Goal: Task Accomplishment & Management: Use online tool/utility

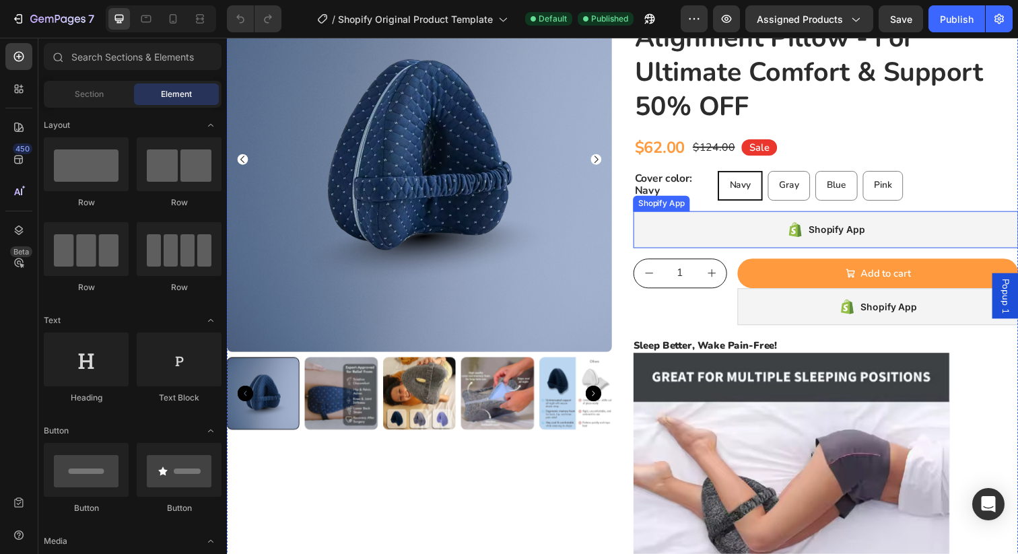
scroll to position [137, 0]
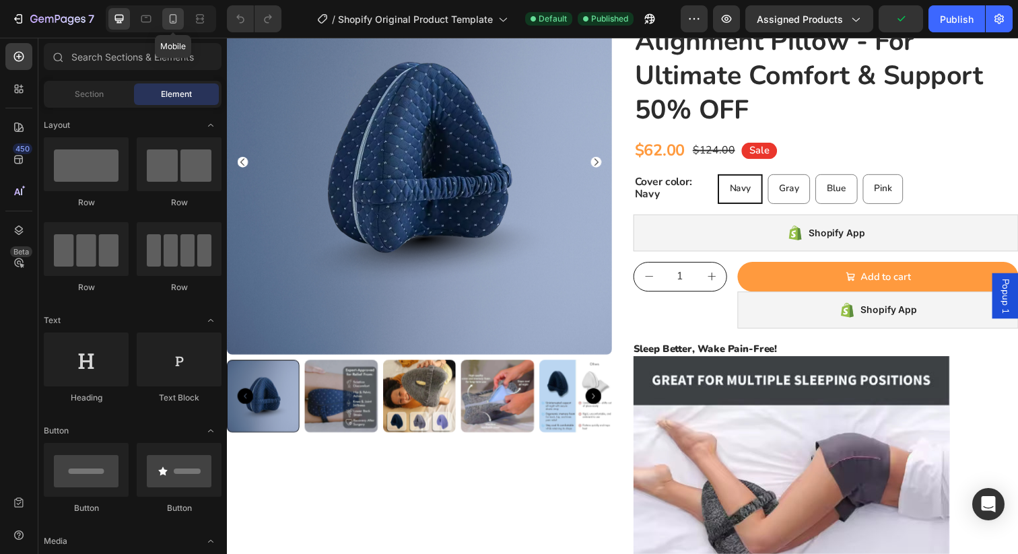
click at [177, 17] on icon at bounding box center [172, 18] width 13 height 13
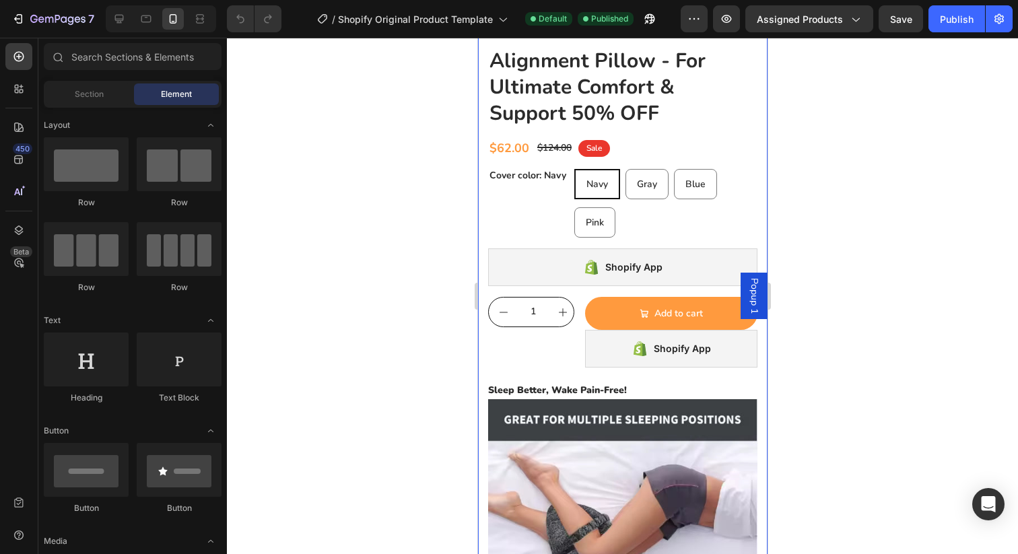
scroll to position [456, 0]
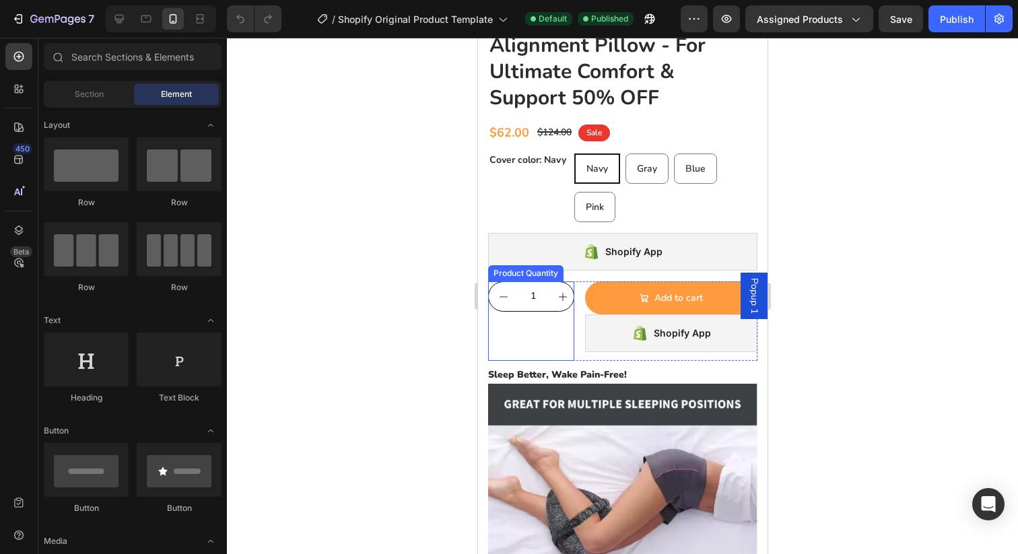
click at [554, 302] on button "increment" at bounding box center [561, 296] width 29 height 29
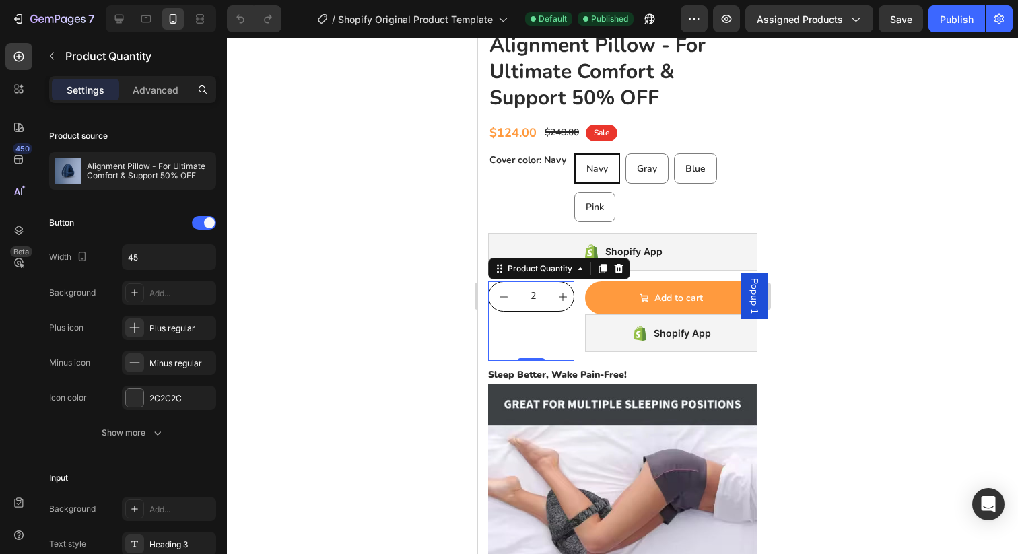
click at [554, 299] on button "increment" at bounding box center [561, 296] width 29 height 29
click at [502, 300] on icon "decrement" at bounding box center [502, 296] width 11 height 11
click at [558, 296] on icon "increment" at bounding box center [562, 297] width 8 height 8
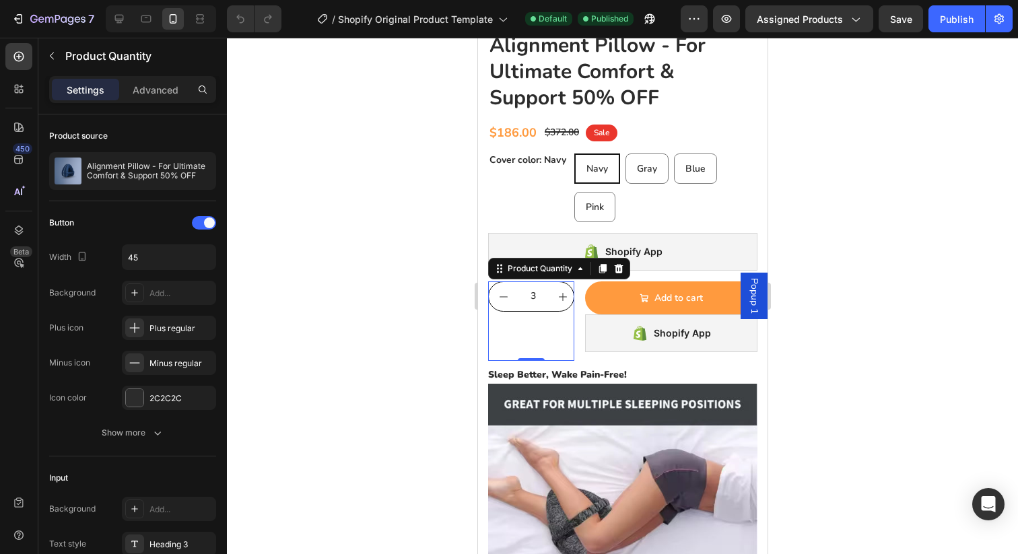
click at [501, 294] on icon "decrement" at bounding box center [502, 296] width 11 height 11
type input "1"
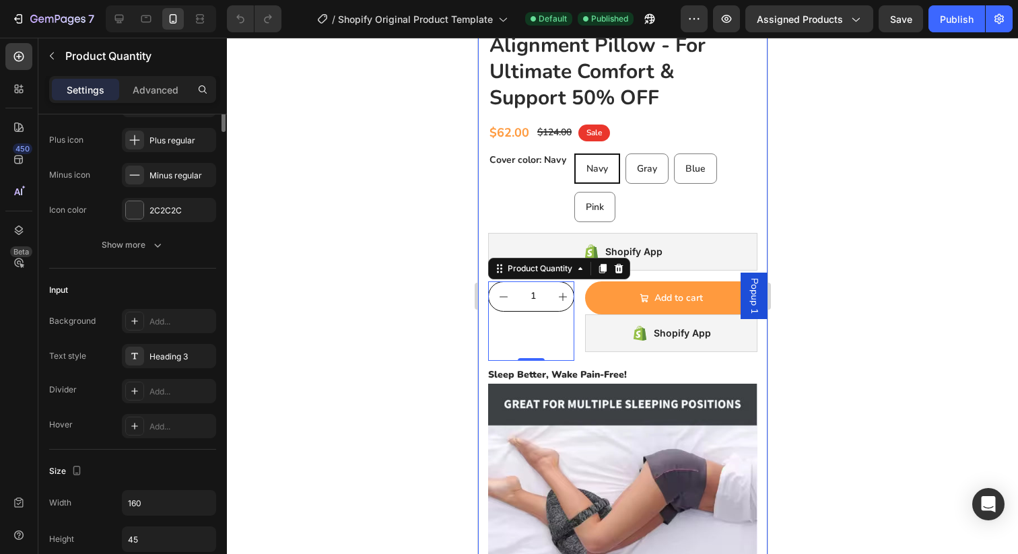
scroll to position [0, 0]
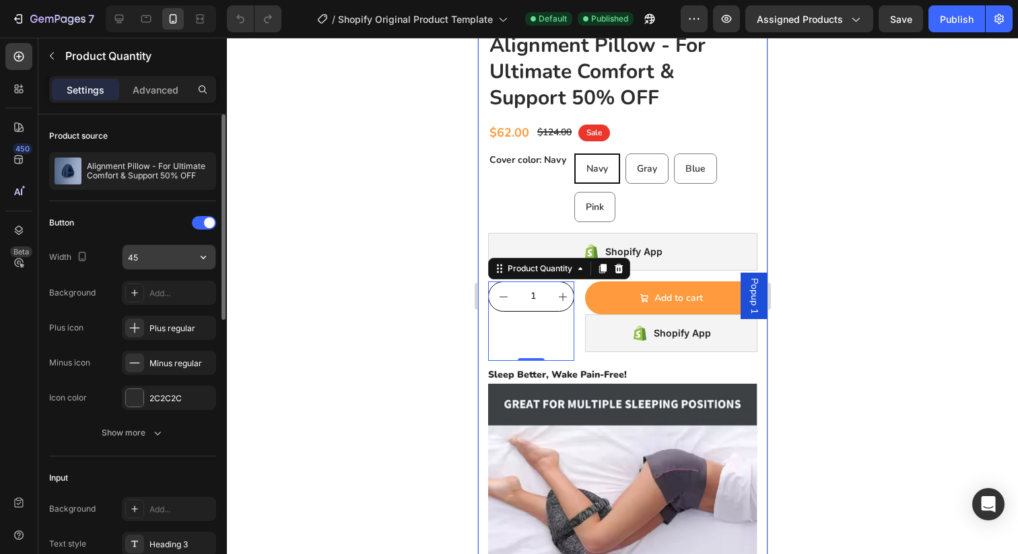
click at [145, 263] on input "45" at bounding box center [169, 257] width 93 height 24
click at [210, 258] on button "button" at bounding box center [203, 257] width 24 height 24
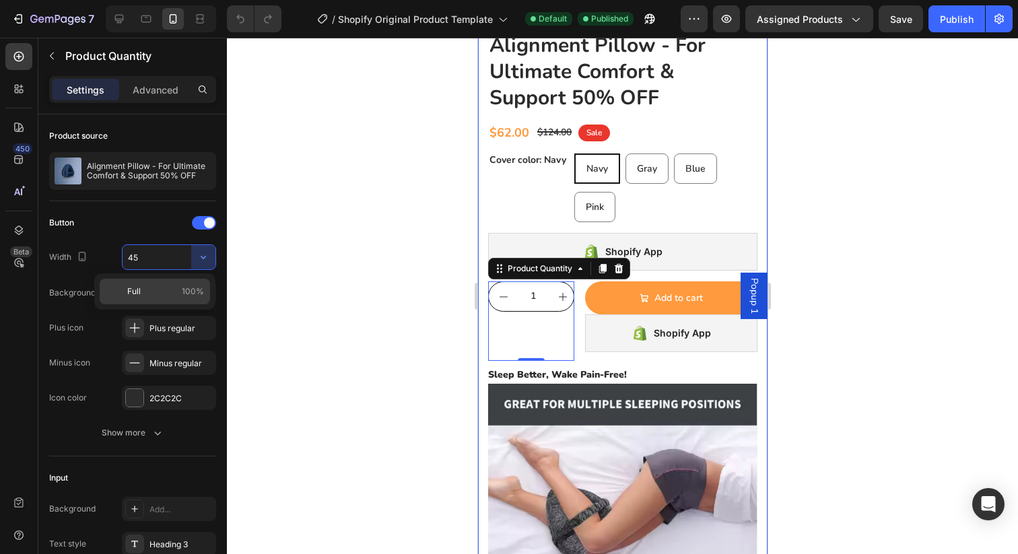
click at [145, 301] on div "Full 100%" at bounding box center [155, 292] width 110 height 26
type input "100%"
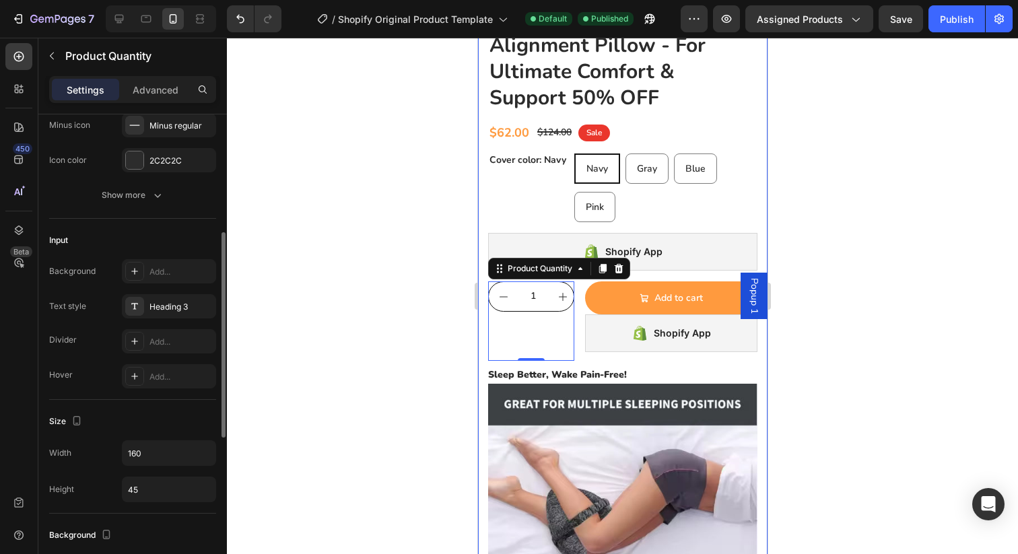
scroll to position [240, 0]
click at [952, 20] on div "Publish" at bounding box center [957, 19] width 34 height 14
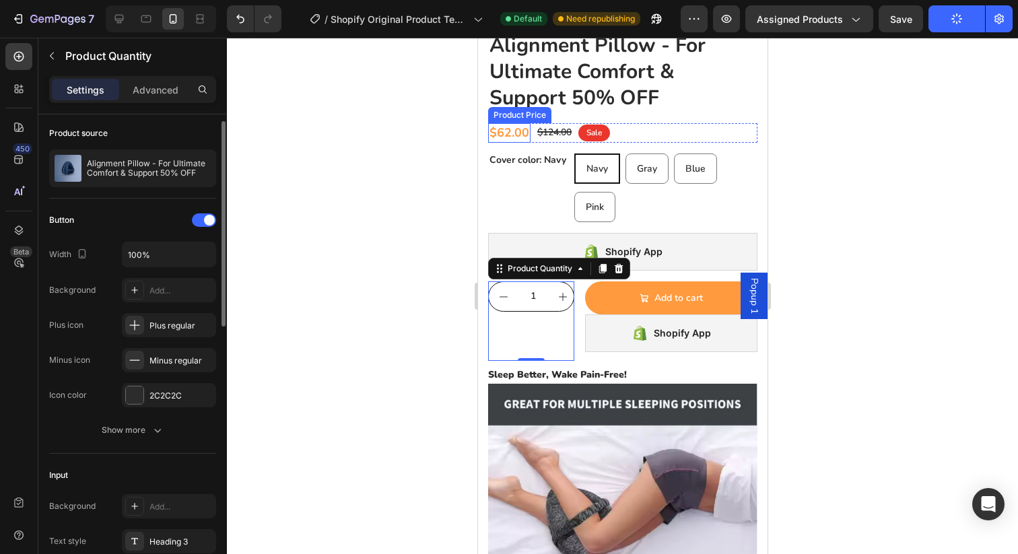
scroll to position [0, 0]
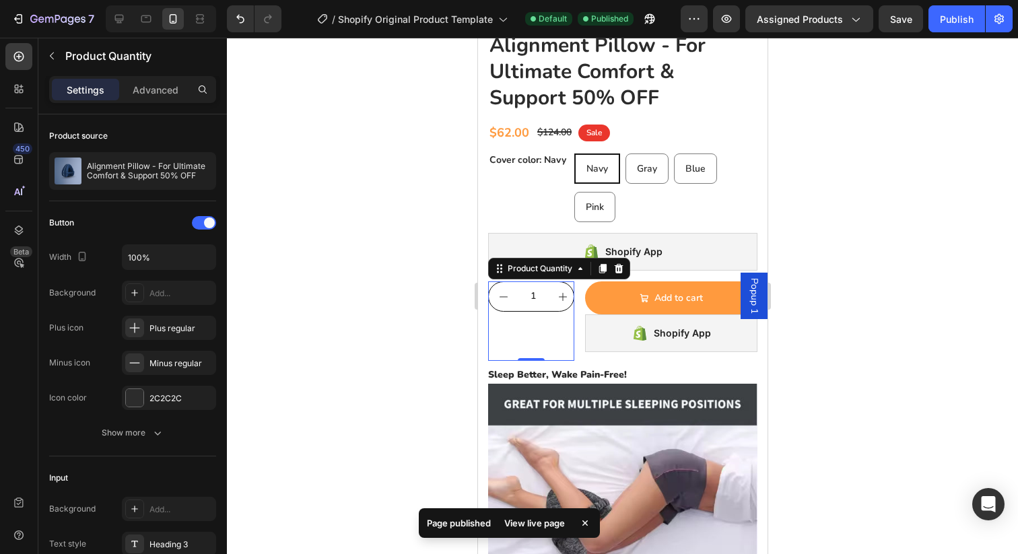
click at [456, 319] on div at bounding box center [622, 296] width 791 height 516
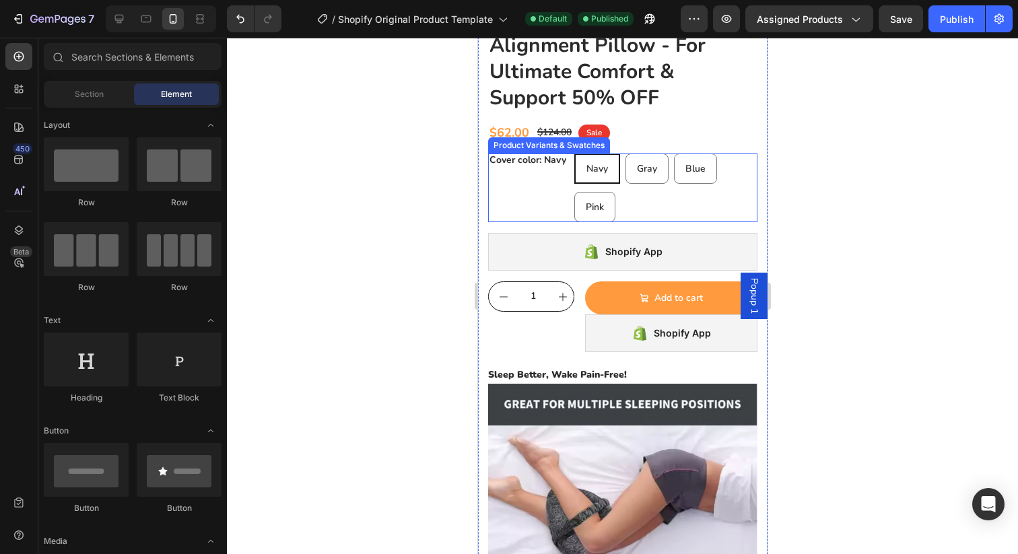
click at [541, 179] on div "Cover color: Navy" at bounding box center [527, 187] width 81 height 69
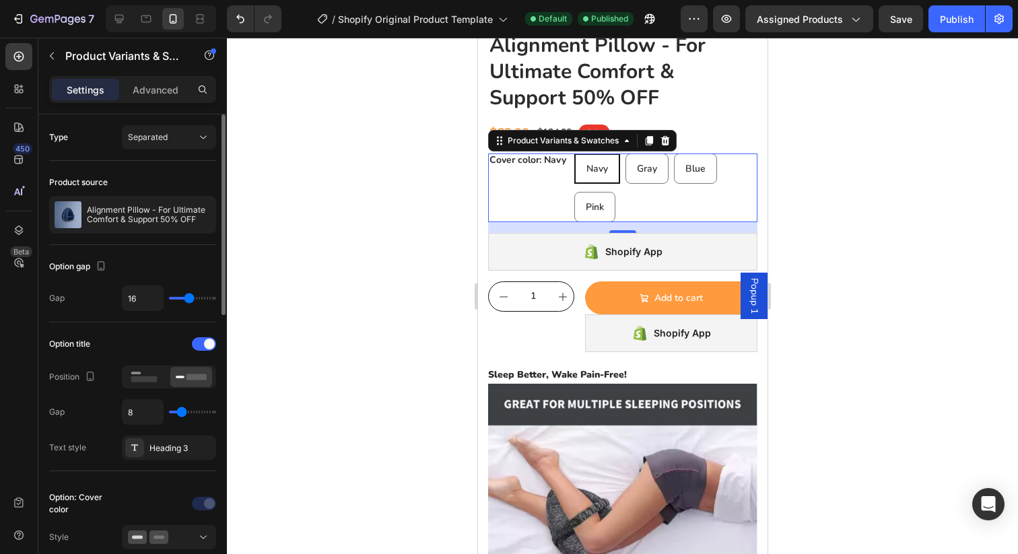
scroll to position [1, 0]
click at [128, 376] on div at bounding box center [144, 376] width 42 height 20
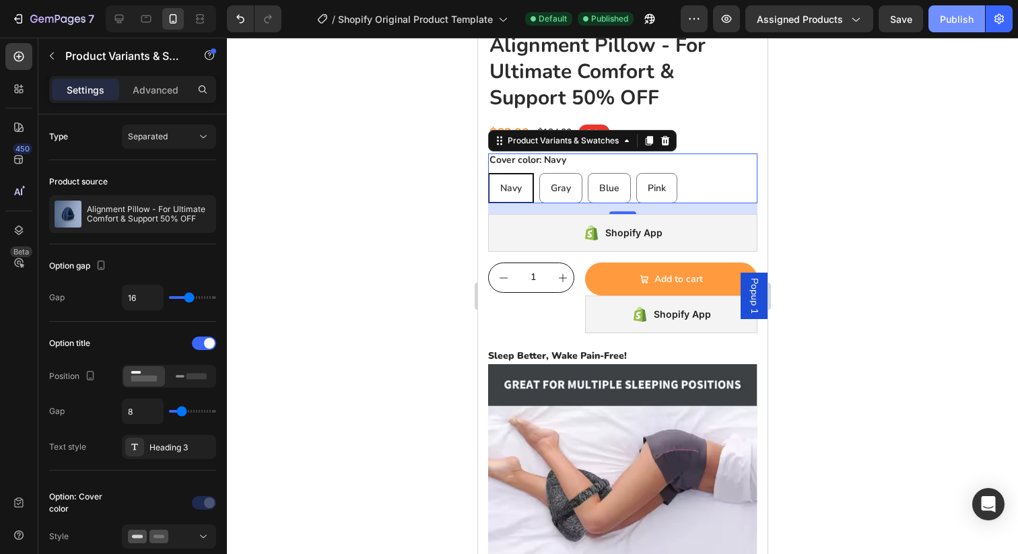
click at [969, 25] on div "Publish" at bounding box center [957, 19] width 34 height 14
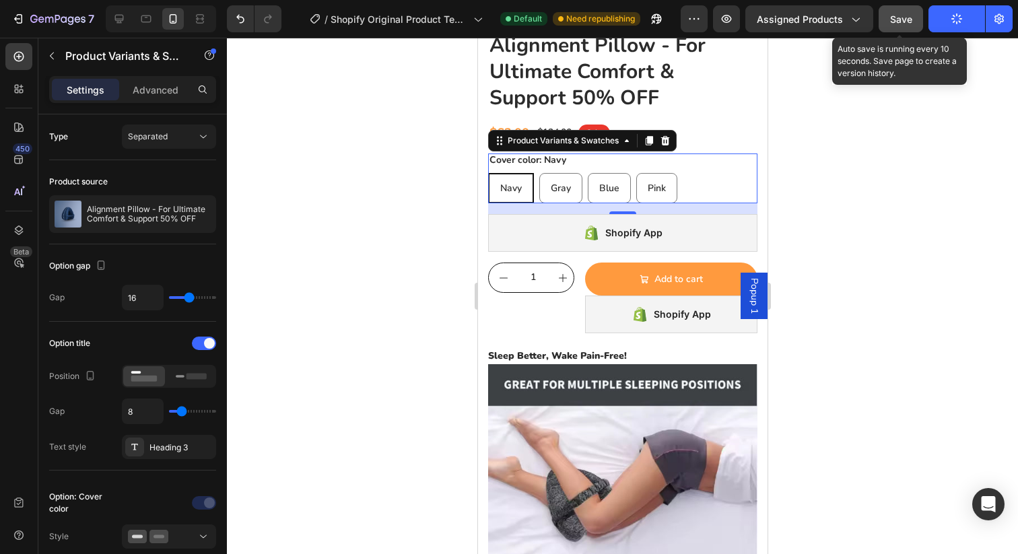
click at [897, 23] on span "Save" at bounding box center [901, 18] width 22 height 11
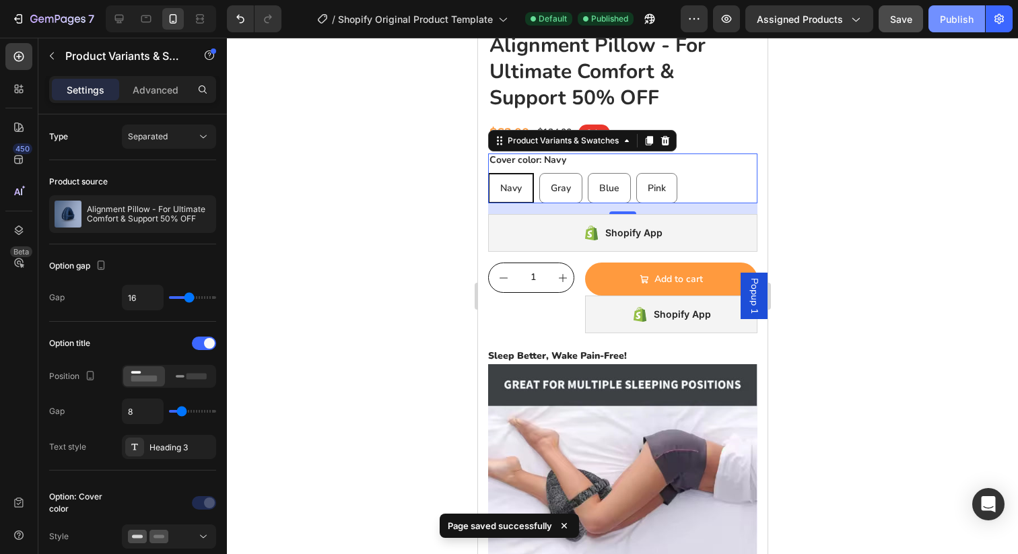
click at [952, 18] on div "Publish" at bounding box center [957, 19] width 34 height 14
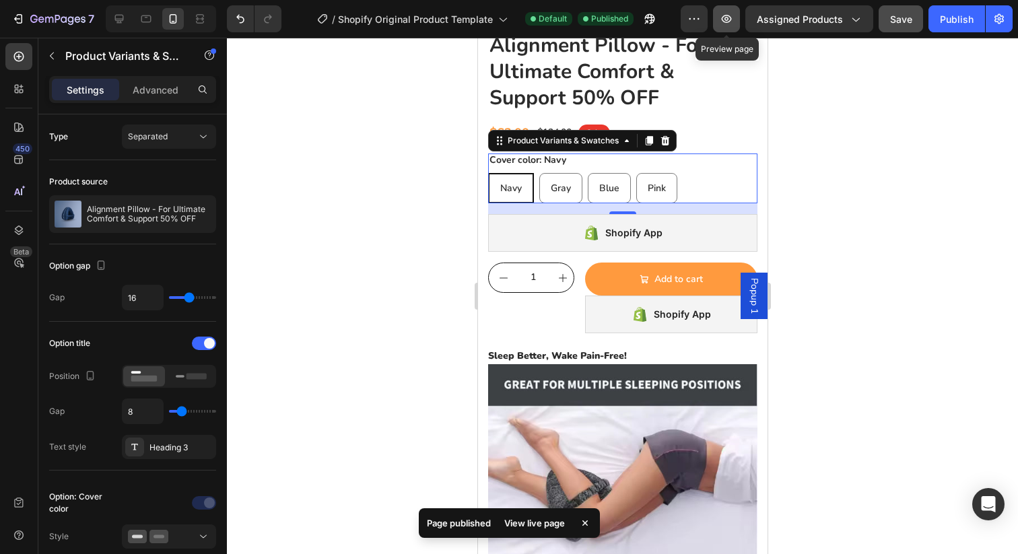
click at [727, 26] on button "button" at bounding box center [726, 18] width 27 height 27
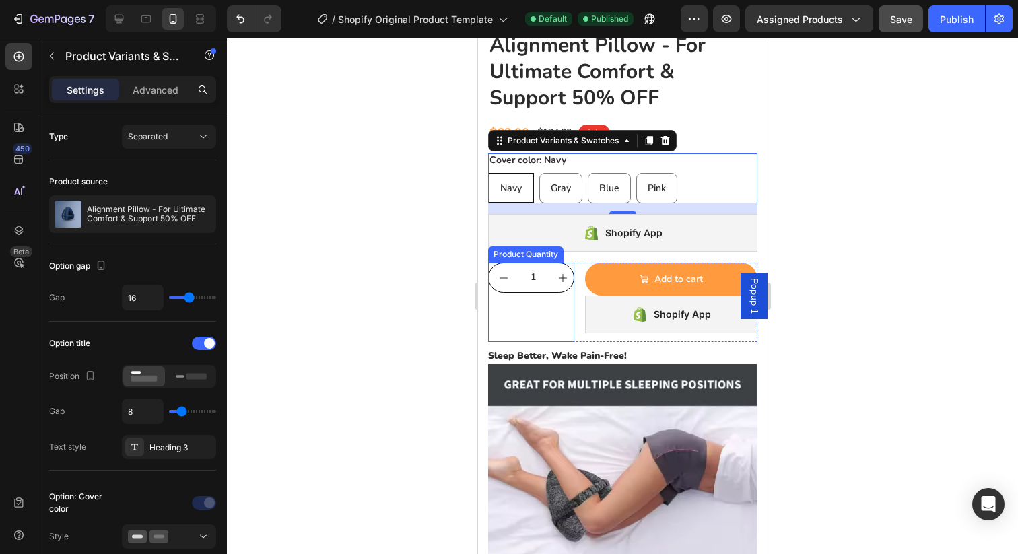
click at [550, 284] on button "increment" at bounding box center [561, 277] width 29 height 29
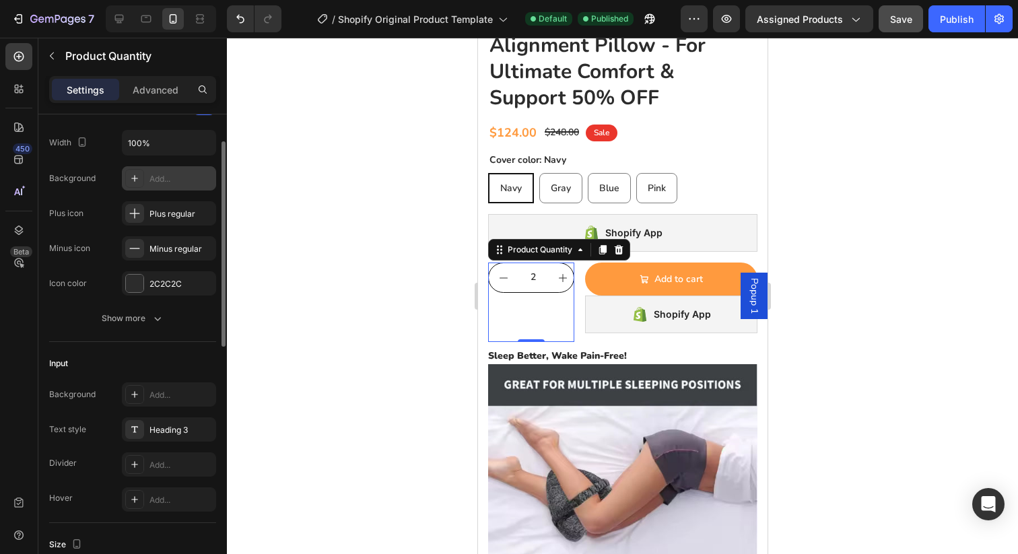
scroll to position [118, 0]
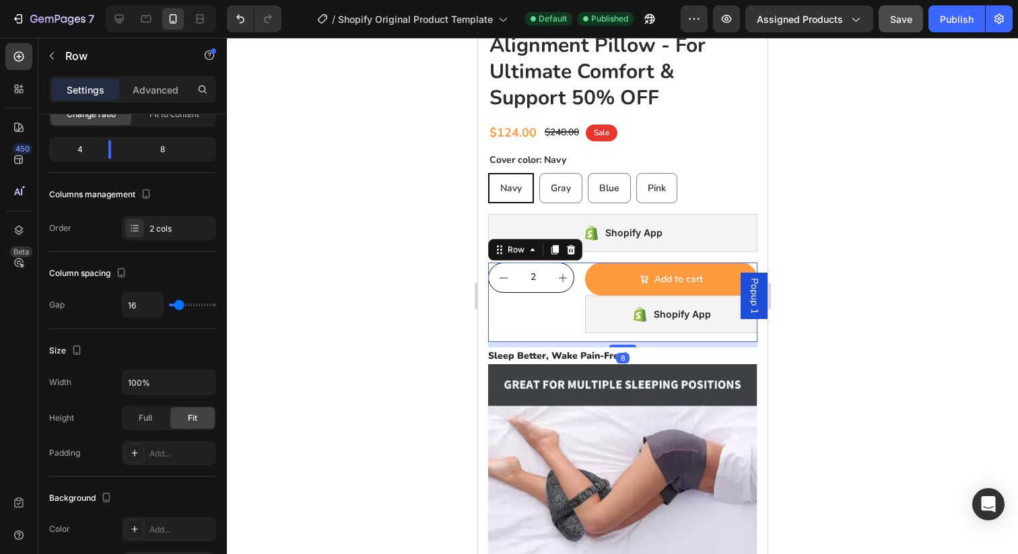
click at [582, 290] on div "2 Product Quantity Add to cart Add to Cart Shopify App Shopify App Row 8" at bounding box center [621, 302] width 269 height 79
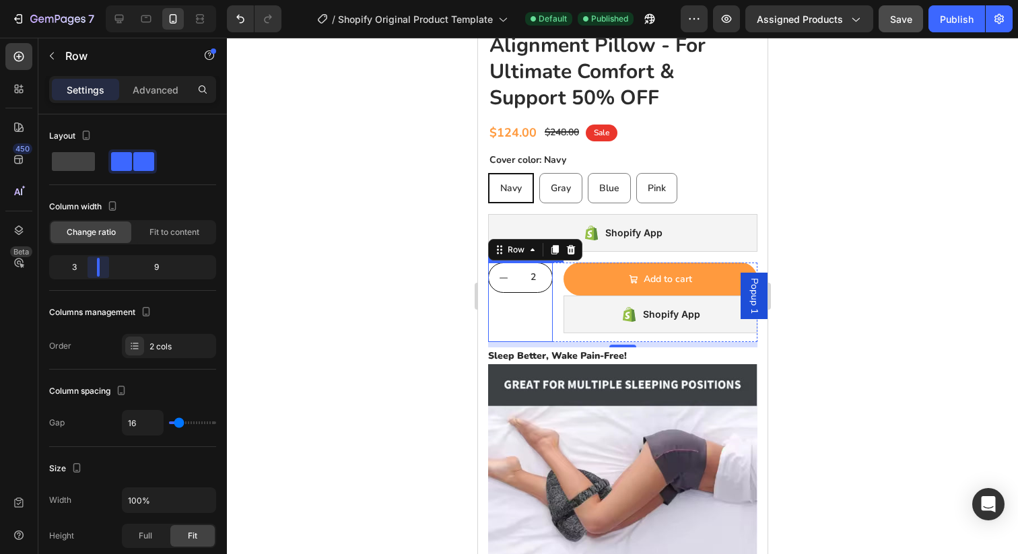
drag, startPoint x: 108, startPoint y: 268, endPoint x: 98, endPoint y: 265, distance: 10.6
click at [98, 0] on body "7 / Shopify Original Product Template Default Published Preview Assigned Produc…" at bounding box center [509, 0] width 1018 height 0
click at [104, 0] on body "7 / Shopify Original Product Template Default Published Preview Assigned Produc…" at bounding box center [509, 0] width 1018 height 0
drag, startPoint x: 103, startPoint y: 267, endPoint x: 96, endPoint y: 265, distance: 7.7
click at [96, 0] on body "7 / Shopify Original Product Template Default Published Preview Assigned Produc…" at bounding box center [509, 0] width 1018 height 0
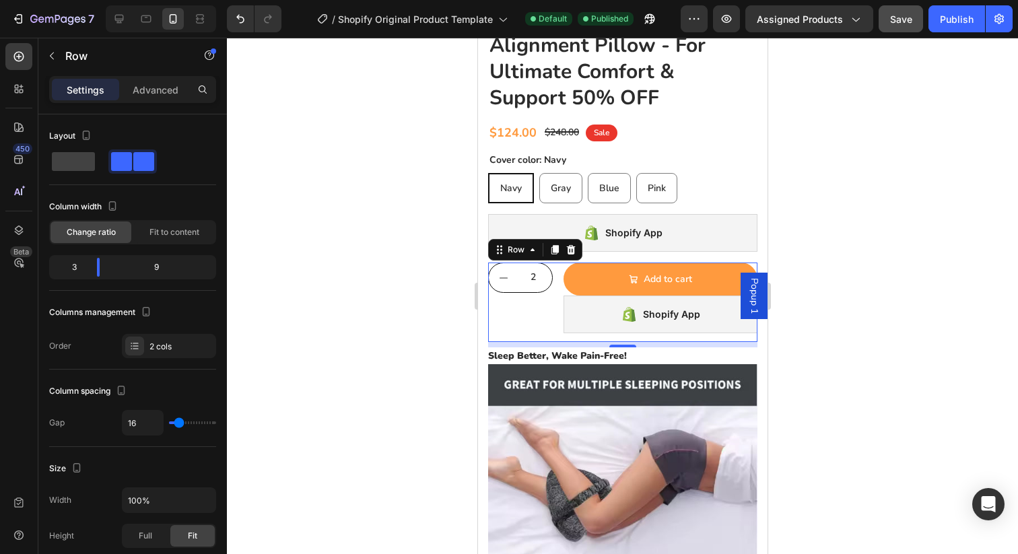
click at [536, 294] on div "2 Product Quantity" at bounding box center [519, 302] width 65 height 79
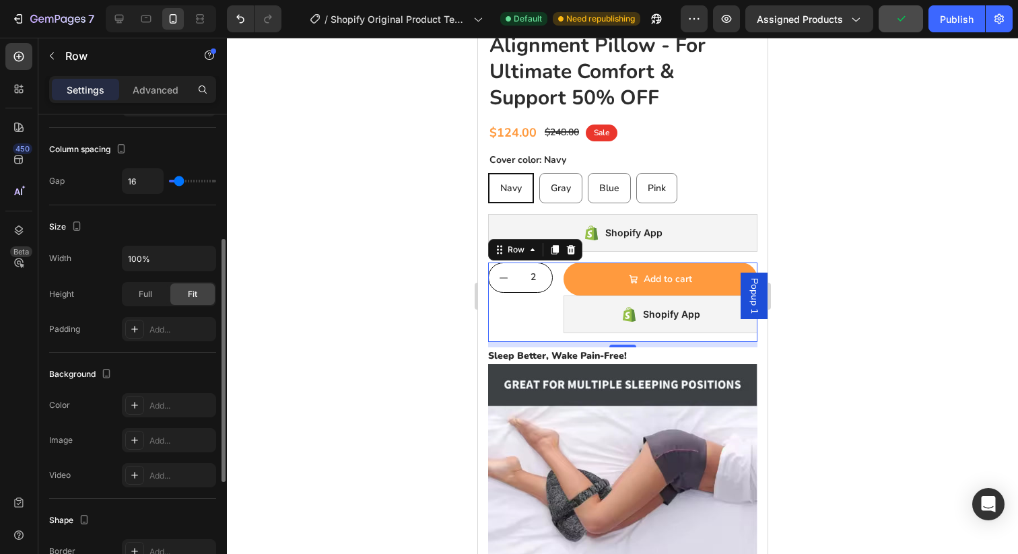
scroll to position [249, 0]
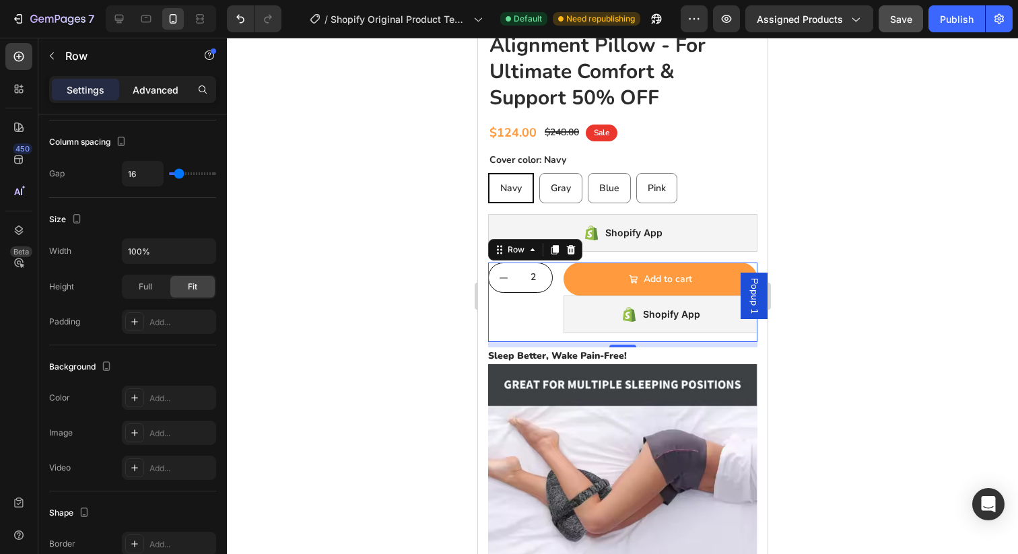
click at [157, 94] on p "Advanced" at bounding box center [156, 90] width 46 height 14
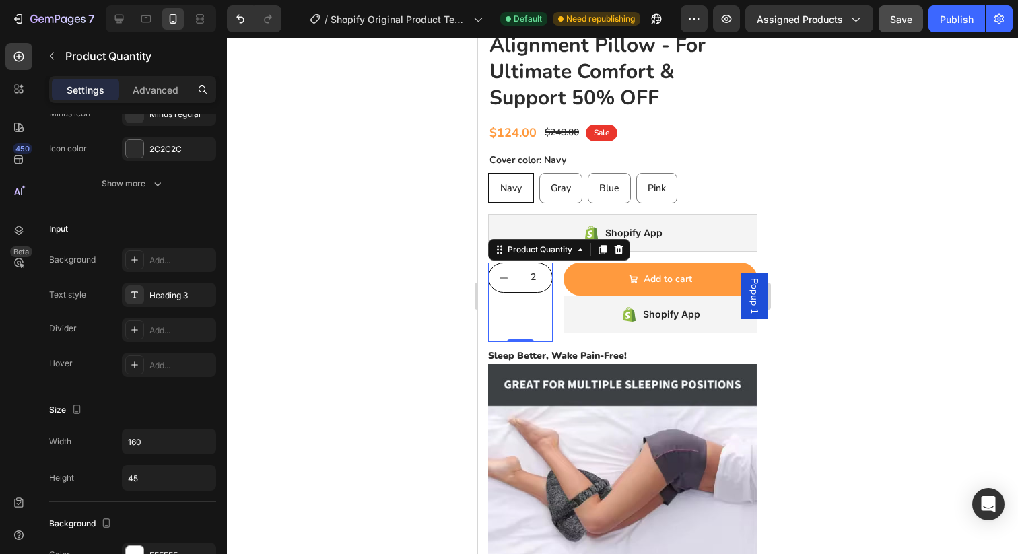
click at [512, 289] on button "decrement" at bounding box center [502, 277] width 29 height 29
type input "1"
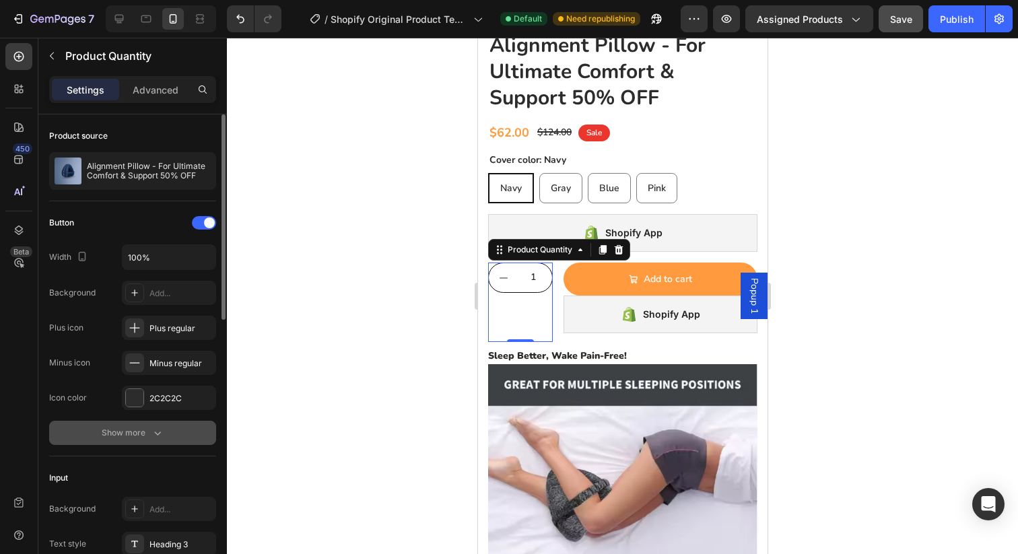
click at [135, 440] on button "Show more" at bounding box center [132, 433] width 167 height 24
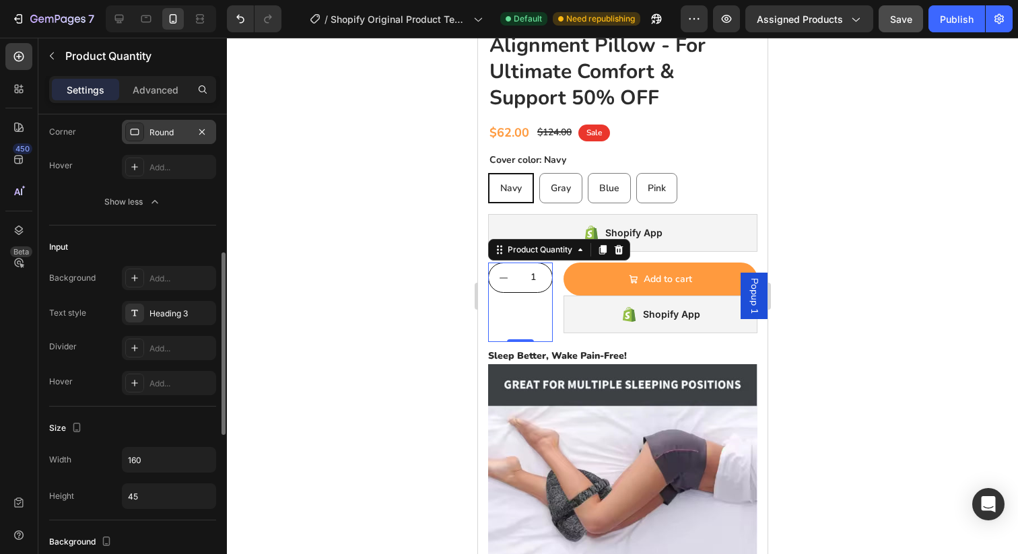
scroll to position [381, 0]
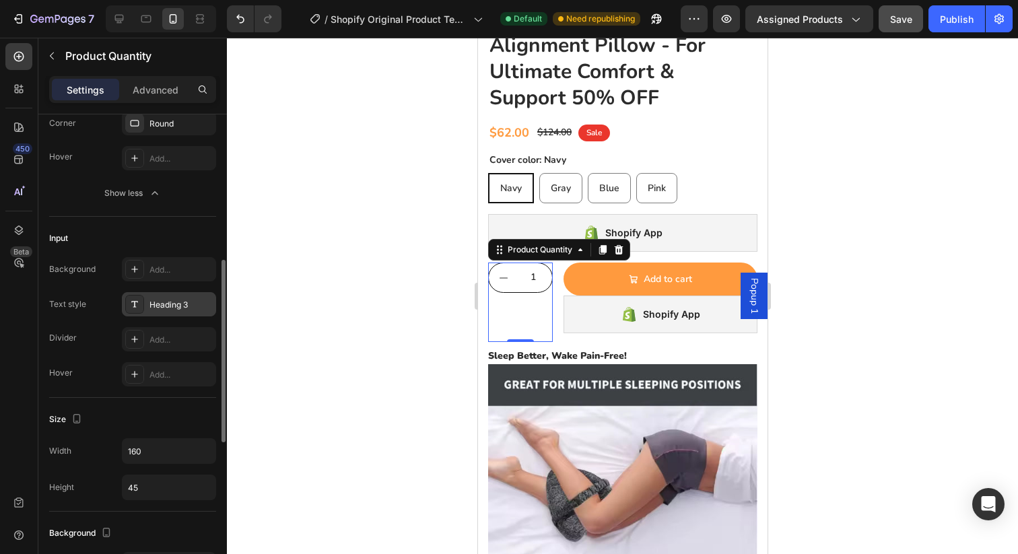
click at [153, 310] on div "Heading 3" at bounding box center [169, 304] width 94 height 24
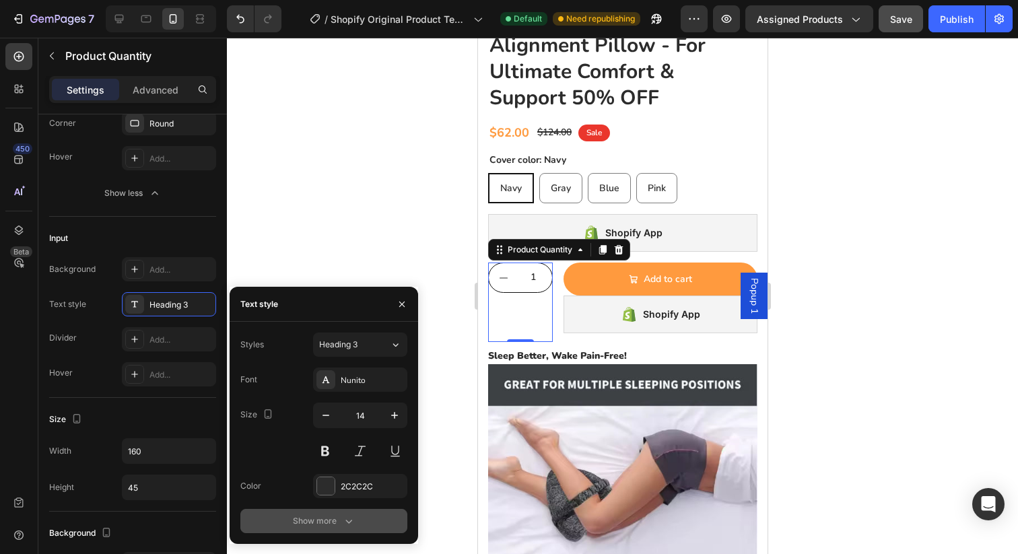
click at [314, 520] on div "Show more" at bounding box center [324, 520] width 63 height 13
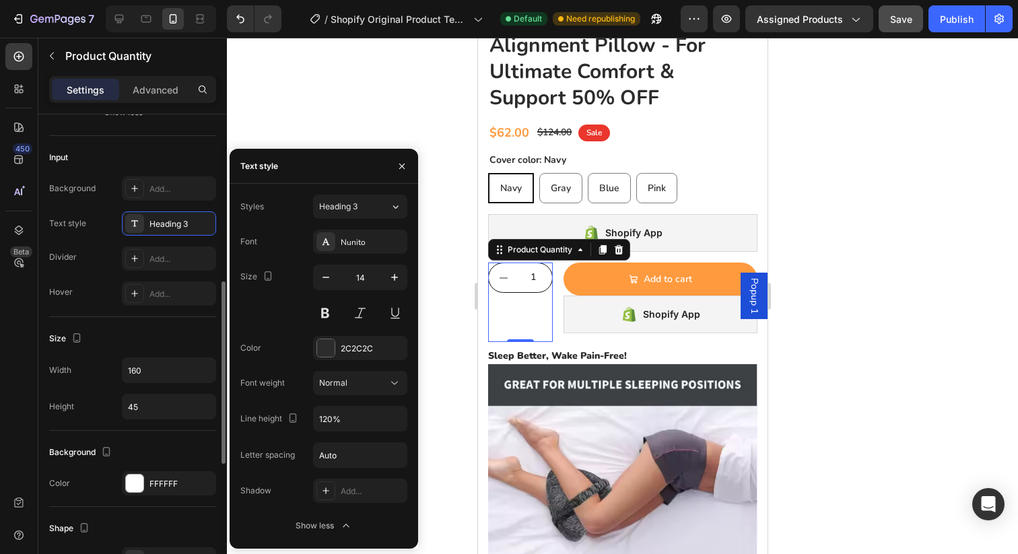
scroll to position [465, 0]
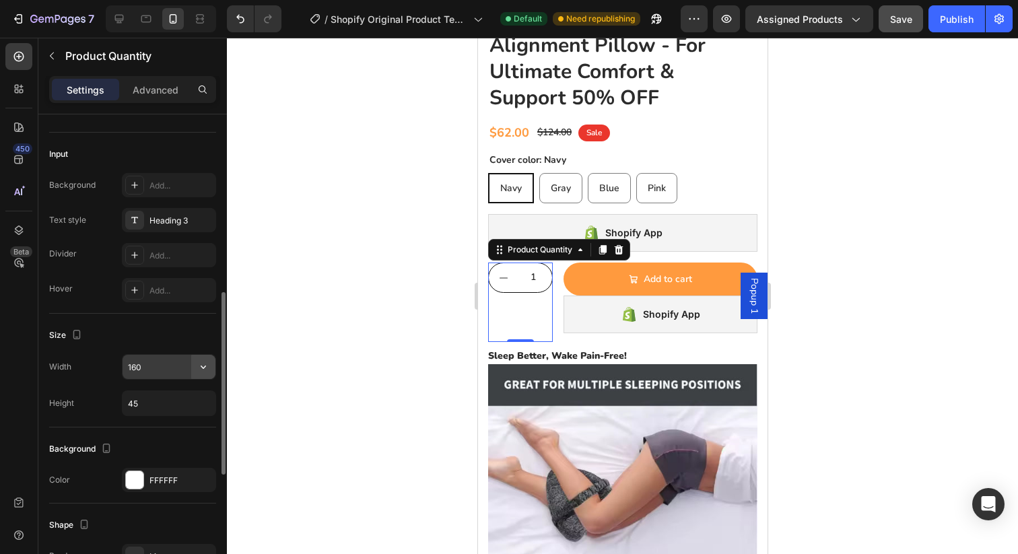
click at [207, 367] on icon "button" at bounding box center [203, 366] width 13 height 13
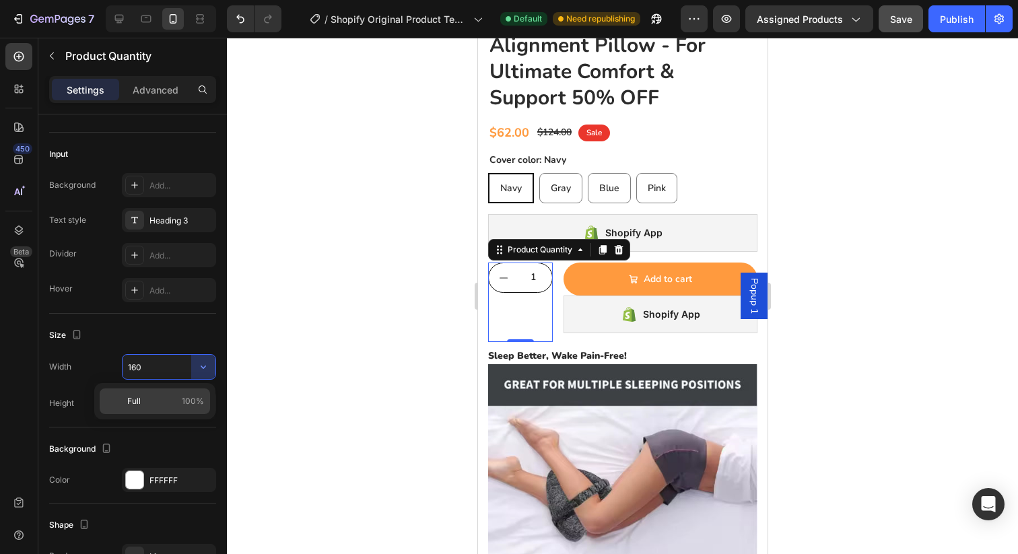
click at [172, 405] on p "Full 100%" at bounding box center [165, 401] width 77 height 12
type input "100%"
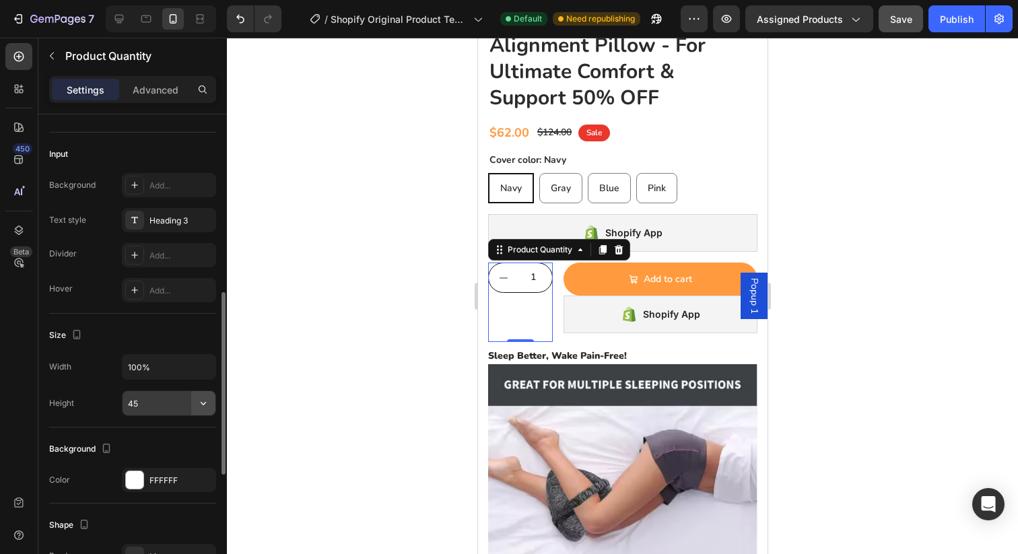
click at [205, 402] on icon "button" at bounding box center [203, 403] width 5 height 3
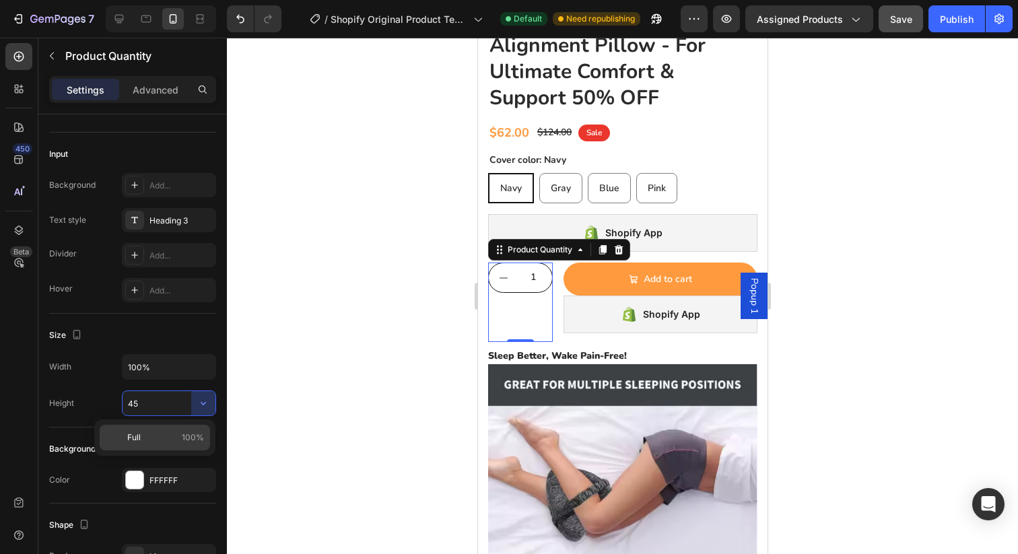
click at [142, 436] on p "Full 100%" at bounding box center [165, 438] width 77 height 12
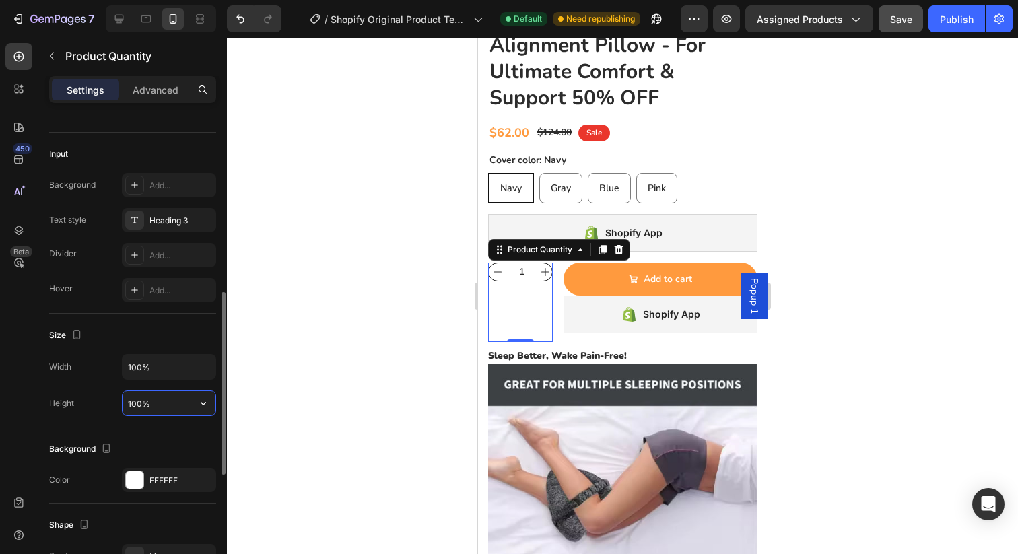
click at [153, 403] on input "100%" at bounding box center [169, 403] width 93 height 24
click at [173, 404] on input "100%" at bounding box center [169, 403] width 93 height 24
type input "1"
click at [203, 403] on icon "button" at bounding box center [203, 403] width 13 height 13
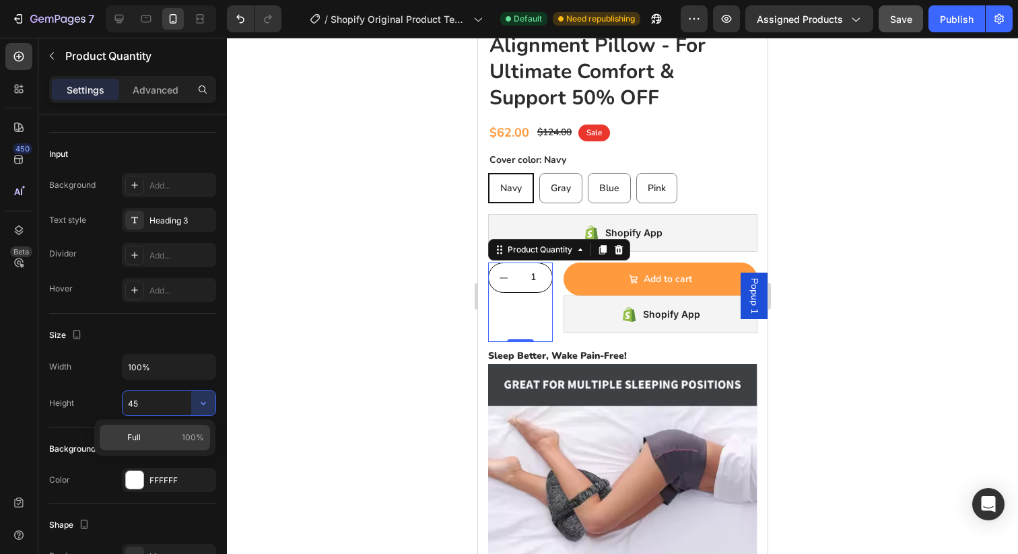
click at [170, 438] on p "Full 100%" at bounding box center [165, 438] width 77 height 12
type input "100%"
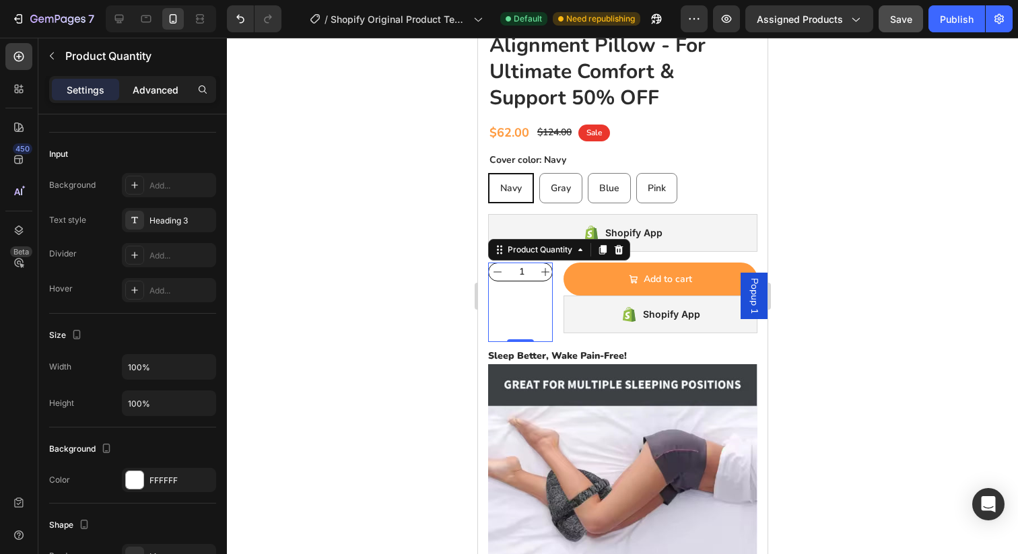
click at [166, 85] on p "Advanced" at bounding box center [156, 90] width 46 height 14
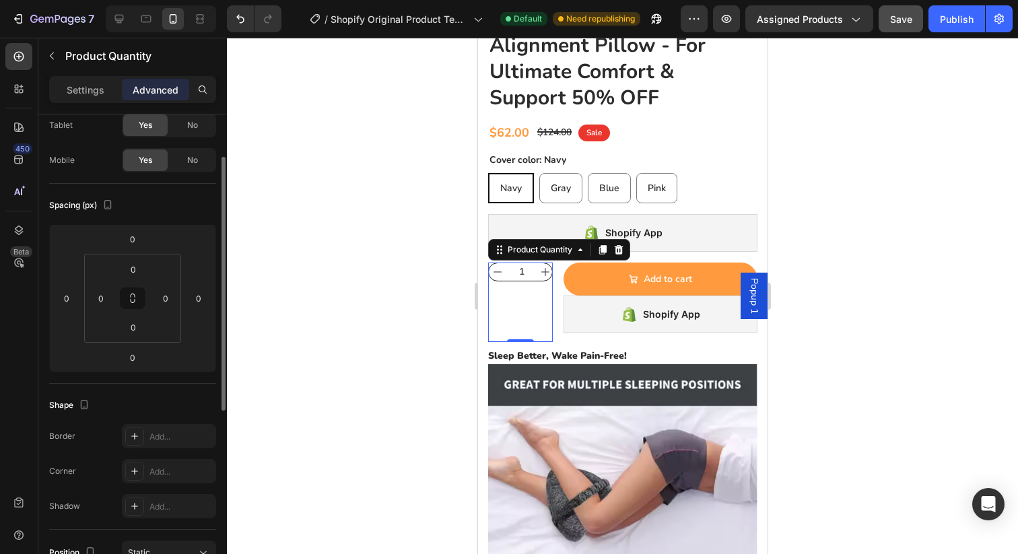
scroll to position [71, 0]
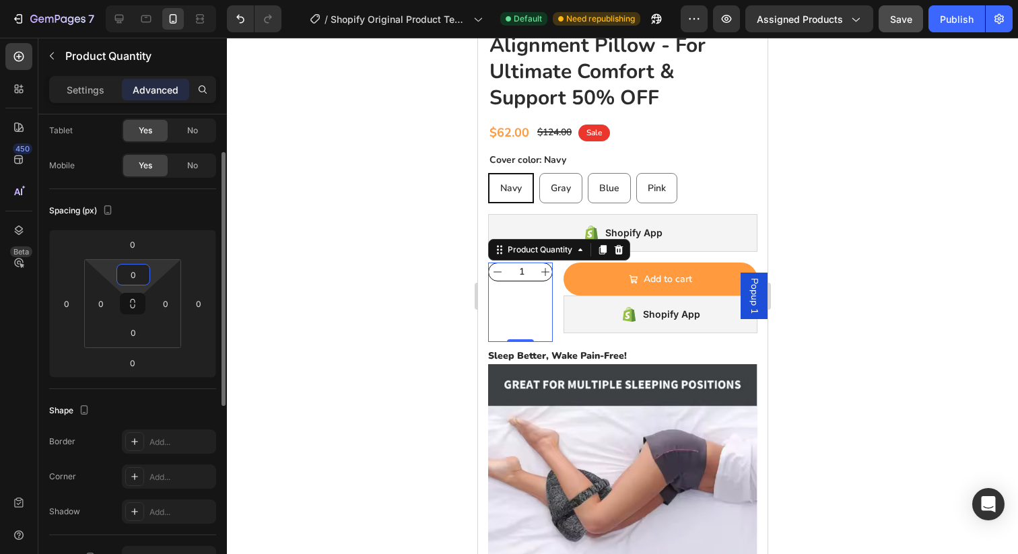
click at [139, 277] on input "0" at bounding box center [133, 275] width 27 height 20
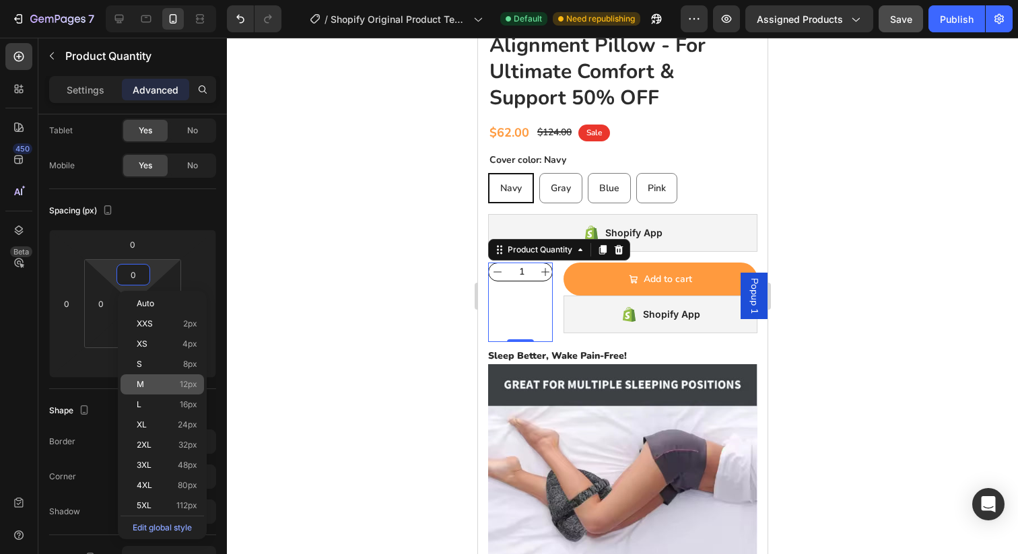
click at [168, 377] on div "M 12px" at bounding box center [161, 384] width 83 height 20
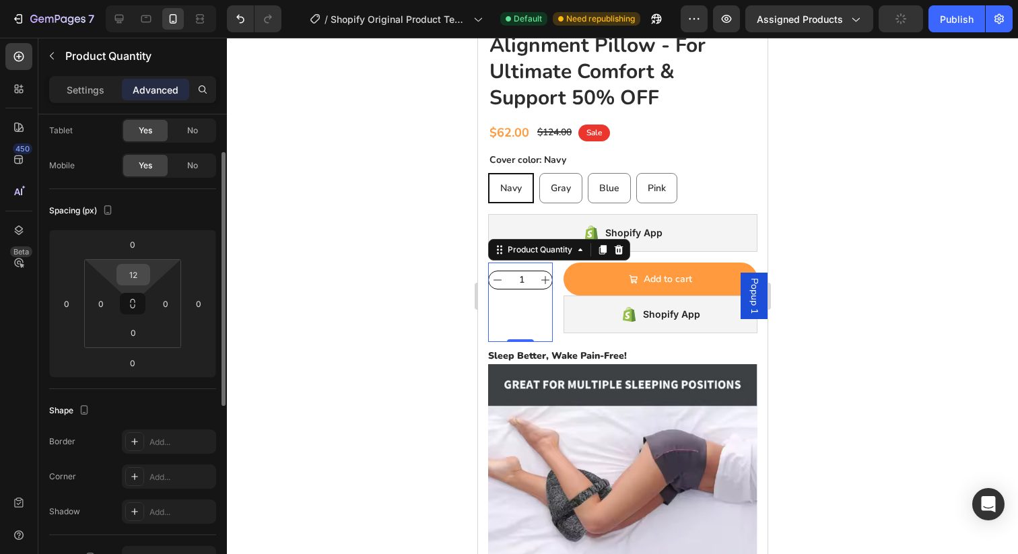
type input "0"
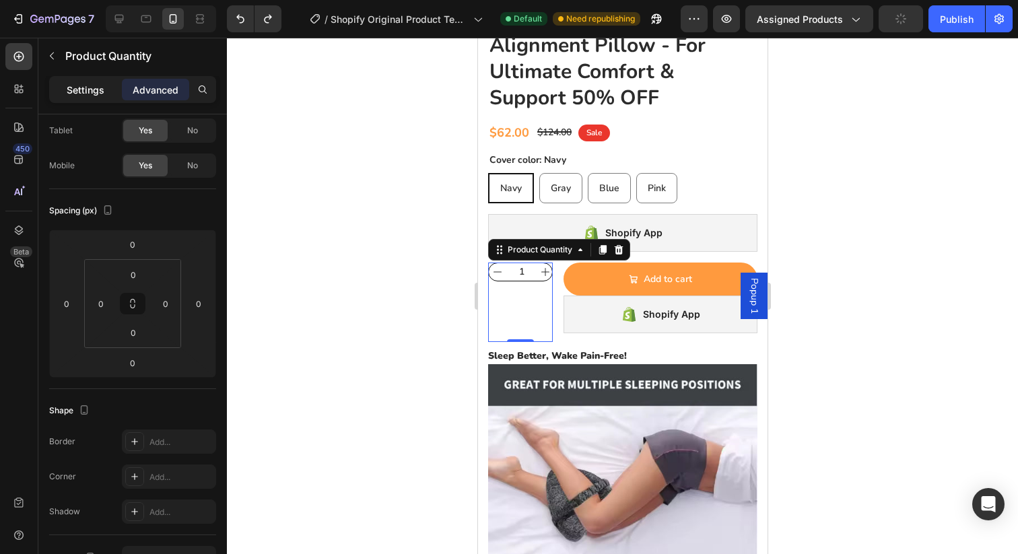
click at [79, 94] on p "Settings" at bounding box center [86, 90] width 38 height 14
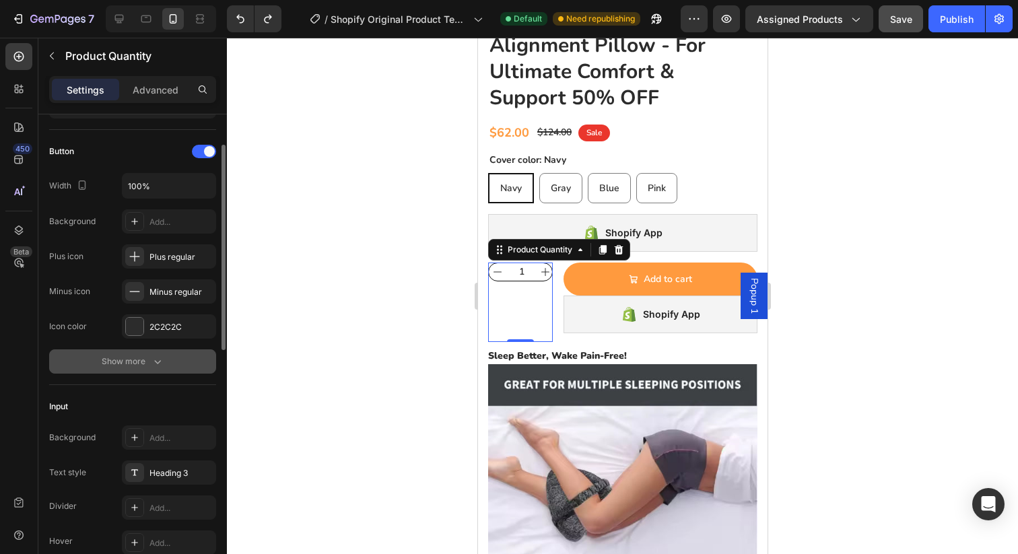
click at [141, 357] on div "Show more" at bounding box center [133, 361] width 63 height 13
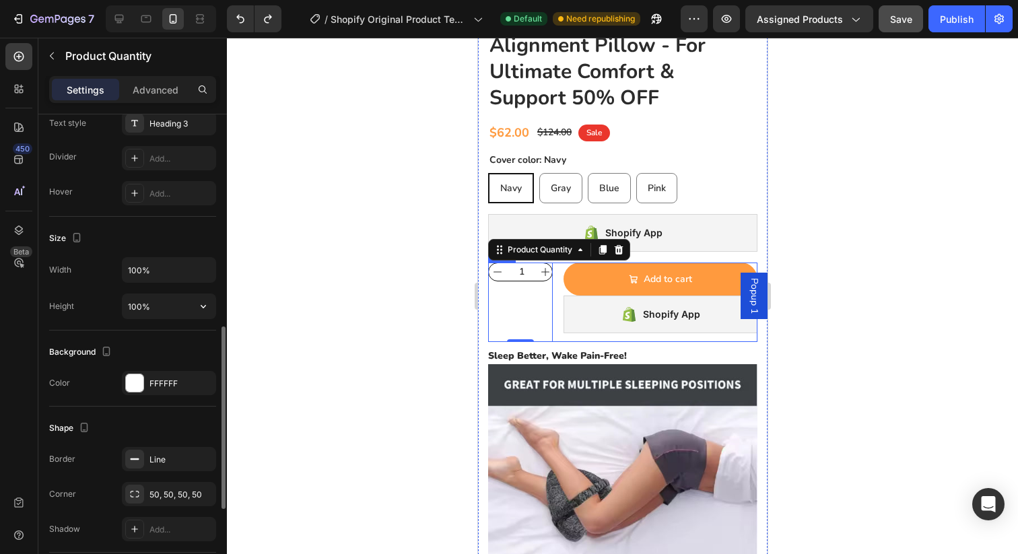
scroll to position [524, 0]
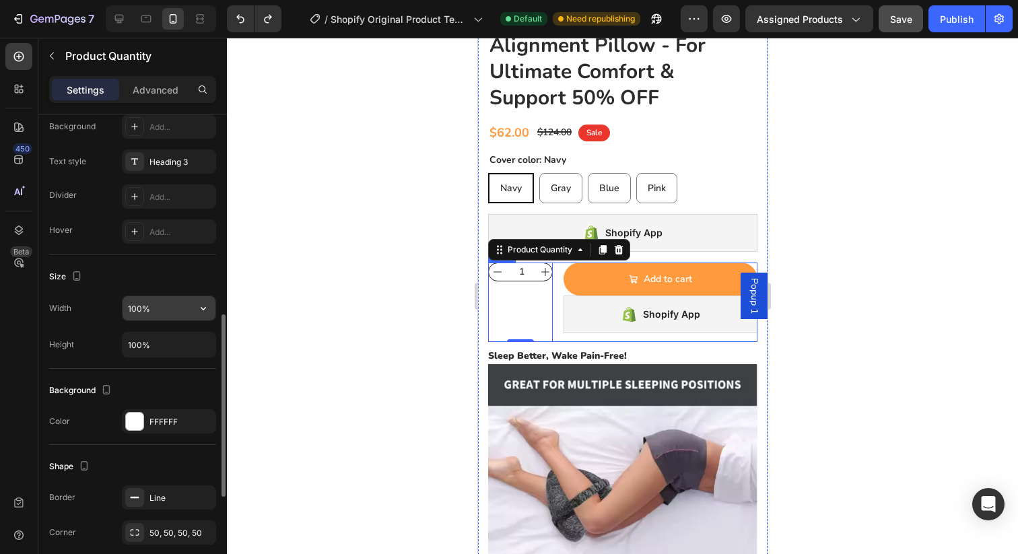
click at [163, 310] on input "100%" at bounding box center [169, 308] width 93 height 24
type input "1"
type input "5"
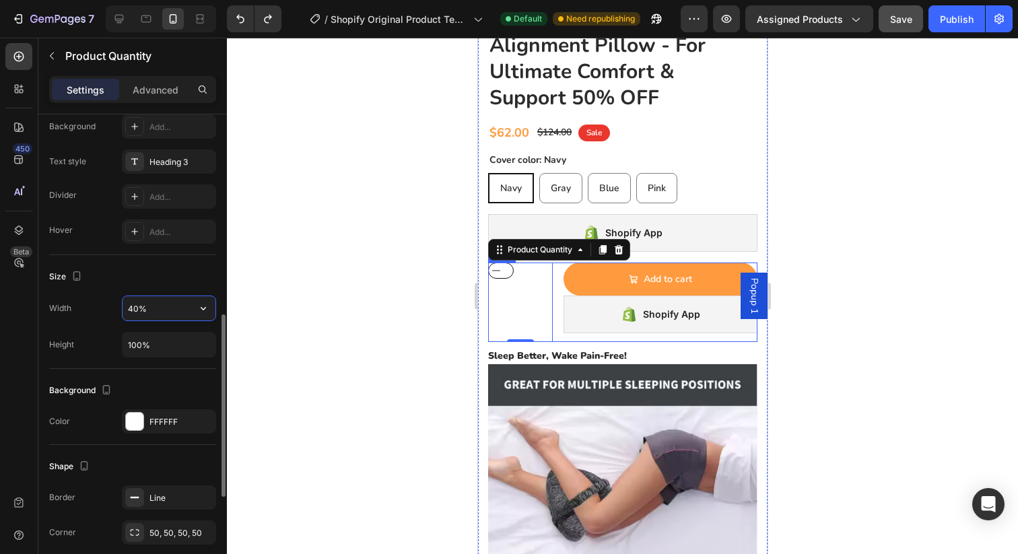
click at [204, 310] on icon "button" at bounding box center [203, 308] width 13 height 13
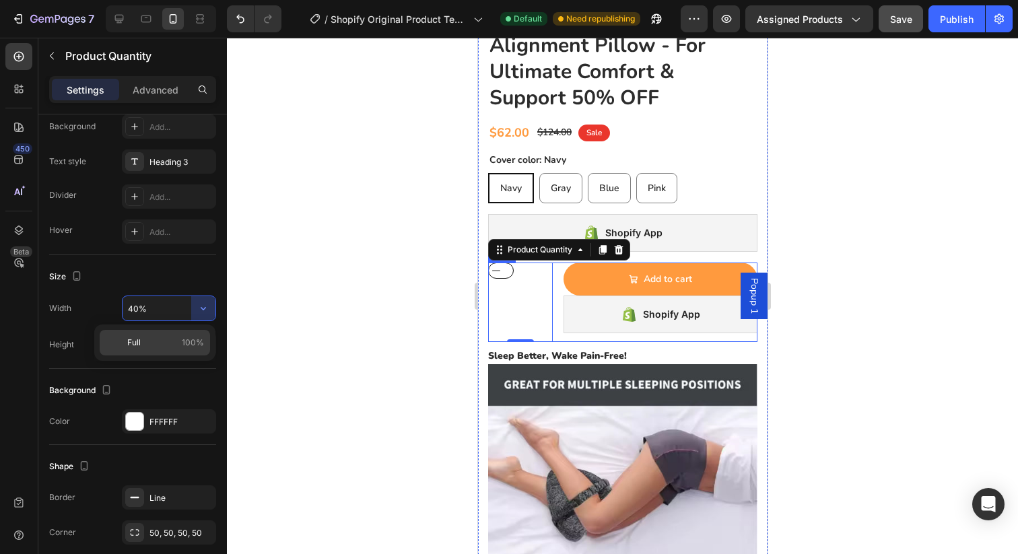
click at [168, 340] on p "Full 100%" at bounding box center [165, 343] width 77 height 12
type input "100%"
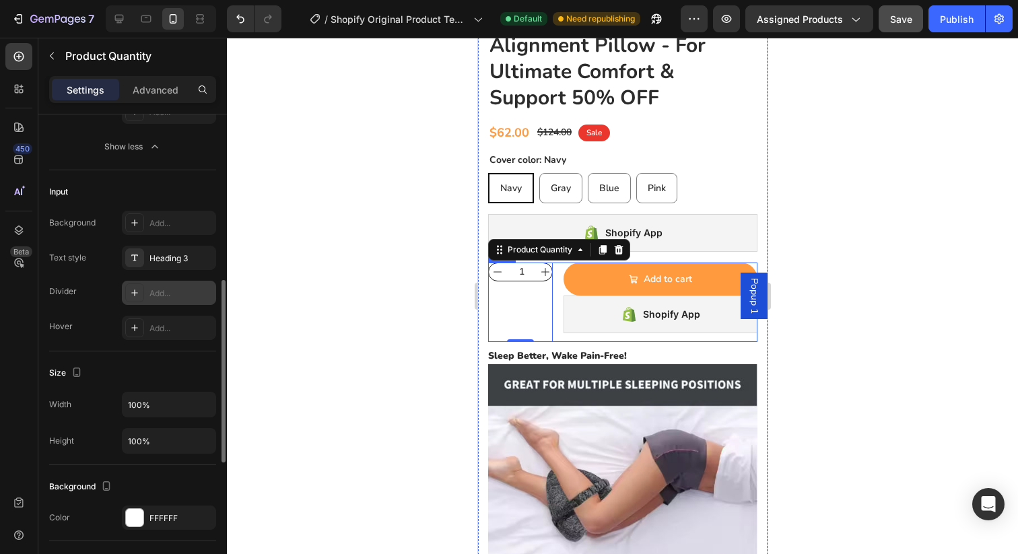
scroll to position [429, 0]
click at [156, 257] on div "Heading 3" at bounding box center [180, 256] width 63 height 12
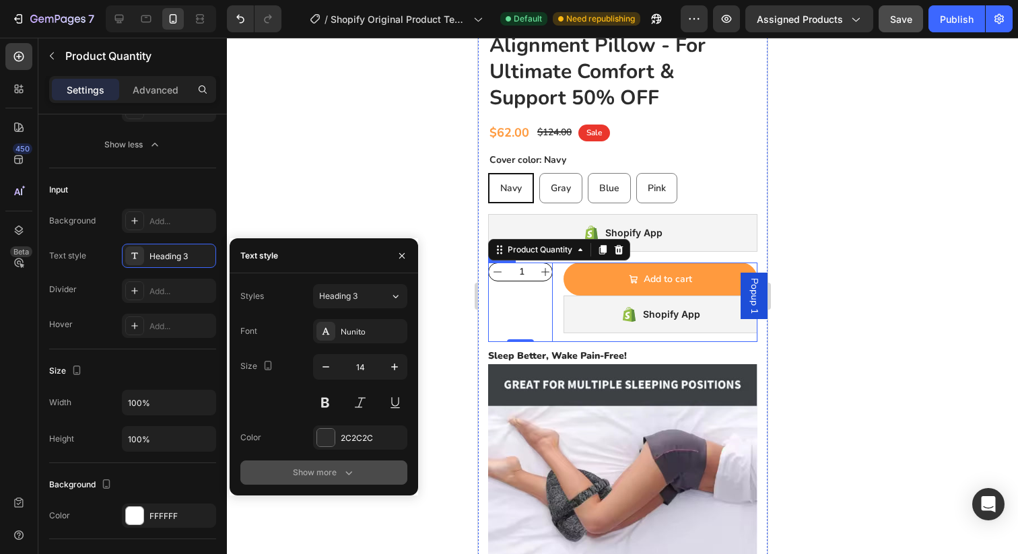
click at [344, 466] on icon "button" at bounding box center [348, 472] width 13 height 13
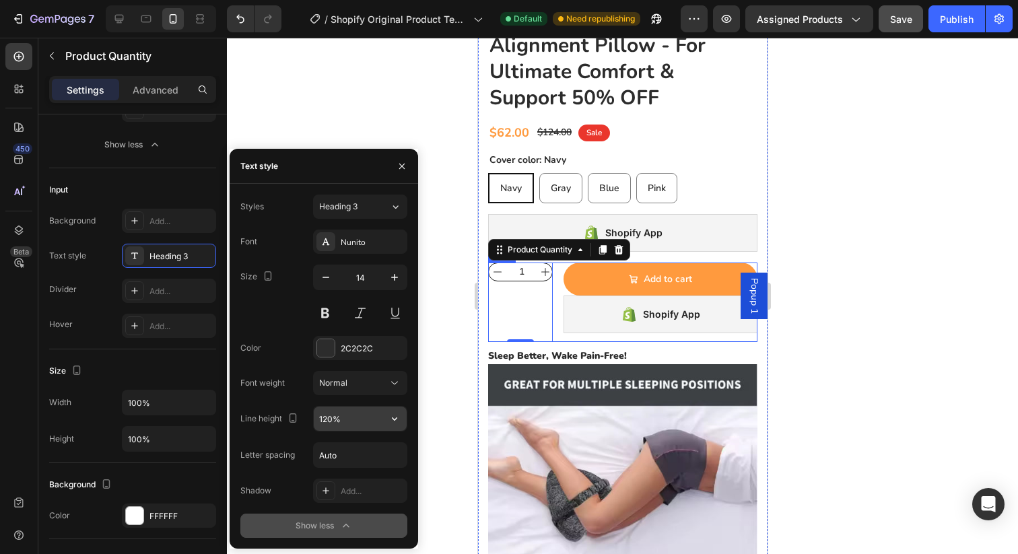
click at [336, 425] on input "120%" at bounding box center [360, 419] width 93 height 24
click at [394, 417] on icon "button" at bounding box center [394, 418] width 13 height 13
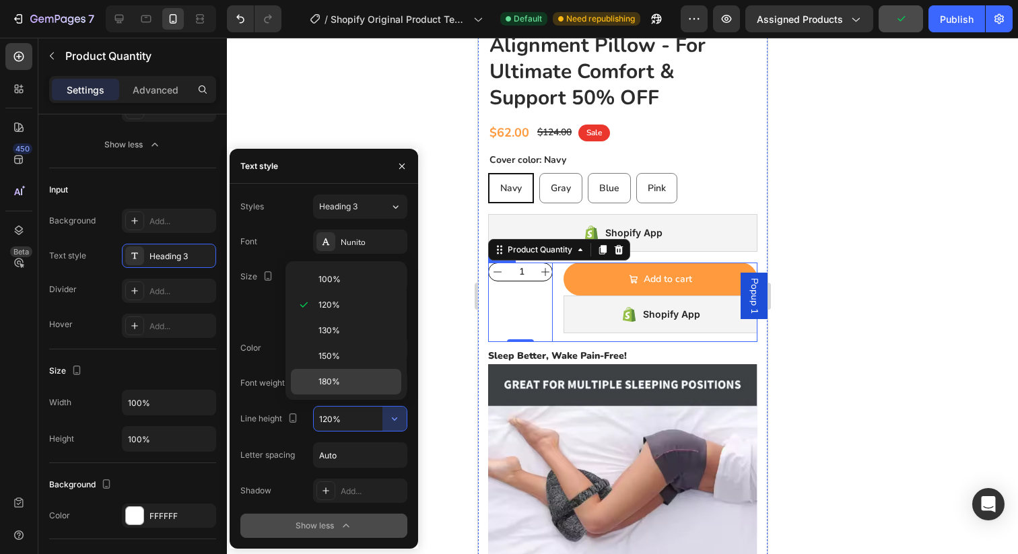
click at [340, 380] on p "180%" at bounding box center [356, 382] width 77 height 12
type input "180%"
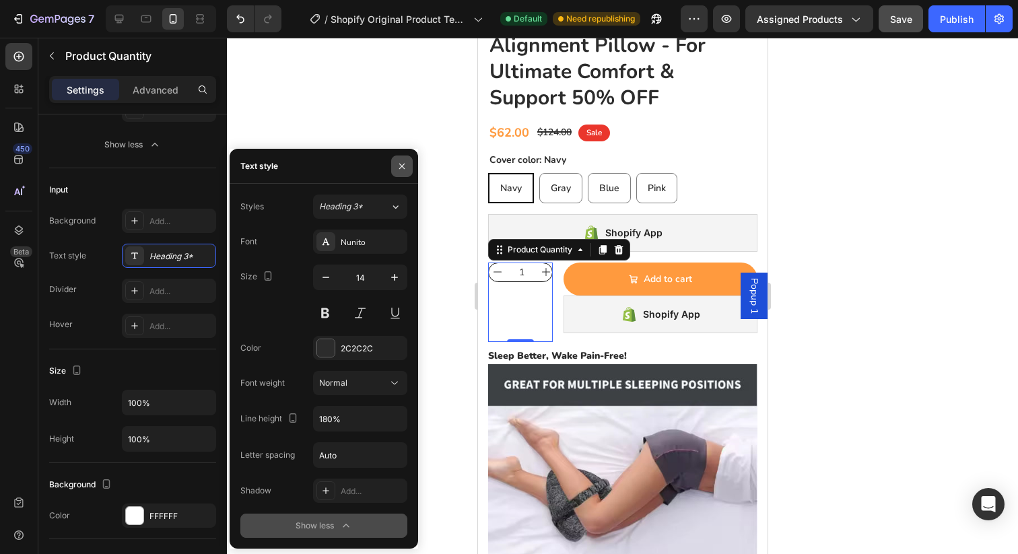
click at [400, 169] on icon "button" at bounding box center [402, 166] width 11 height 11
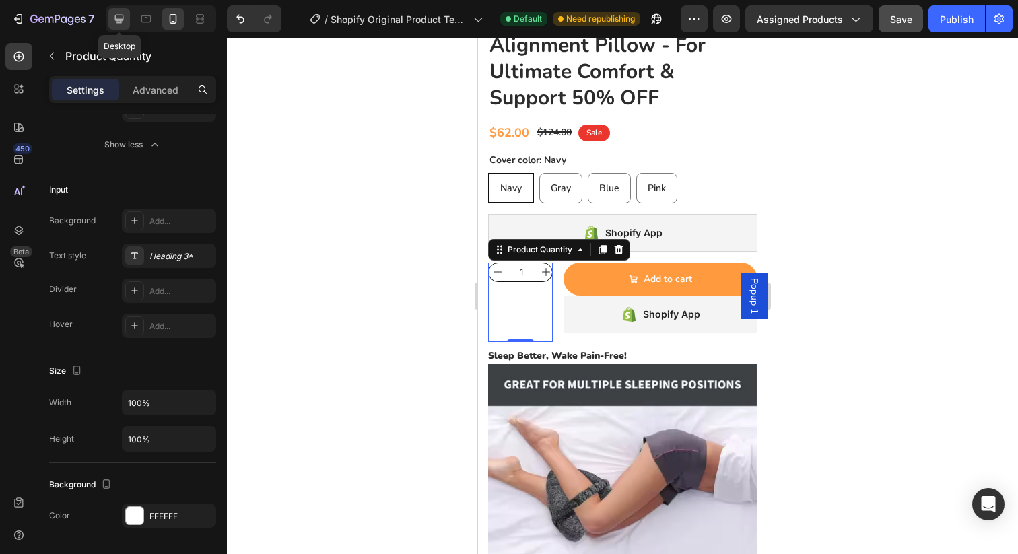
click at [113, 24] on icon at bounding box center [118, 18] width 13 height 13
type input "45"
type input "160"
type input "45"
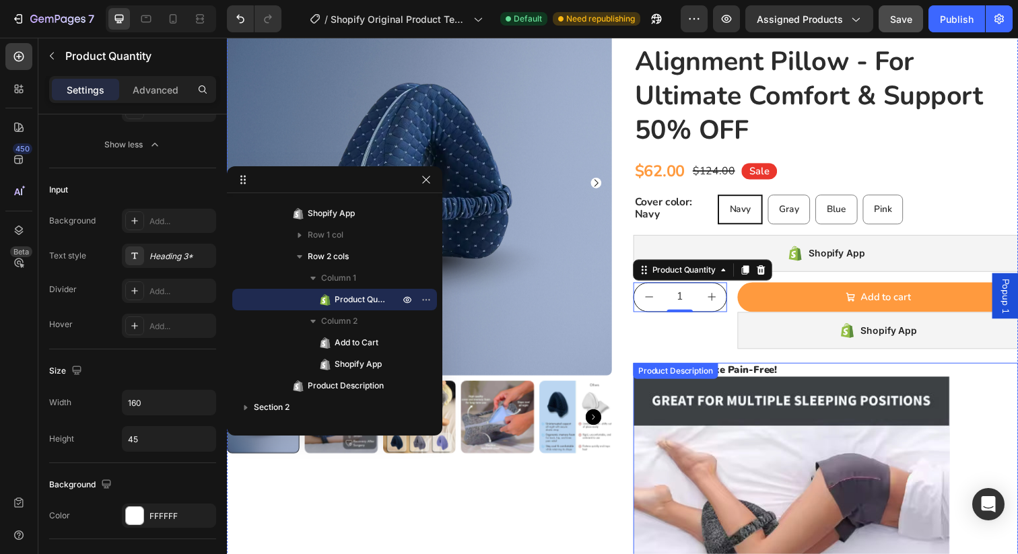
scroll to position [89, 0]
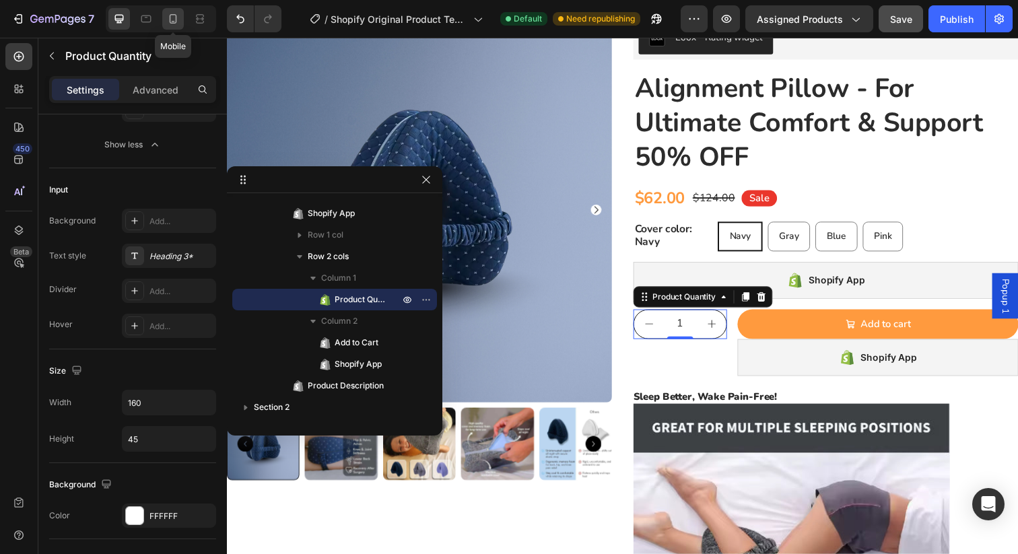
click at [176, 26] on div at bounding box center [173, 19] width 22 height 22
type input "100%"
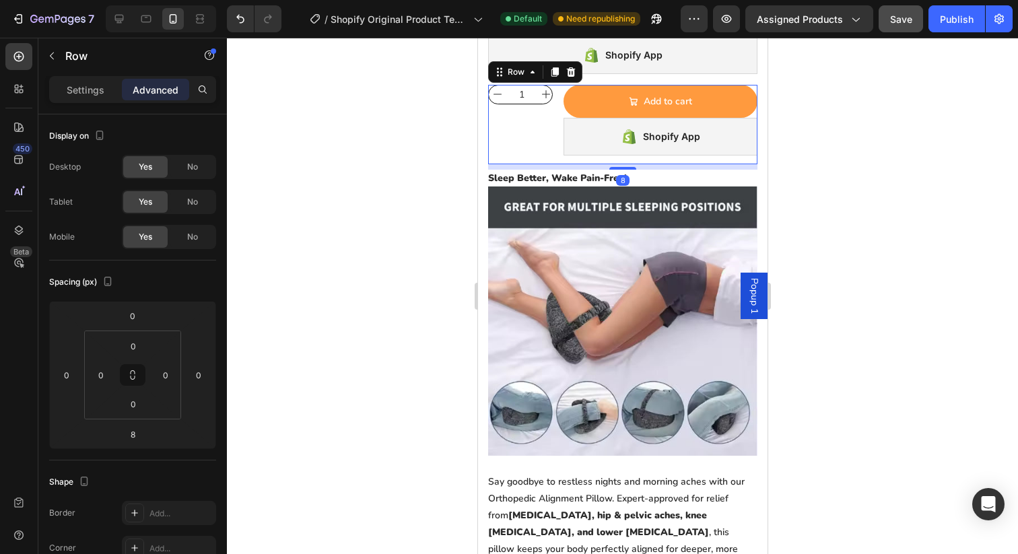
click at [553, 131] on div "1 Product Quantity Add to cart Add to Cart Shopify App Shopify App Row 8" at bounding box center [621, 124] width 269 height 79
click at [84, 88] on p "Settings" at bounding box center [86, 90] width 38 height 14
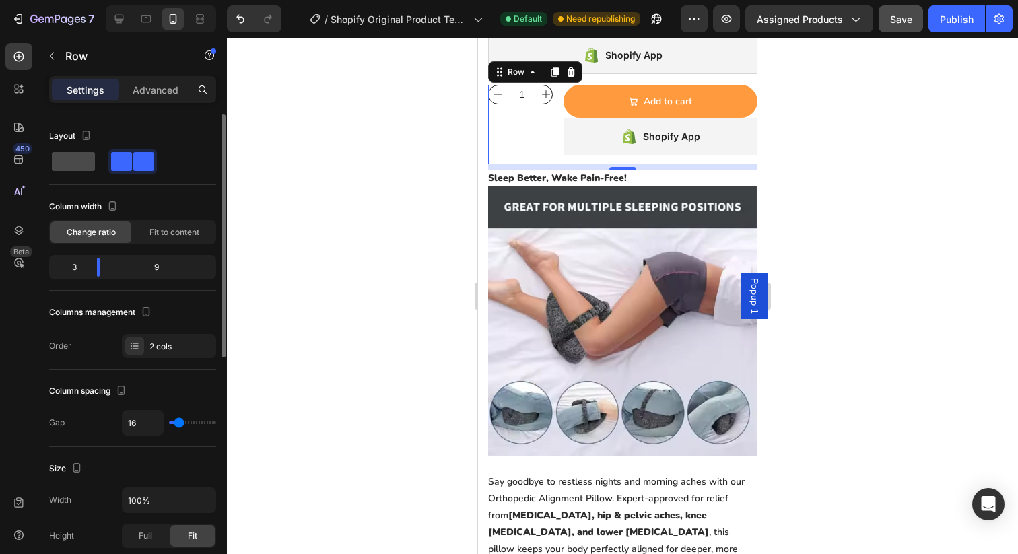
click at [83, 162] on span at bounding box center [73, 161] width 43 height 19
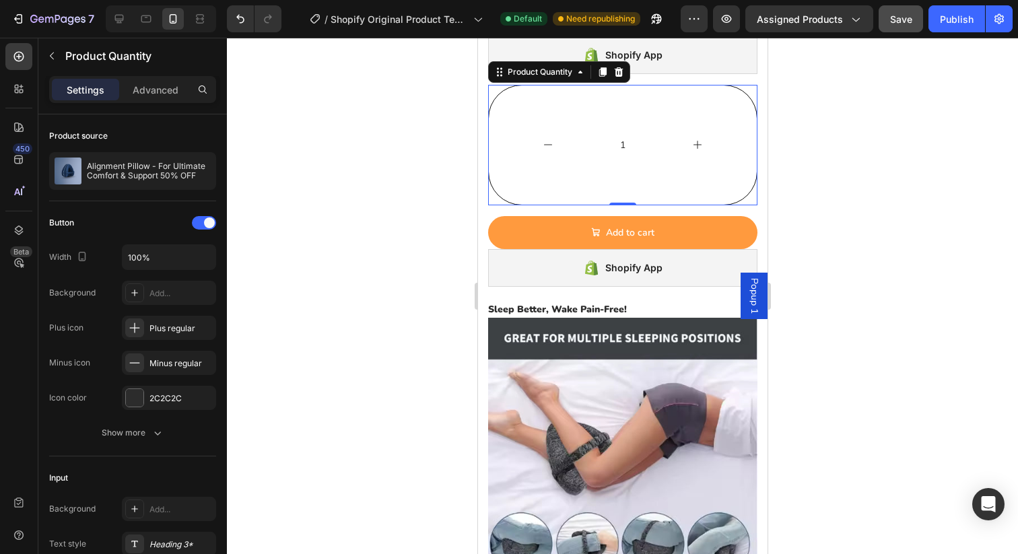
click at [531, 114] on button "decrement" at bounding box center [547, 144] width 119 height 119
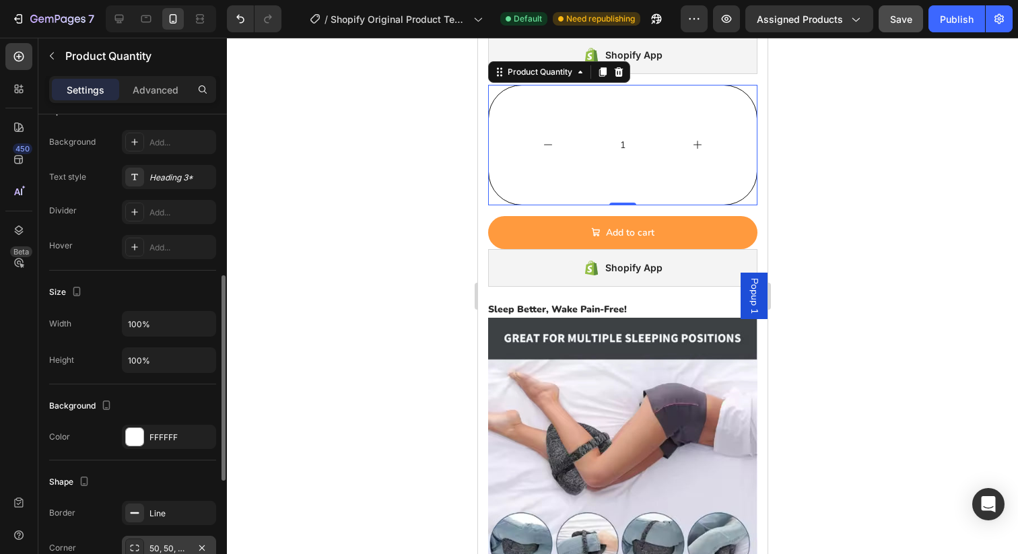
scroll to position [369, 0]
click at [168, 355] on input "100%" at bounding box center [169, 358] width 93 height 24
type input "%"
click at [158, 368] on input "%" at bounding box center [169, 358] width 93 height 24
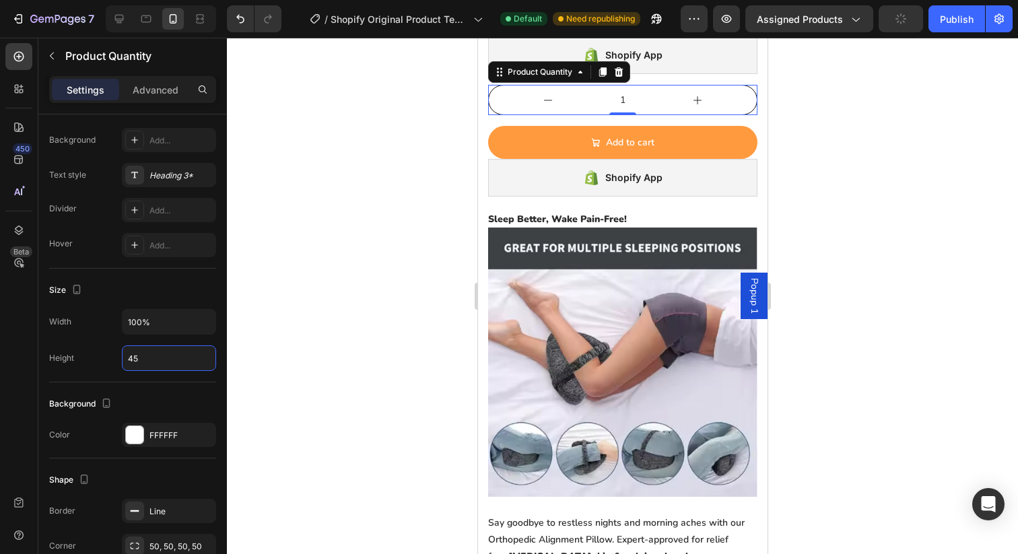
type input "45"
click at [454, 209] on div at bounding box center [622, 296] width 791 height 516
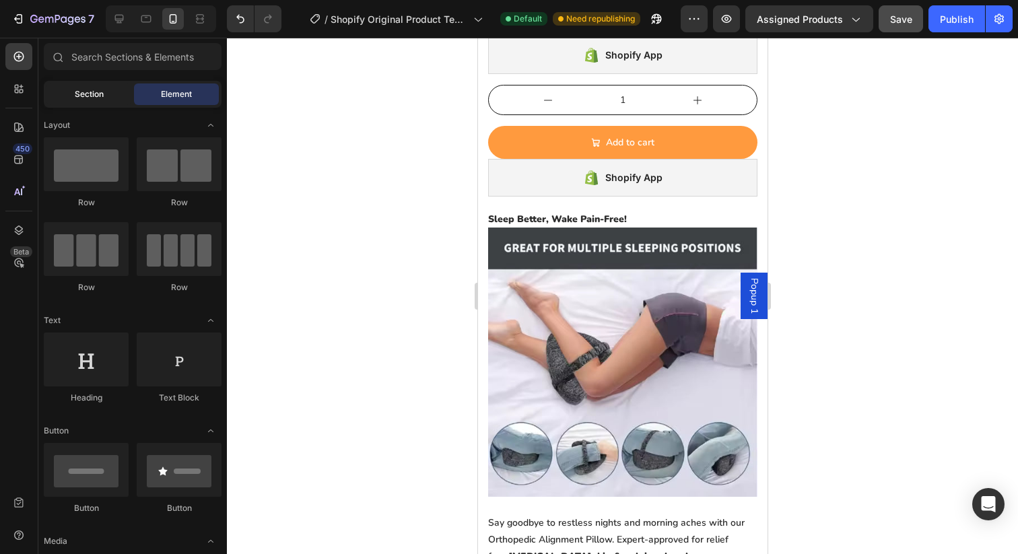
click at [90, 94] on span "Section" at bounding box center [89, 94] width 29 height 12
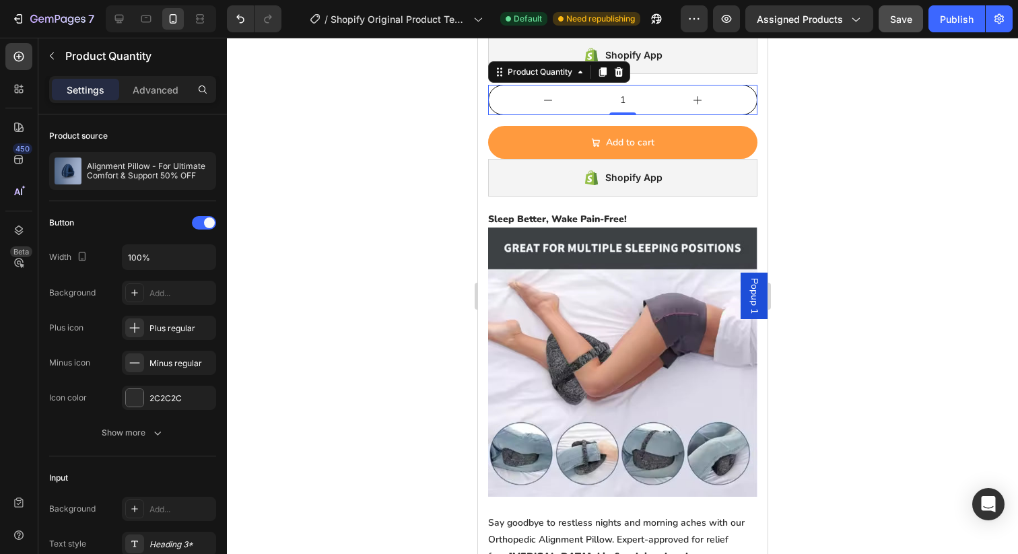
click at [568, 108] on button "decrement" at bounding box center [547, 99] width 119 height 29
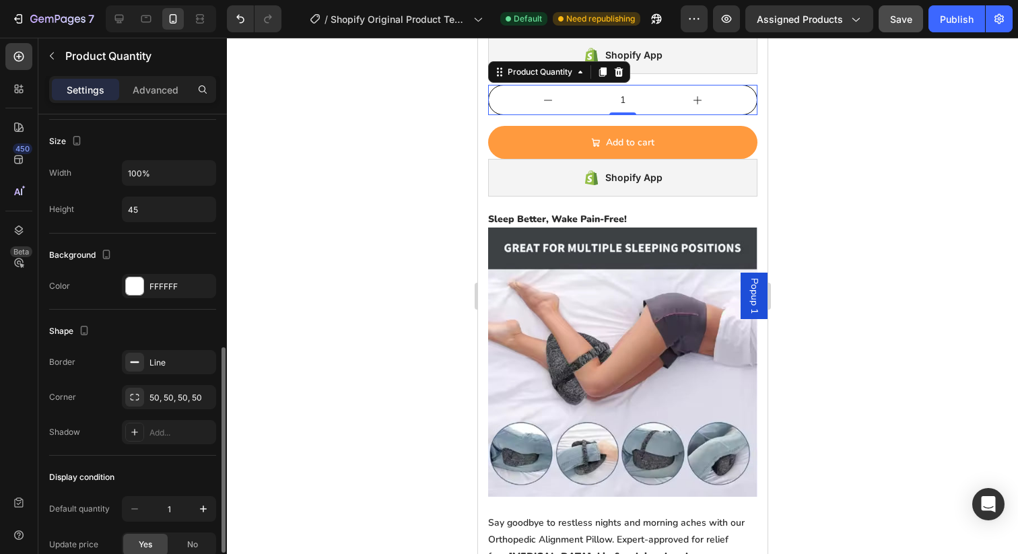
scroll to position [499, 0]
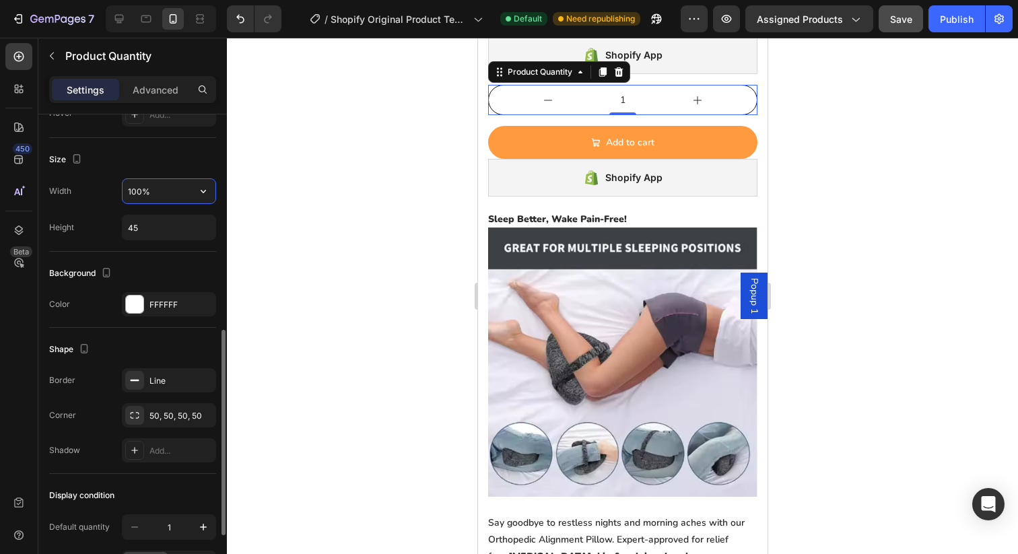
click at [155, 187] on input "100%" at bounding box center [169, 191] width 93 height 24
type input "2"
type input "120"
click at [140, 236] on input "45" at bounding box center [169, 227] width 93 height 24
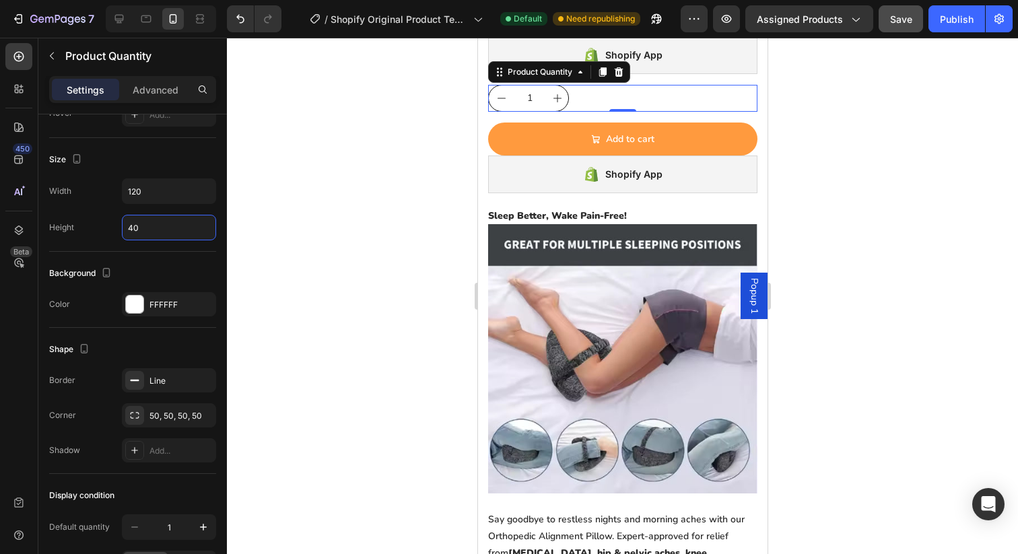
type input "40"
click at [322, 191] on div at bounding box center [622, 296] width 791 height 516
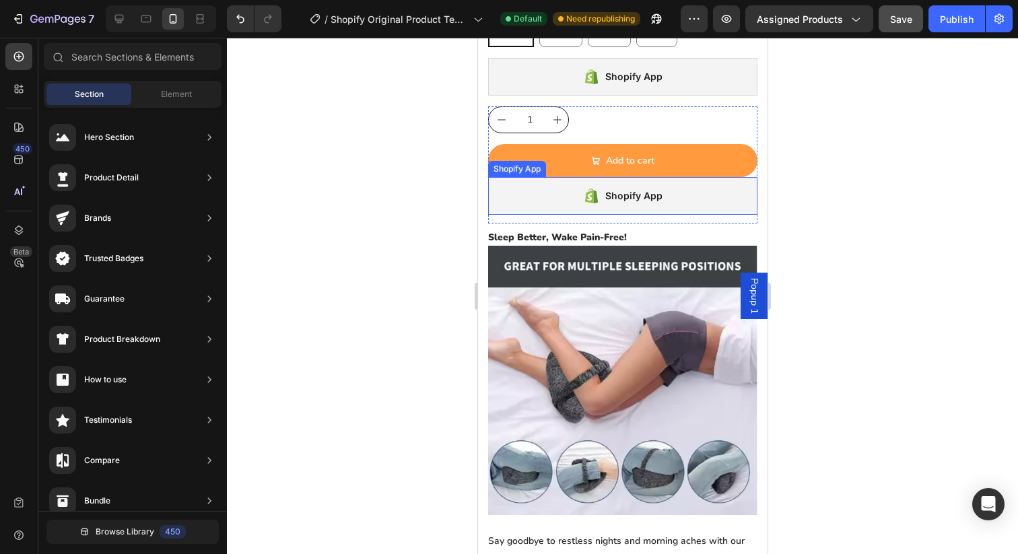
scroll to position [607, 0]
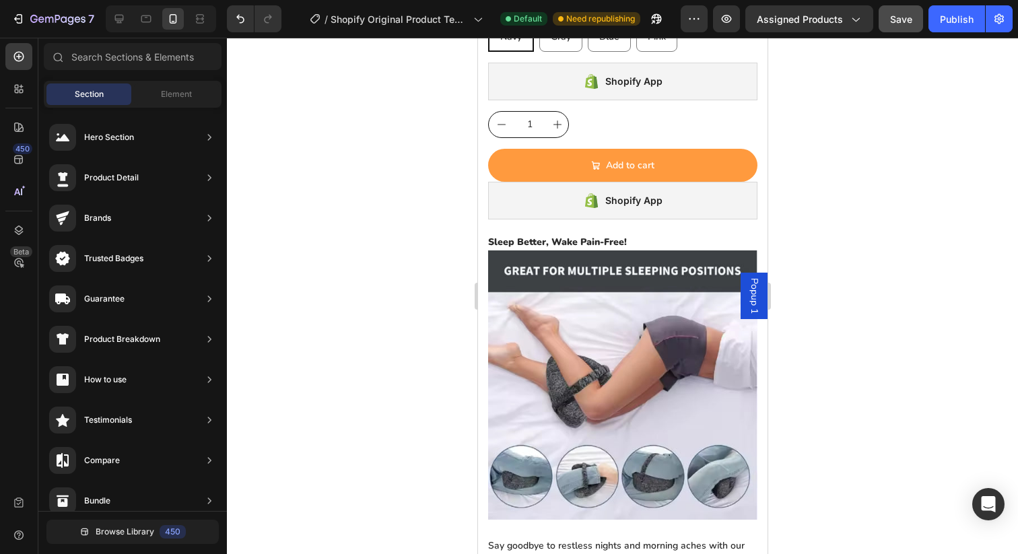
click at [395, 296] on div at bounding box center [622, 296] width 791 height 516
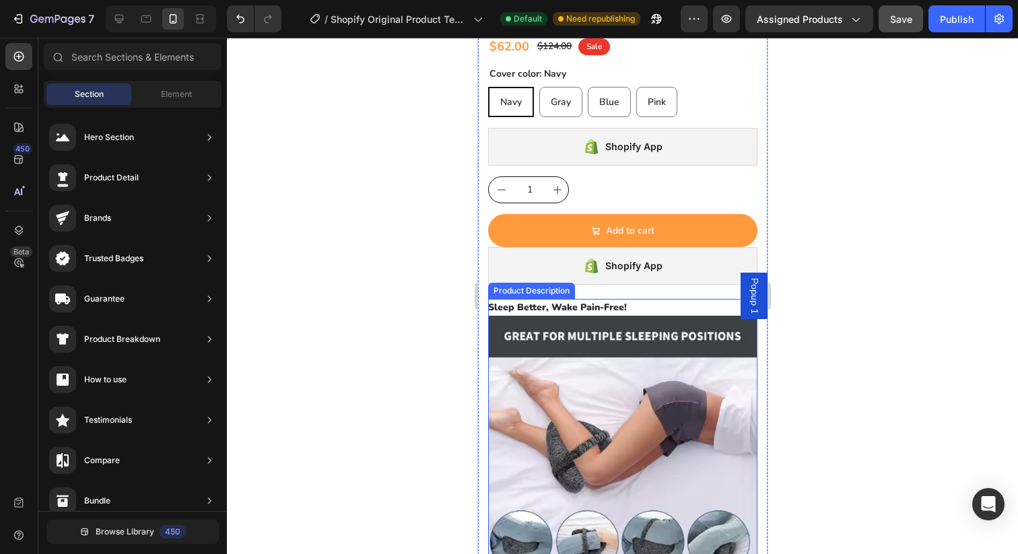
scroll to position [539, 0]
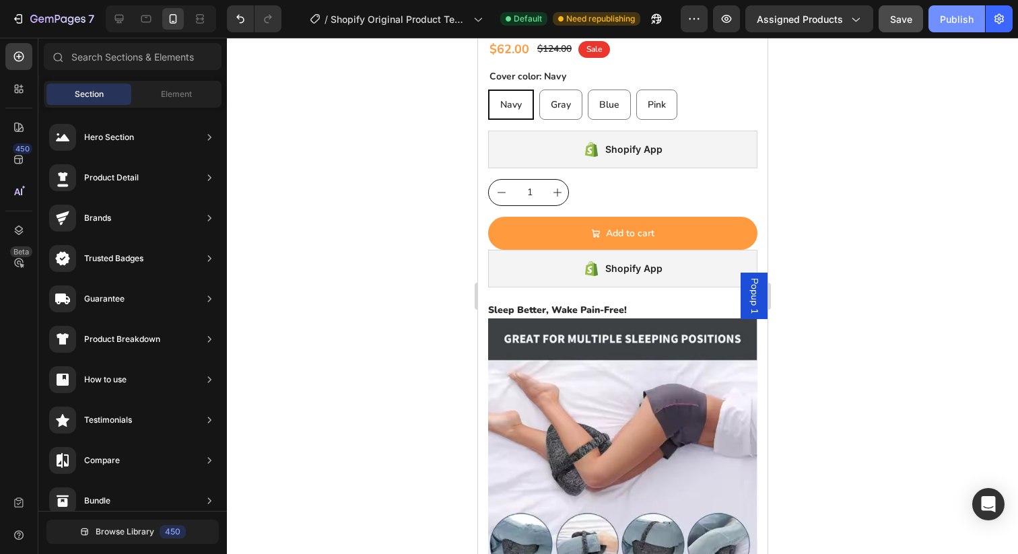
click at [949, 22] on div "Publish" at bounding box center [957, 19] width 34 height 14
click at [115, 18] on icon at bounding box center [119, 19] width 9 height 9
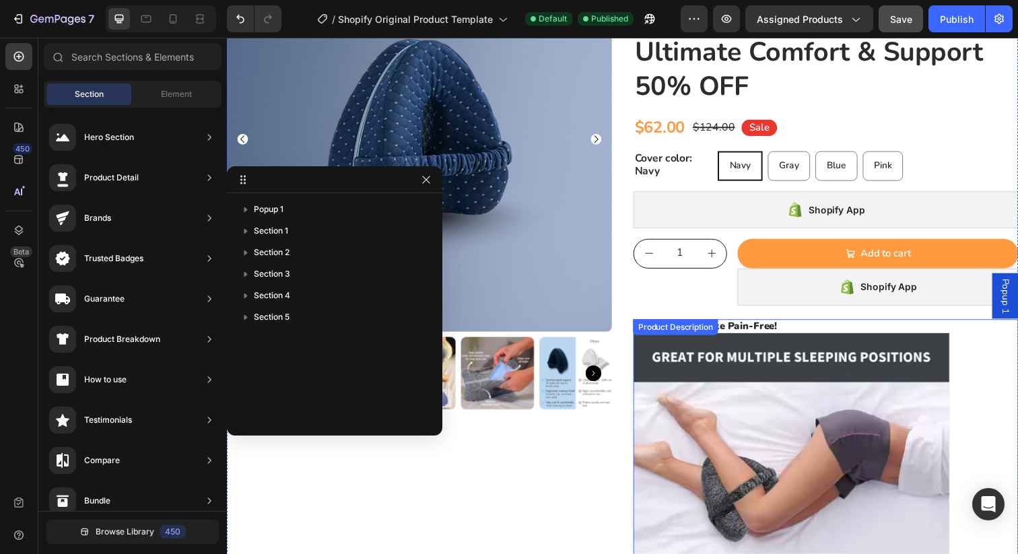
scroll to position [163, 0]
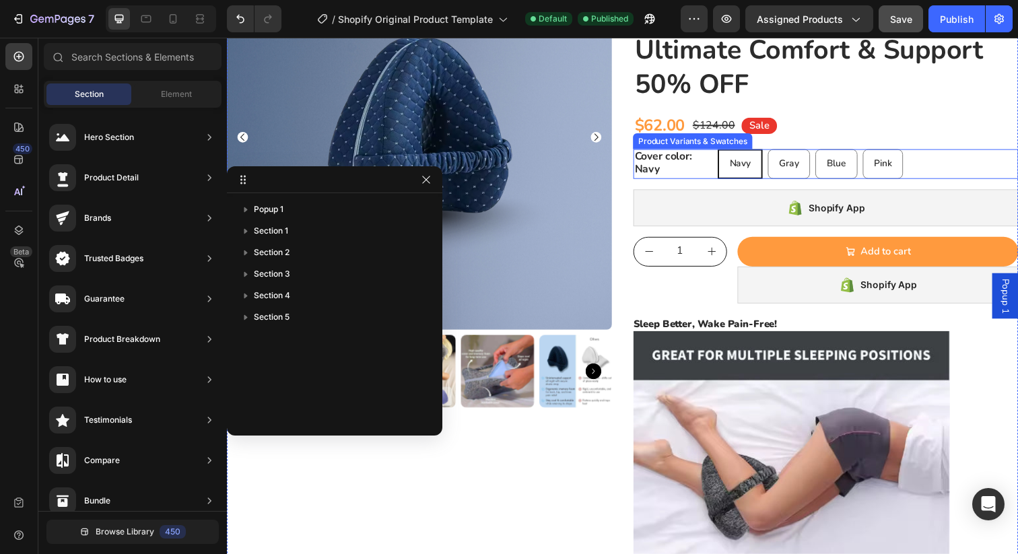
click at [753, 156] on div "Navy" at bounding box center [750, 166] width 43 height 24
click at [728, 151] on input "Navy Navy Navy" at bounding box center [727, 151] width 1 height 1
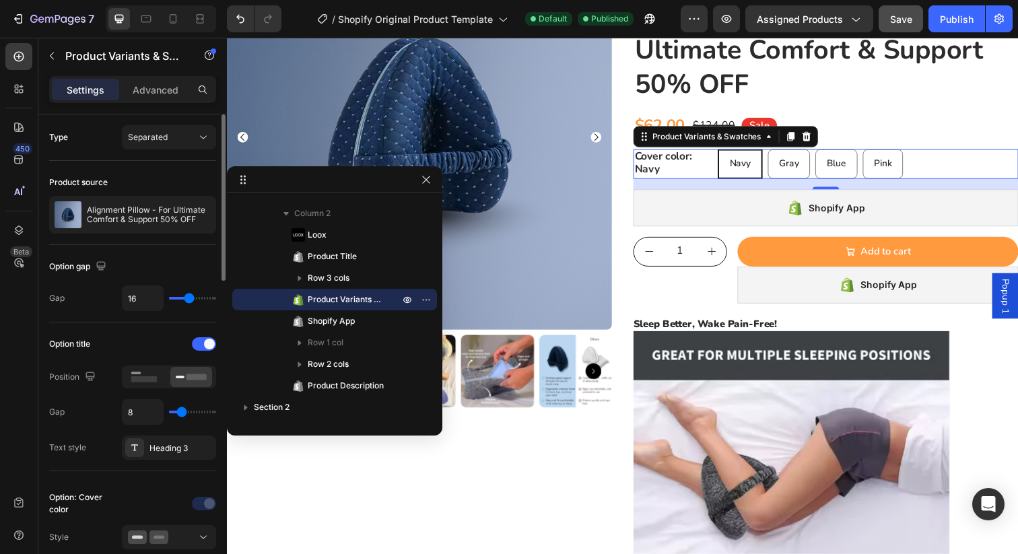
scroll to position [0, 0]
click at [160, 137] on span "Separated" at bounding box center [148, 137] width 40 height 10
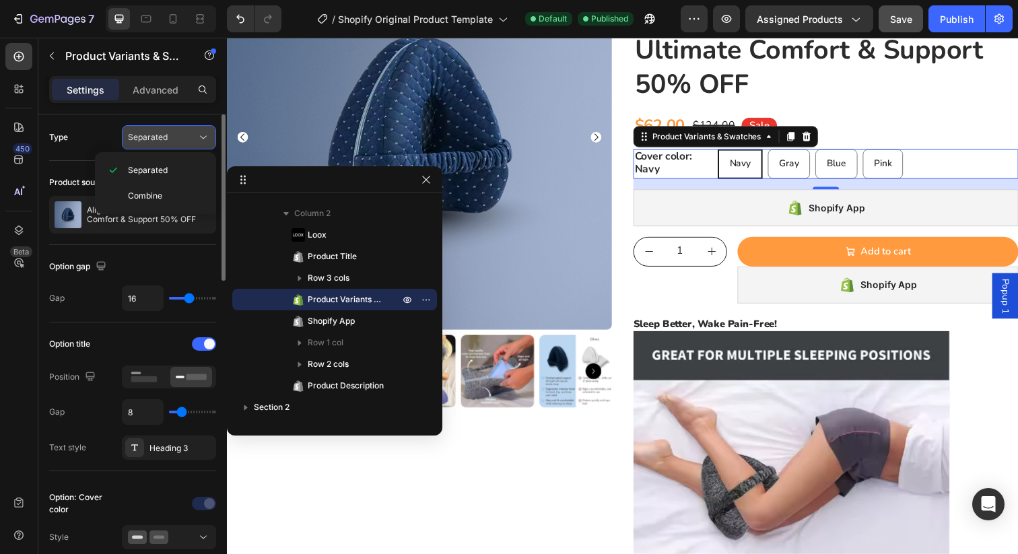
click at [154, 136] on span "Separated" at bounding box center [148, 137] width 40 height 10
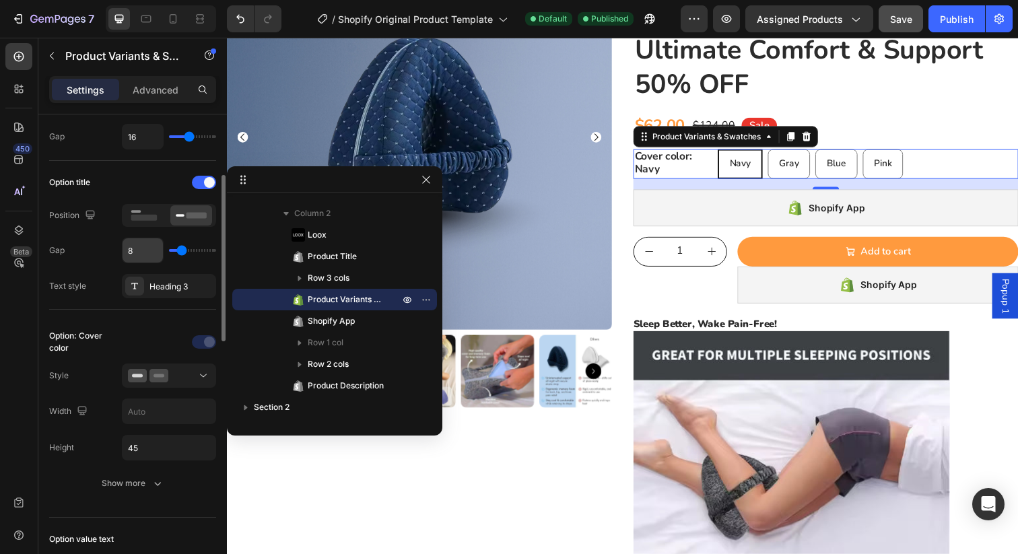
scroll to position [166, 0]
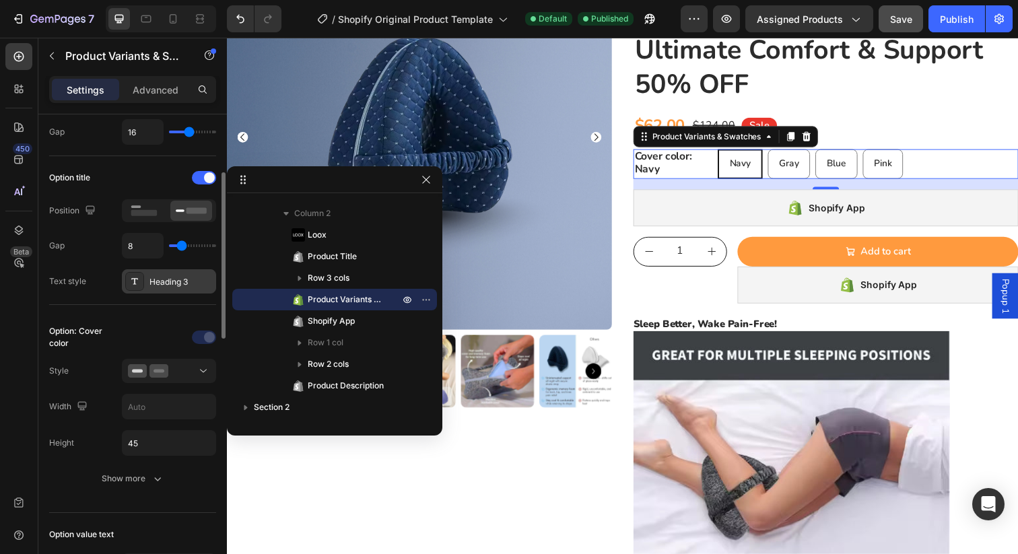
click at [144, 283] on div "Heading 3" at bounding box center [169, 281] width 94 height 24
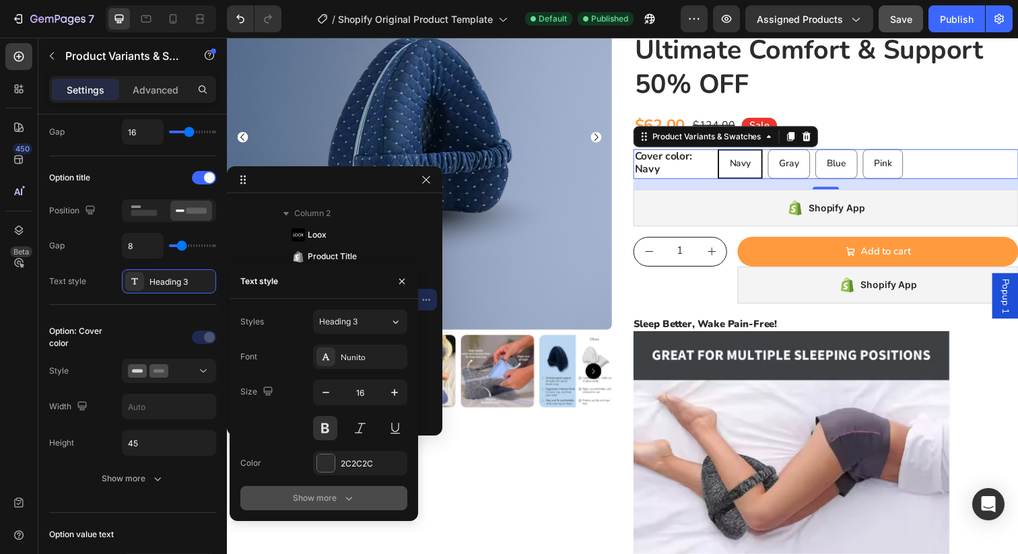
click at [325, 501] on div "Show more" at bounding box center [324, 497] width 63 height 13
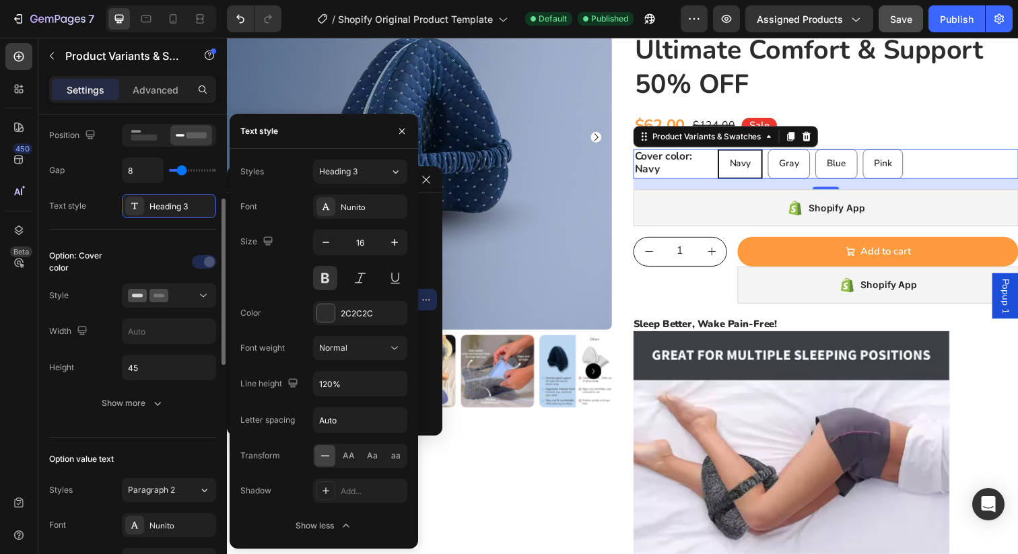
scroll to position [235, 0]
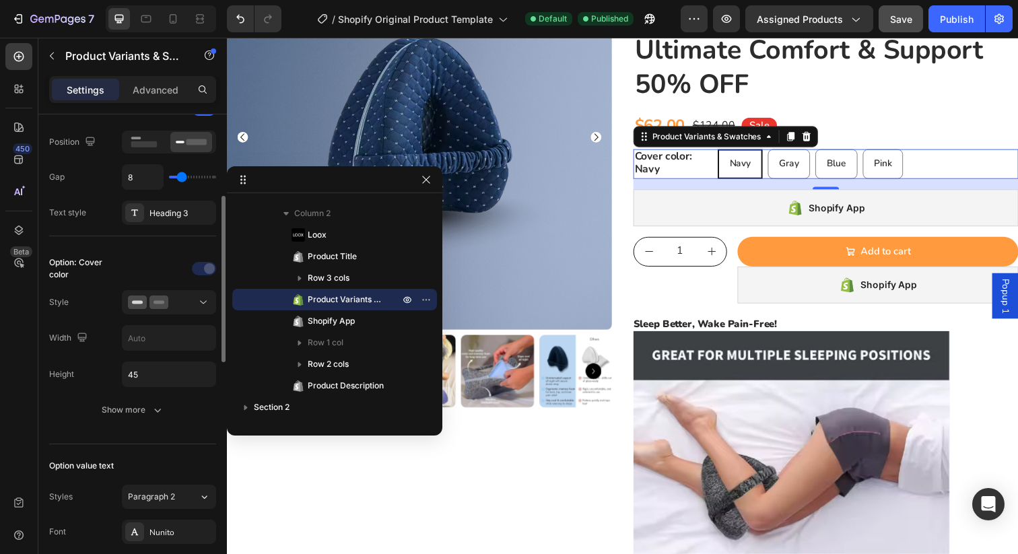
click at [149, 275] on div at bounding box center [169, 269] width 94 height 22
click at [152, 409] on icon "button" at bounding box center [157, 409] width 13 height 13
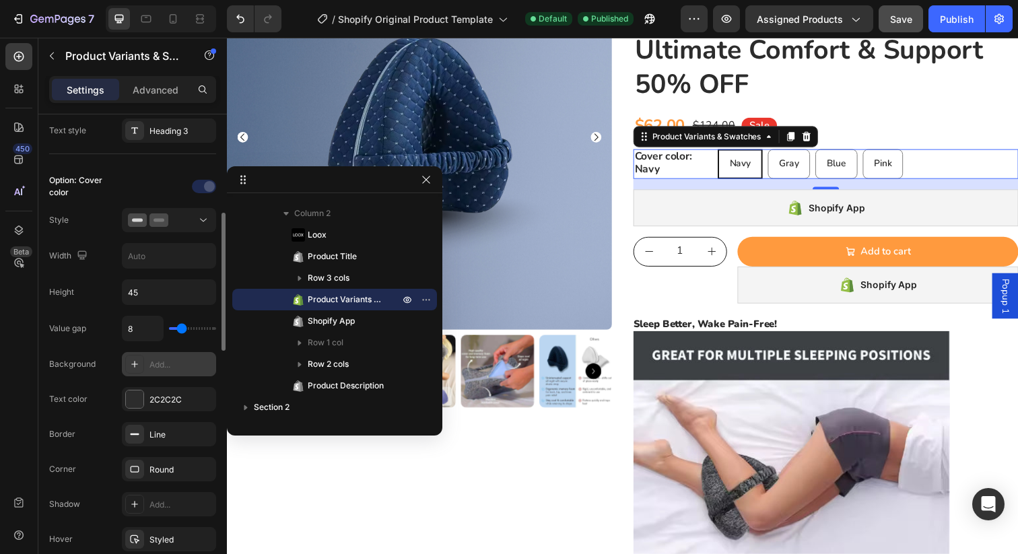
scroll to position [325, 0]
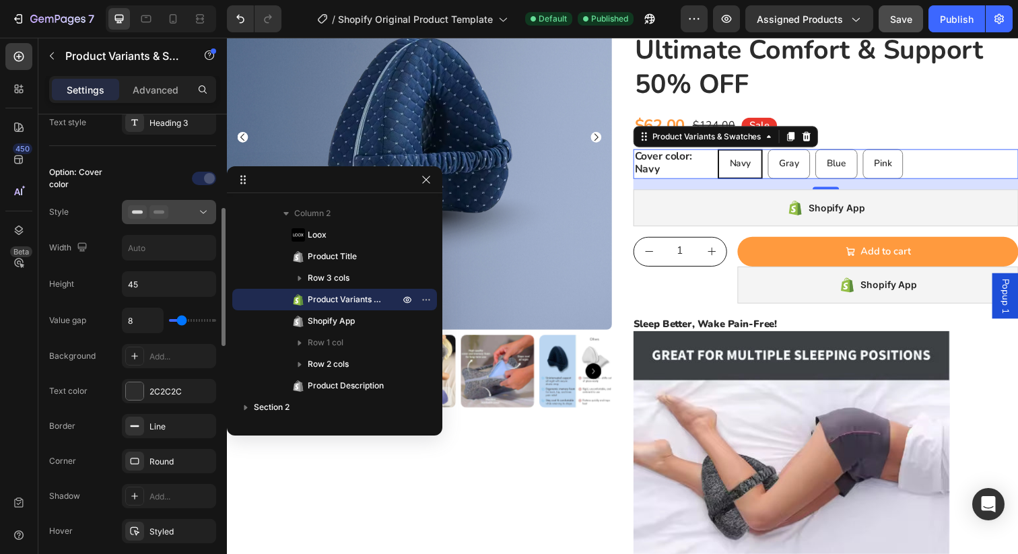
click at [165, 214] on icon at bounding box center [158, 211] width 19 height 13
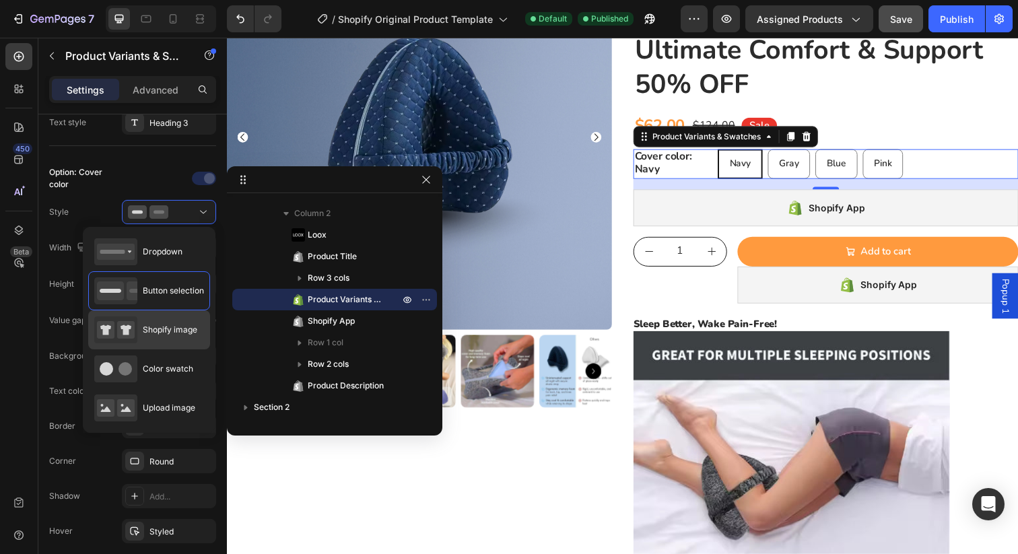
click at [162, 326] on span "Shopify image" at bounding box center [170, 330] width 55 height 12
type input "64"
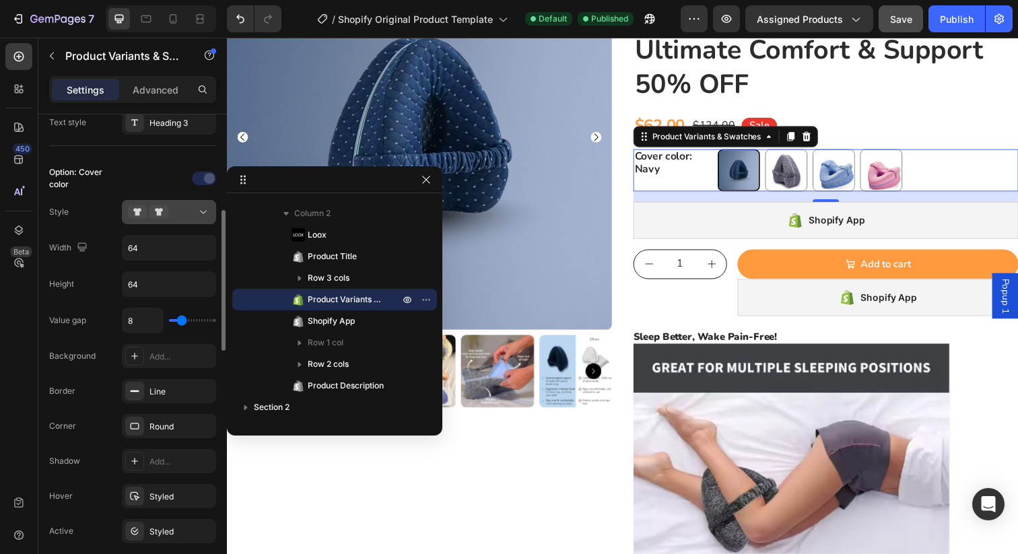
click at [162, 203] on button at bounding box center [169, 212] width 94 height 24
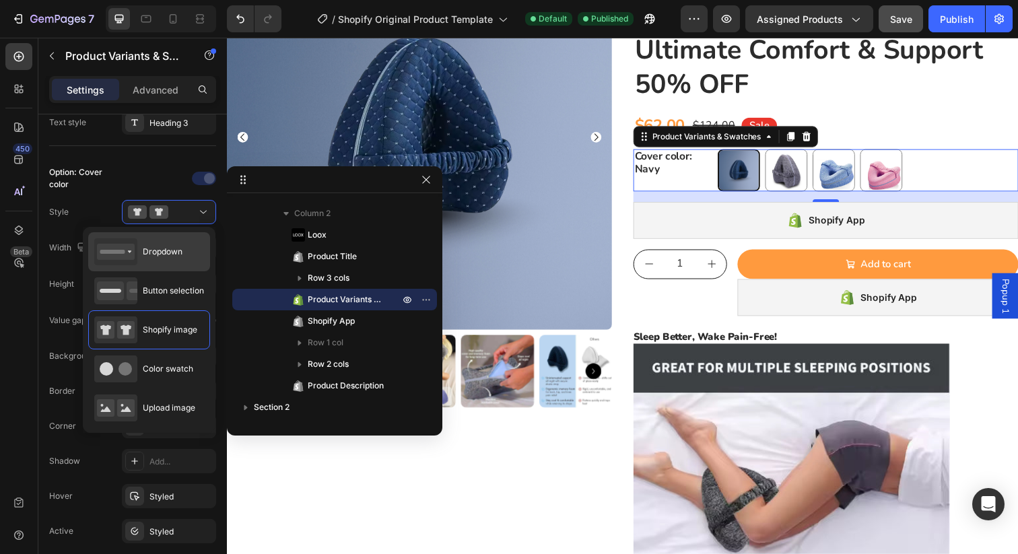
click at [148, 250] on span "Dropdown" at bounding box center [163, 252] width 40 height 12
type input "100%"
type input "45"
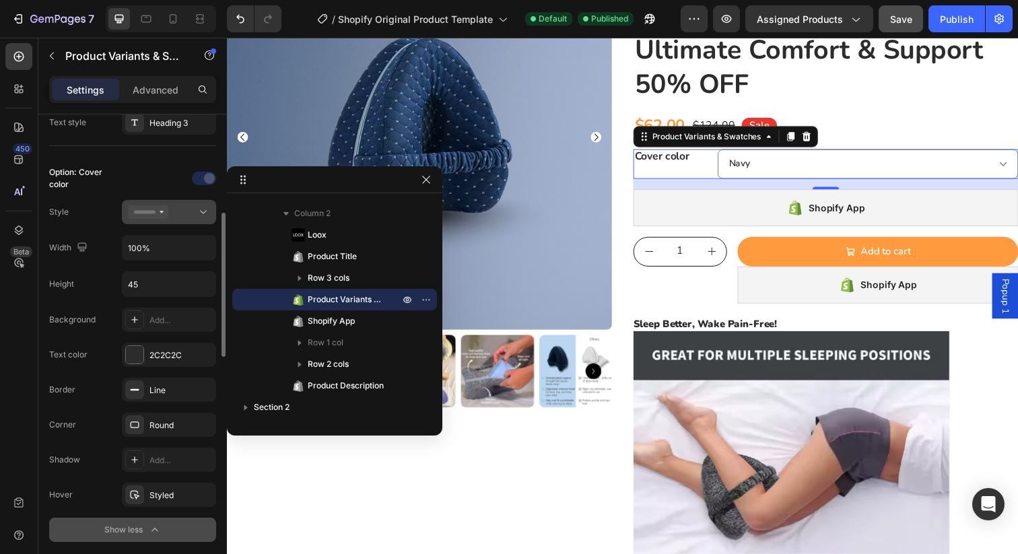
click at [172, 215] on div at bounding box center [169, 211] width 82 height 13
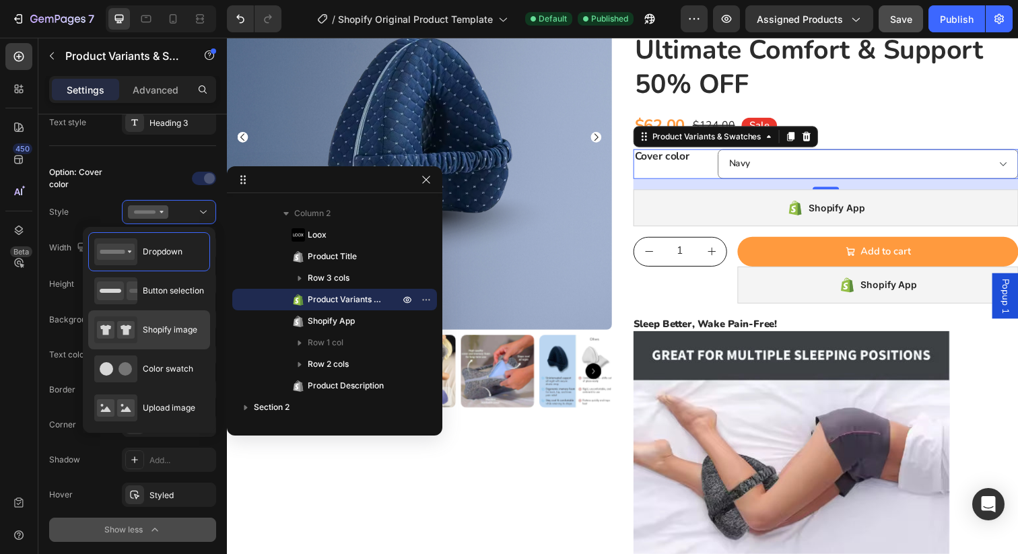
click at [156, 327] on span "Shopify image" at bounding box center [170, 330] width 55 height 12
type input "64"
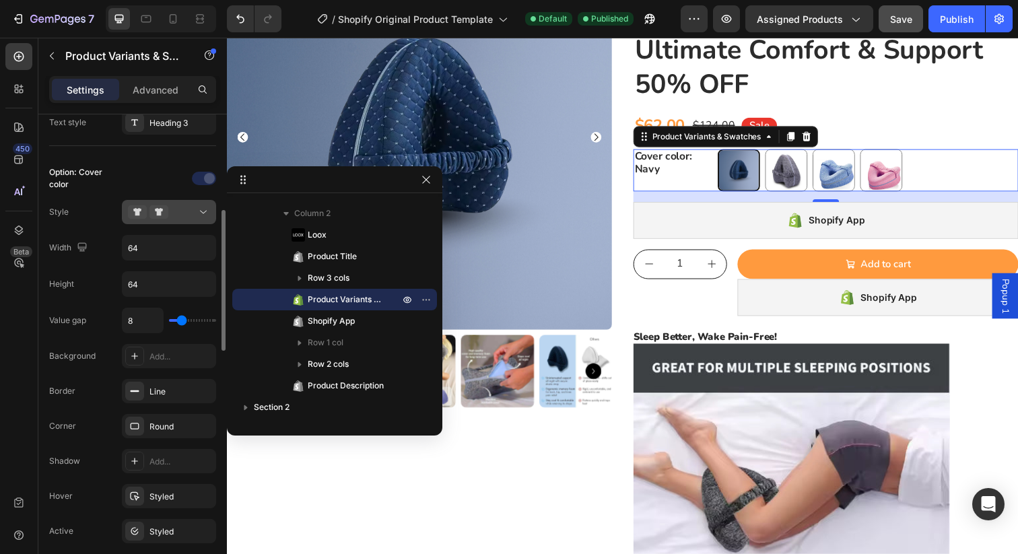
click at [164, 215] on icon at bounding box center [158, 211] width 19 height 13
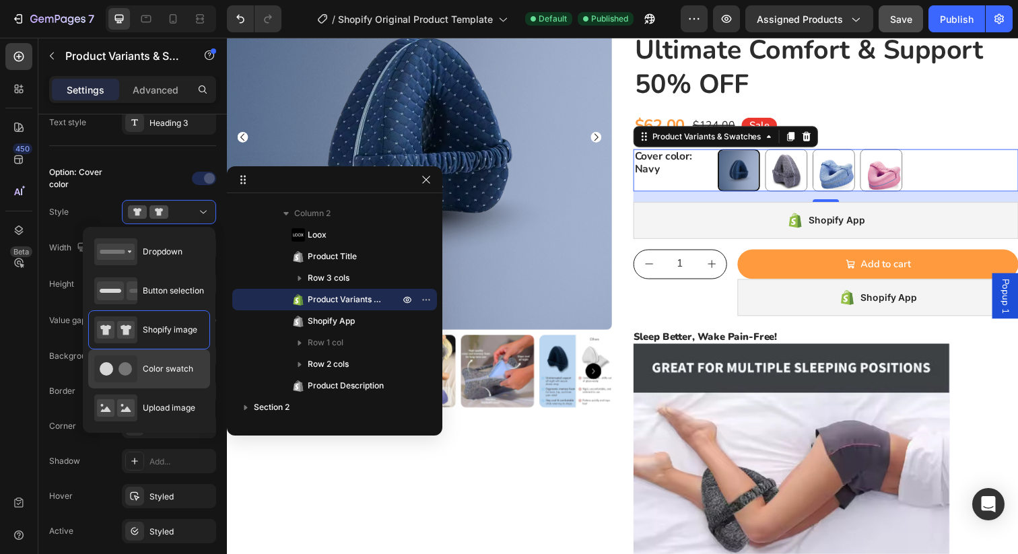
click at [158, 363] on span "Color swatch" at bounding box center [168, 369] width 50 height 12
type input "45"
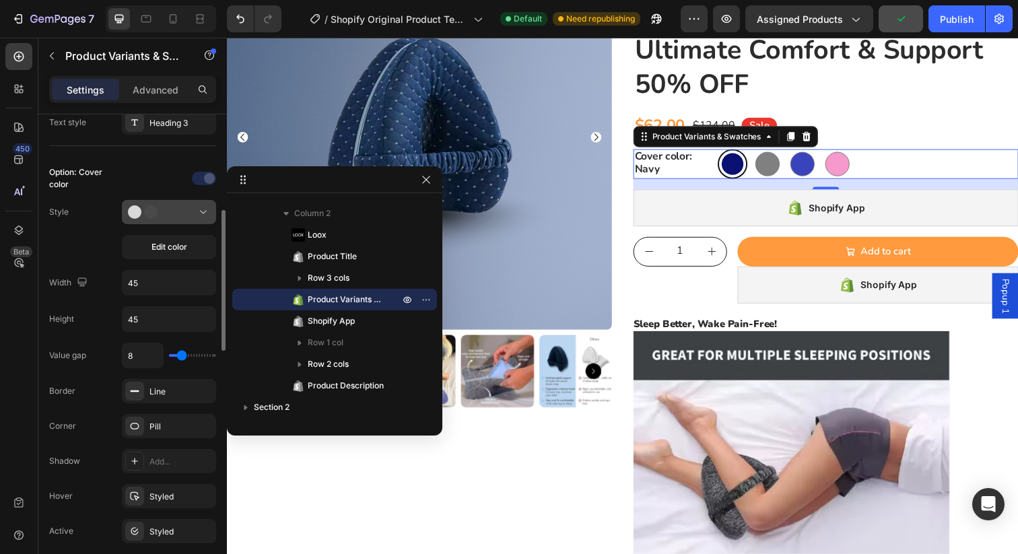
click at [164, 213] on icon at bounding box center [148, 211] width 40 height 13
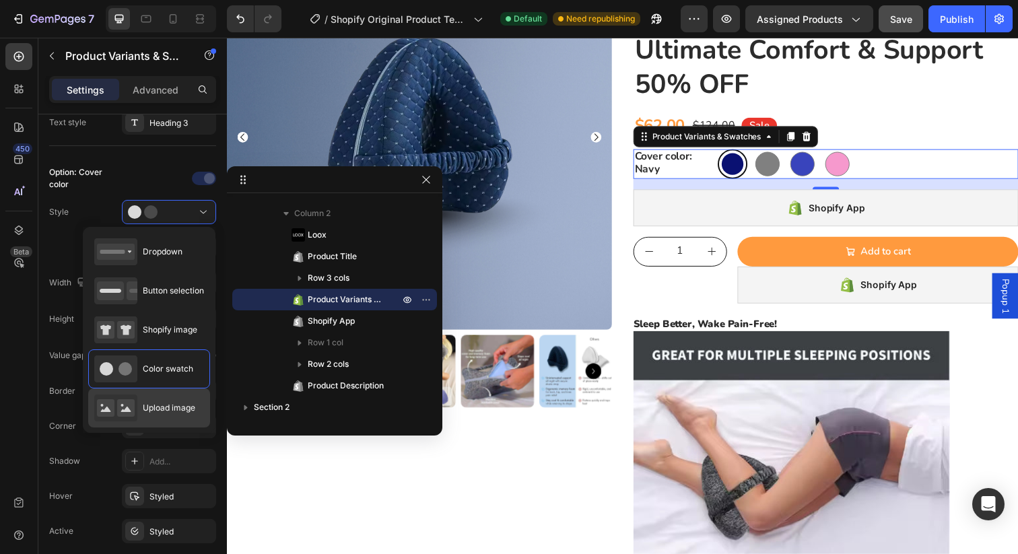
click at [133, 402] on rect at bounding box center [126, 408] width 18 height 18
type input "64"
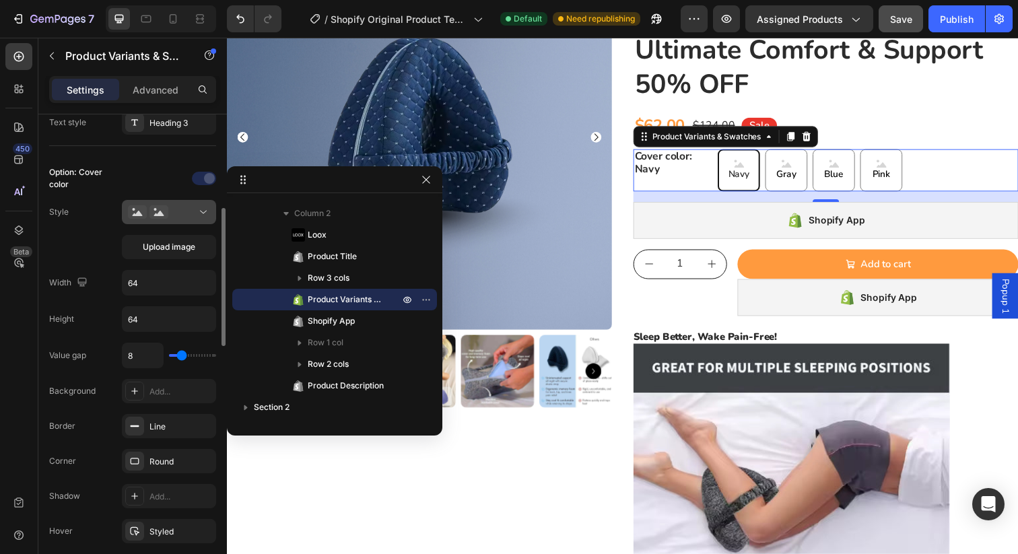
click at [169, 209] on div at bounding box center [169, 211] width 82 height 13
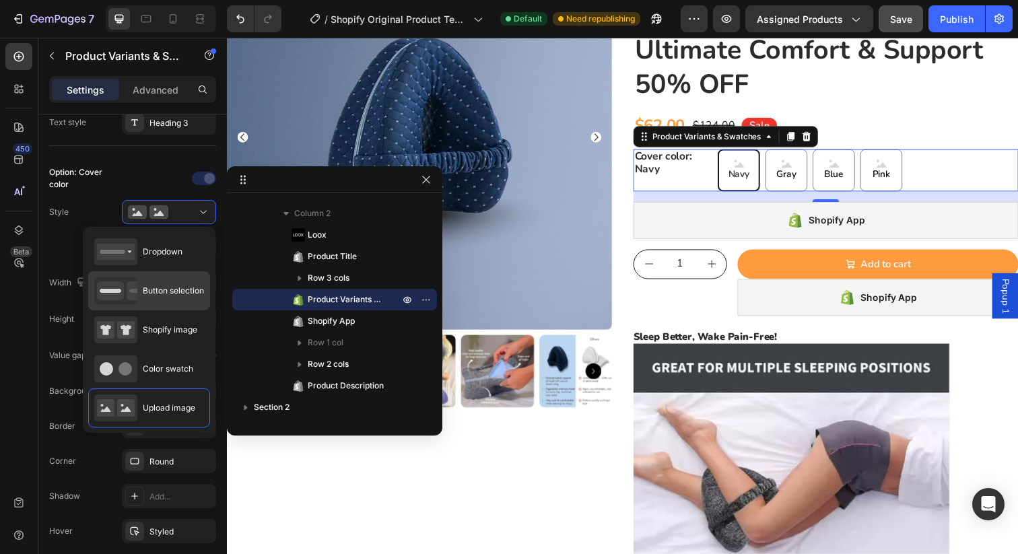
click at [155, 298] on div "Button selection" at bounding box center [149, 290] width 110 height 27
type input "45"
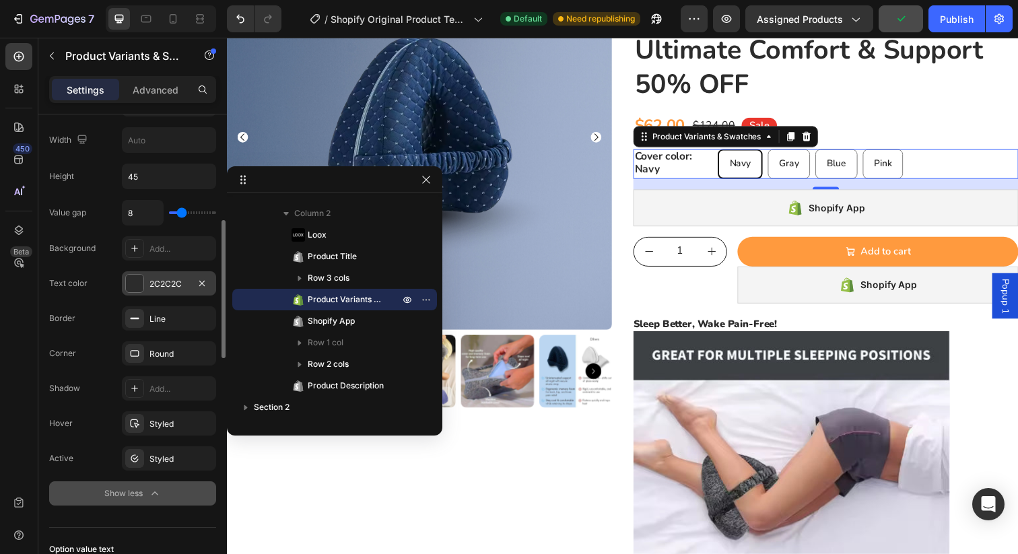
scroll to position [432, 0]
click at [137, 429] on div at bounding box center [134, 424] width 19 height 19
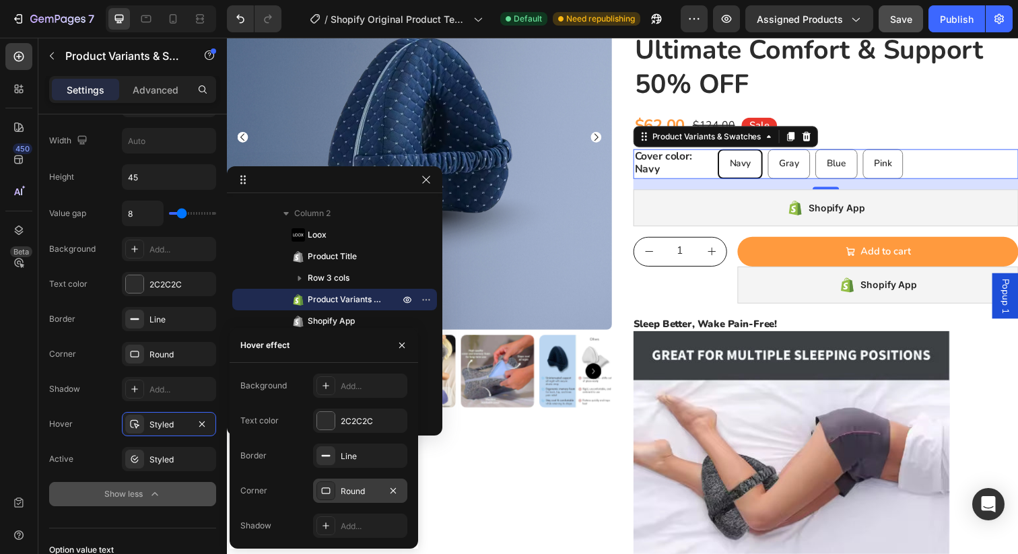
click at [330, 491] on icon at bounding box center [326, 490] width 9 height 7
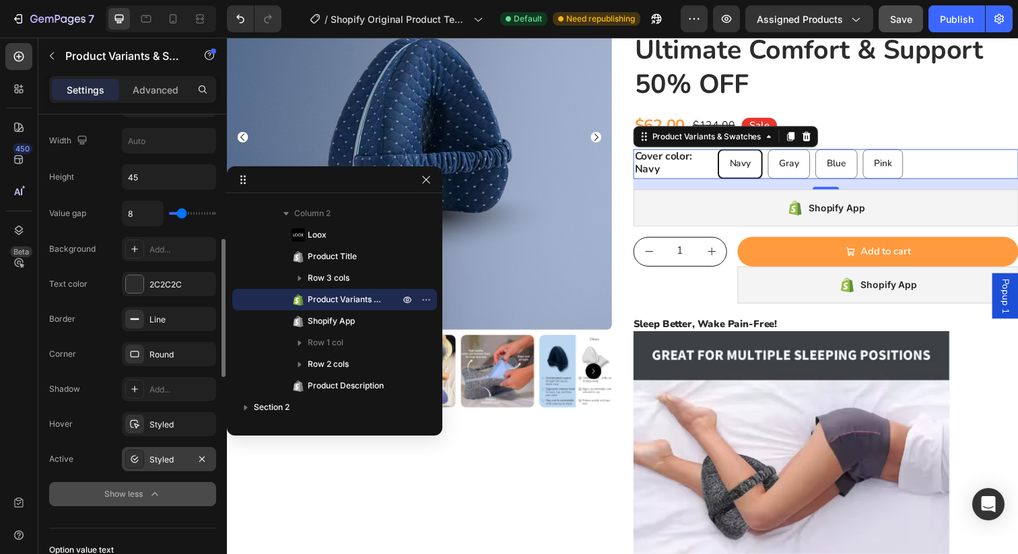
click at [157, 460] on div "Styled" at bounding box center [168, 460] width 39 height 12
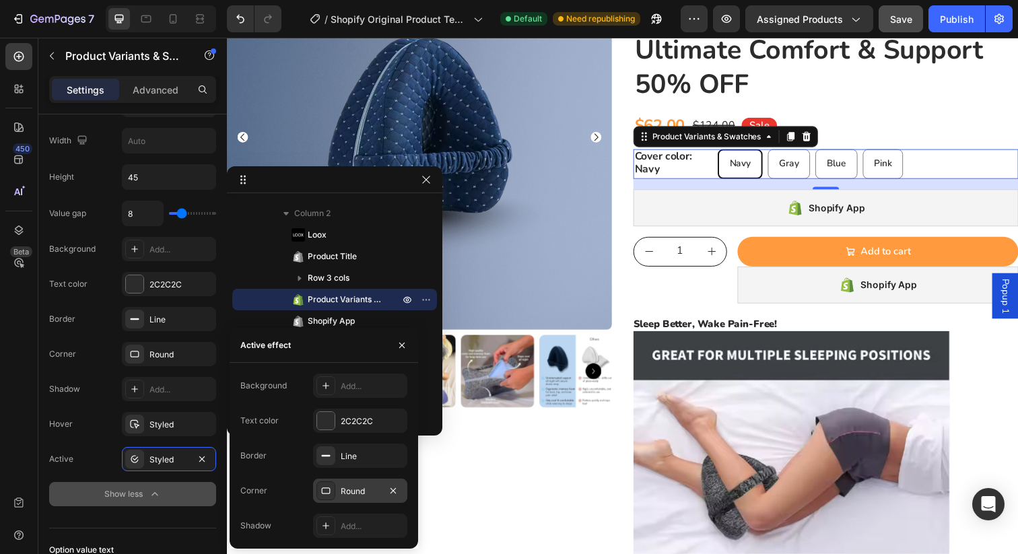
click at [329, 490] on icon at bounding box center [325, 490] width 11 height 11
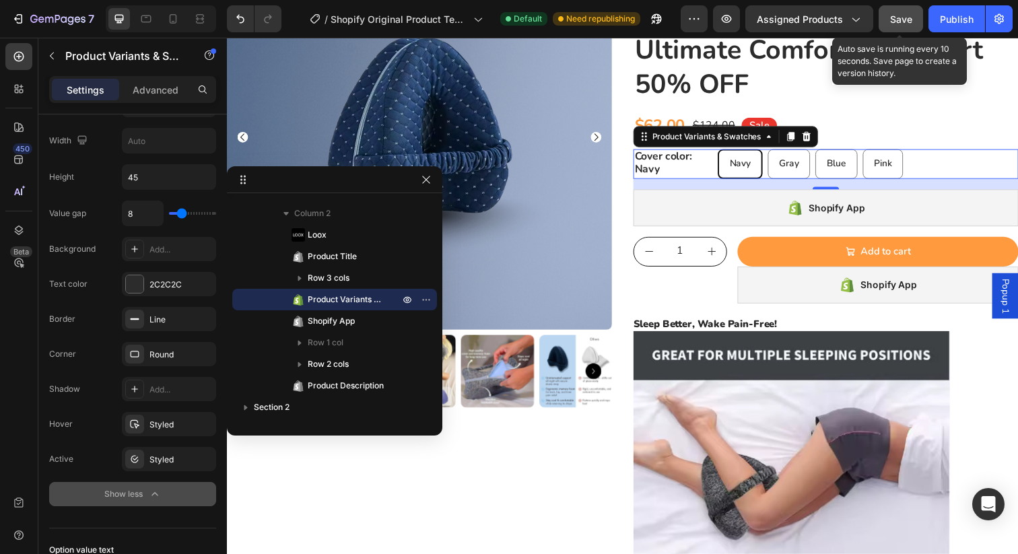
click at [908, 21] on span "Save" at bounding box center [901, 18] width 22 height 11
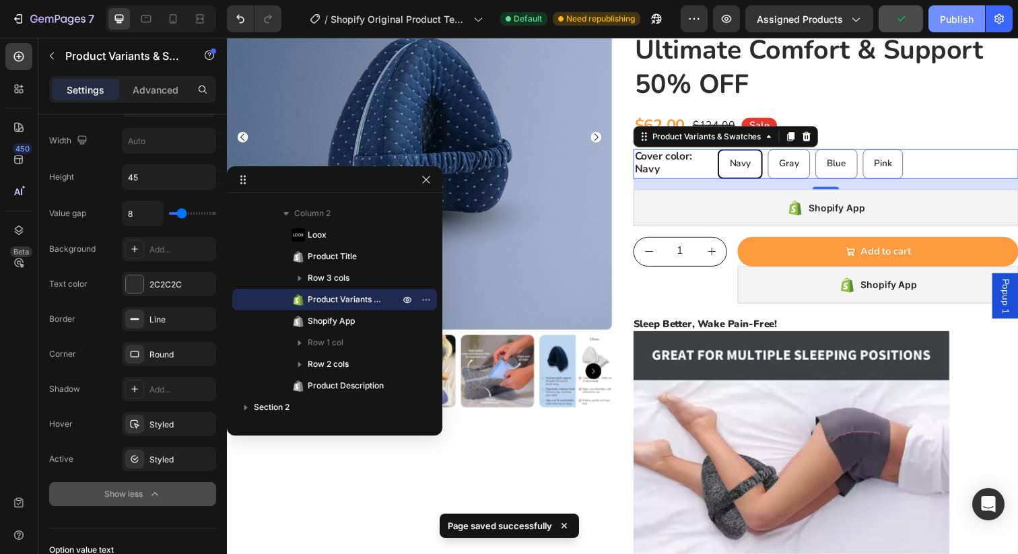
click at [965, 20] on div "Publish" at bounding box center [957, 19] width 34 height 14
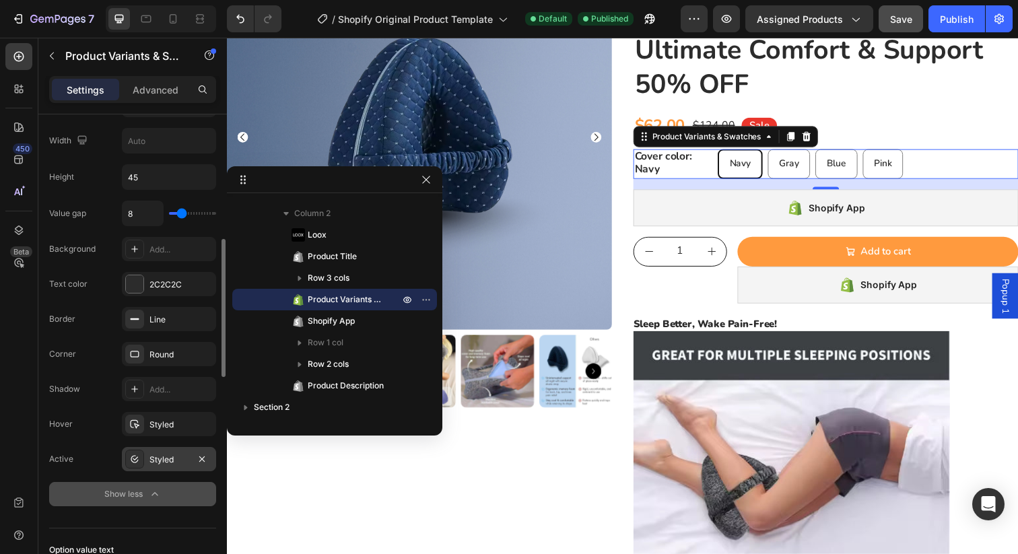
click at [135, 461] on icon at bounding box center [134, 459] width 11 height 11
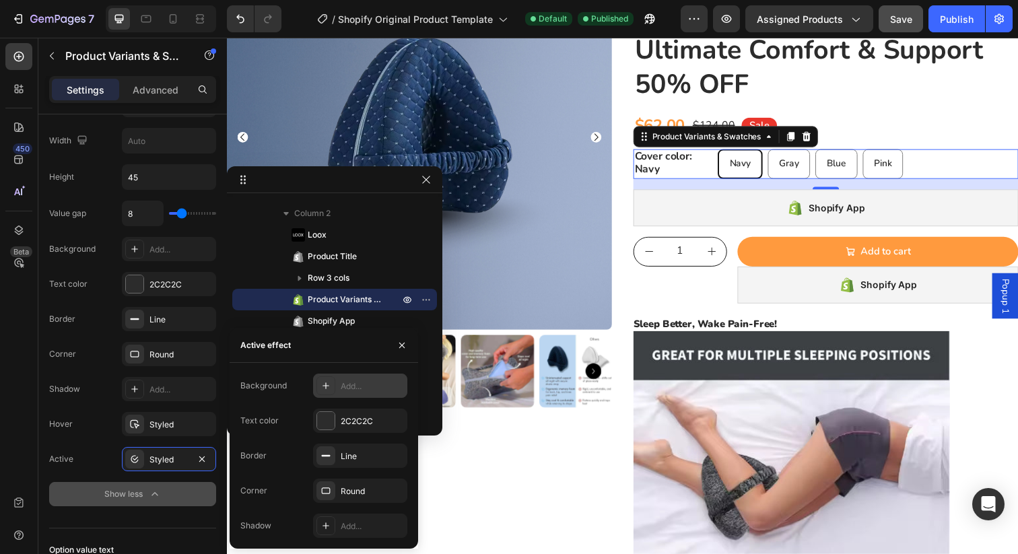
click at [329, 386] on icon at bounding box center [325, 385] width 11 height 11
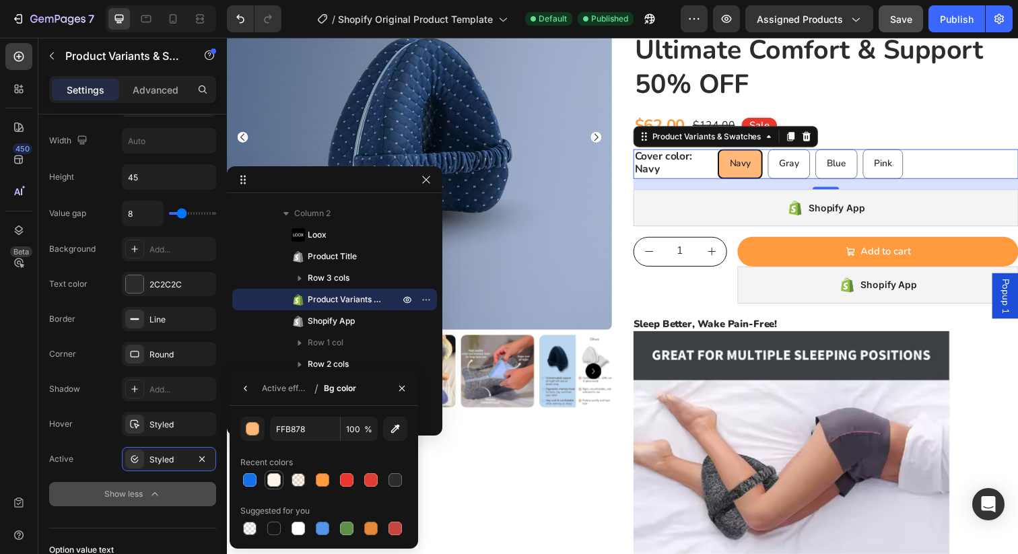
click at [274, 480] on div at bounding box center [273, 479] width 13 height 13
click at [326, 479] on div at bounding box center [322, 479] width 13 height 13
click at [271, 480] on div at bounding box center [273, 479] width 13 height 13
type input "FFF5EC"
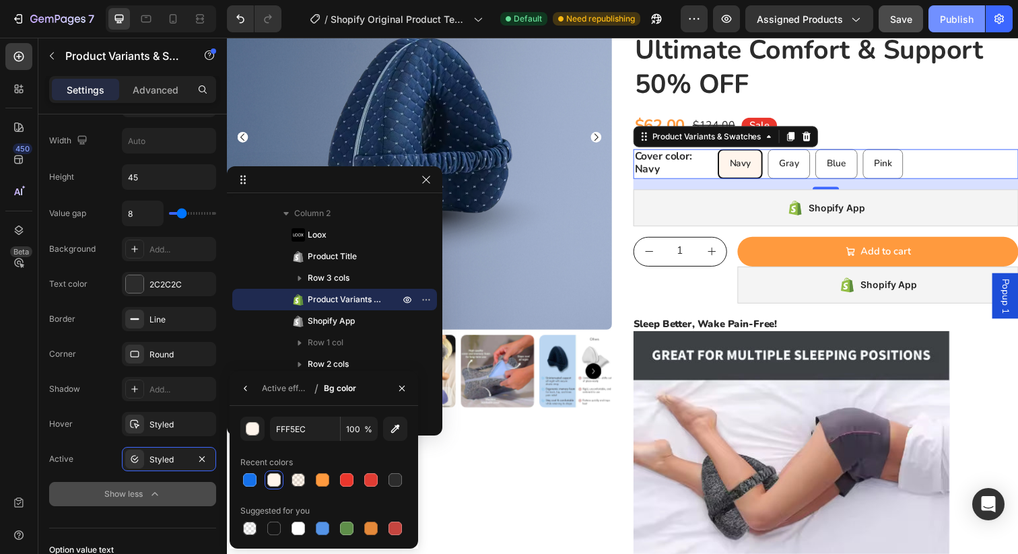
click at [958, 15] on div "Publish" at bounding box center [957, 19] width 34 height 14
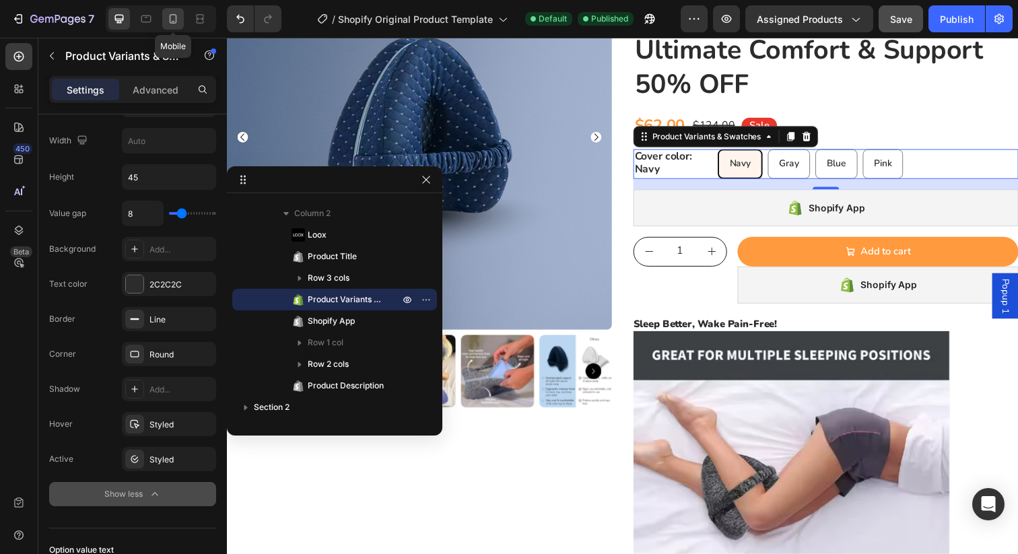
click at [174, 20] on icon at bounding box center [172, 18] width 13 height 13
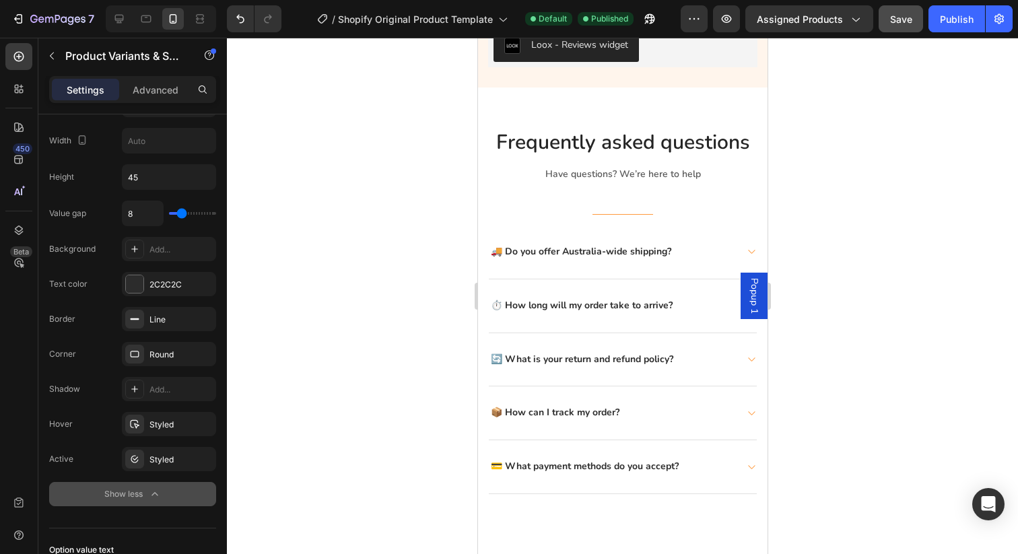
scroll to position [1190, 0]
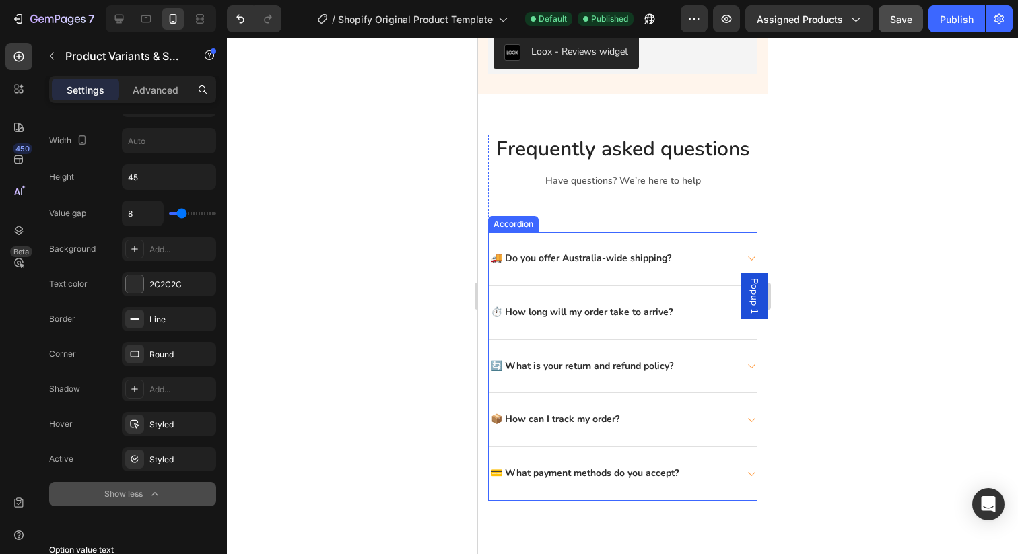
click at [535, 275] on div "🚚 Do you offer Australia-wide shipping?" at bounding box center [622, 259] width 268 height 54
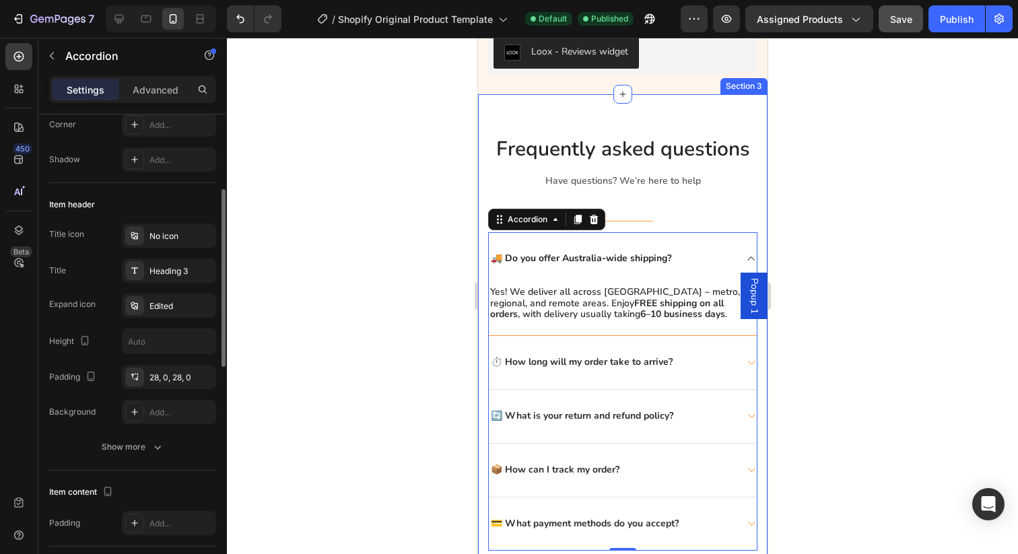
scroll to position [209, 0]
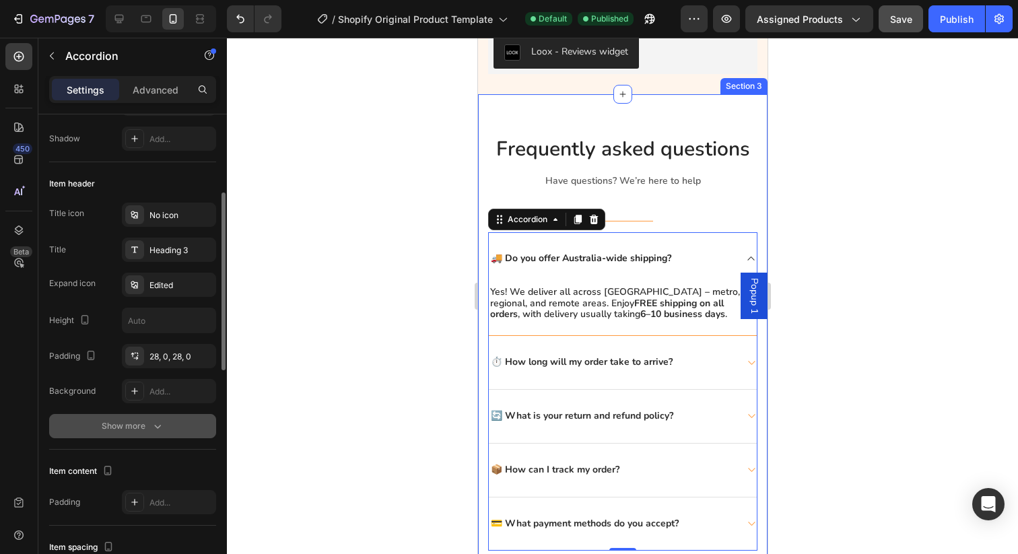
click at [125, 429] on div "Show more" at bounding box center [133, 425] width 63 height 13
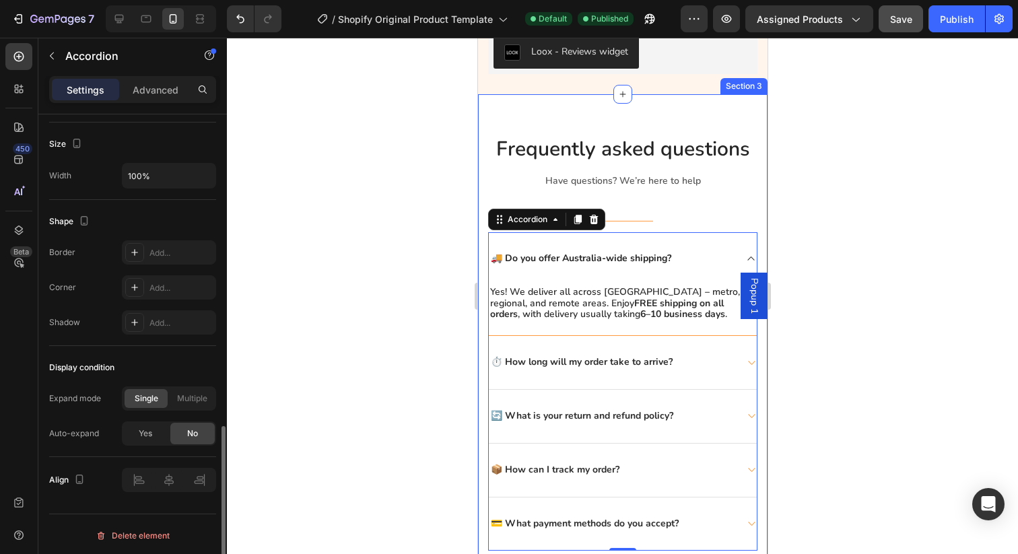
scroll to position [874, 0]
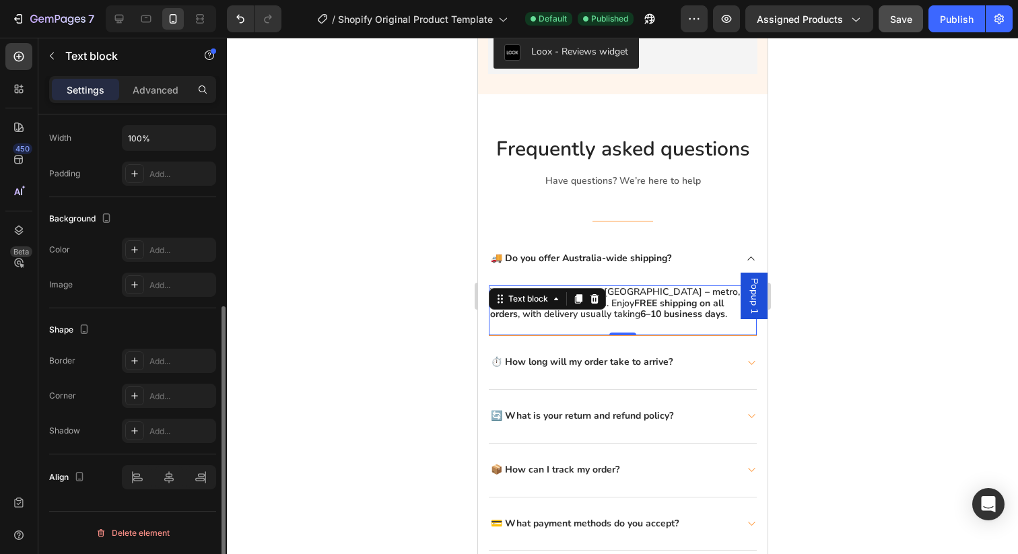
click at [640, 316] on strong "6–10 business days" at bounding box center [682, 314] width 85 height 13
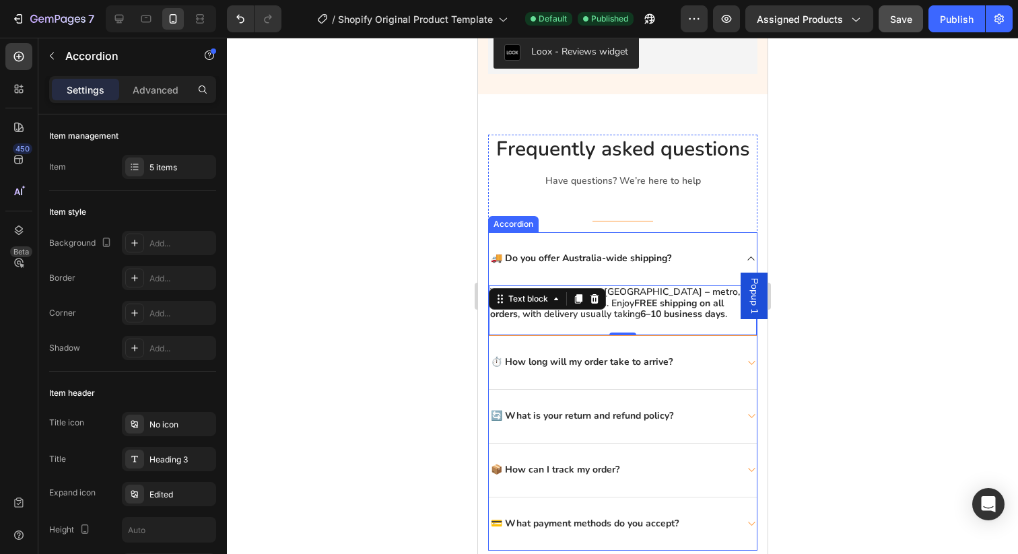
click at [653, 274] on div "🚚 Do you offer Australia-wide shipping?" at bounding box center [622, 258] width 268 height 53
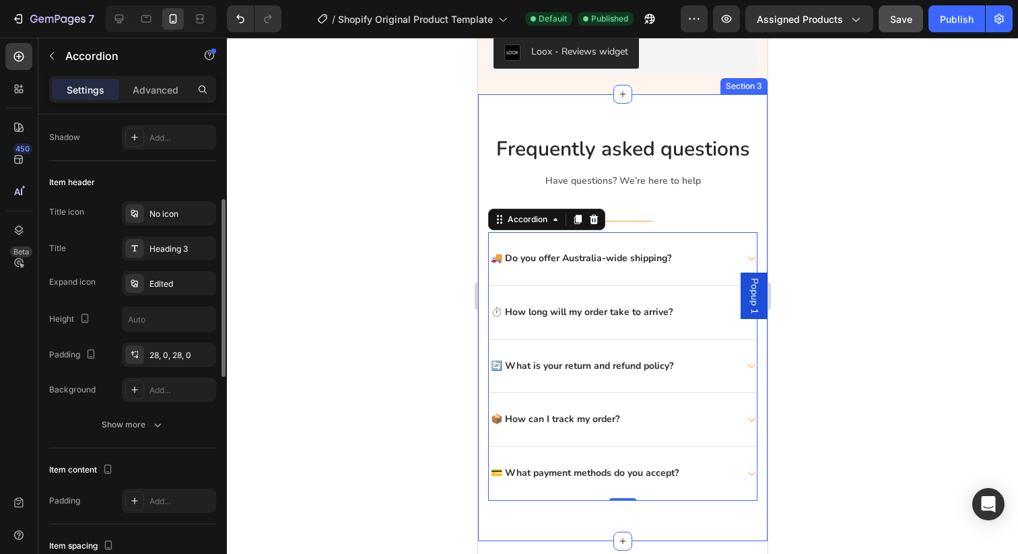
scroll to position [219, 0]
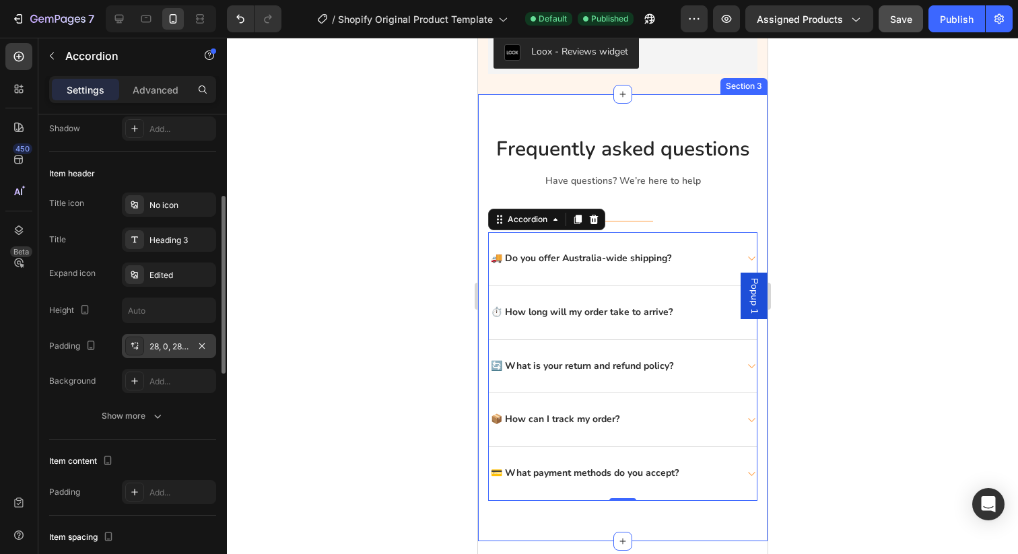
click at [141, 350] on div at bounding box center [134, 346] width 19 height 19
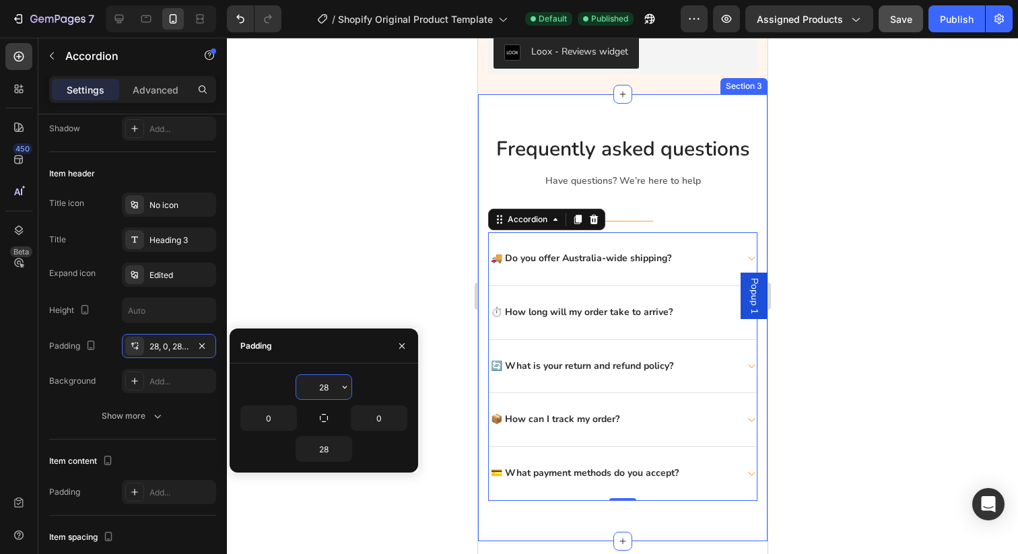
click at [326, 388] on input "28" at bounding box center [323, 387] width 55 height 24
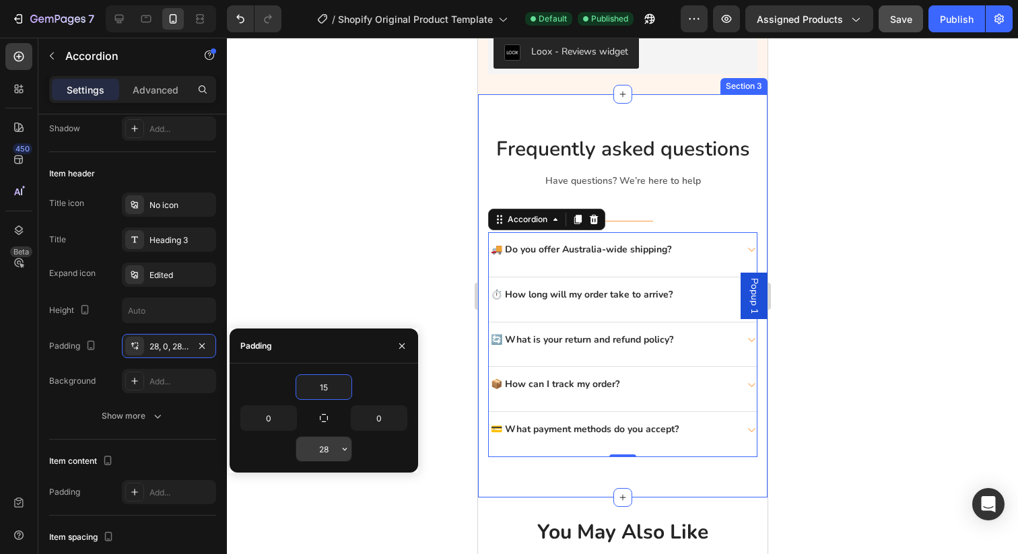
type input "15"
click at [326, 454] on input "28" at bounding box center [323, 449] width 55 height 24
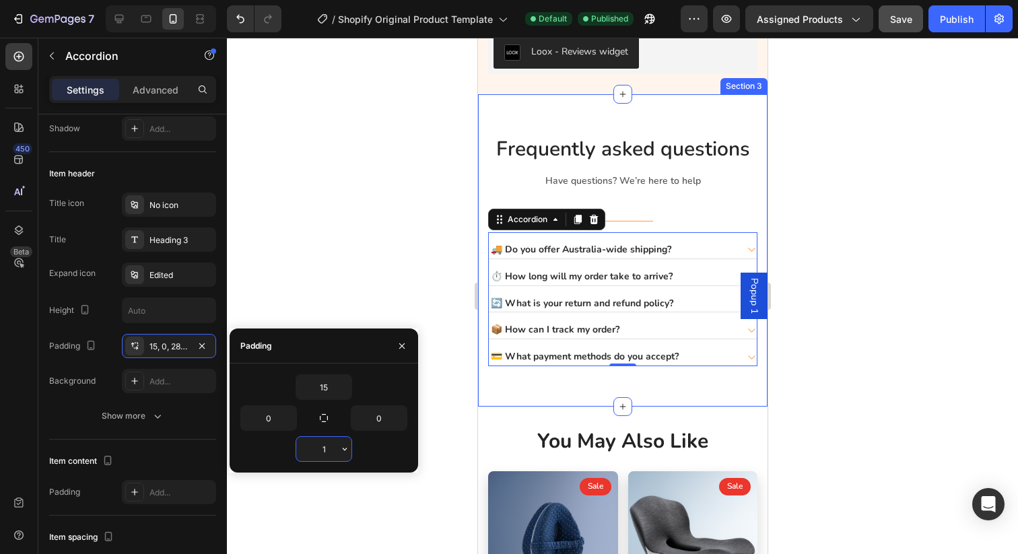
type input "15"
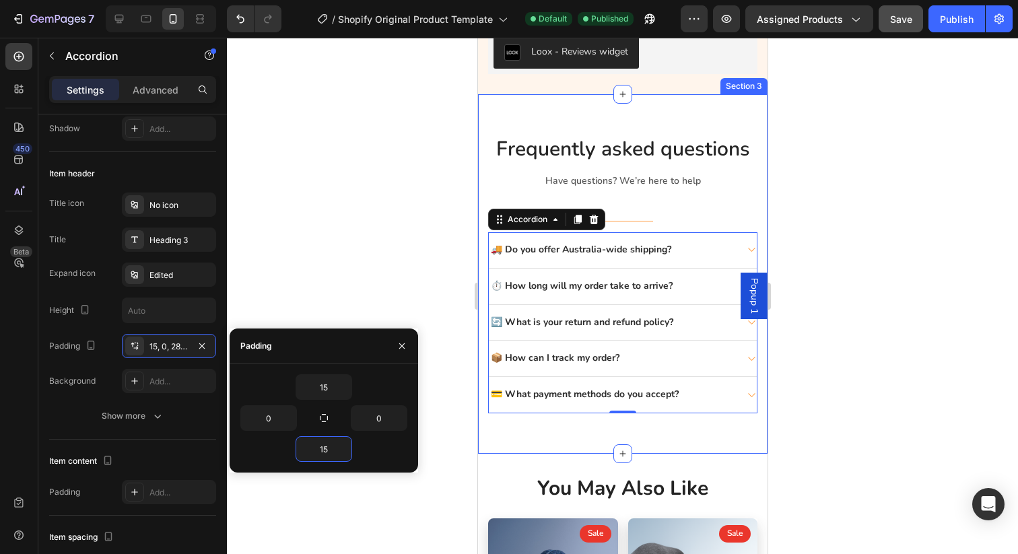
click at [414, 214] on div at bounding box center [622, 296] width 791 height 516
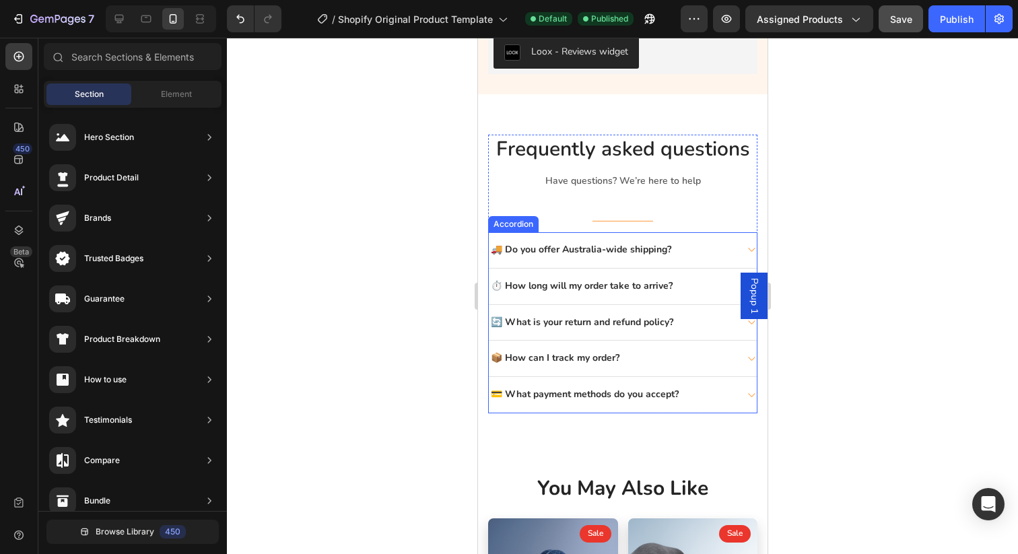
click at [607, 250] on p "🚚 Do you offer Australia-wide shipping?" at bounding box center [580, 249] width 180 height 11
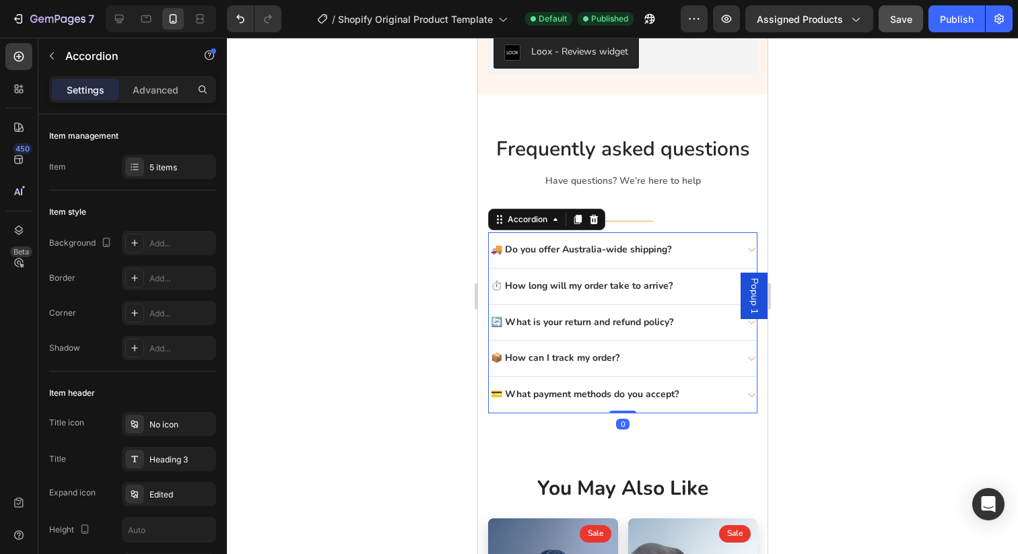
click at [683, 247] on div "🚚 Do you offer Australia-wide shipping?" at bounding box center [611, 249] width 246 height 15
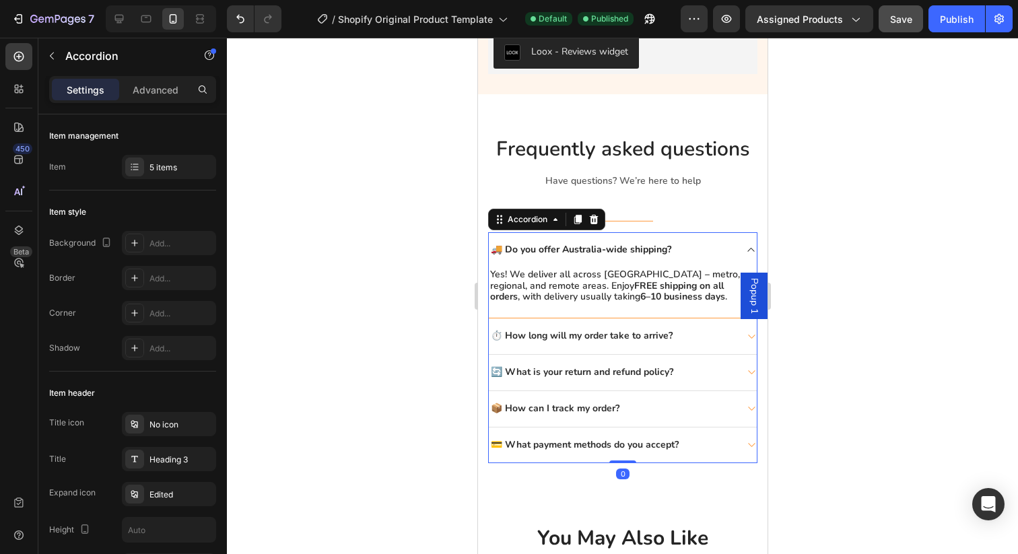
click at [403, 347] on div at bounding box center [622, 296] width 791 height 516
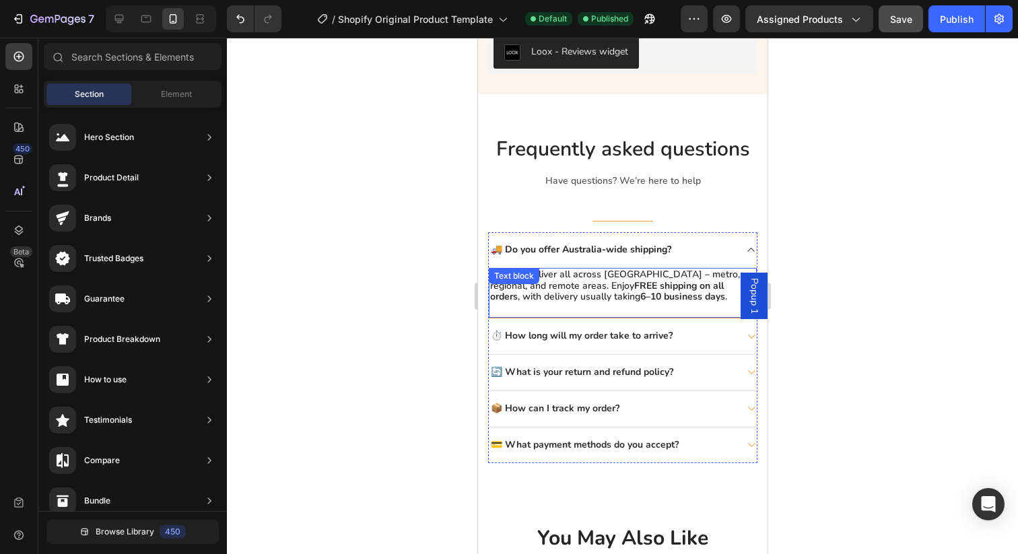
click at [521, 309] on div "Yes! We deliver all across [GEOGRAPHIC_DATA] – metro, regional, and remote area…" at bounding box center [622, 293] width 268 height 50
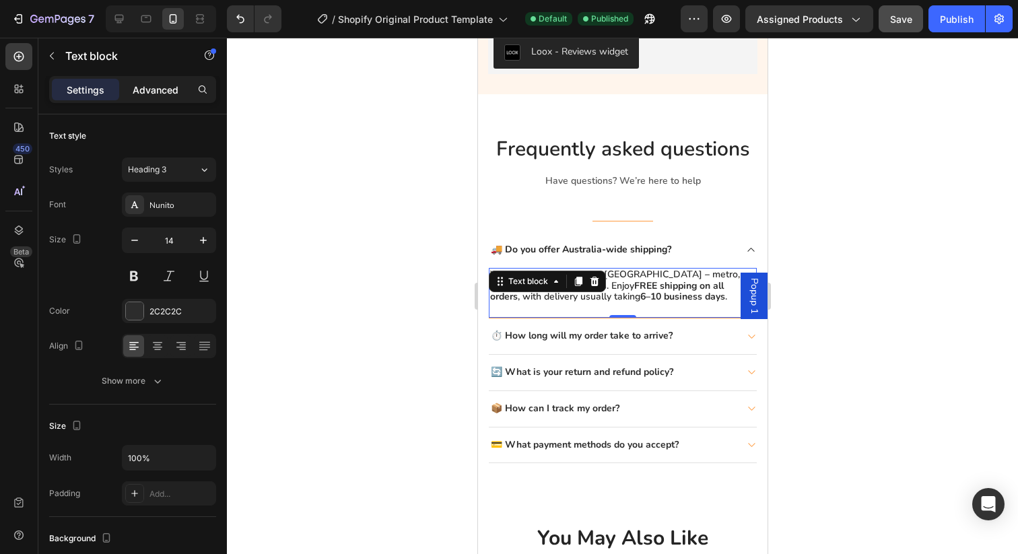
click at [157, 98] on div "Advanced" at bounding box center [155, 90] width 67 height 22
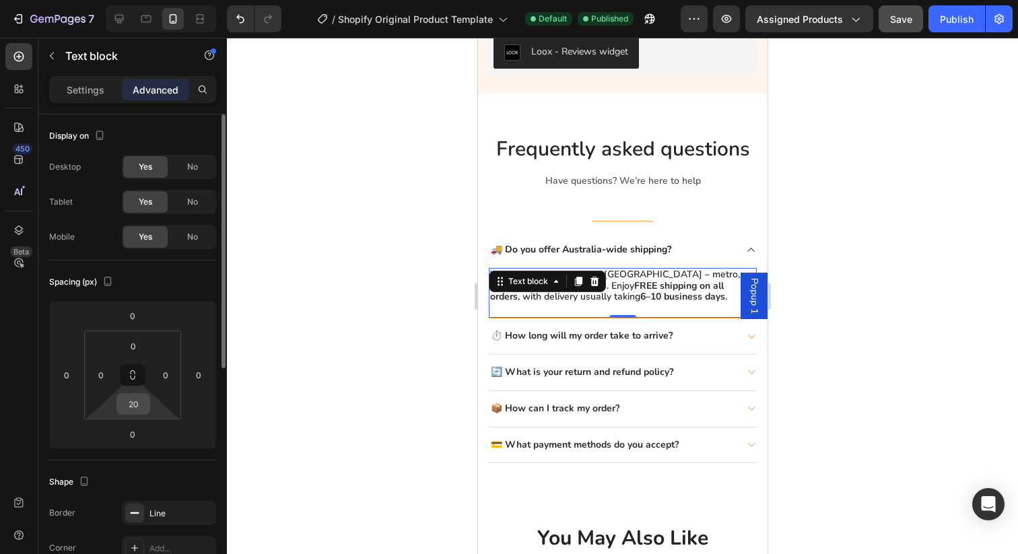
click at [142, 399] on input "20" at bounding box center [133, 404] width 27 height 20
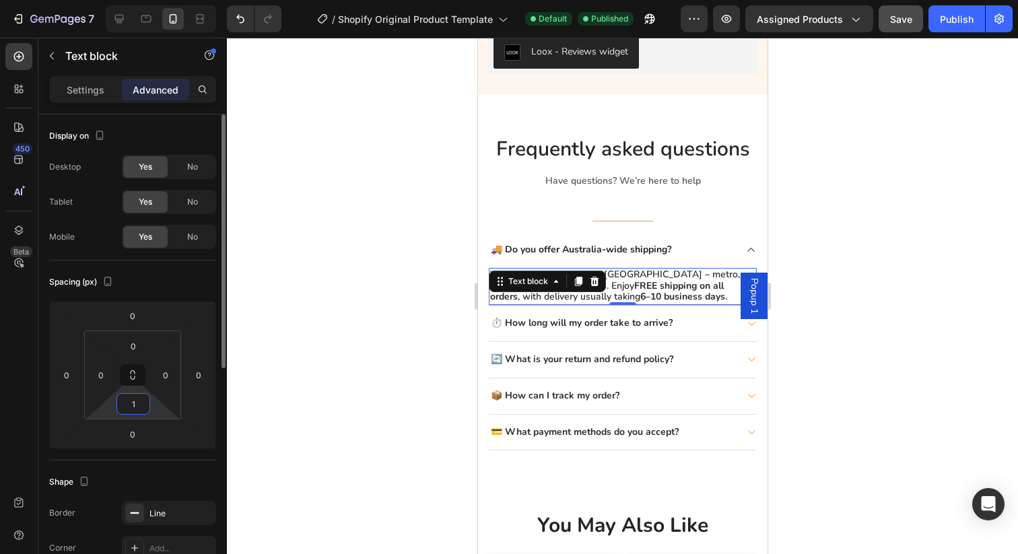
type input "15"
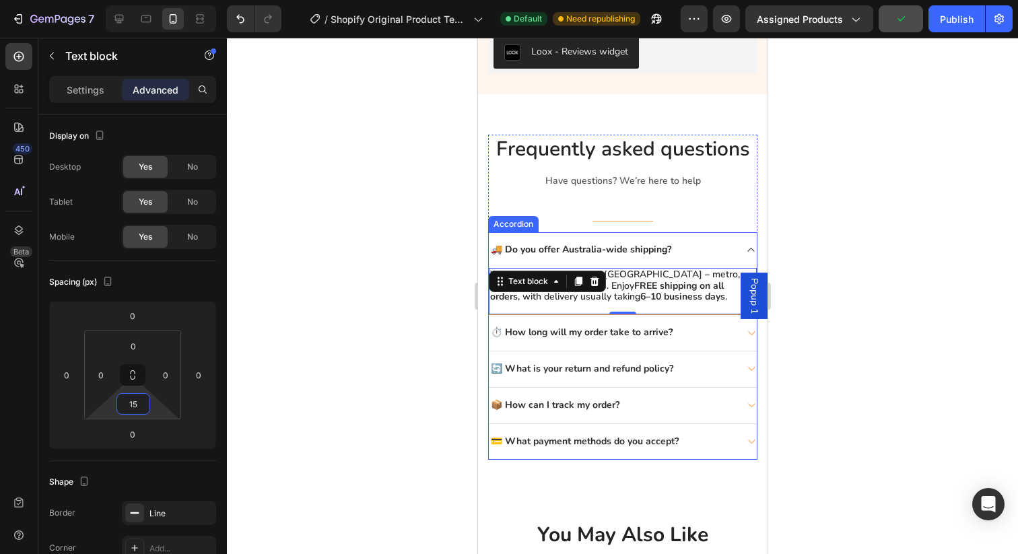
click at [522, 344] on div "⏱️ How long will my order take to arrive?" at bounding box center [622, 333] width 268 height 36
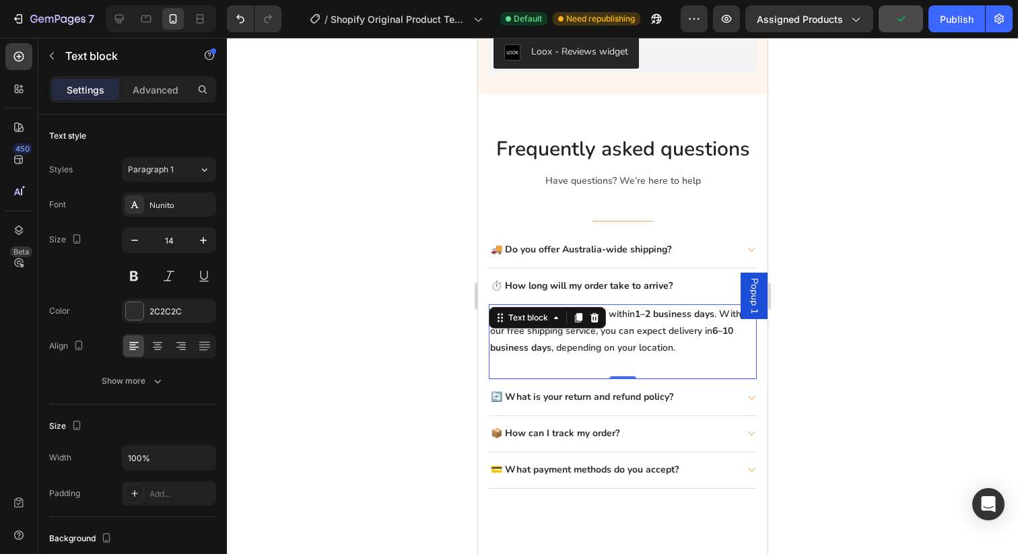
click at [515, 366] on div "Most orders are processed within 1–2 business days . With our free shipping ser…" at bounding box center [622, 342] width 268 height 76
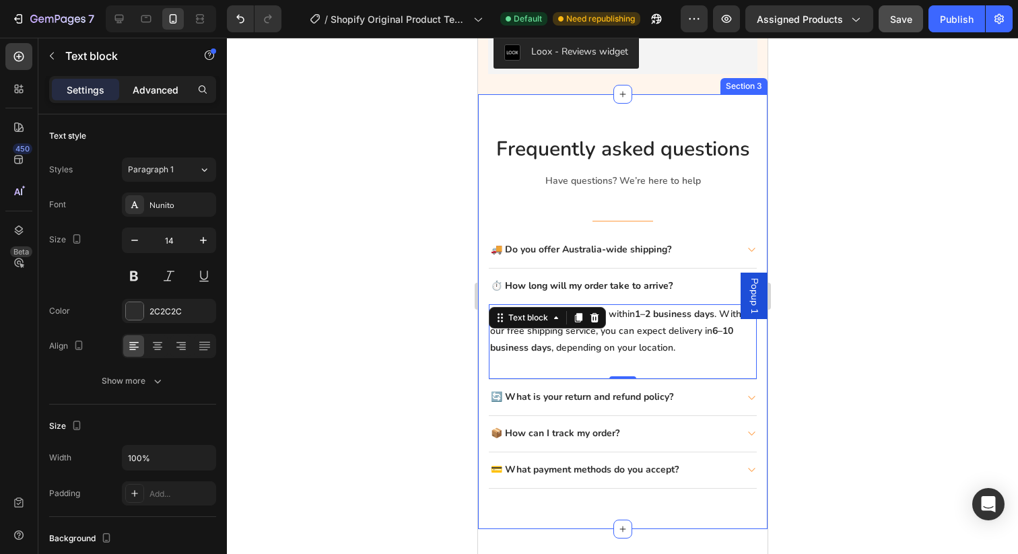
click at [151, 91] on p "Advanced" at bounding box center [156, 90] width 46 height 14
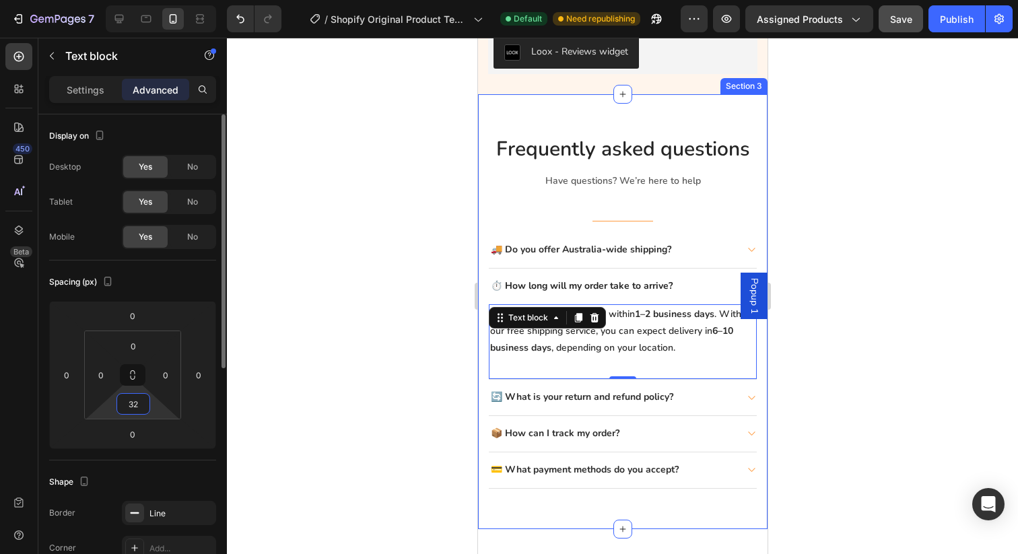
click at [143, 409] on input "32" at bounding box center [133, 404] width 27 height 20
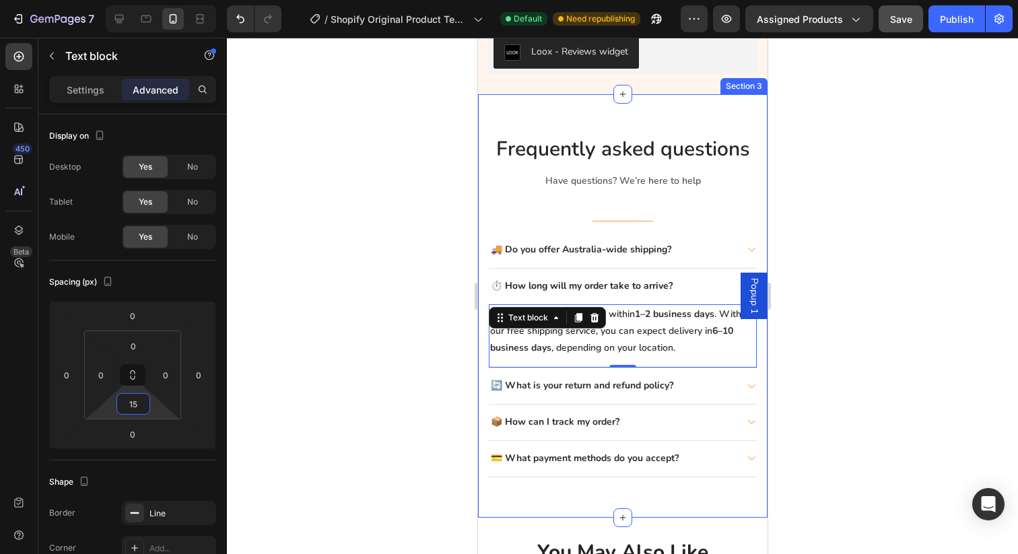
type input "15"
click at [419, 396] on div at bounding box center [622, 296] width 791 height 516
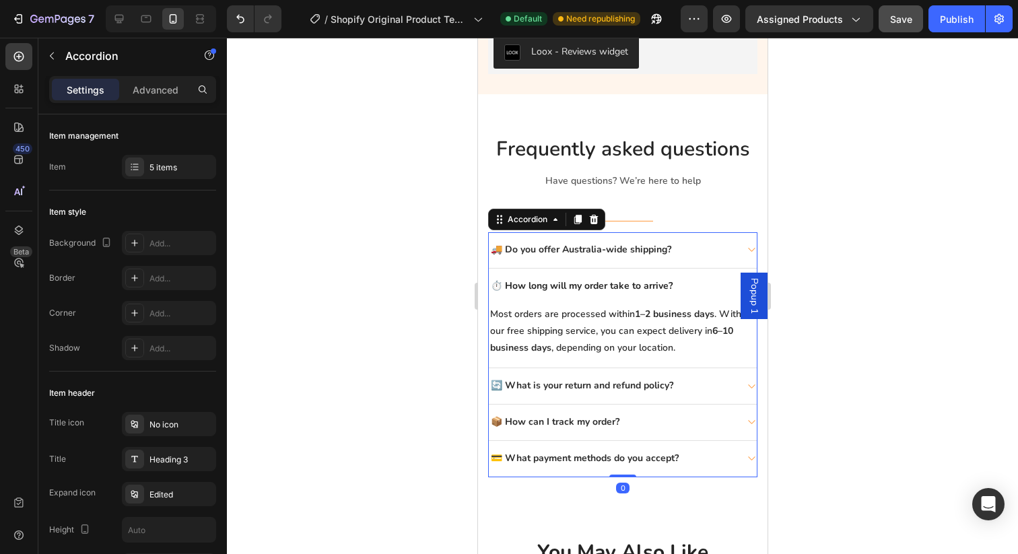
click at [522, 392] on p "🔄 What is your return and refund policy?" at bounding box center [581, 385] width 182 height 11
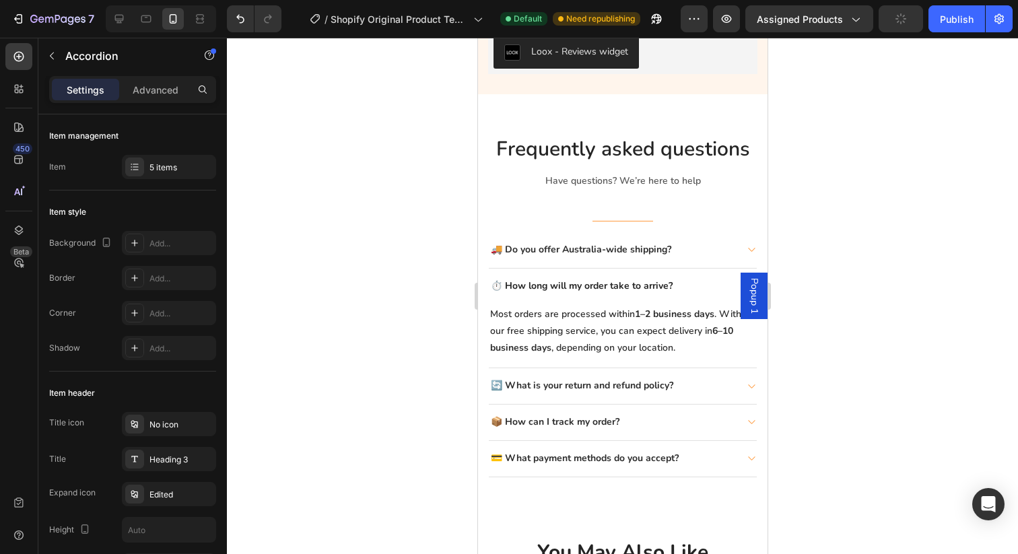
click at [684, 386] on div "🔄 What is your return and refund policy?" at bounding box center [611, 385] width 246 height 15
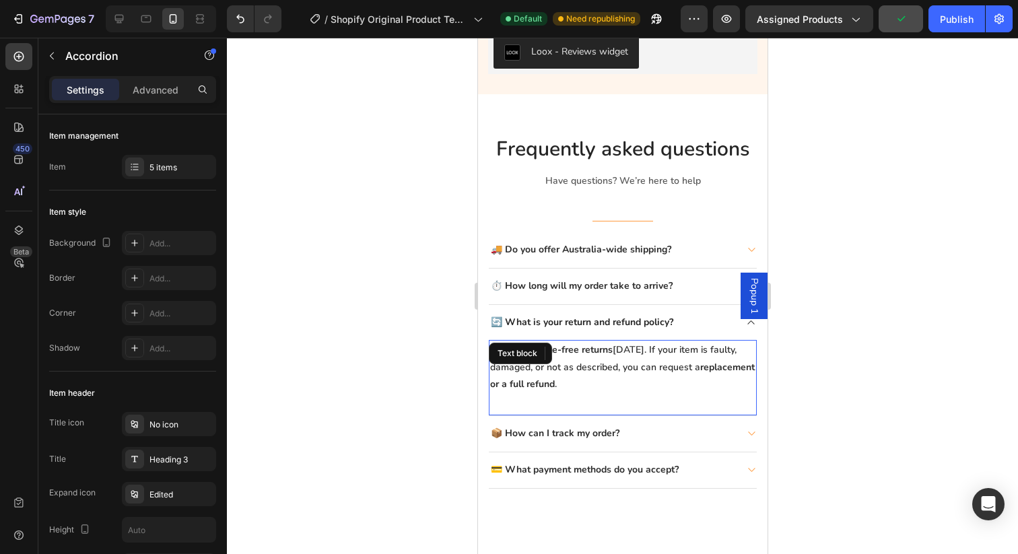
click at [677, 390] on p "We offer hassle-free returns [DATE]. If your item is faulty, damaged, or not as…" at bounding box center [621, 366] width 265 height 51
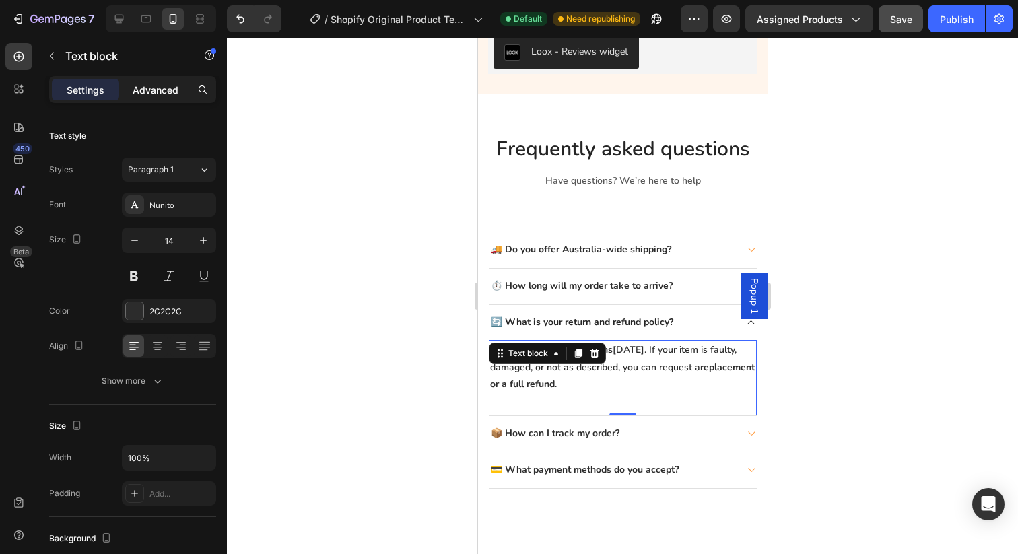
click at [148, 87] on p "Advanced" at bounding box center [156, 90] width 46 height 14
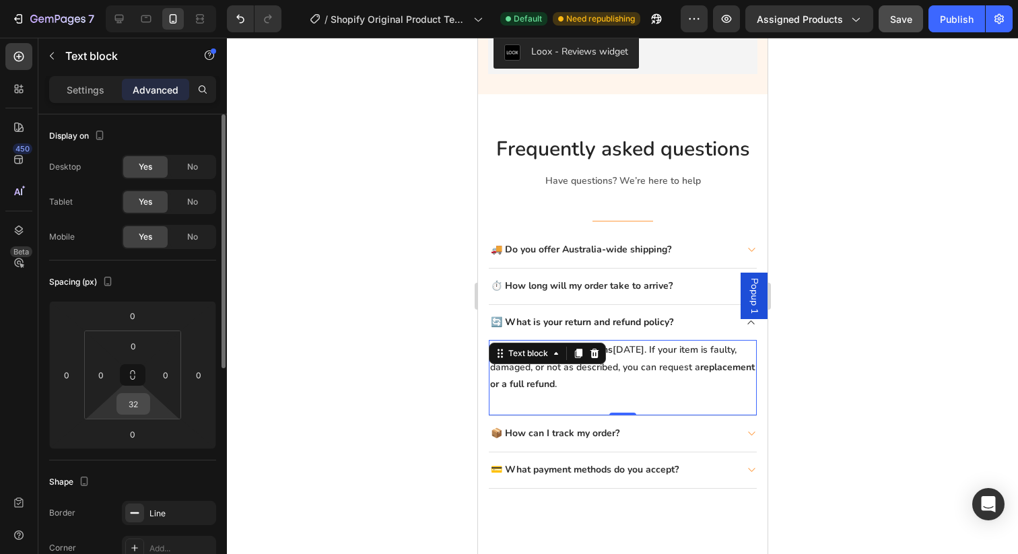
click at [136, 407] on input "32" at bounding box center [133, 404] width 27 height 20
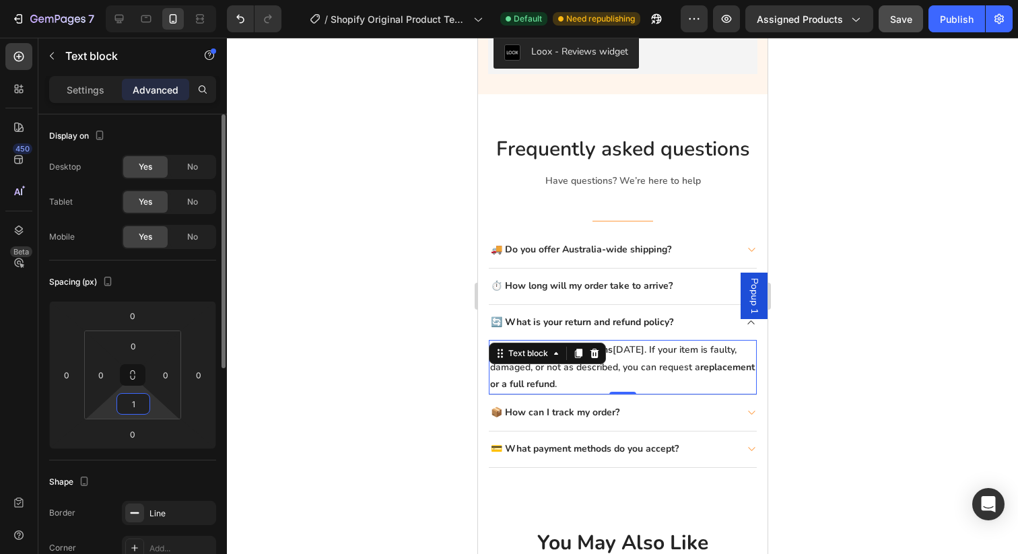
type input "15"
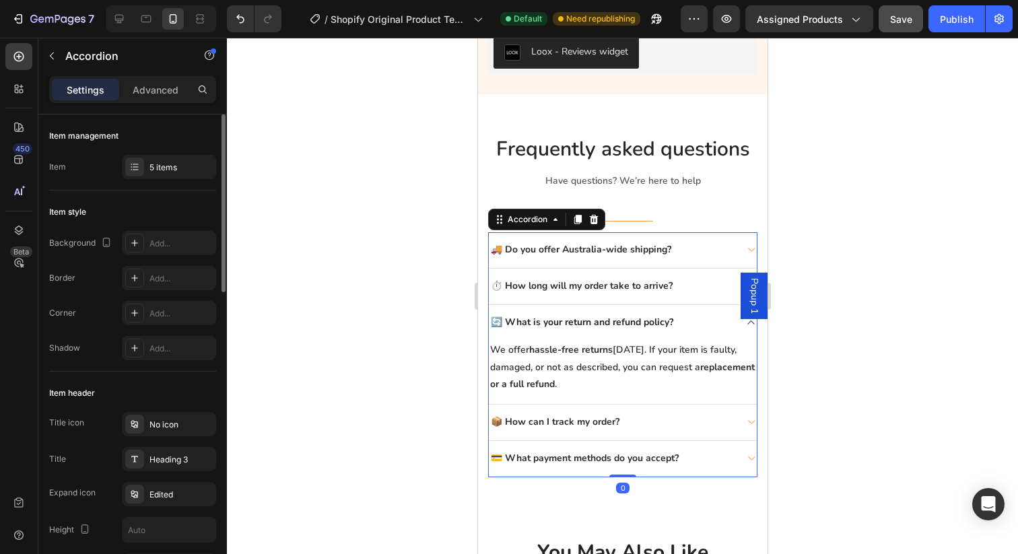
click at [562, 421] on p "📦 How can I track my order?" at bounding box center [554, 422] width 129 height 11
click at [639, 418] on div "📦 How can I track my order?" at bounding box center [611, 422] width 246 height 15
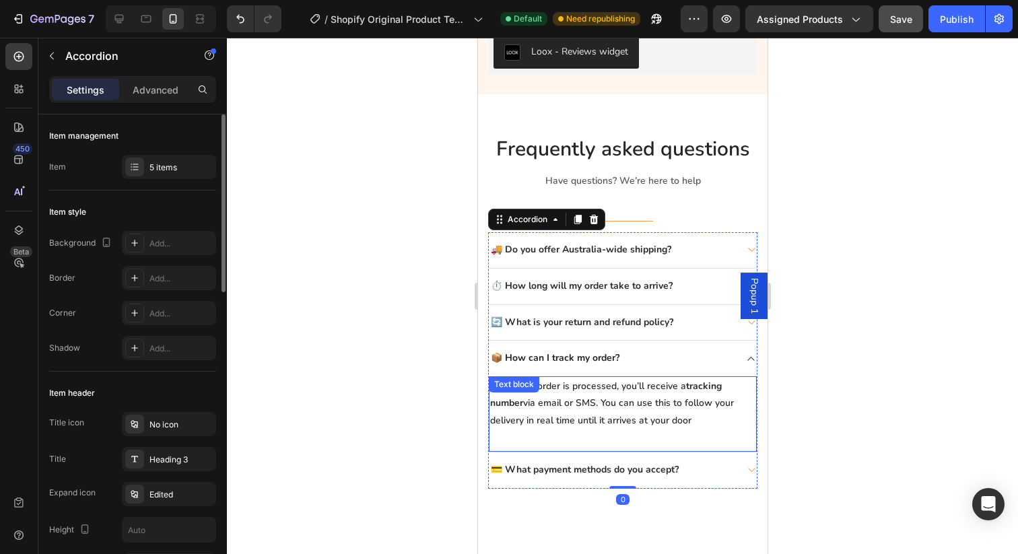
click at [618, 437] on div "Once your order is processed, you’ll receive a tracking number via email or SMS…" at bounding box center [622, 414] width 268 height 76
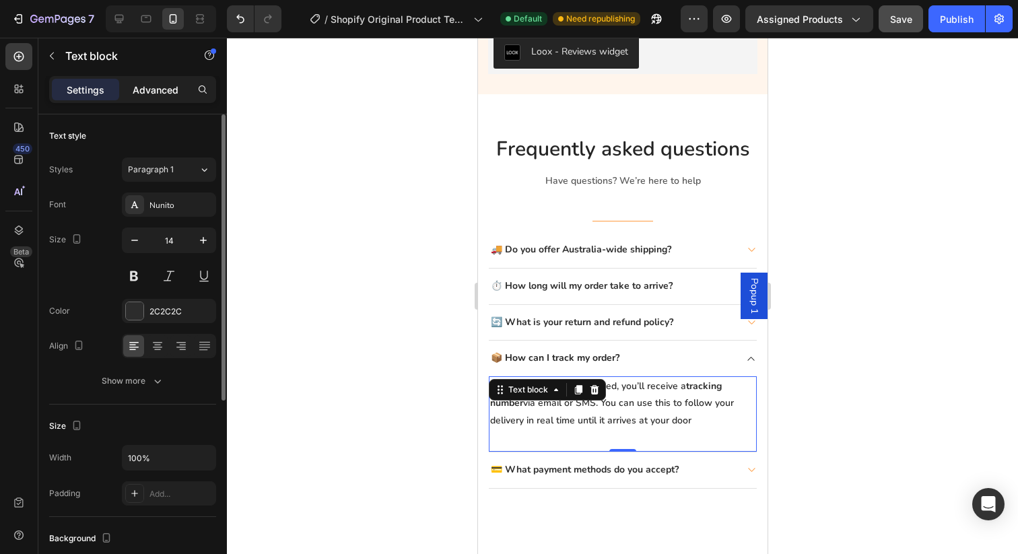
click at [166, 90] on p "Advanced" at bounding box center [156, 90] width 46 height 14
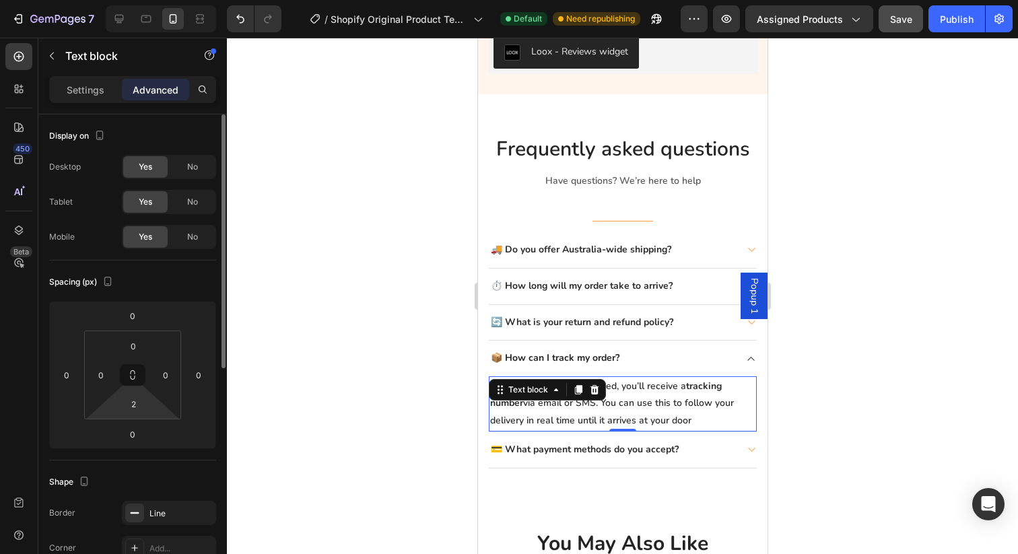
click at [150, 0] on html "7 / Shopify Original Product Template Default Need republishing Preview Assigne…" at bounding box center [509, 0] width 1018 height 0
type input "15"
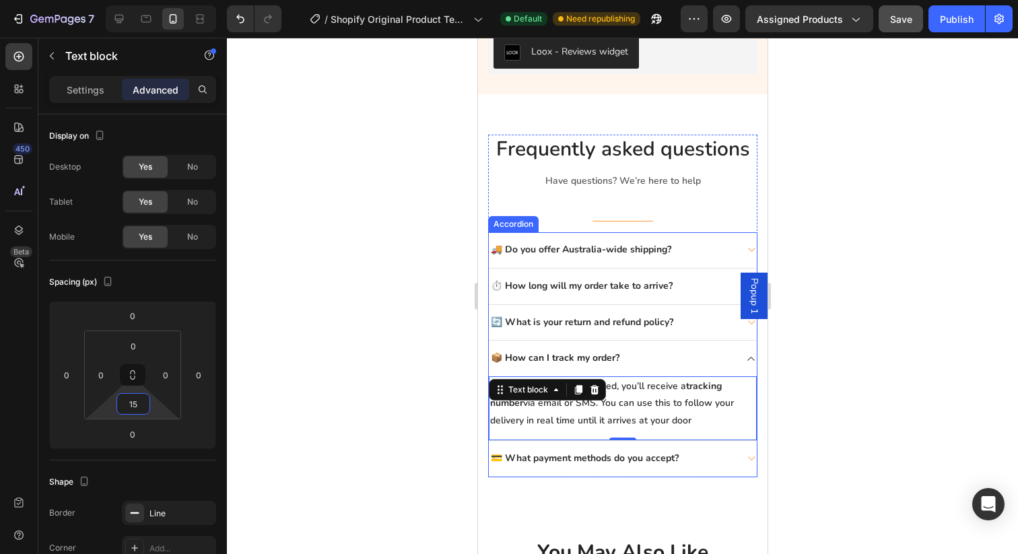
click at [535, 460] on p "💳 What payment methods do you accept?" at bounding box center [584, 458] width 188 height 11
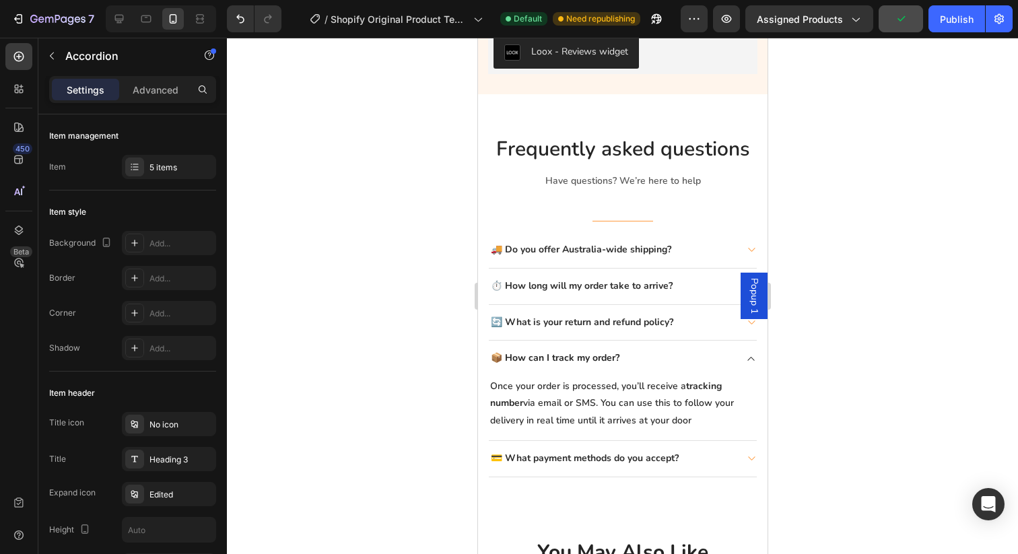
click at [699, 454] on div "💳 What payment methods do you accept?" at bounding box center [611, 458] width 246 height 15
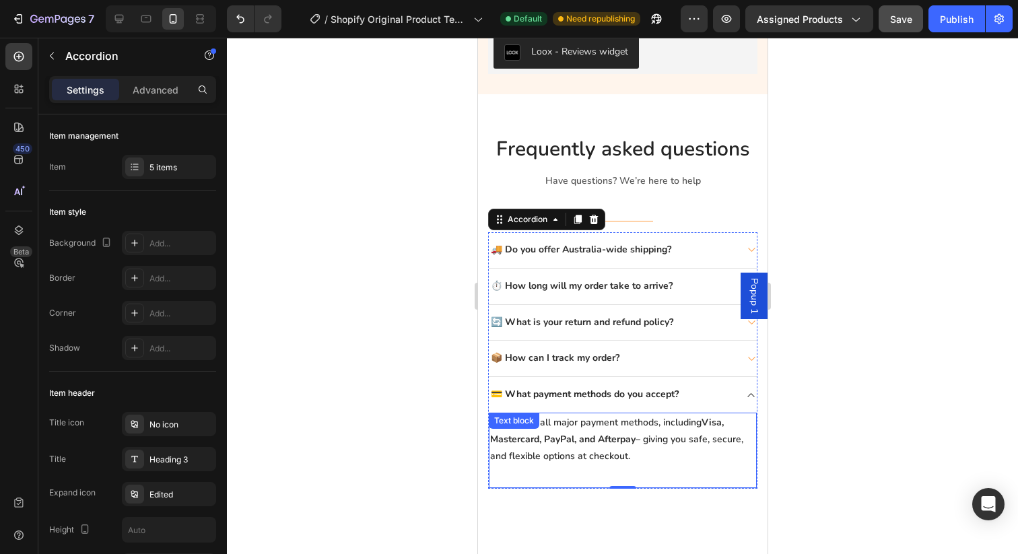
click at [601, 477] on div "We accept all major payment methods, including Visa, Mastercard, PayPal, and Af…" at bounding box center [622, 451] width 268 height 76
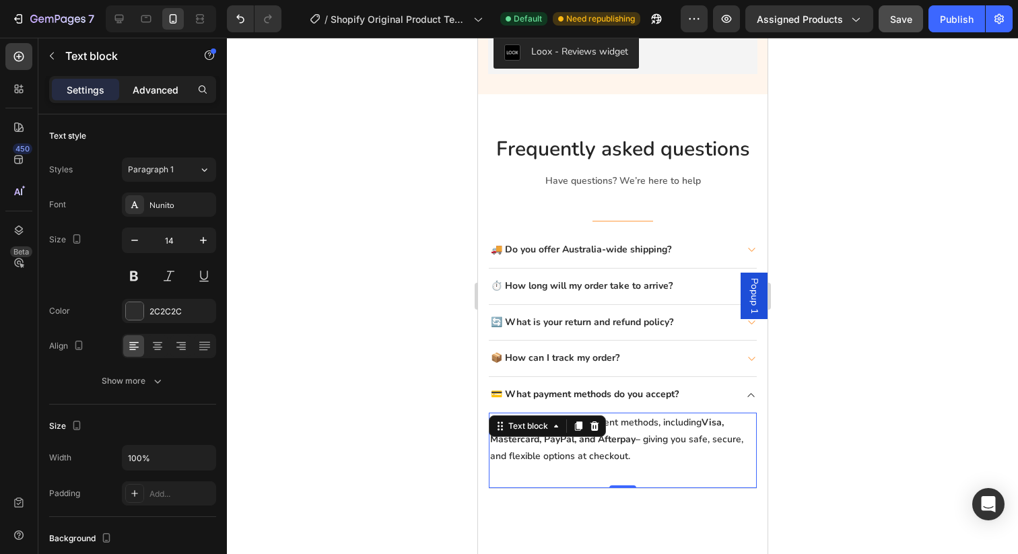
click at [173, 86] on p "Advanced" at bounding box center [156, 90] width 46 height 14
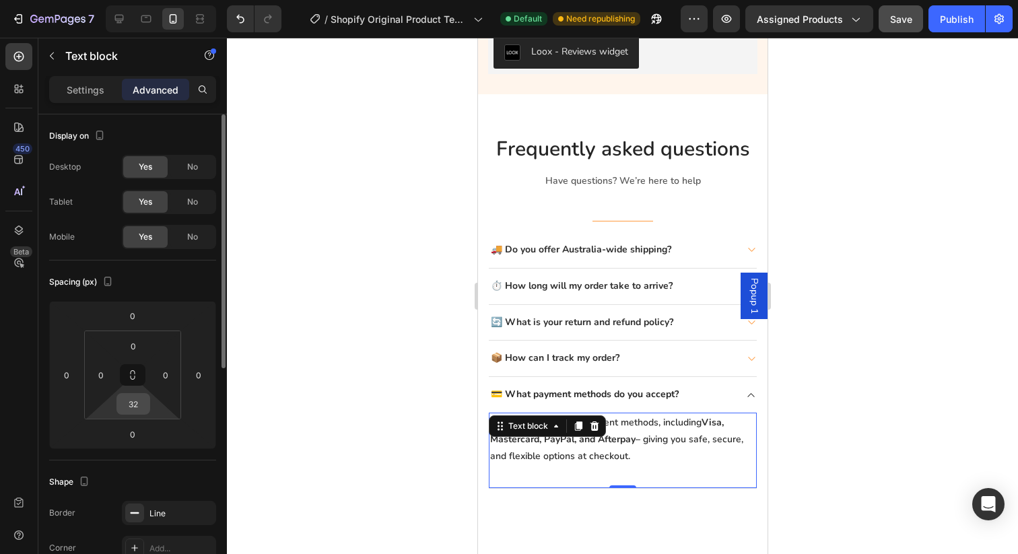
click at [143, 407] on input "32" at bounding box center [133, 404] width 27 height 20
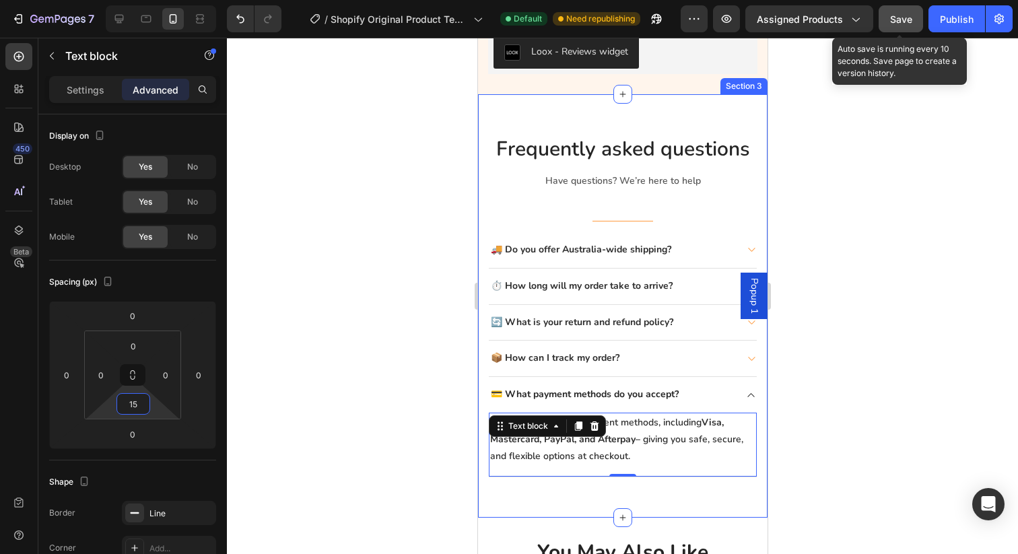
type input "15"
click at [912, 20] on button "Save" at bounding box center [900, 18] width 44 height 27
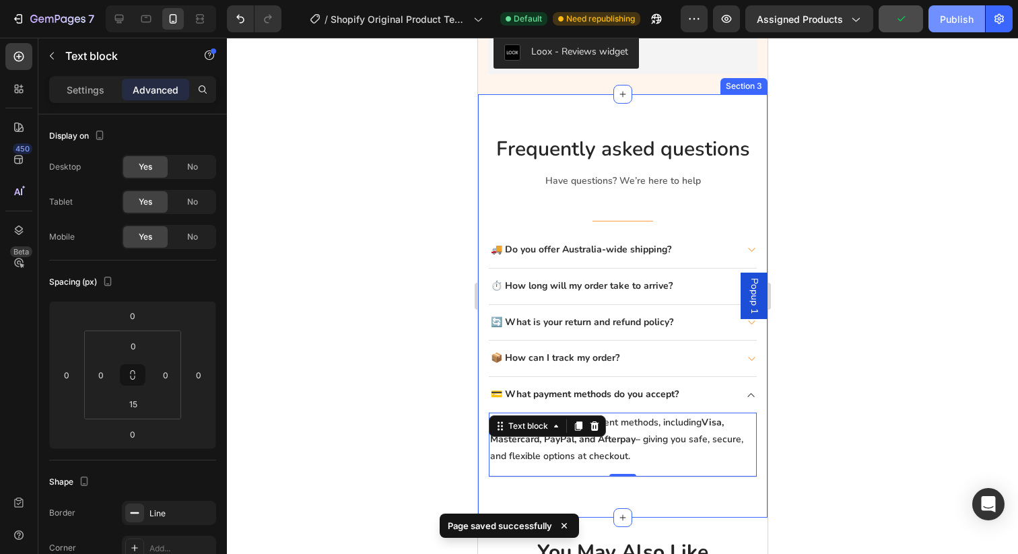
click at [955, 15] on div "Publish" at bounding box center [957, 19] width 34 height 14
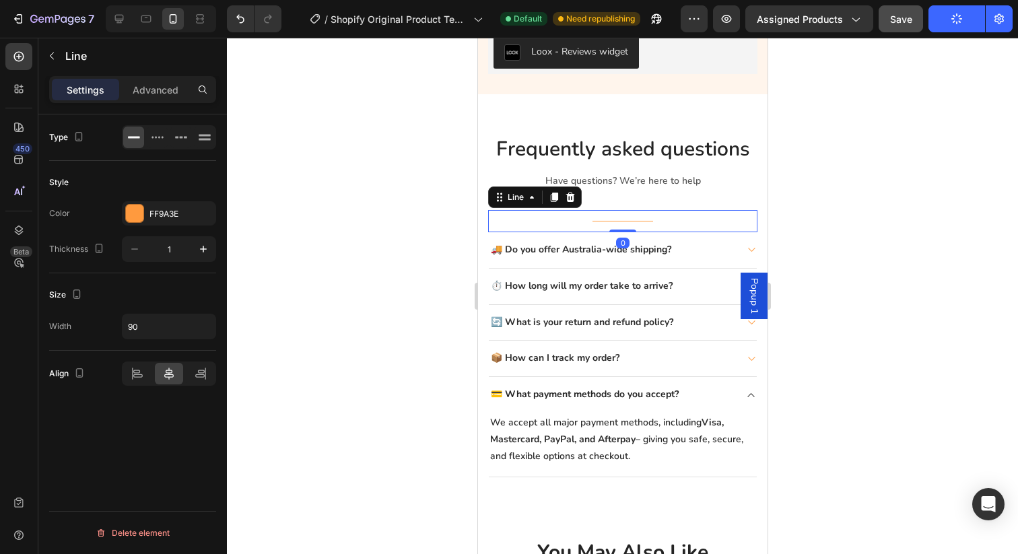
click at [608, 221] on div at bounding box center [622, 221] width 61 height 1
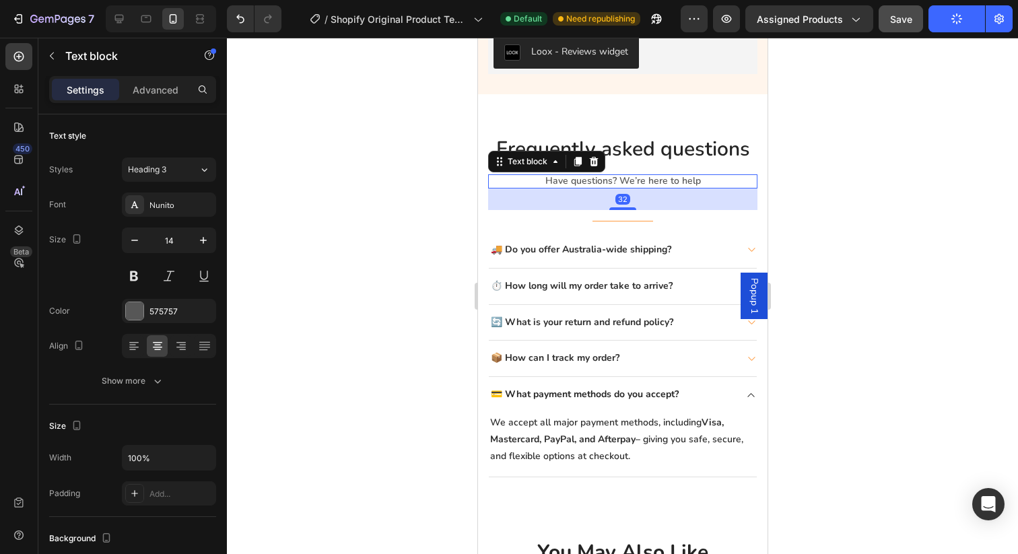
click at [613, 186] on p "Have questions? We’re here to help" at bounding box center [622, 181] width 267 height 11
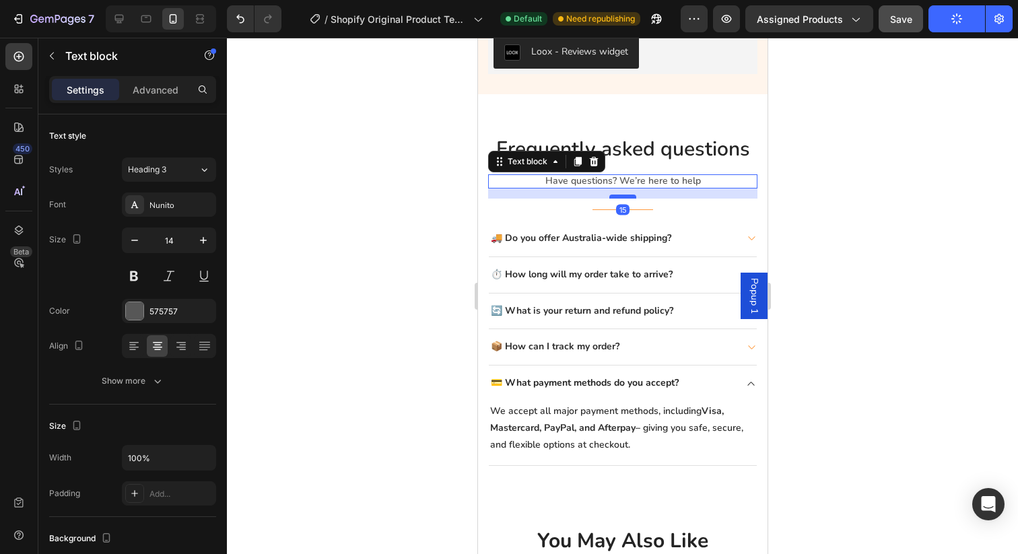
drag, startPoint x: 618, startPoint y: 207, endPoint x: 616, endPoint y: 195, distance: 11.6
click at [616, 195] on div at bounding box center [622, 197] width 27 height 4
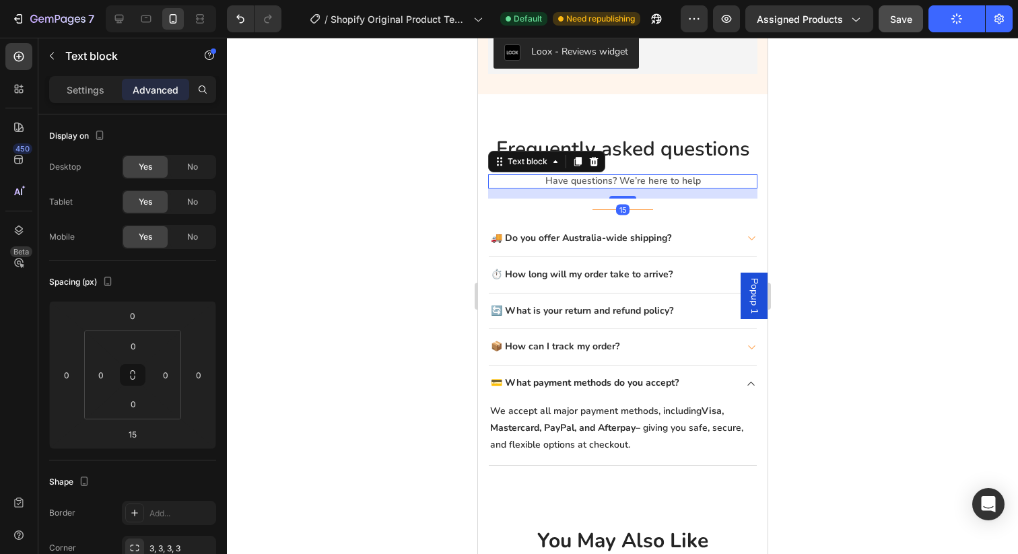
click at [835, 180] on div at bounding box center [622, 296] width 791 height 516
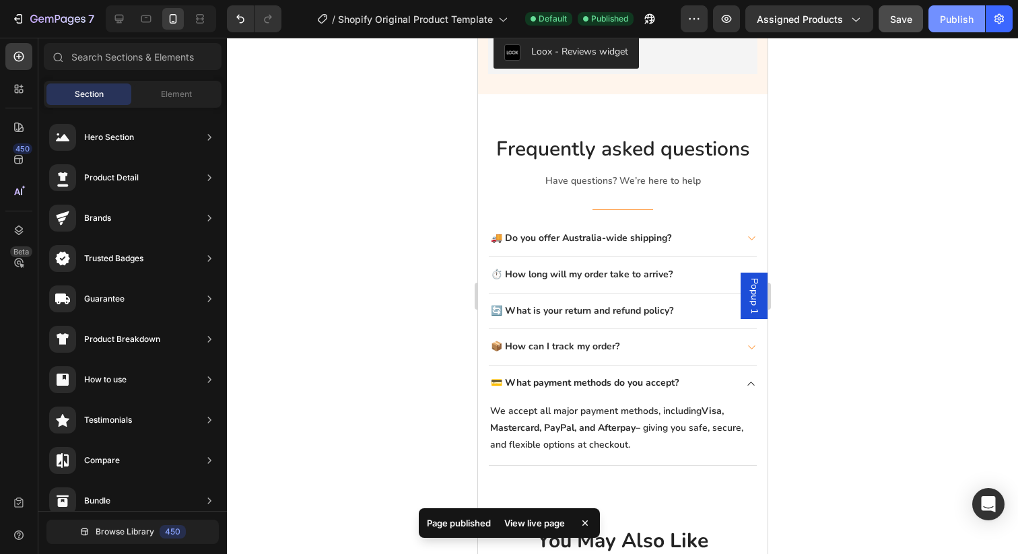
click at [951, 21] on div "Publish" at bounding box center [957, 19] width 34 height 14
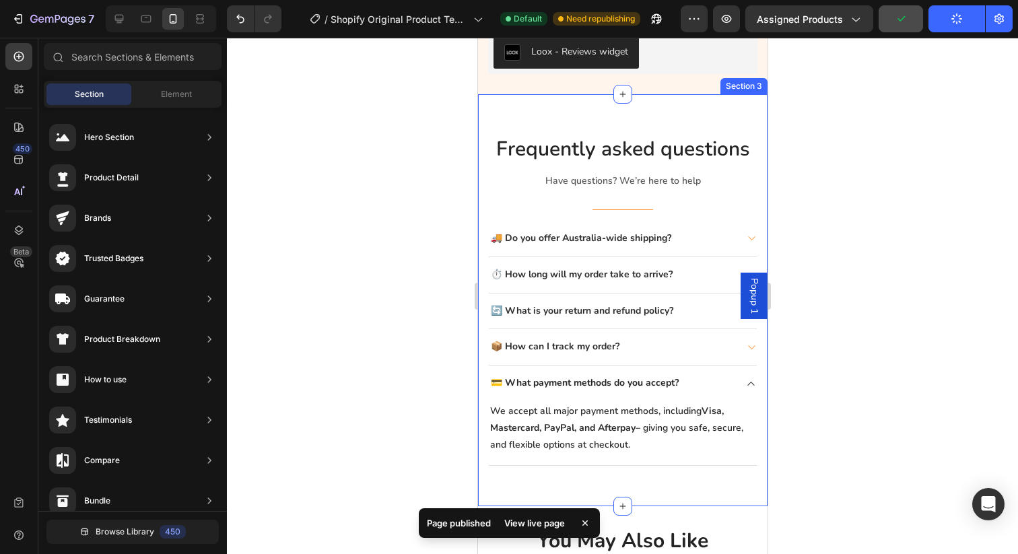
click at [666, 114] on div "Frequently asked questions Heading Have questions? We’re here to help Text bloc…" at bounding box center [621, 299] width 289 height 411
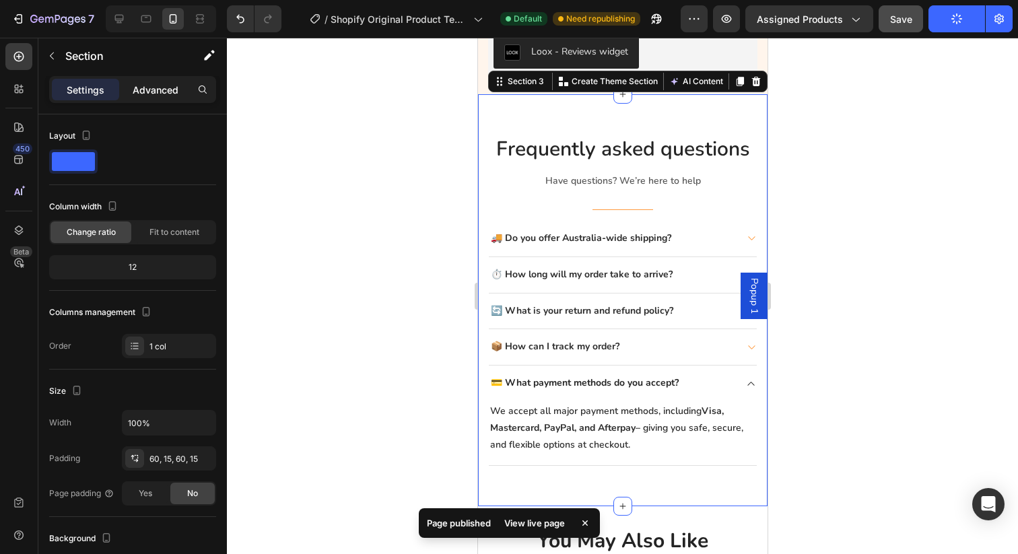
click at [159, 88] on p "Advanced" at bounding box center [156, 90] width 46 height 14
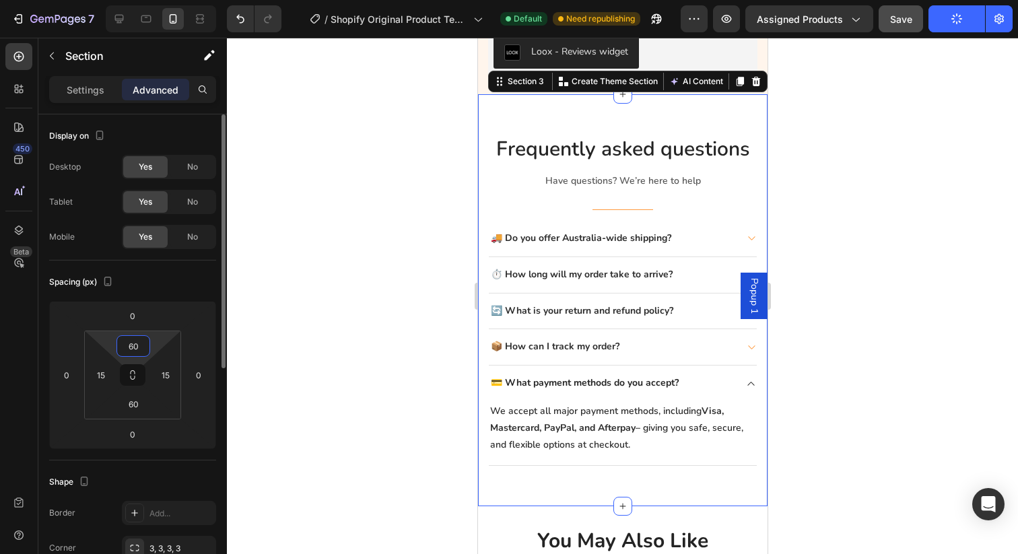
click at [141, 0] on html "7 / Shopify Original Product Template Default Need republishing Preview Assigne…" at bounding box center [509, 0] width 1018 height 0
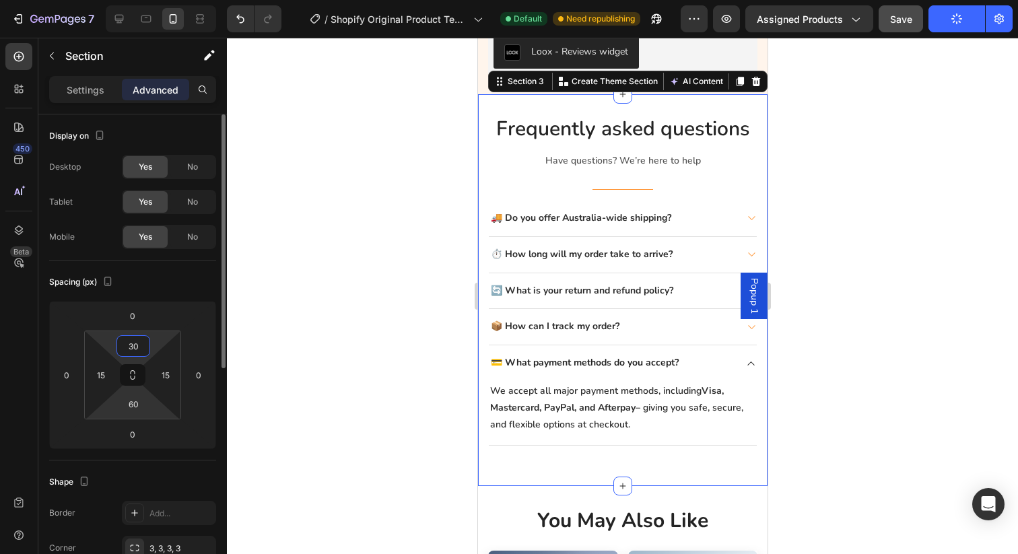
type input "30"
click at [133, 0] on html "7 / Shopify Original Product Template Default Need republishing Preview Assigne…" at bounding box center [509, 0] width 1018 height 0
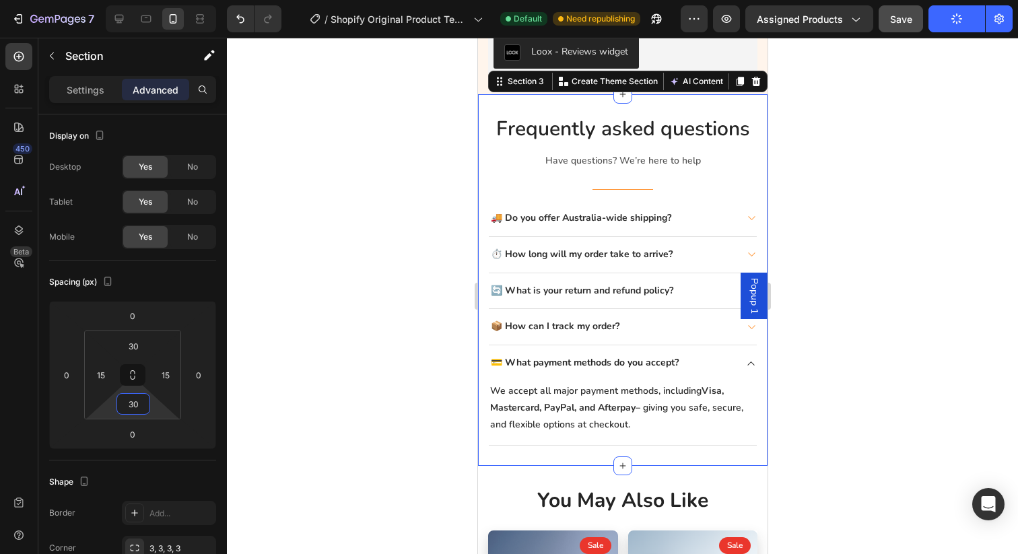
type input "30"
click at [427, 427] on div at bounding box center [622, 296] width 791 height 516
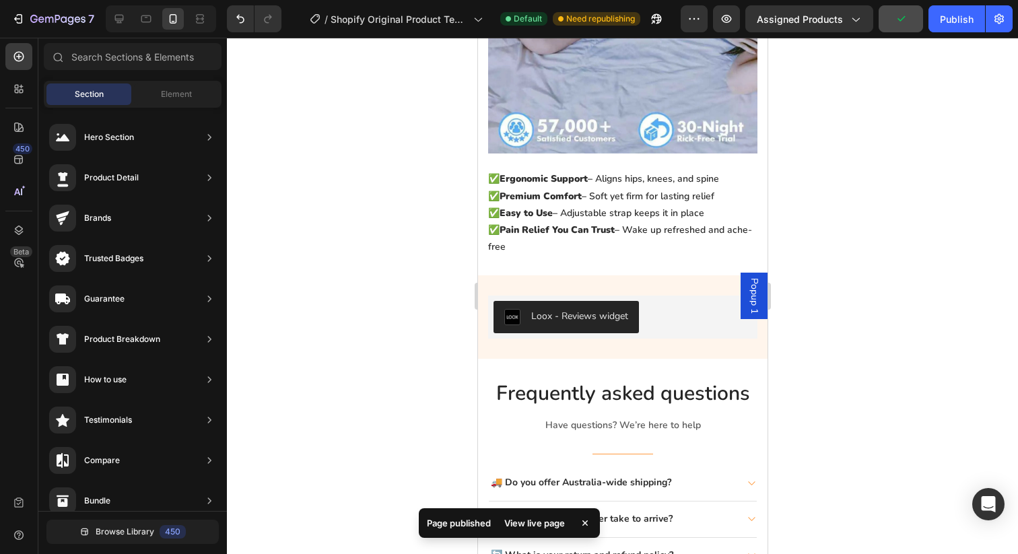
scroll to position [1758, 0]
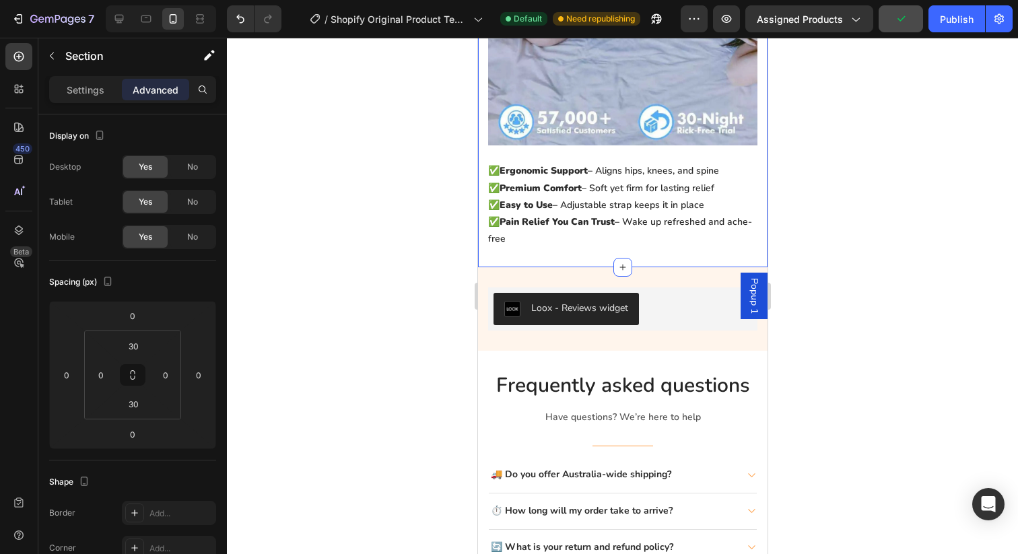
click at [960, 26] on button "Publish" at bounding box center [956, 18] width 57 height 27
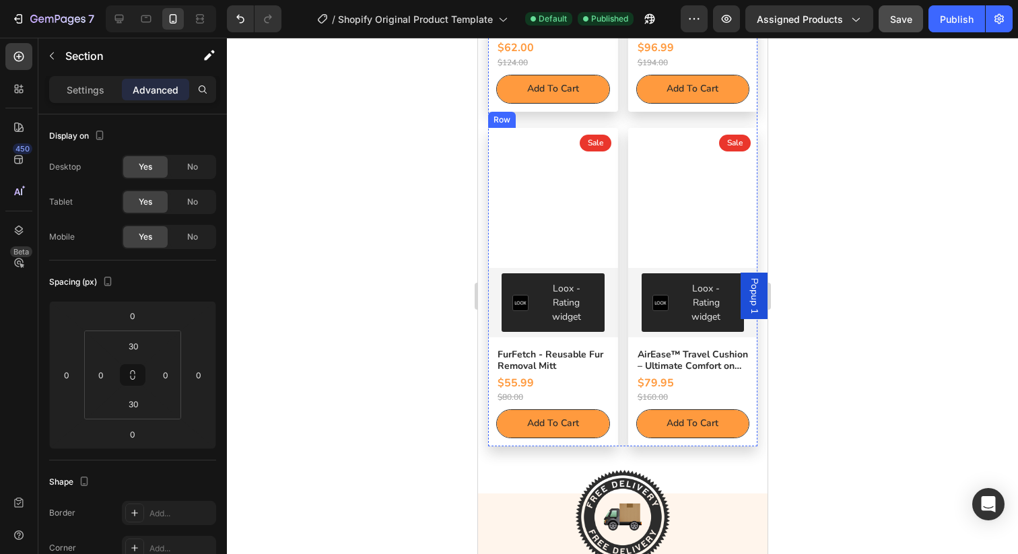
scroll to position [3052, 0]
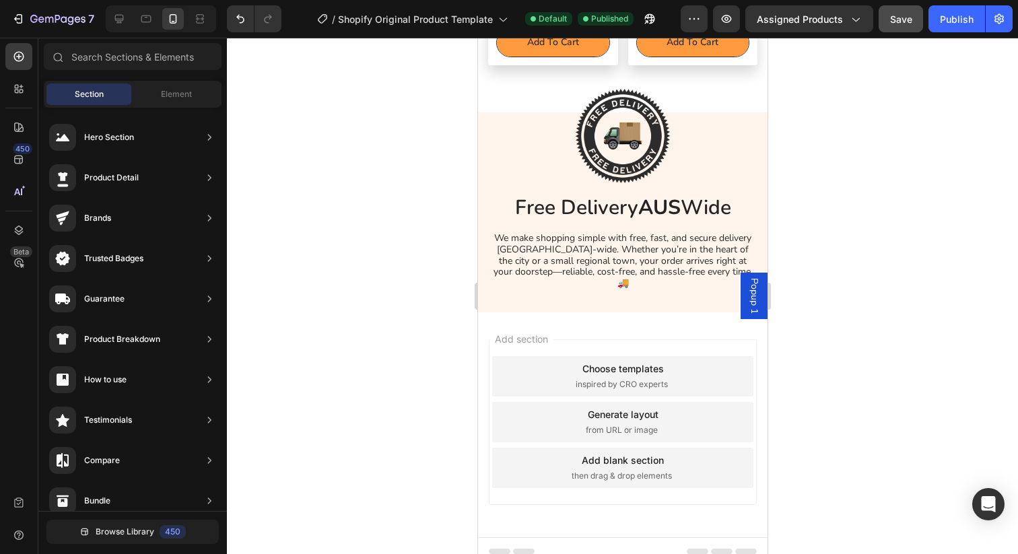
click at [524, 312] on div "Add section Choose templates inspired by CRO experts Generate layout from URL o…" at bounding box center [621, 424] width 289 height 225
click at [114, 24] on icon at bounding box center [118, 18] width 13 height 13
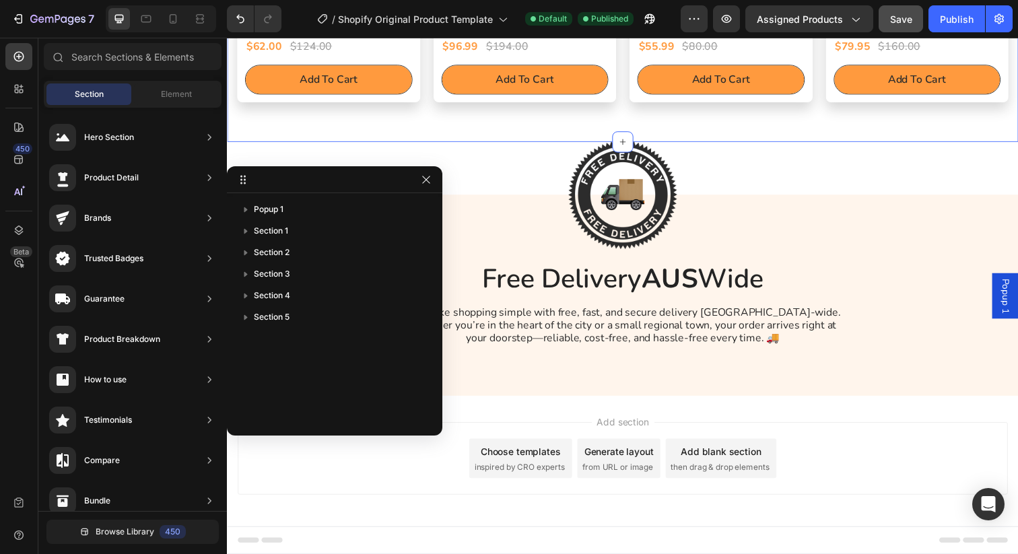
scroll to position [2827, 0]
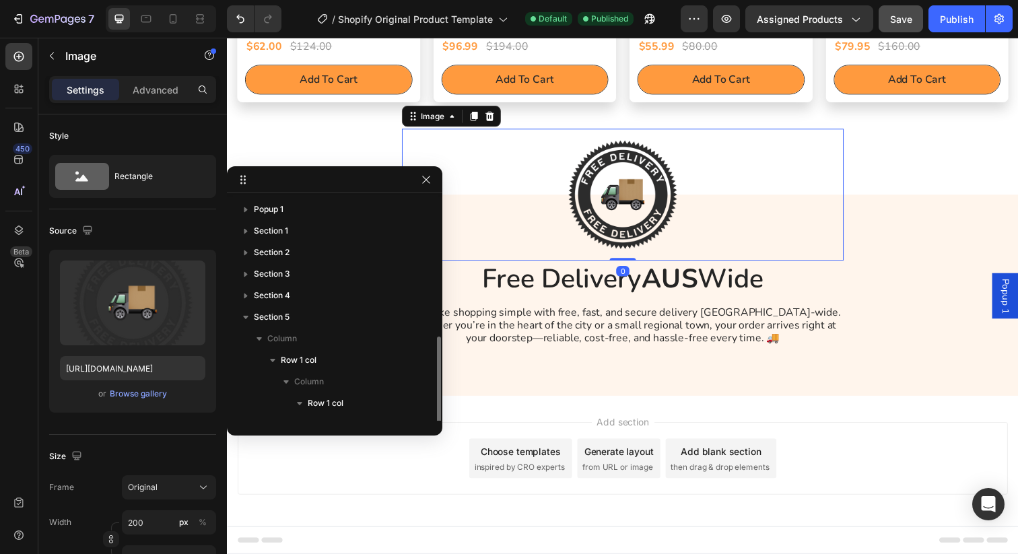
click at [498, 240] on div at bounding box center [630, 198] width 451 height 135
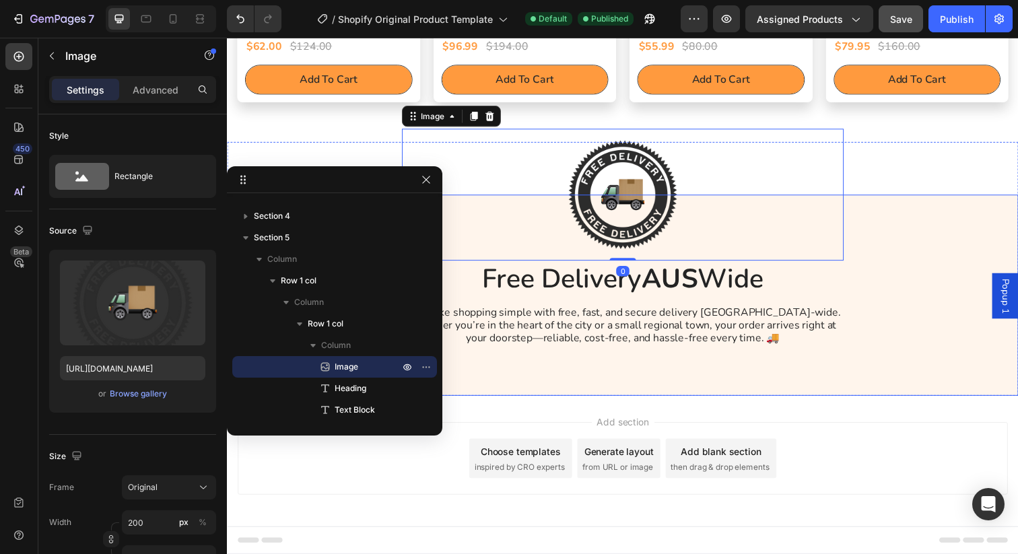
click at [501, 384] on div "Image 0 Free Delivery AUS Wide Heading We make shopping simple with free, fast,…" at bounding box center [631, 301] width 808 height 206
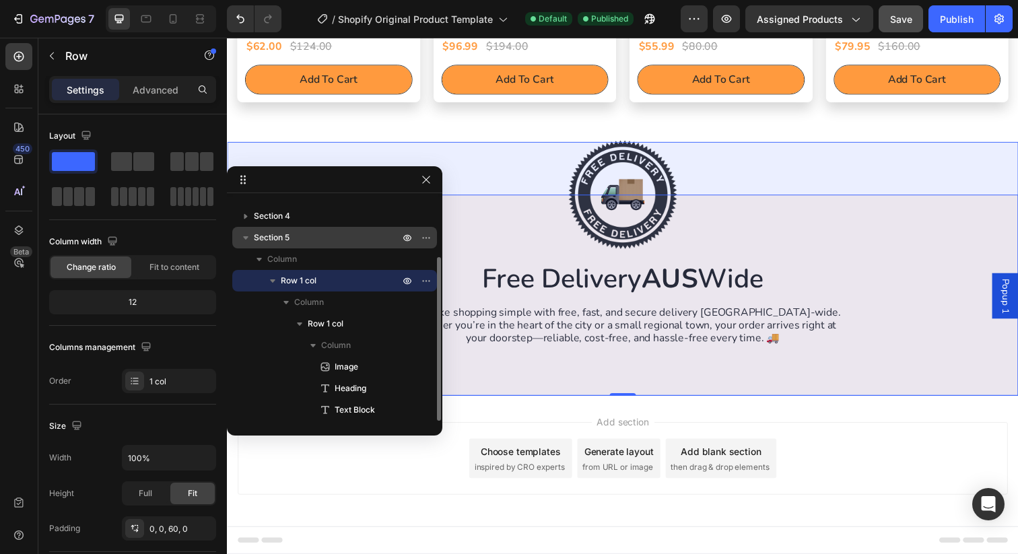
click at [269, 232] on span "Section 5" at bounding box center [272, 237] width 36 height 13
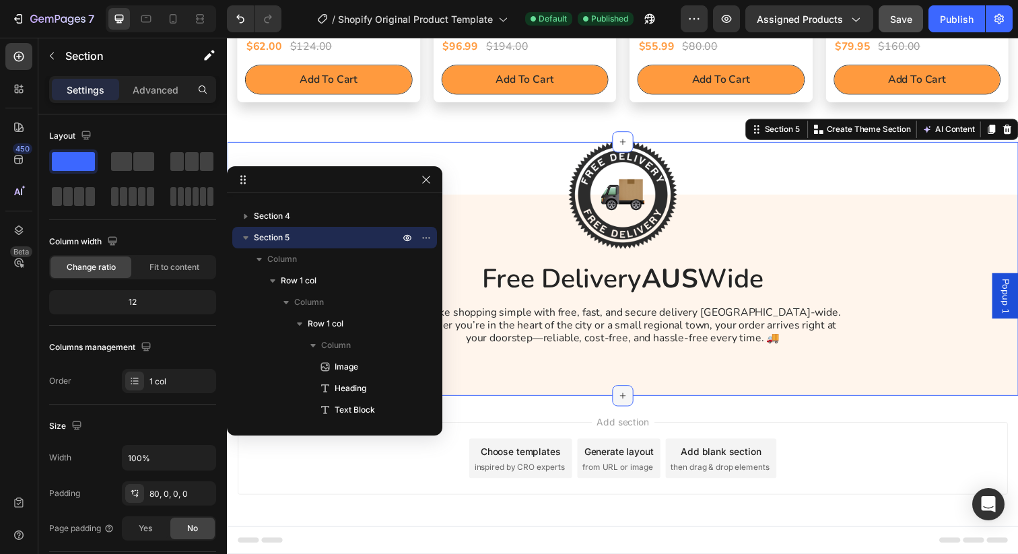
click at [635, 401] on icon at bounding box center [630, 403] width 11 height 11
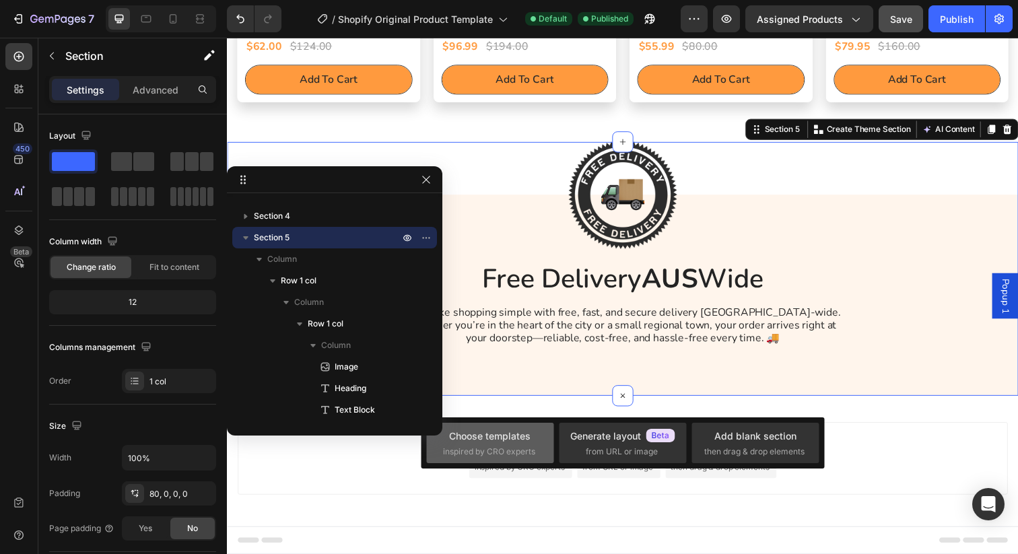
click at [518, 453] on span "inspired by CRO experts" at bounding box center [489, 452] width 92 height 12
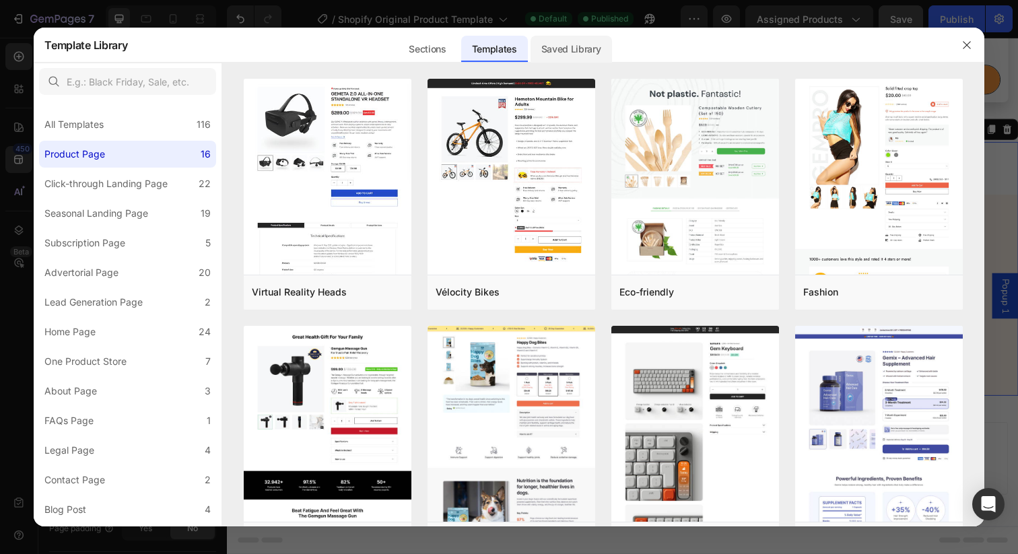
click at [576, 47] on div "Saved Library" at bounding box center [570, 49] width 81 height 27
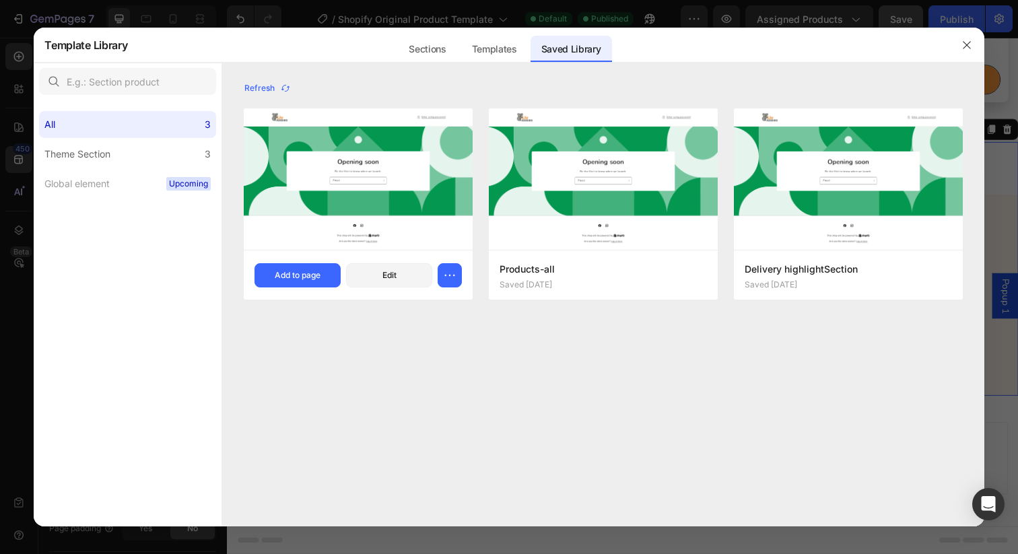
click at [390, 177] on img at bounding box center [358, 178] width 229 height 141
click at [377, 281] on button "Edit" at bounding box center [389, 275] width 86 height 24
click at [963, 46] on icon "button" at bounding box center [966, 45] width 11 height 11
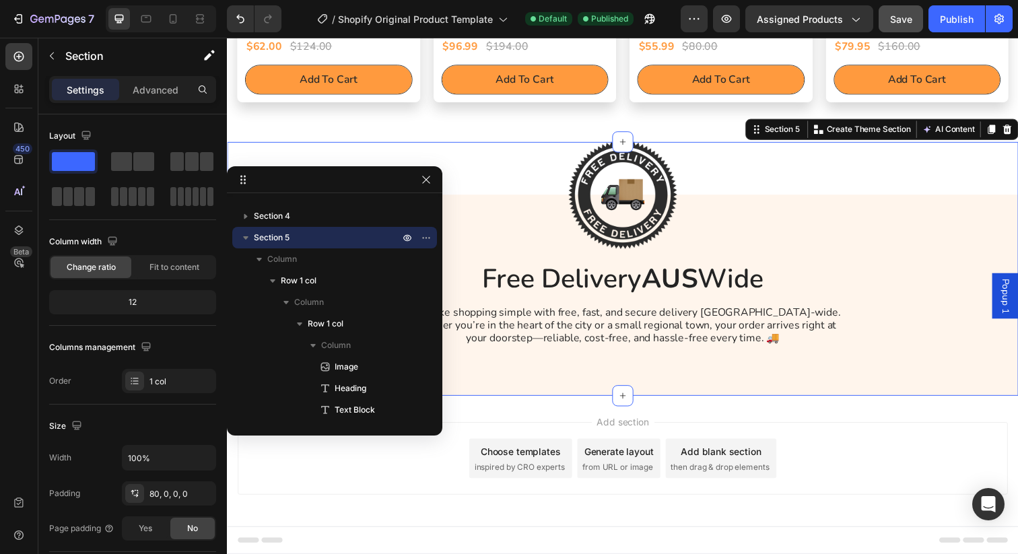
click at [432, 188] on div at bounding box center [334, 179] width 215 height 27
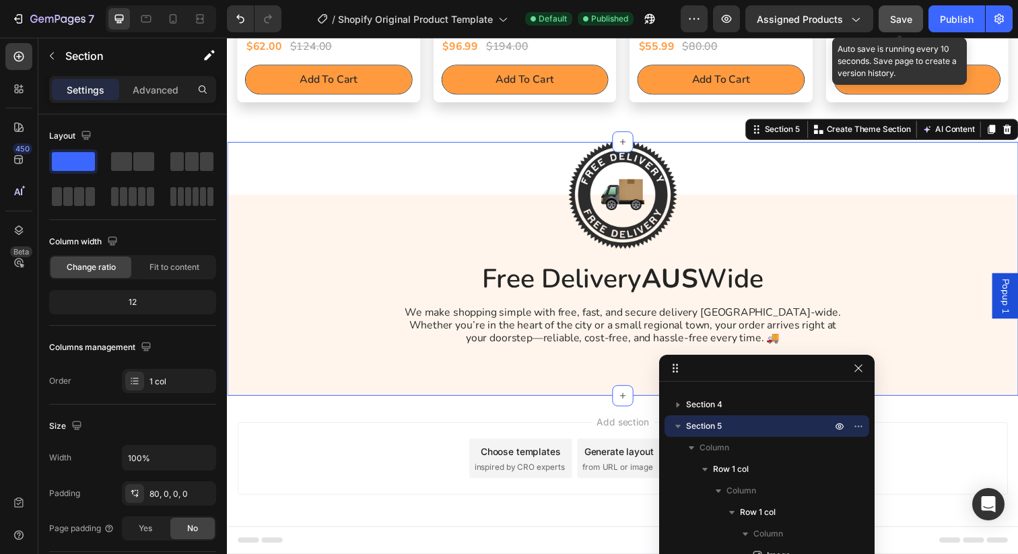
click at [894, 20] on span "Save" at bounding box center [901, 18] width 22 height 11
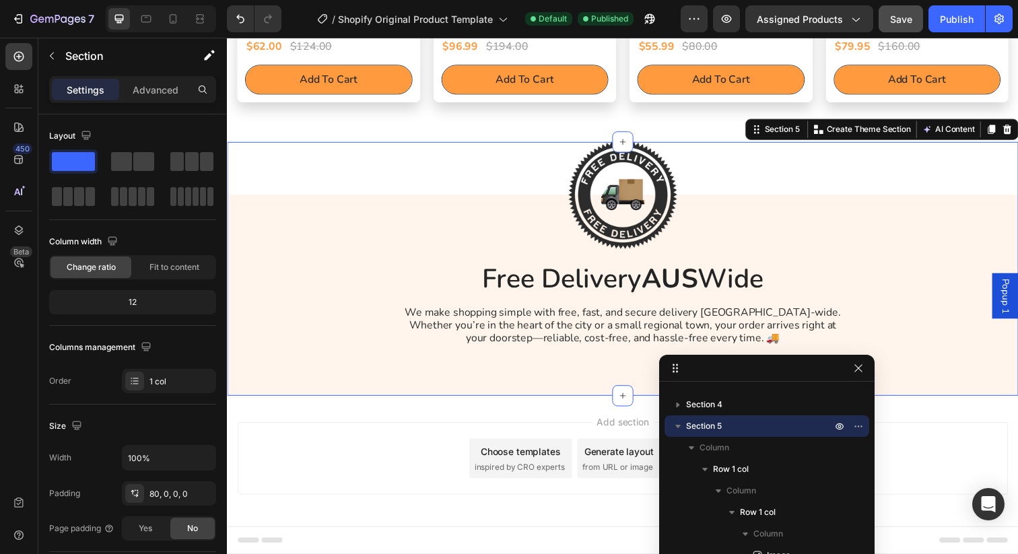
click at [949, 458] on div "Add section Choose templates inspired by CRO experts Generate layout from URL o…" at bounding box center [631, 467] width 786 height 74
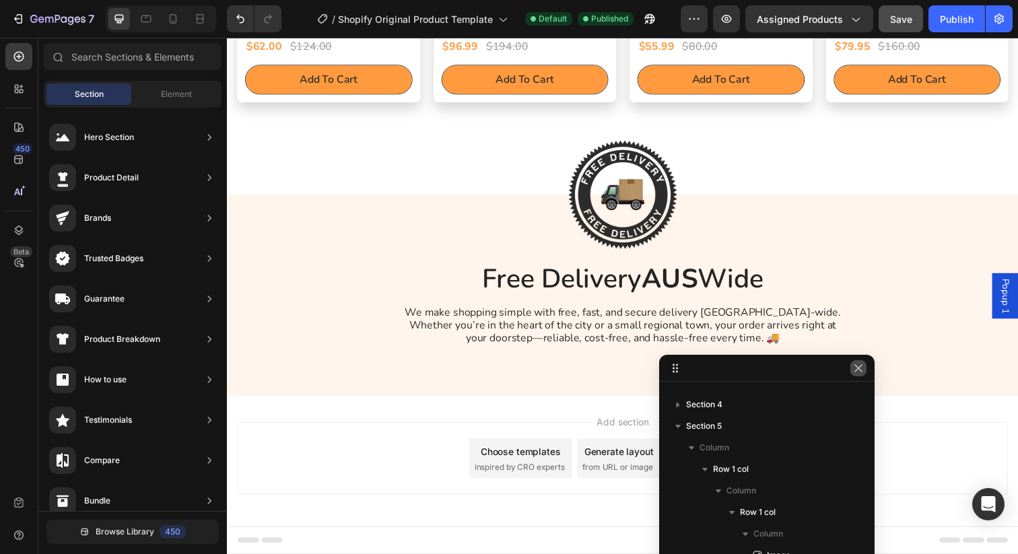
click at [858, 368] on icon "button" at bounding box center [857, 367] width 7 height 7
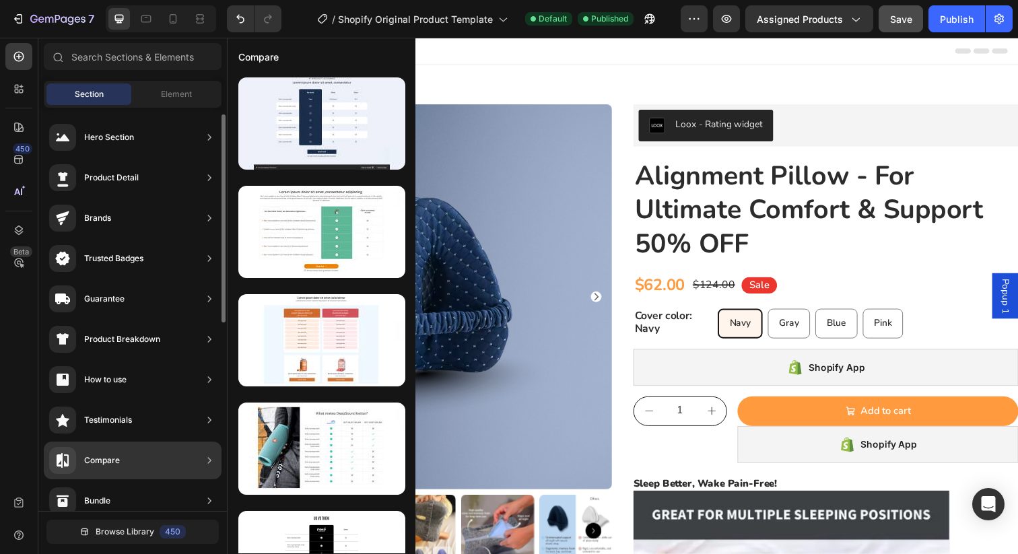
scroll to position [378, 0]
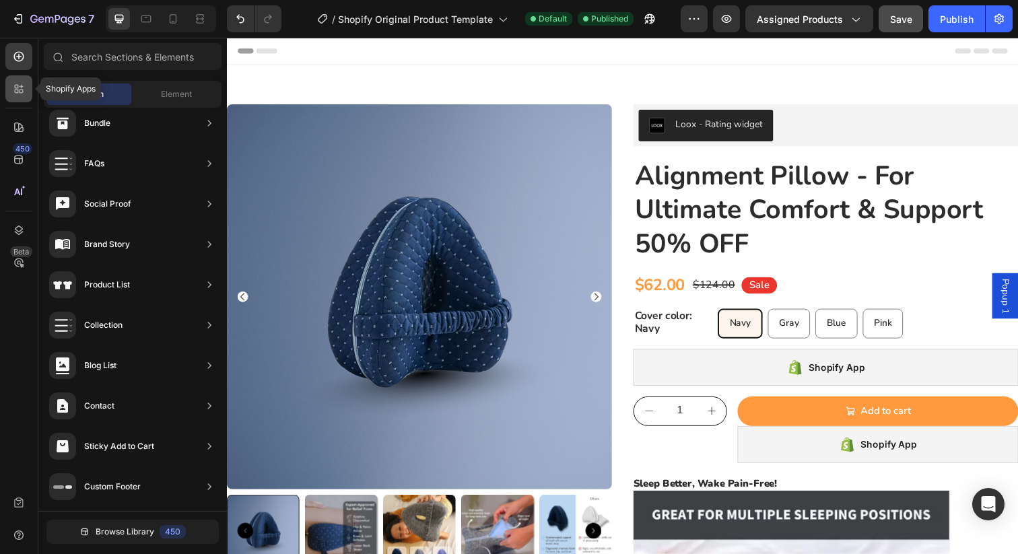
click at [20, 96] on div at bounding box center [18, 88] width 27 height 27
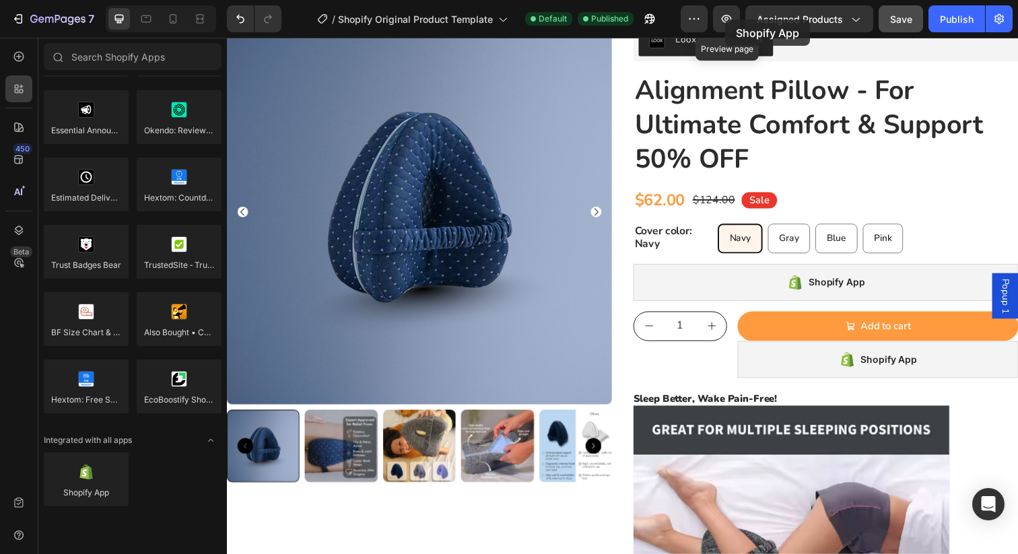
scroll to position [0, 0]
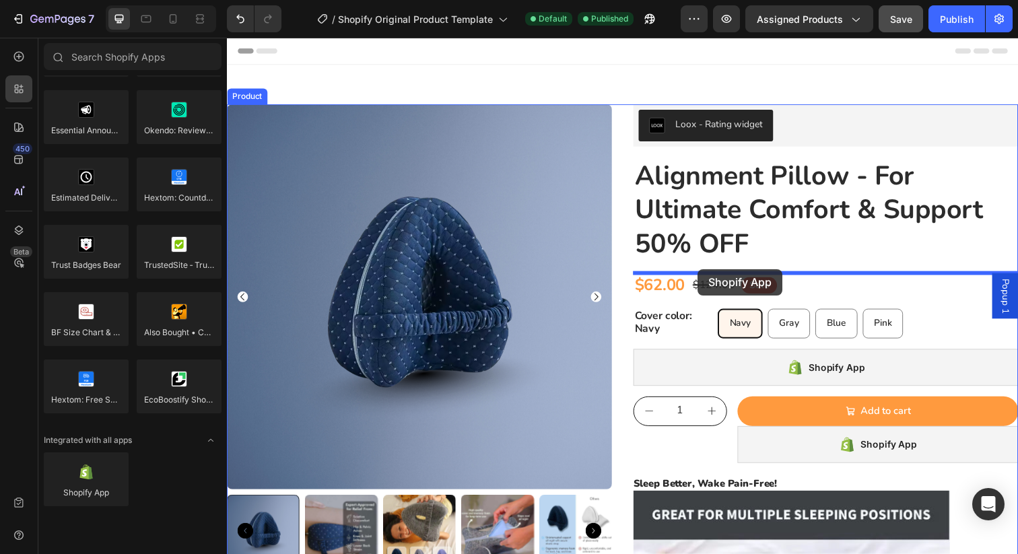
drag, startPoint x: 331, startPoint y: 529, endPoint x: 708, endPoint y: 274, distance: 454.6
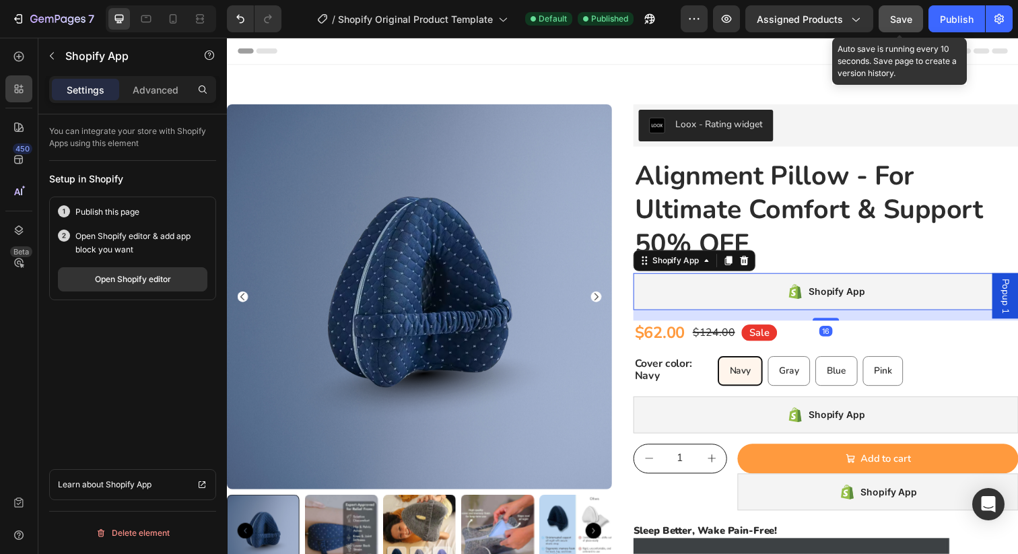
click at [911, 24] on div "Save" at bounding box center [901, 19] width 22 height 14
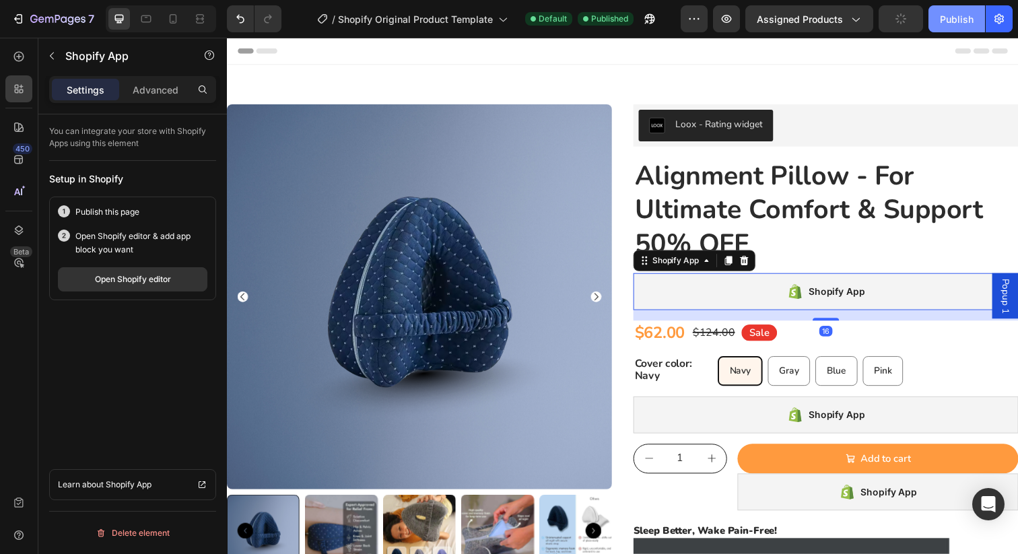
click at [951, 13] on div "Publish" at bounding box center [957, 19] width 34 height 14
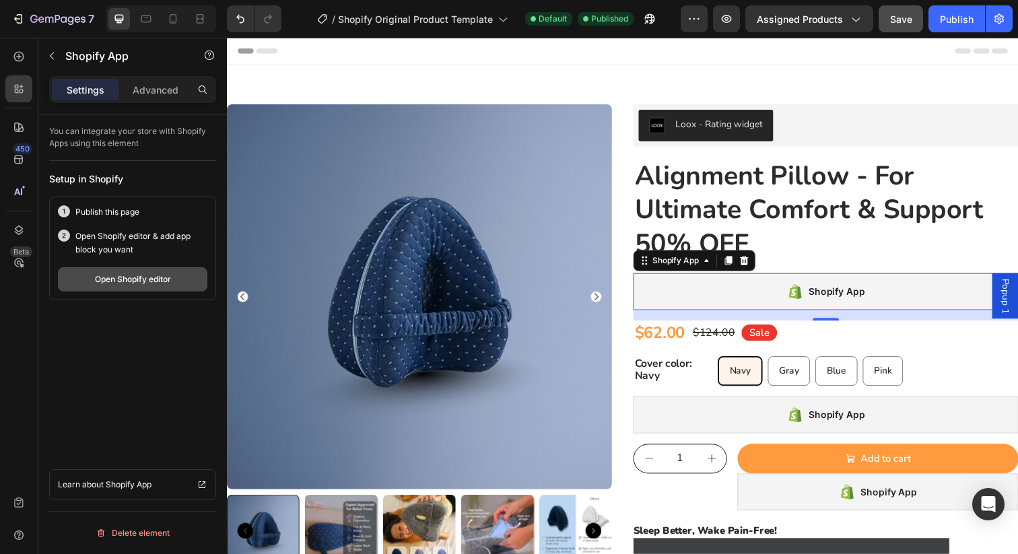
click at [159, 275] on div "Open Shopify editor" at bounding box center [133, 279] width 76 height 12
click at [752, 267] on icon at bounding box center [755, 265] width 9 height 9
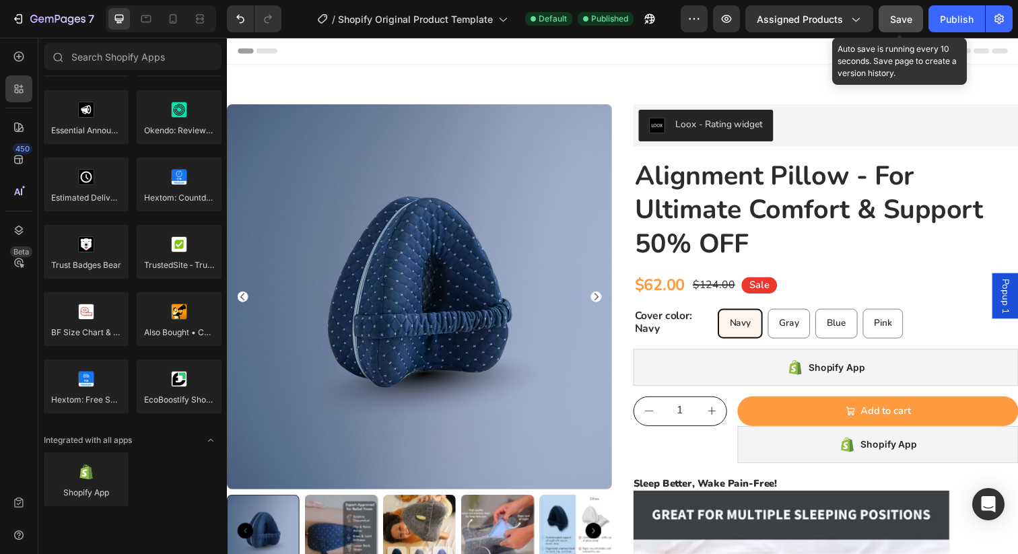
click at [909, 27] on button "Save" at bounding box center [900, 18] width 44 height 27
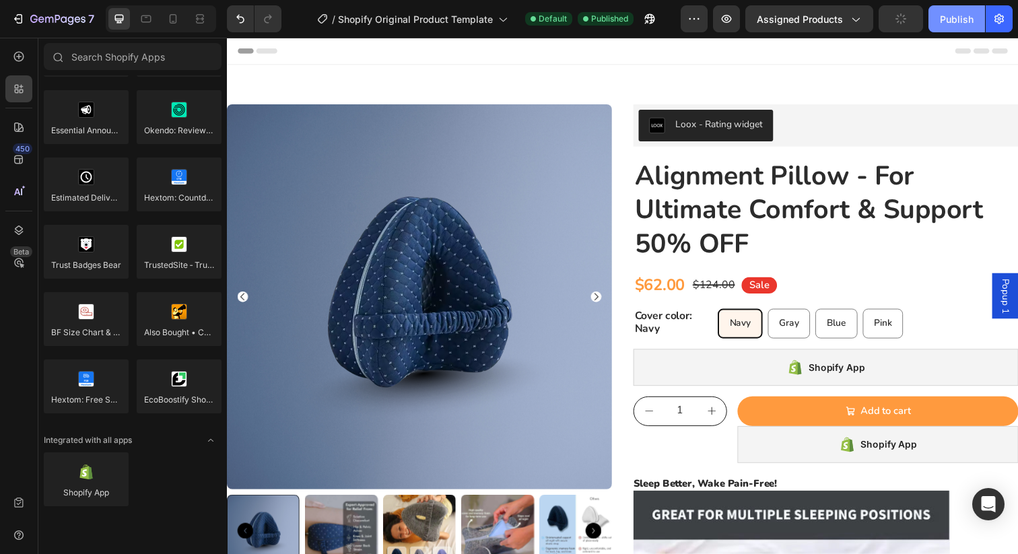
click at [955, 18] on div "Publish" at bounding box center [957, 19] width 34 height 14
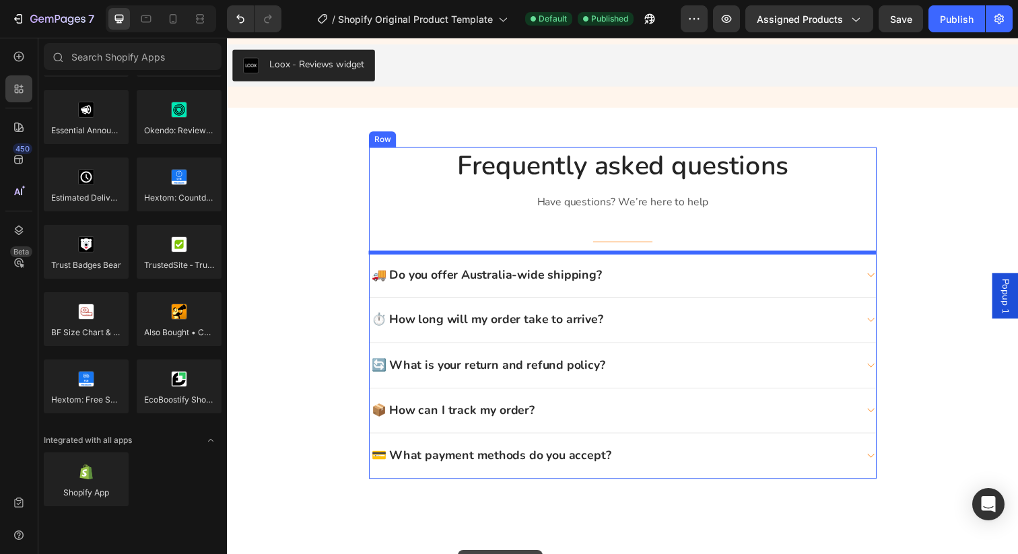
scroll to position [1913, 0]
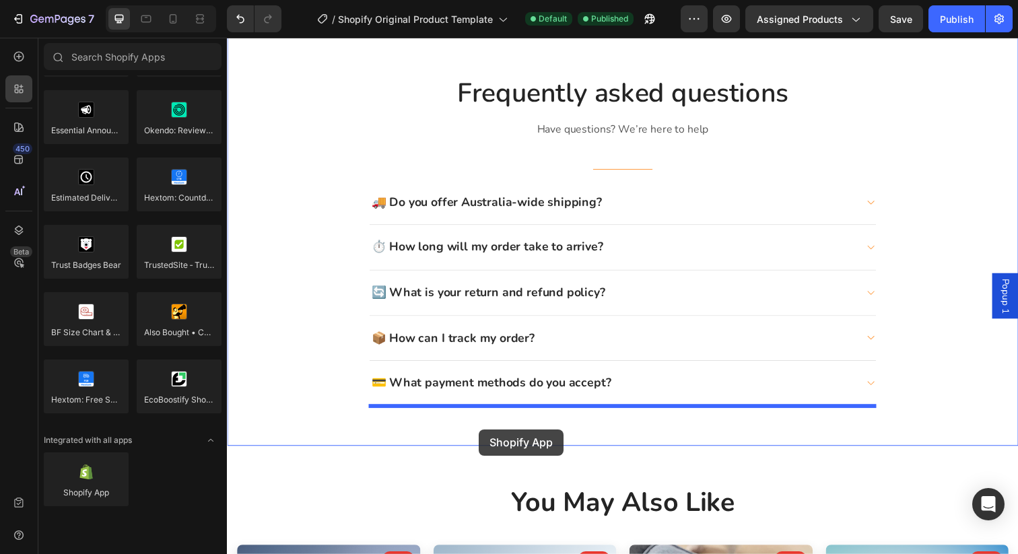
drag, startPoint x: 324, startPoint y: 518, endPoint x: 484, endPoint y: 438, distance: 178.5
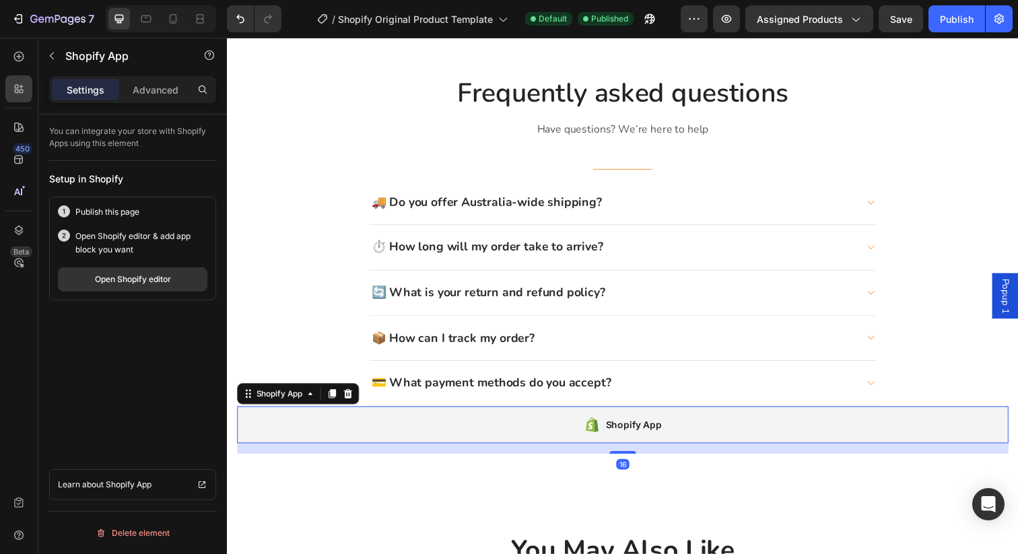
click at [959, 3] on div "7 / Shopify Original Product Template Default Published Preview Assigned Produc…" at bounding box center [509, 19] width 1018 height 38
click at [959, 16] on div "Publish" at bounding box center [957, 19] width 34 height 14
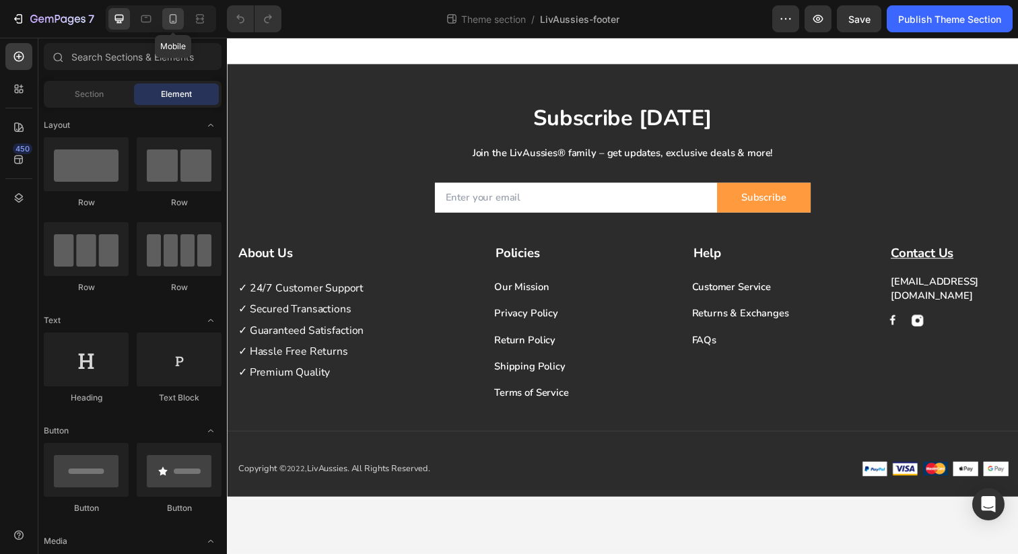
click at [170, 26] on div at bounding box center [173, 19] width 22 height 22
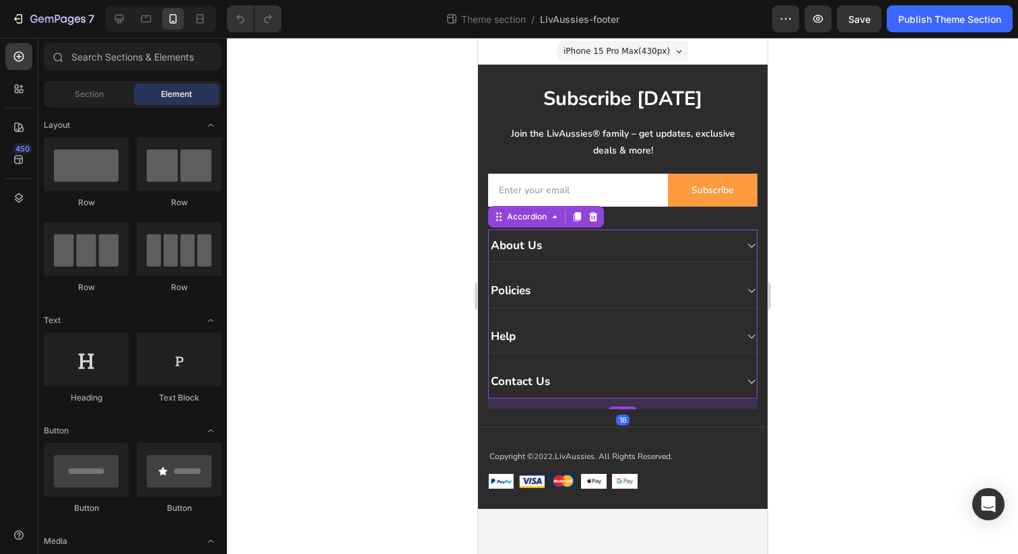
click at [620, 251] on div "About Us" at bounding box center [611, 245] width 246 height 19
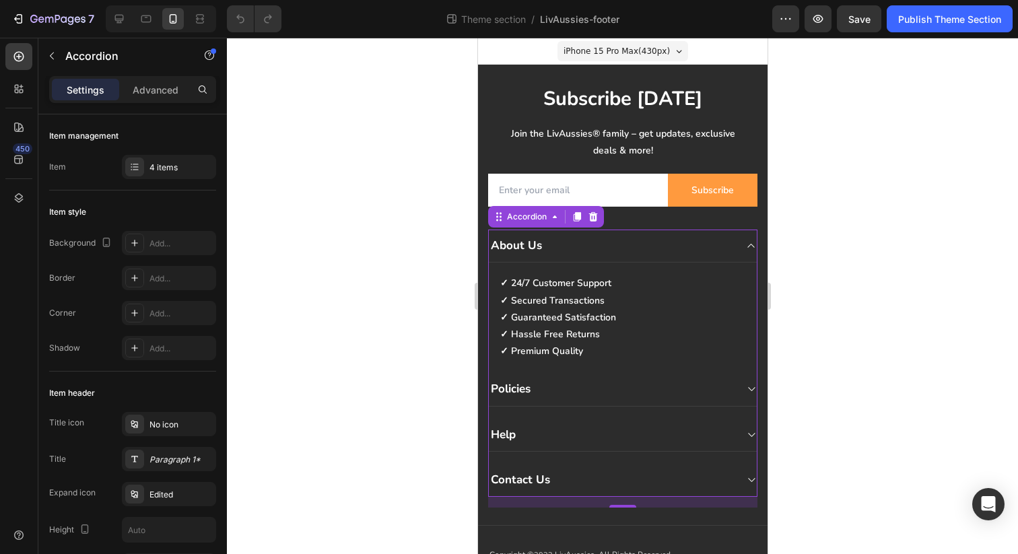
click at [570, 250] on div "About Us" at bounding box center [611, 245] width 246 height 19
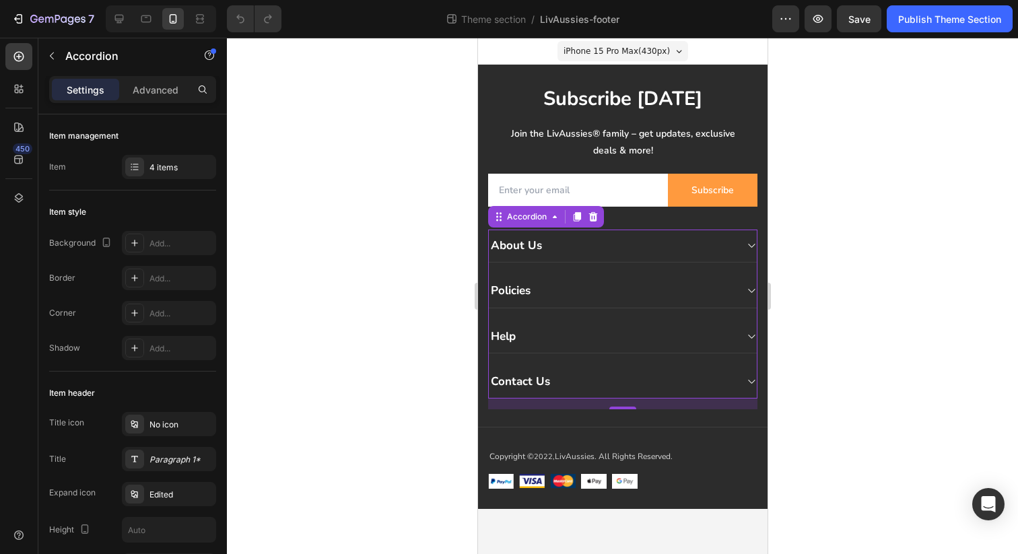
click at [570, 250] on div "About Us" at bounding box center [611, 245] width 246 height 19
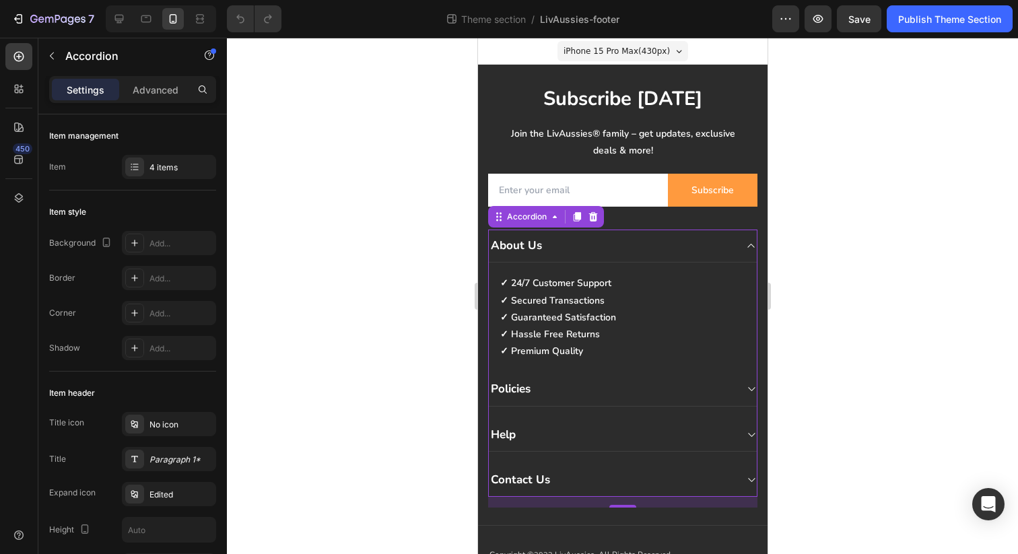
click at [569, 250] on div "About Us" at bounding box center [611, 245] width 246 height 19
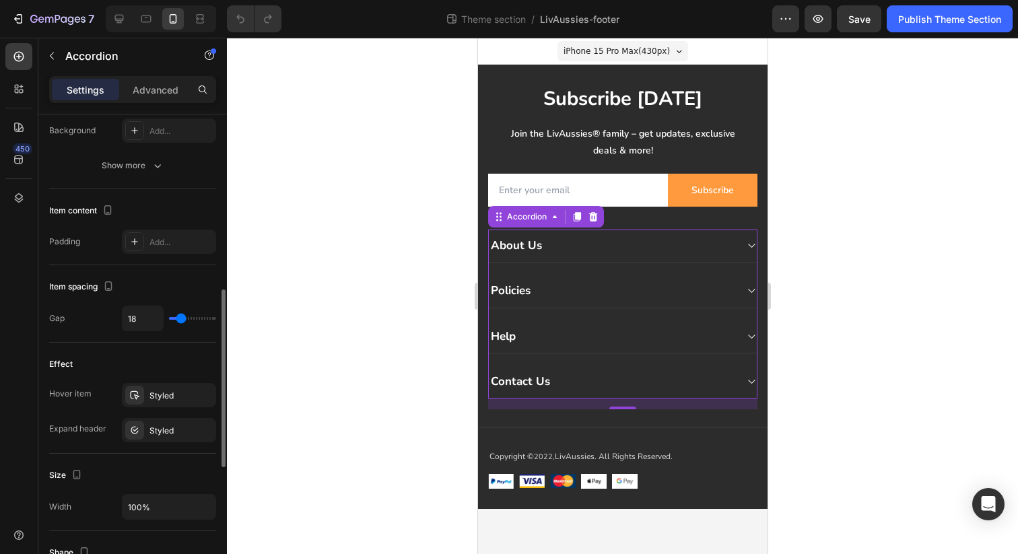
scroll to position [471, 0]
type input "23"
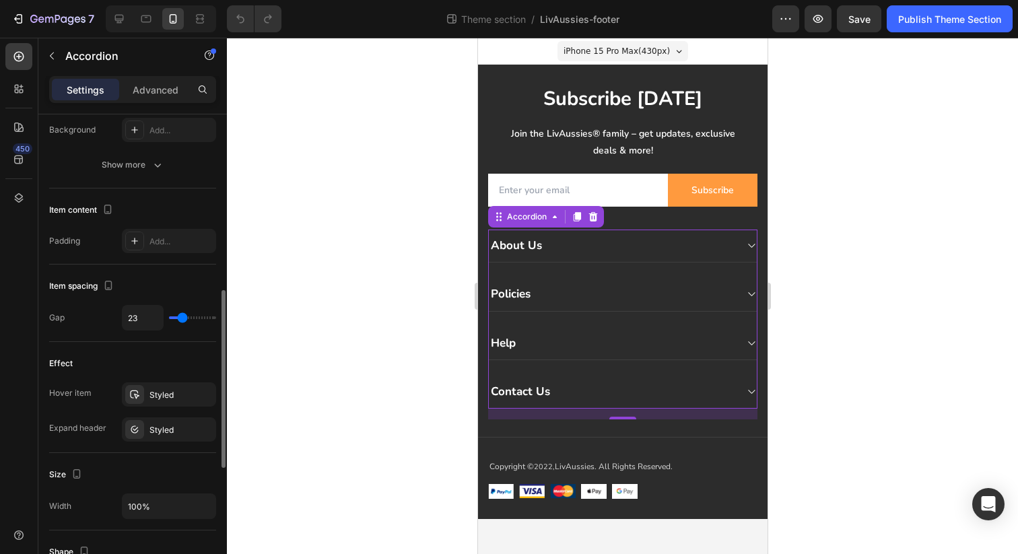
type input "18"
type input "0"
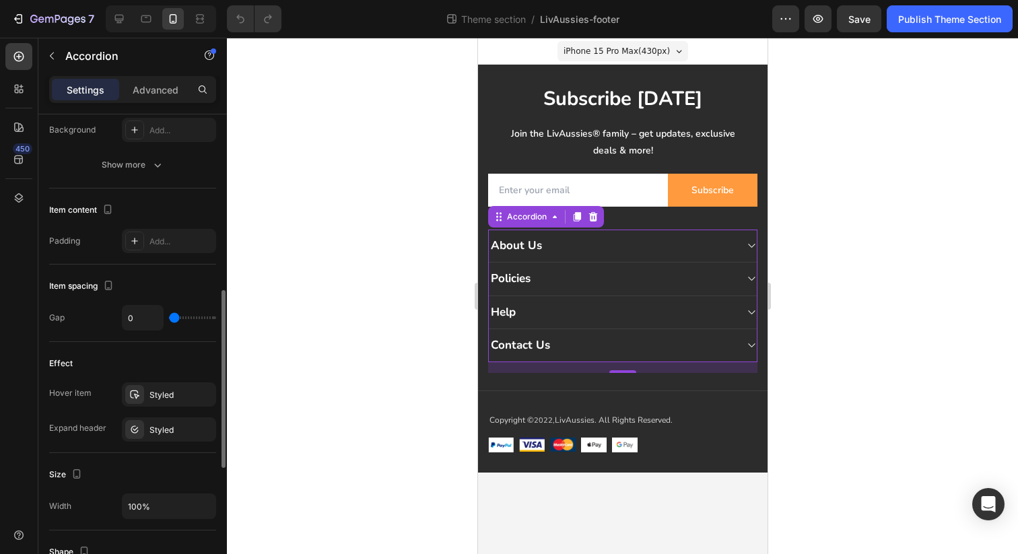
drag, startPoint x: 182, startPoint y: 315, endPoint x: 145, endPoint y: 315, distance: 37.7
type input "0"
click at [169, 316] on input "range" at bounding box center [192, 317] width 47 height 3
click at [333, 291] on div at bounding box center [622, 296] width 791 height 516
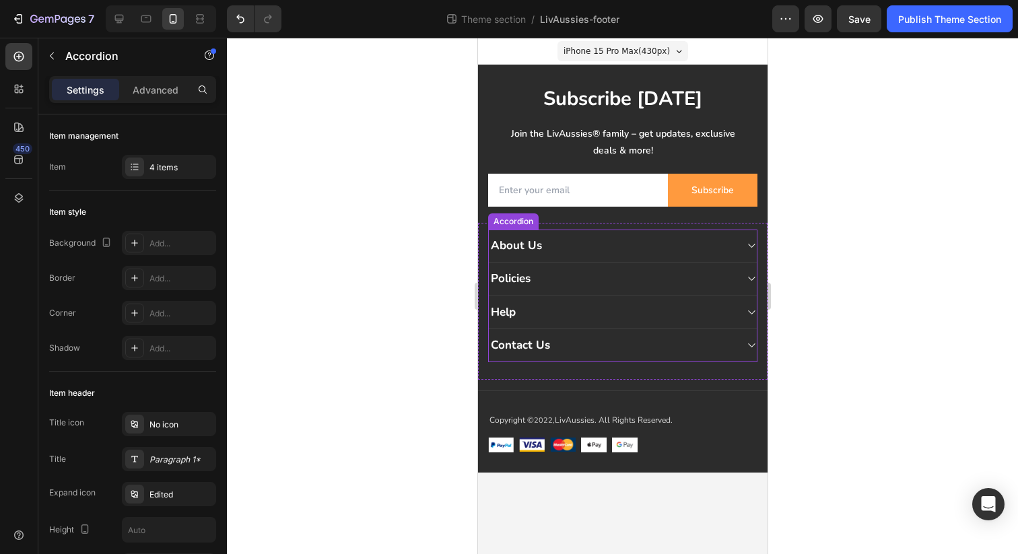
click at [553, 236] on div "About Us" at bounding box center [611, 245] width 246 height 19
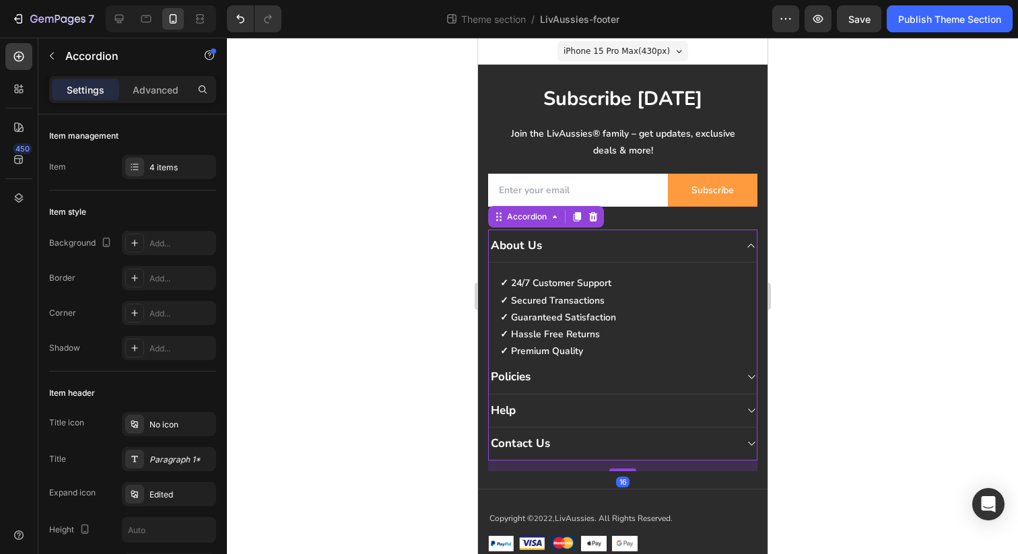
click at [567, 247] on div "About Us" at bounding box center [611, 245] width 246 height 19
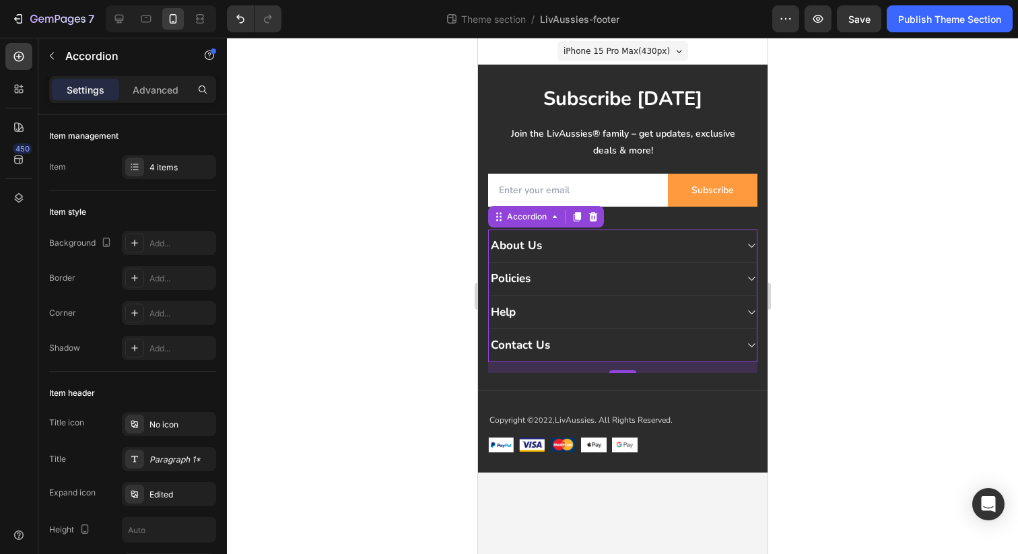
click at [567, 248] on div "About Us" at bounding box center [611, 245] width 246 height 19
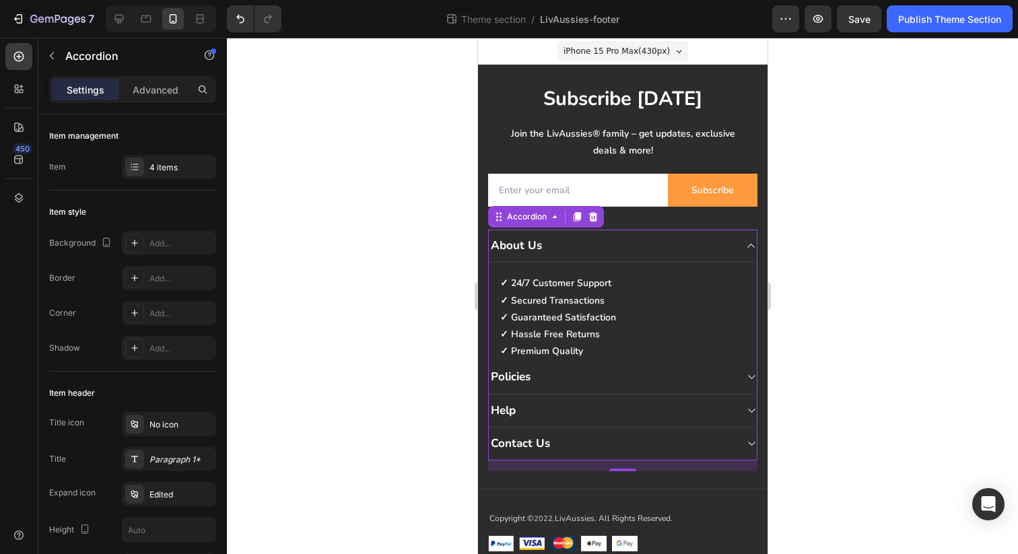
click at [567, 248] on div "About Us" at bounding box center [611, 245] width 246 height 19
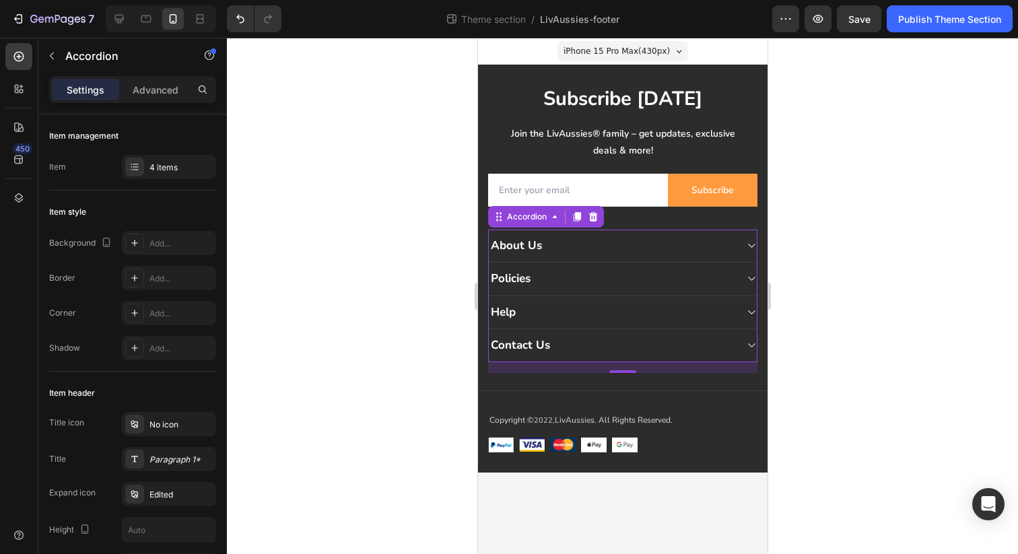
click at [567, 250] on div "About Us" at bounding box center [611, 245] width 246 height 19
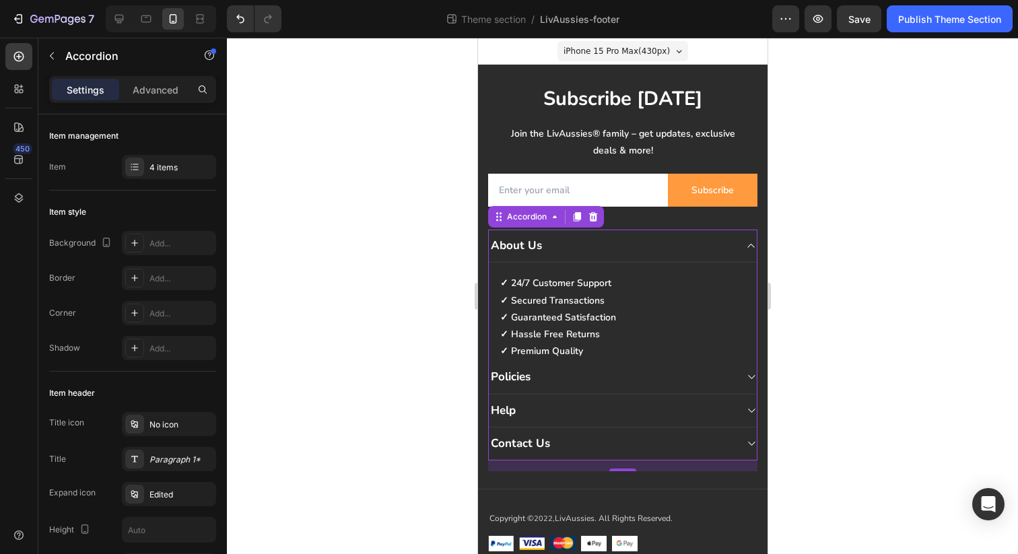
click at [555, 385] on div "Policies" at bounding box center [611, 377] width 246 height 19
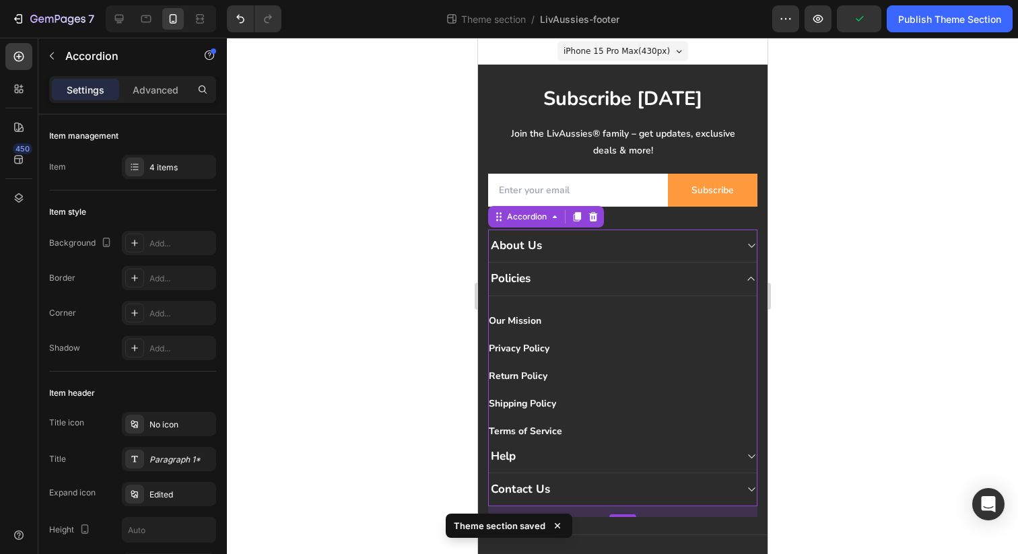
click at [445, 428] on div at bounding box center [622, 296] width 791 height 516
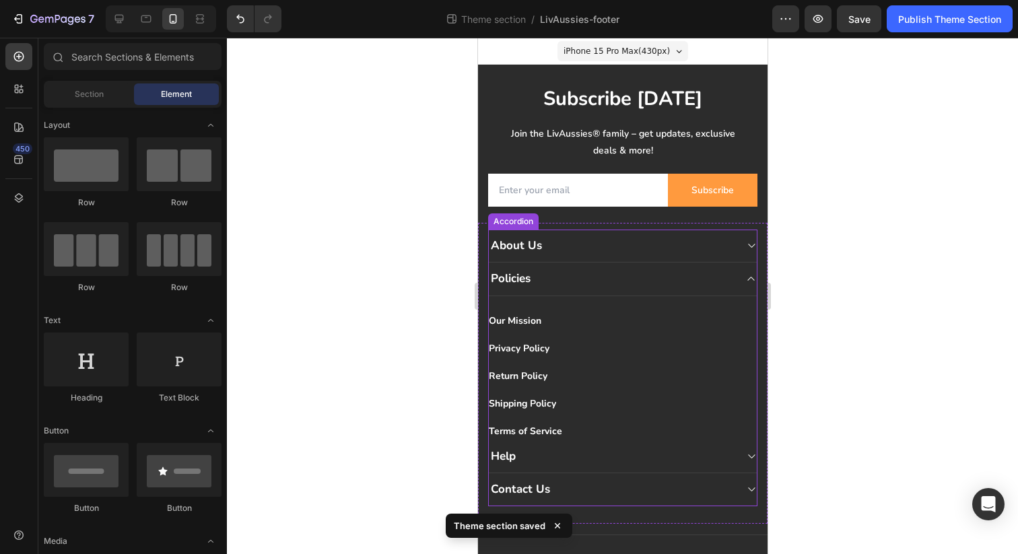
click at [557, 238] on div "About Us" at bounding box center [611, 245] width 246 height 19
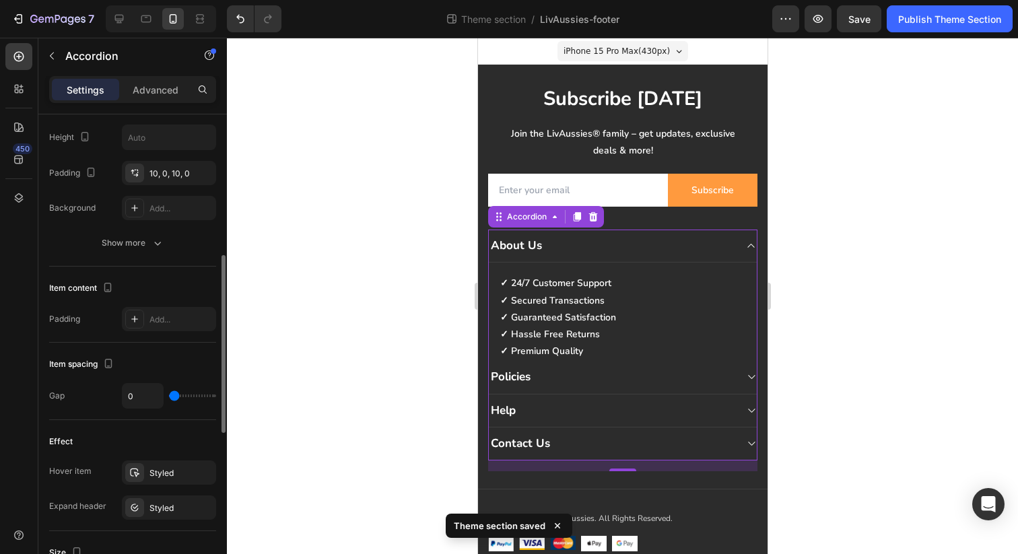
scroll to position [404, 0]
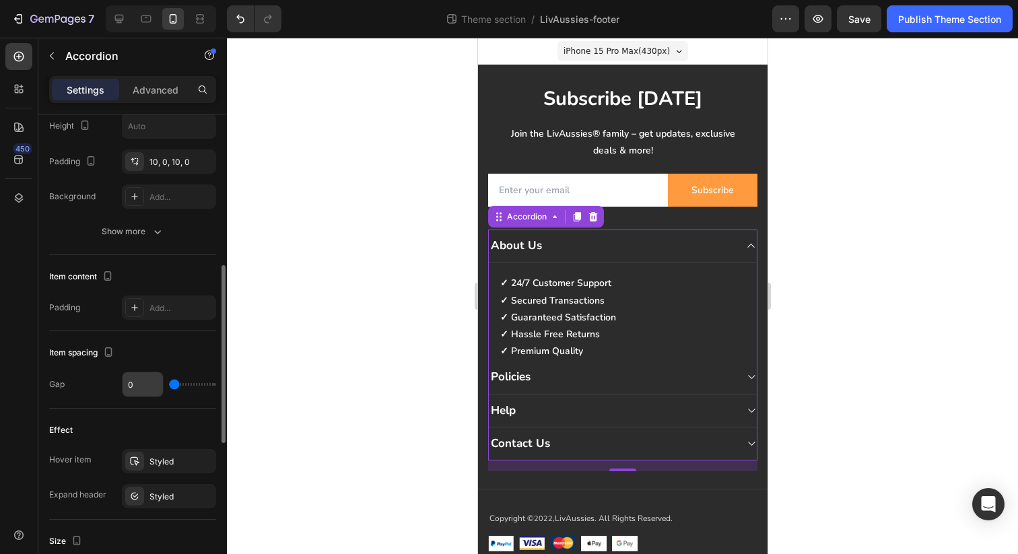
click at [135, 396] on input "0" at bounding box center [143, 384] width 40 height 24
type input "1"
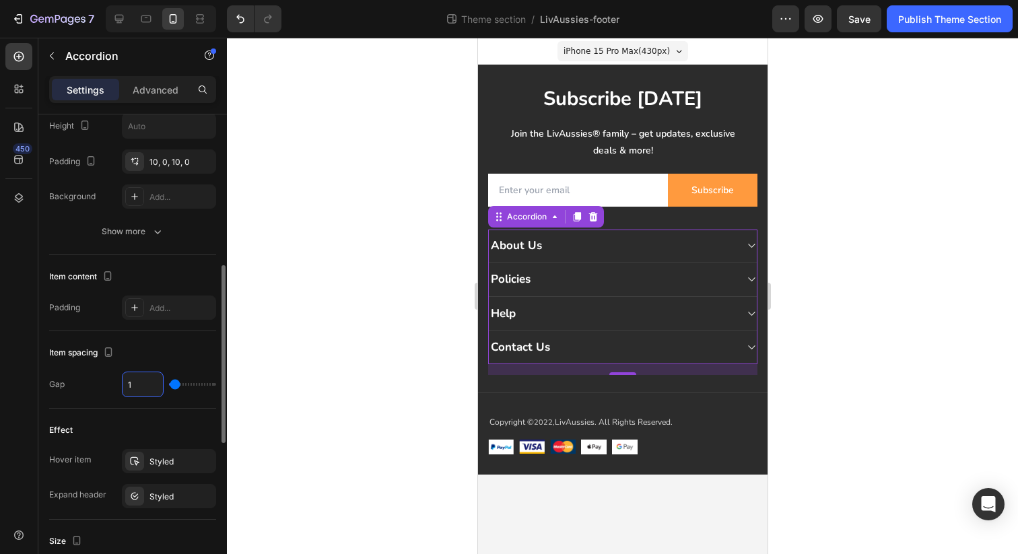
type input "10"
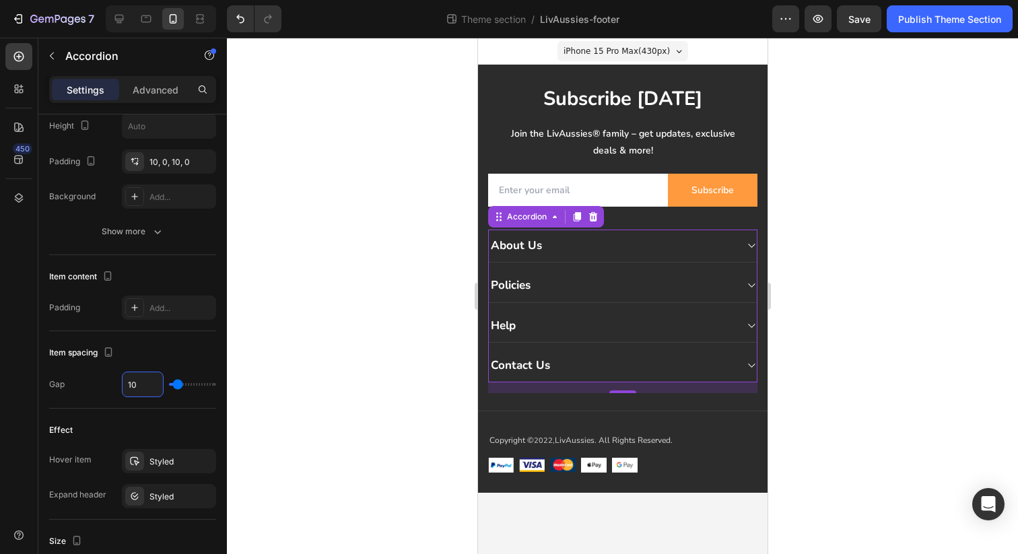
type input "10"
click at [585, 253] on div "About Us" at bounding box center [611, 245] width 246 height 19
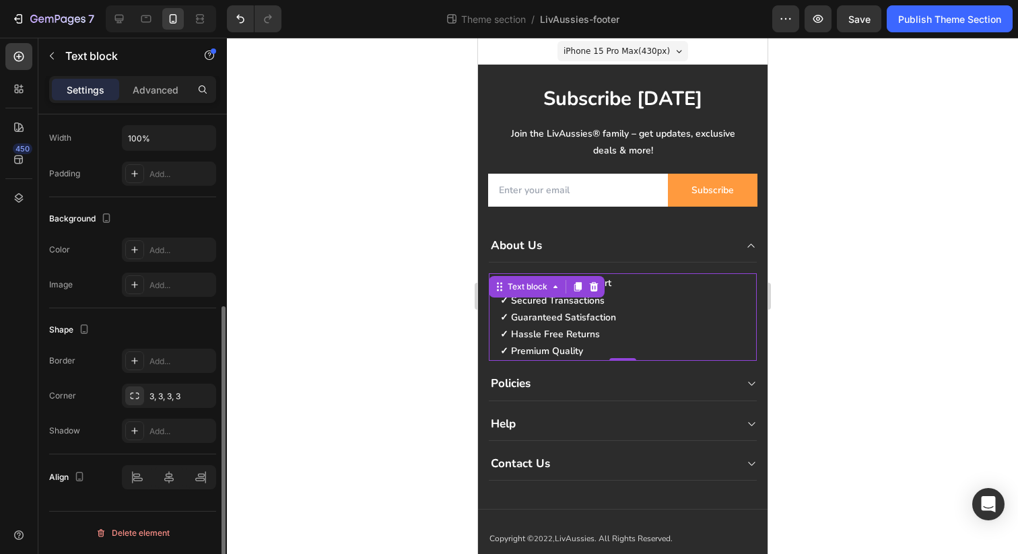
click at [638, 324] on p "✓ Guaranteed Satisfaction" at bounding box center [621, 317] width 245 height 17
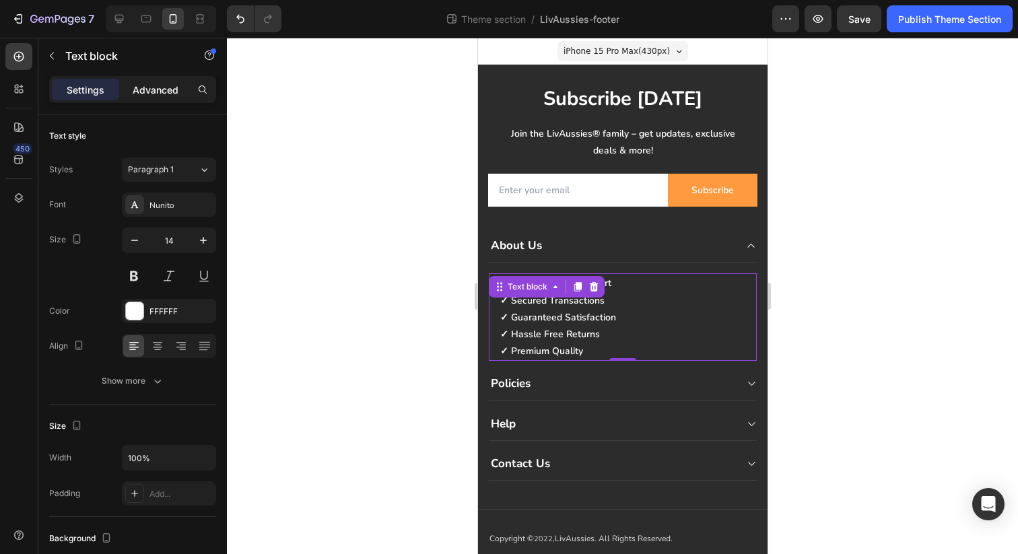
click at [163, 94] on p "Advanced" at bounding box center [156, 90] width 46 height 14
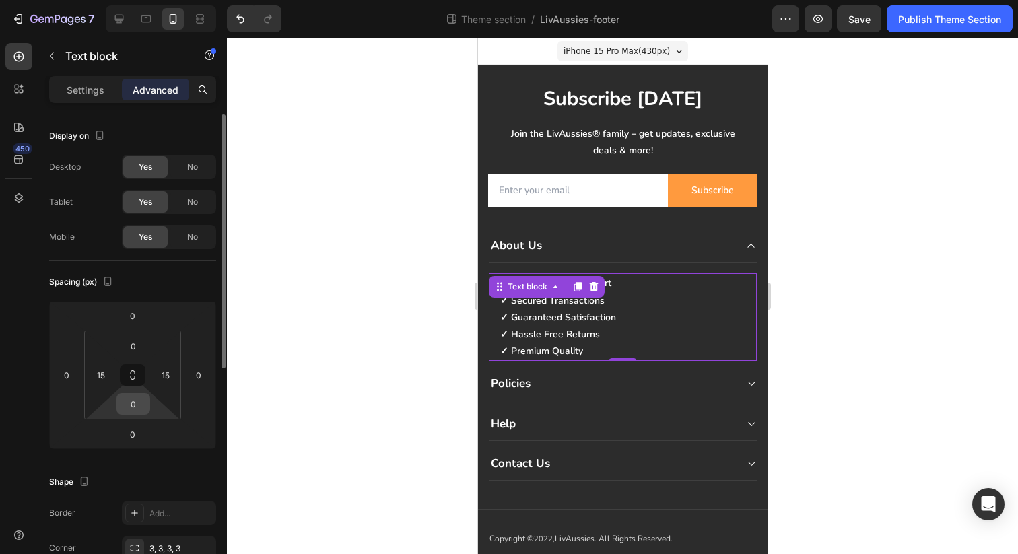
click at [135, 412] on input "0" at bounding box center [133, 404] width 27 height 20
type input "10"
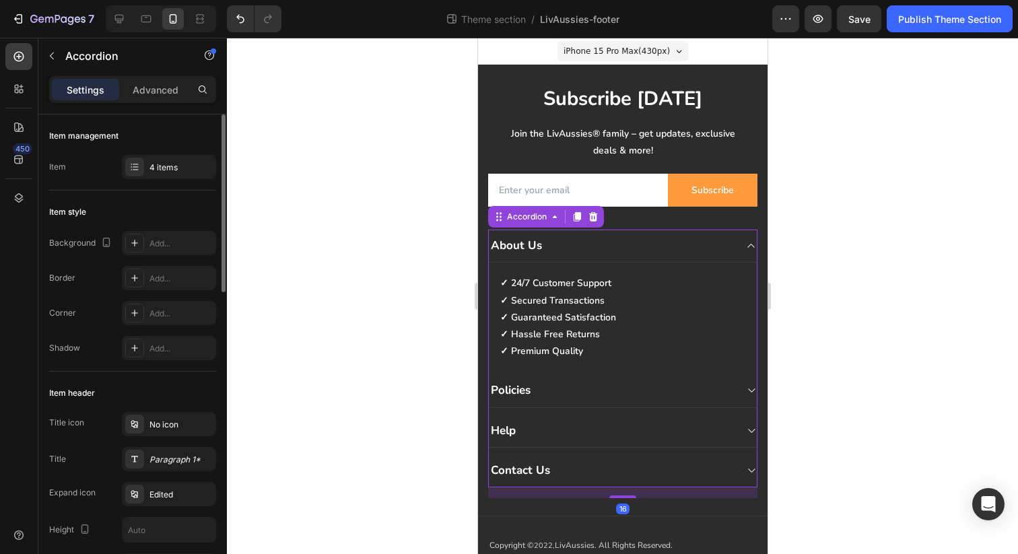
click at [546, 391] on div "Policies" at bounding box center [611, 390] width 246 height 19
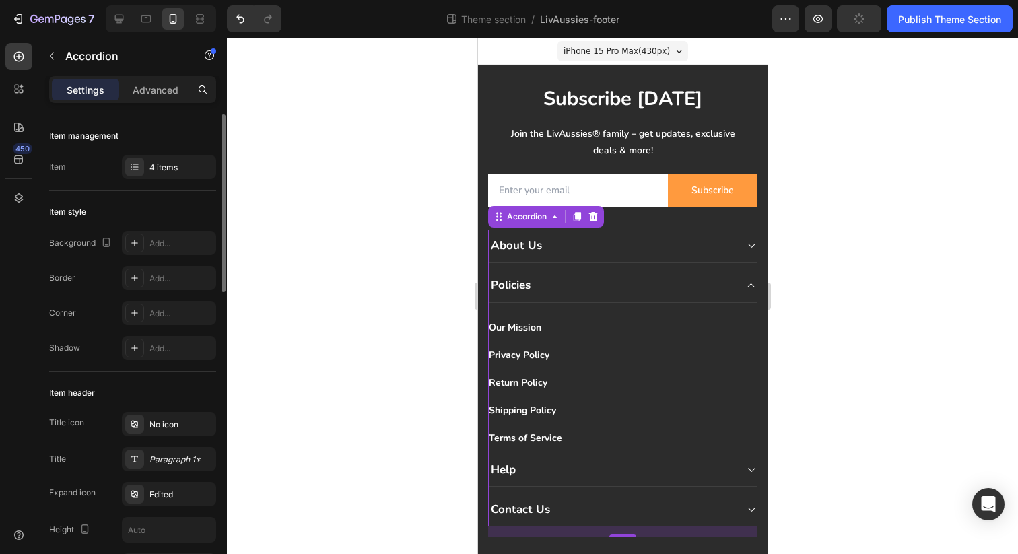
click at [541, 421] on div "Terms of Service Button" at bounding box center [622, 433] width 268 height 28
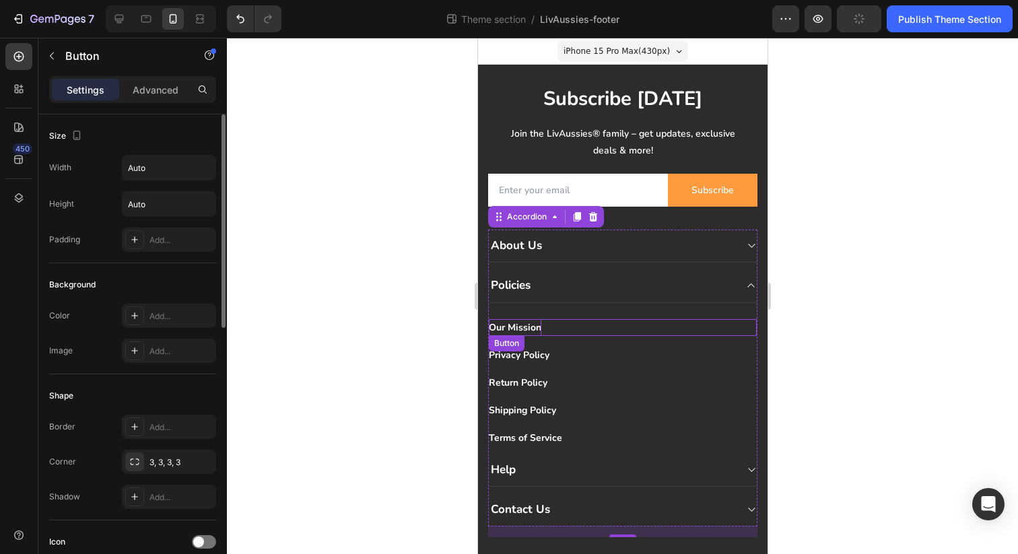
click at [512, 324] on strong "Our Mission" at bounding box center [514, 327] width 53 height 13
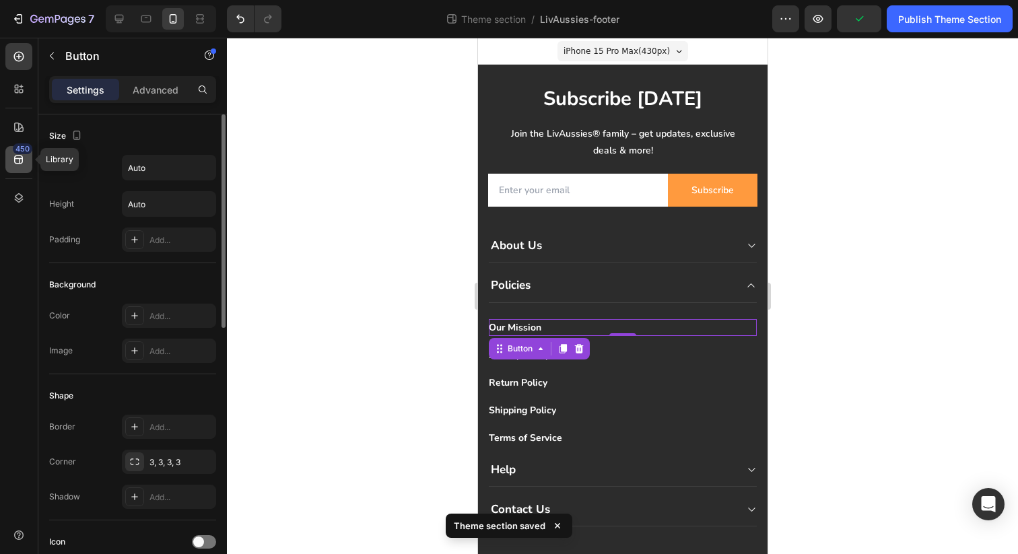
click at [16, 164] on icon at bounding box center [18, 159] width 13 height 13
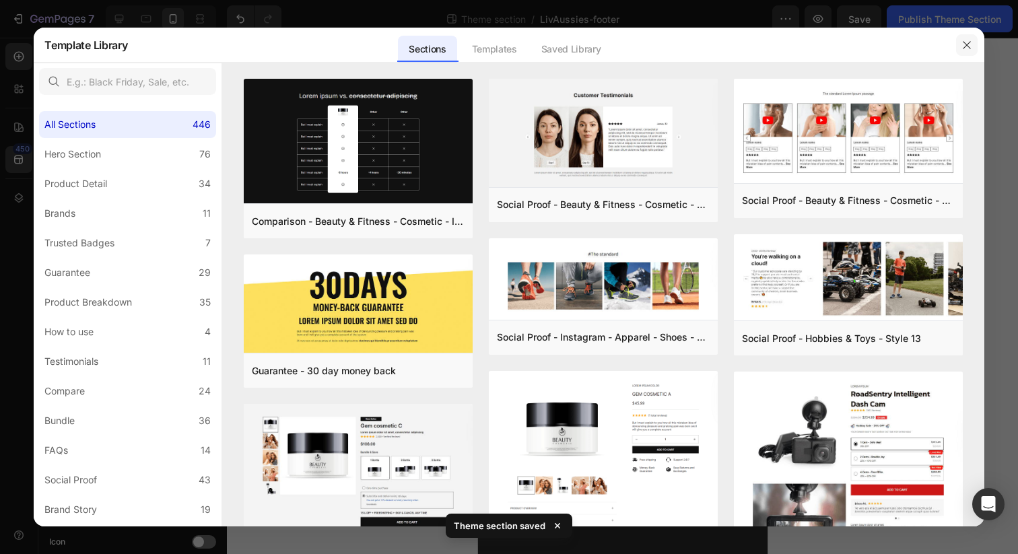
click at [967, 46] on icon "button" at bounding box center [966, 45] width 11 height 11
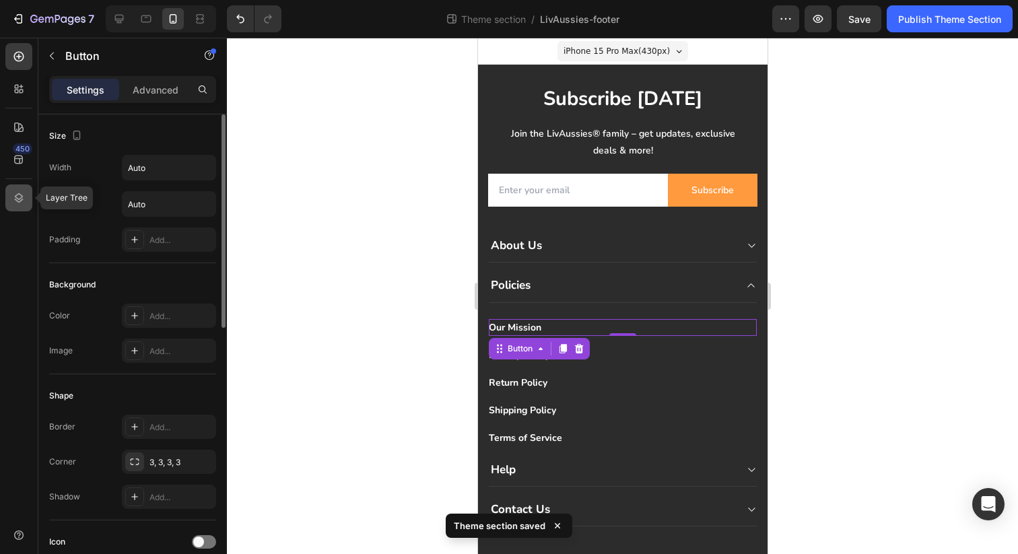
click at [18, 194] on icon at bounding box center [19, 197] width 9 height 9
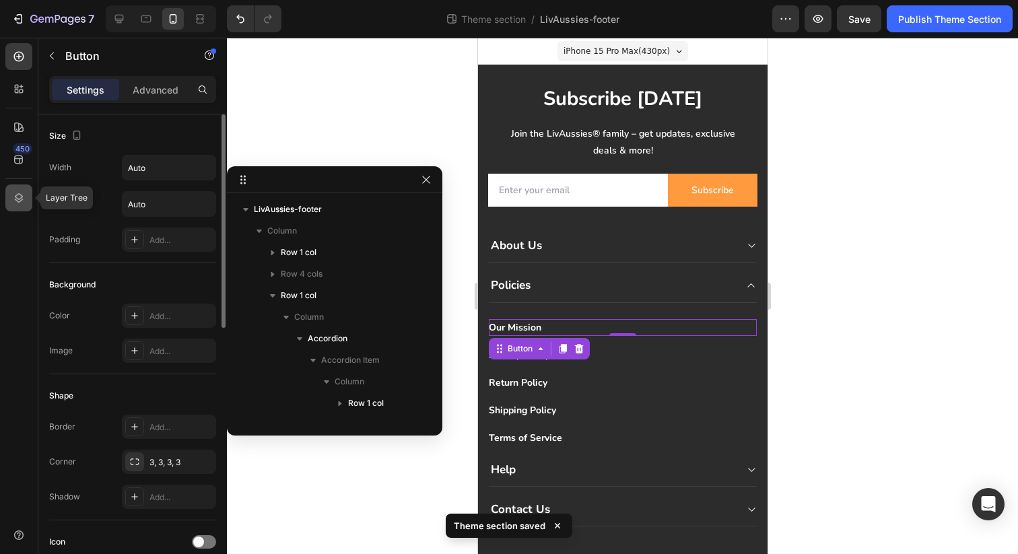
scroll to position [168, 0]
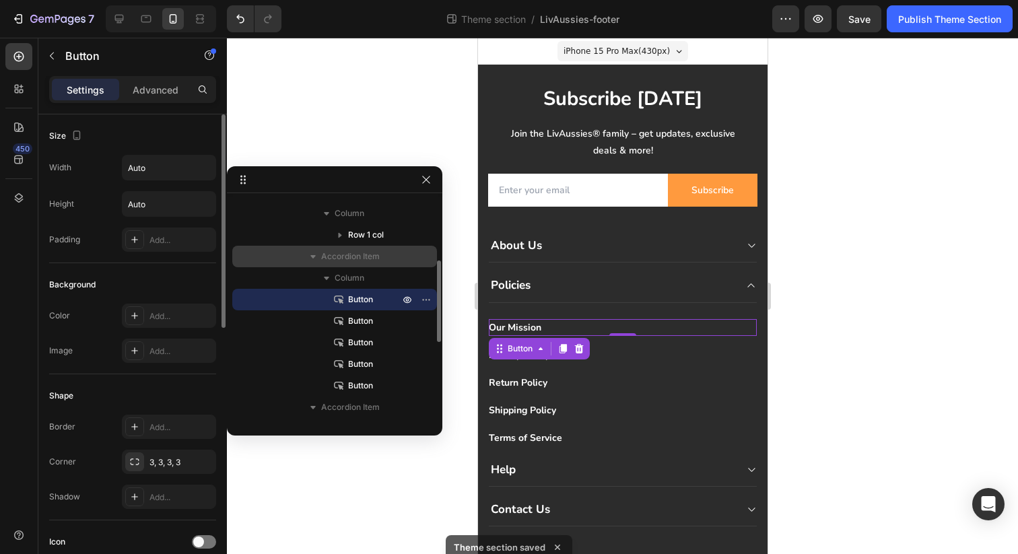
click at [348, 255] on span "Accordion Item" at bounding box center [350, 256] width 59 height 13
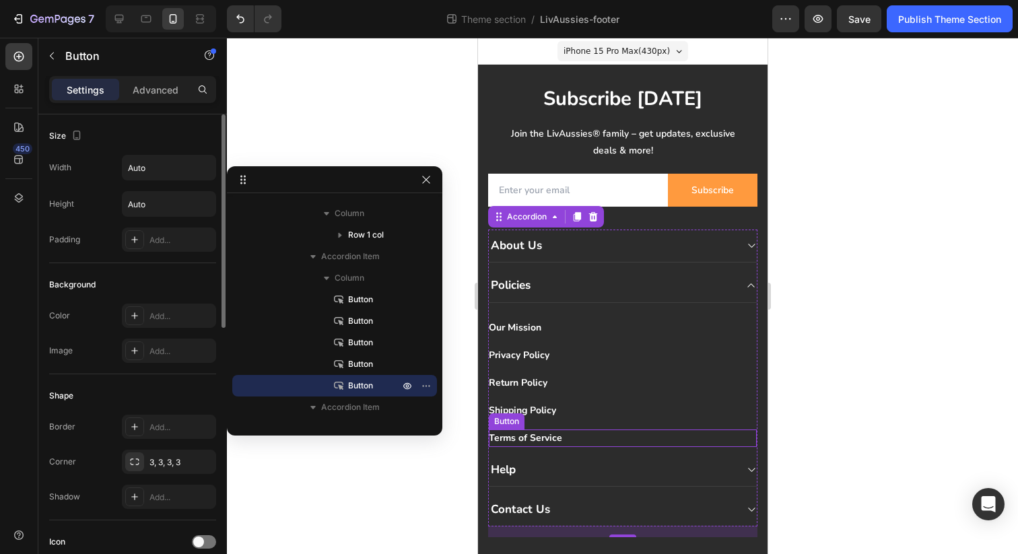
click at [603, 435] on div "Terms of Service Button" at bounding box center [622, 437] width 268 height 17
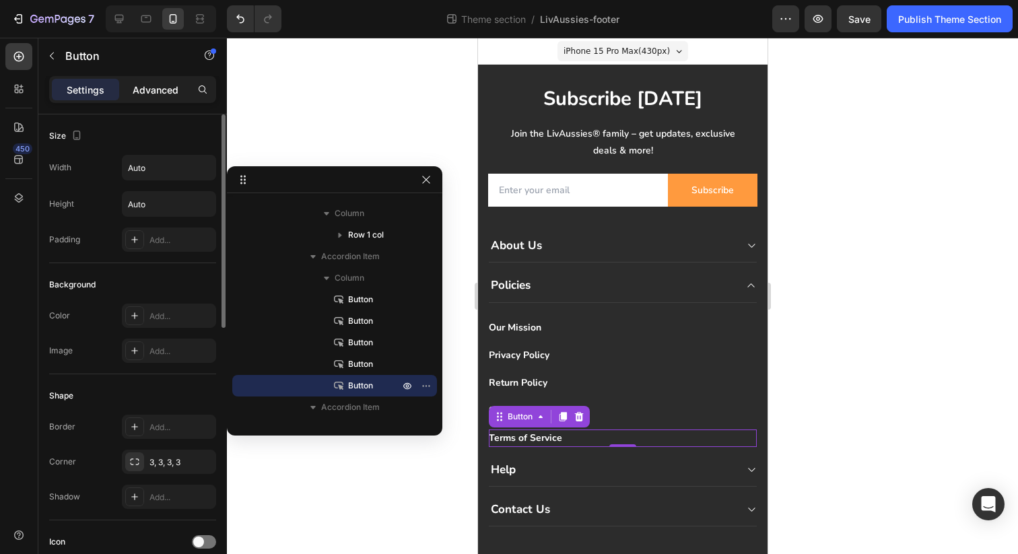
click at [147, 93] on p "Advanced" at bounding box center [156, 90] width 46 height 14
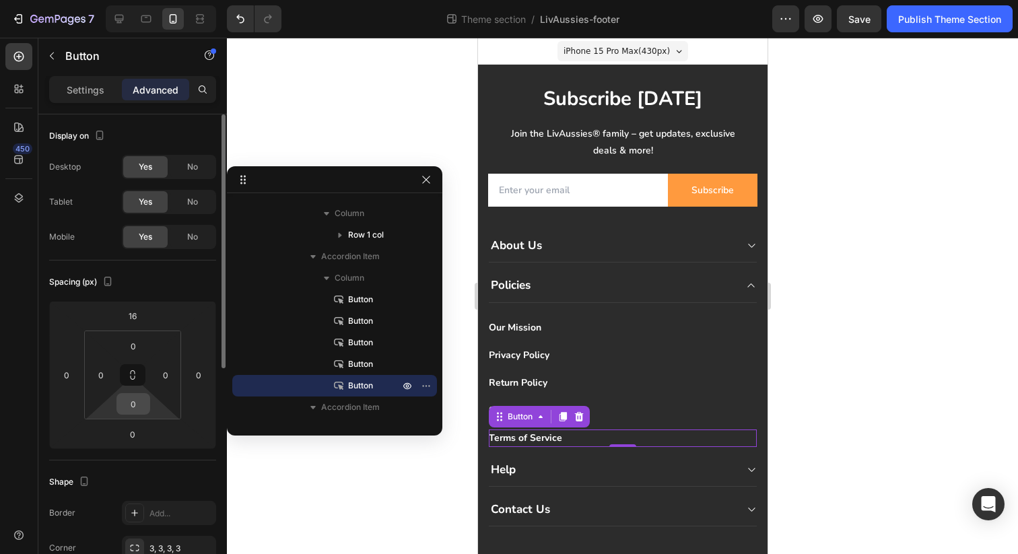
click at [133, 407] on input "0" at bounding box center [133, 404] width 27 height 20
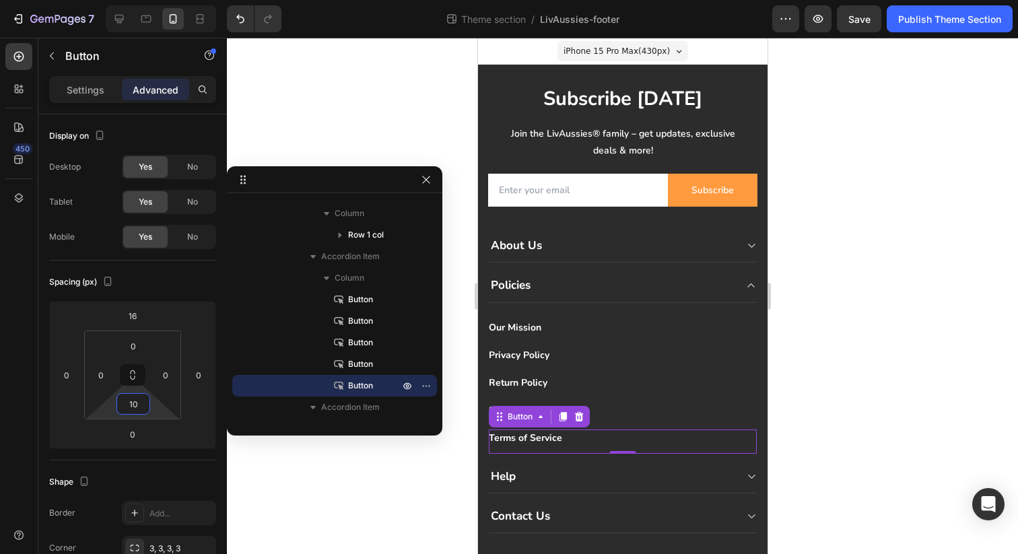
type input "10"
click at [366, 91] on div at bounding box center [622, 296] width 791 height 516
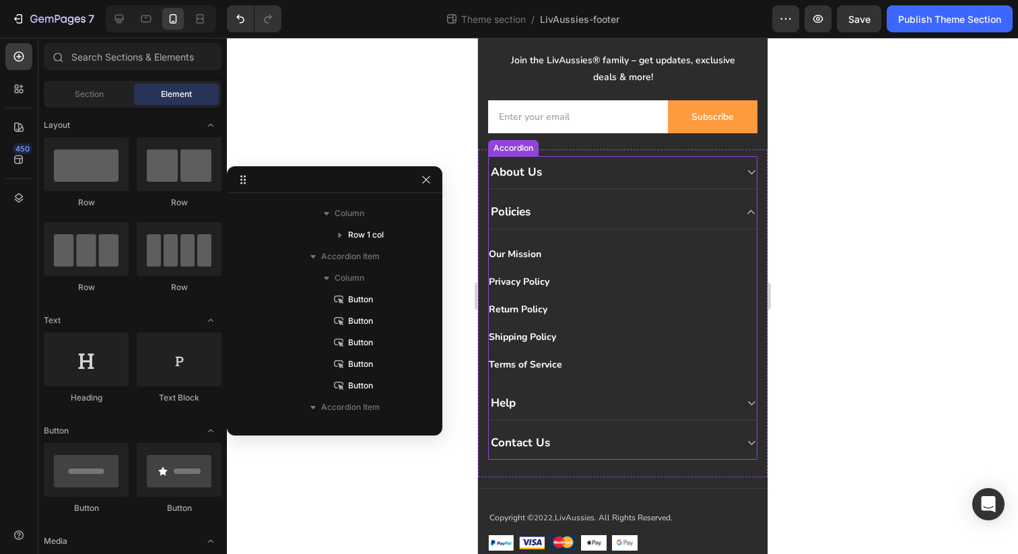
scroll to position [76, 0]
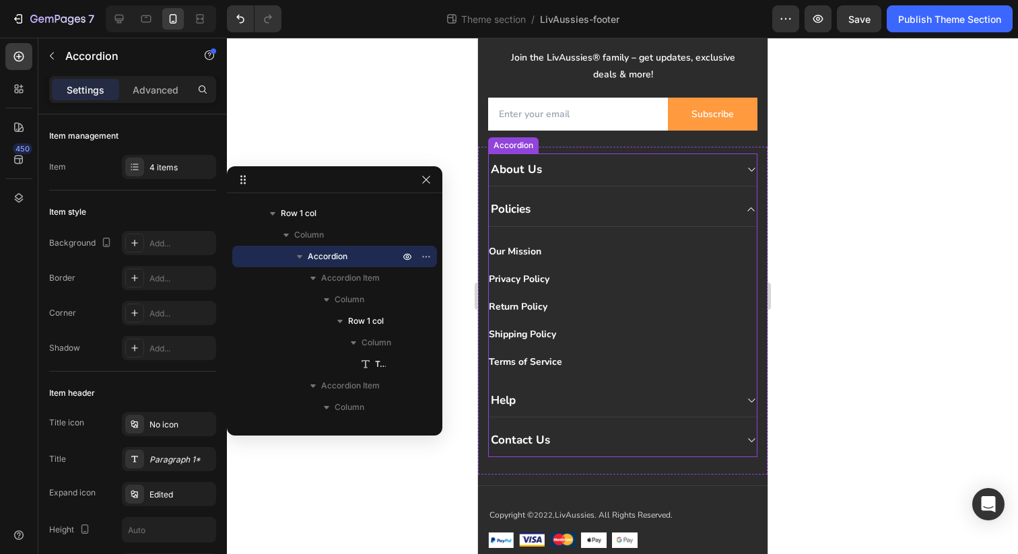
click at [549, 389] on div "Help" at bounding box center [622, 400] width 268 height 33
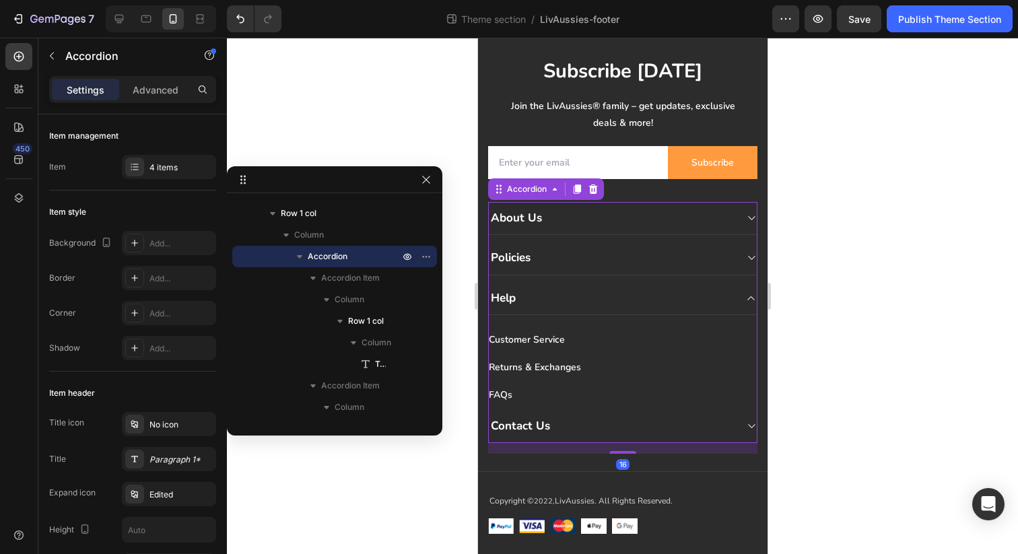
scroll to position [27, 0]
click at [514, 387] on div "FAQs Button" at bounding box center [622, 395] width 268 height 17
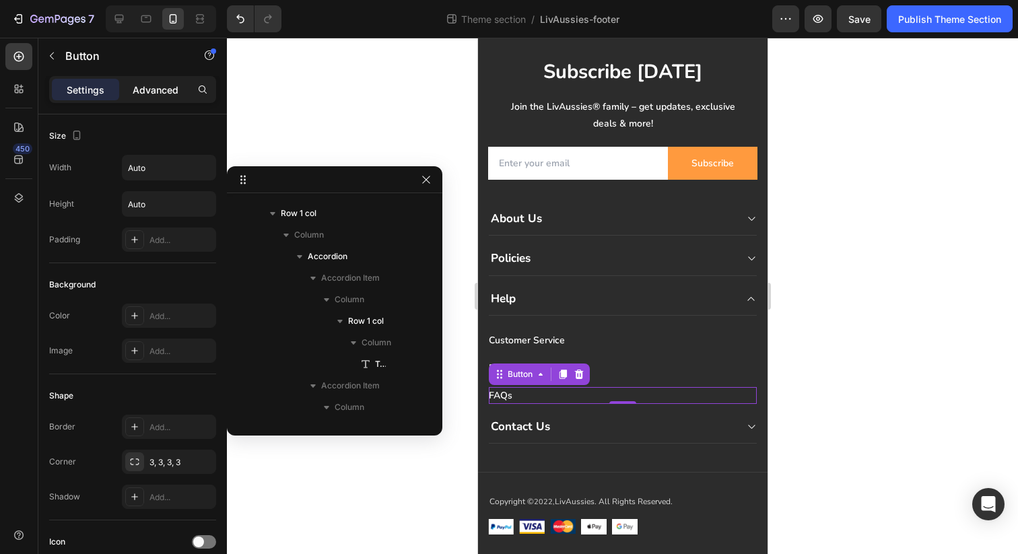
click at [156, 93] on p "Advanced" at bounding box center [156, 90] width 46 height 14
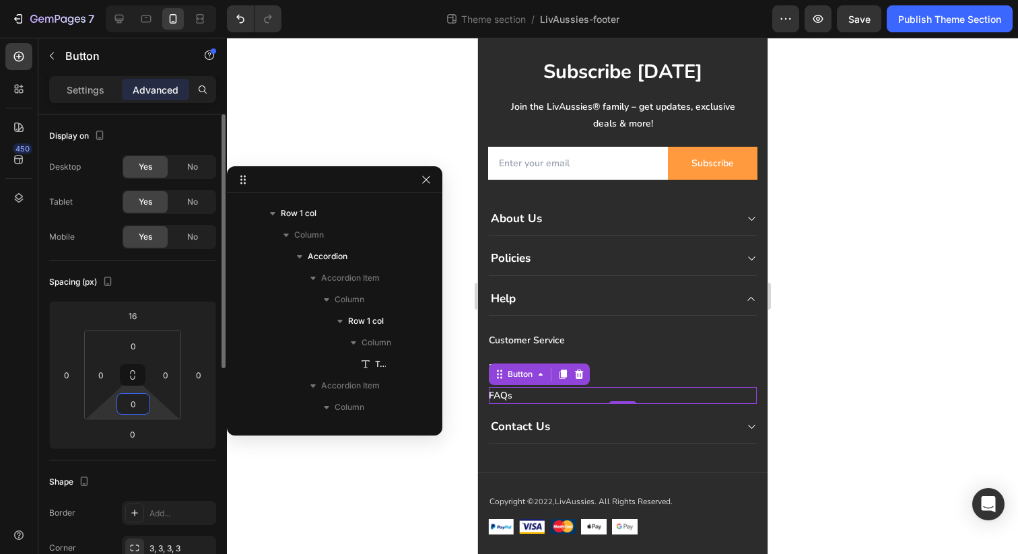
click at [133, 410] on input "0" at bounding box center [133, 404] width 27 height 20
type input "10"
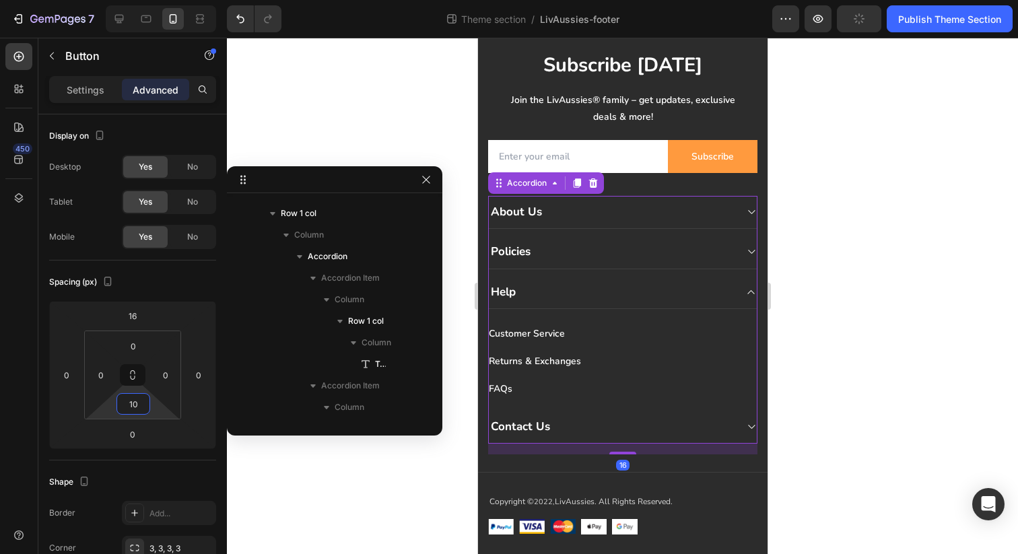
click at [556, 438] on div "Contact Us" at bounding box center [622, 427] width 268 height 33
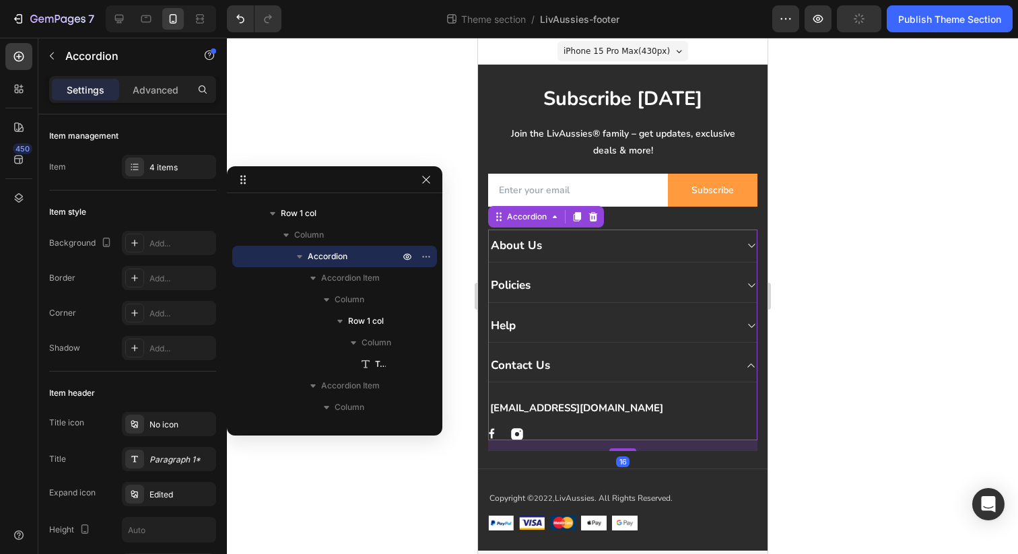
scroll to position [0, 0]
click at [447, 438] on div at bounding box center [622, 296] width 791 height 516
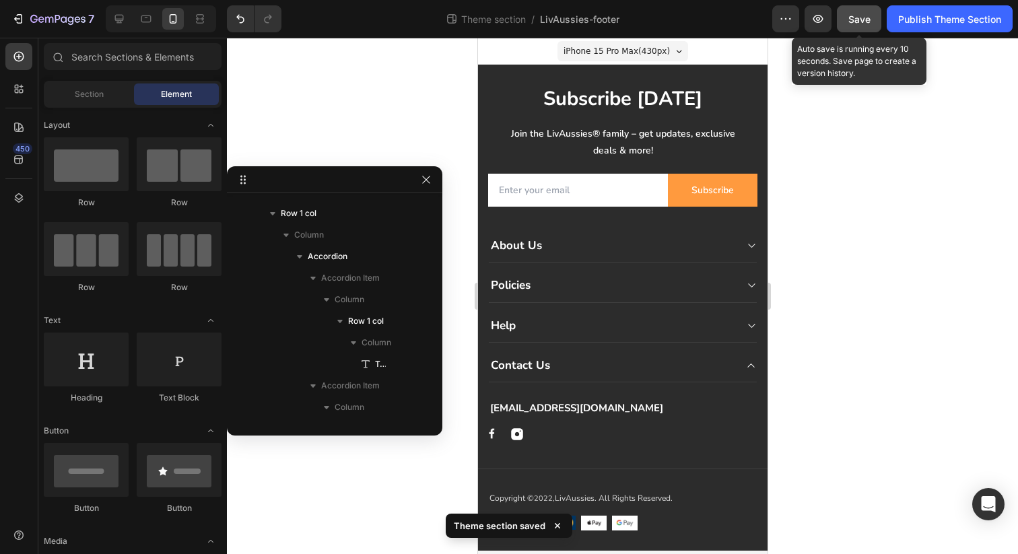
click at [862, 15] on span "Save" at bounding box center [859, 18] width 22 height 11
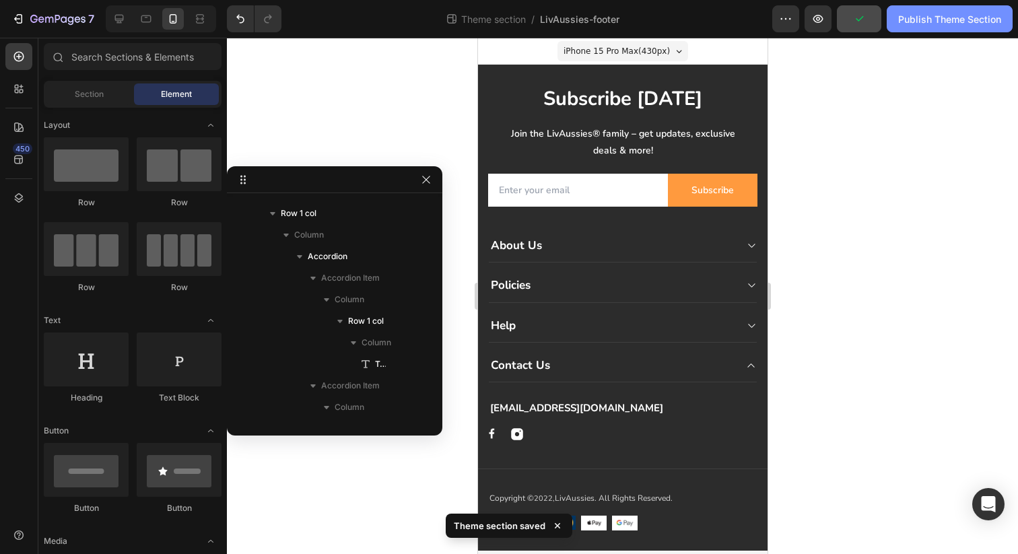
click at [930, 20] on div "Publish Theme Section" at bounding box center [949, 19] width 103 height 14
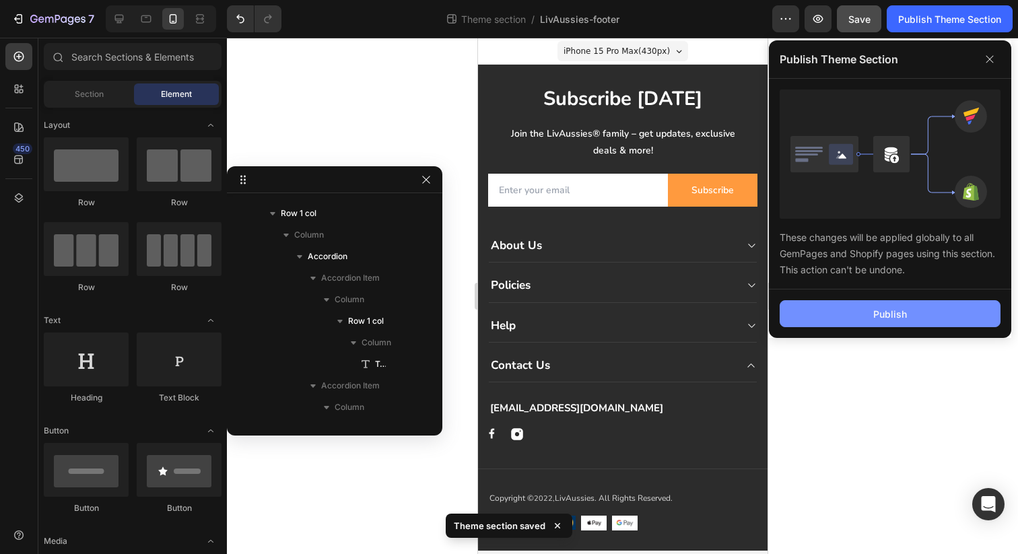
click at [837, 319] on button "Publish" at bounding box center [890, 313] width 221 height 27
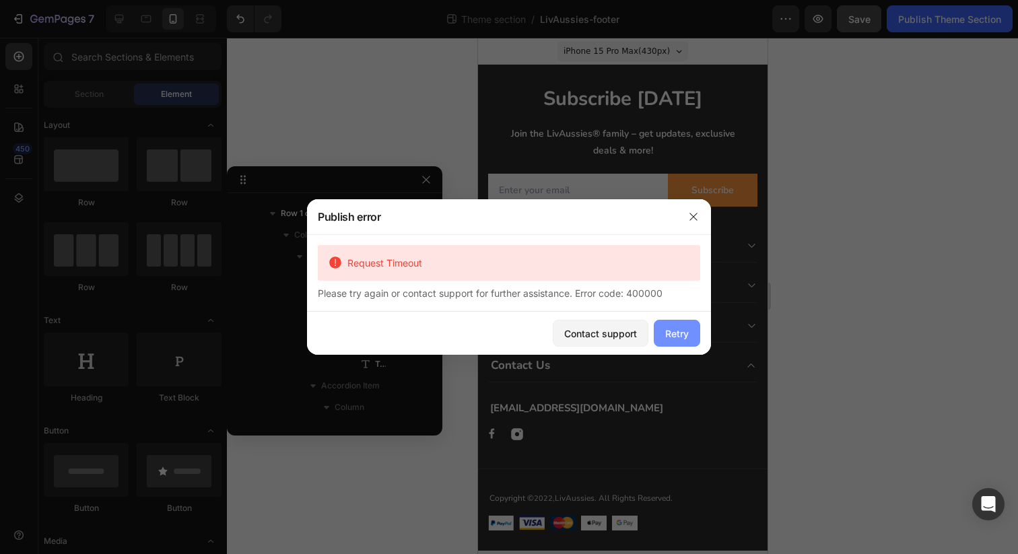
click at [672, 344] on button "Retry" at bounding box center [677, 333] width 46 height 27
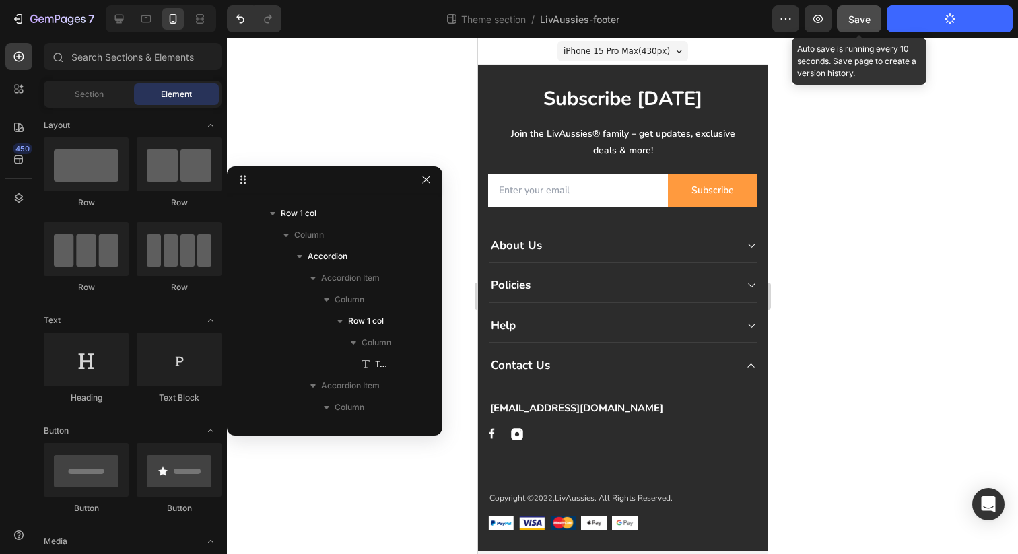
click at [858, 20] on span "Save" at bounding box center [859, 18] width 22 height 11
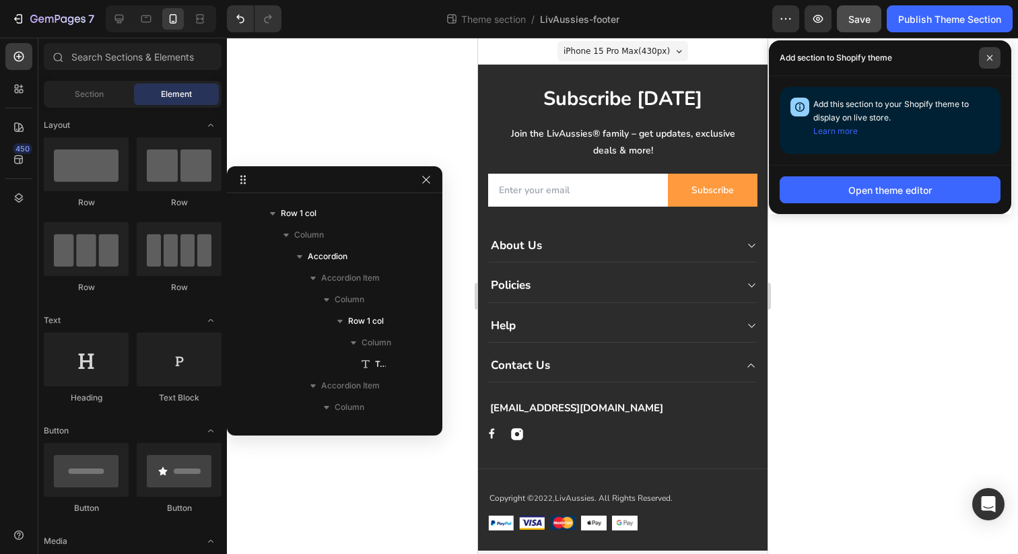
click at [992, 60] on icon at bounding box center [989, 57] width 5 height 5
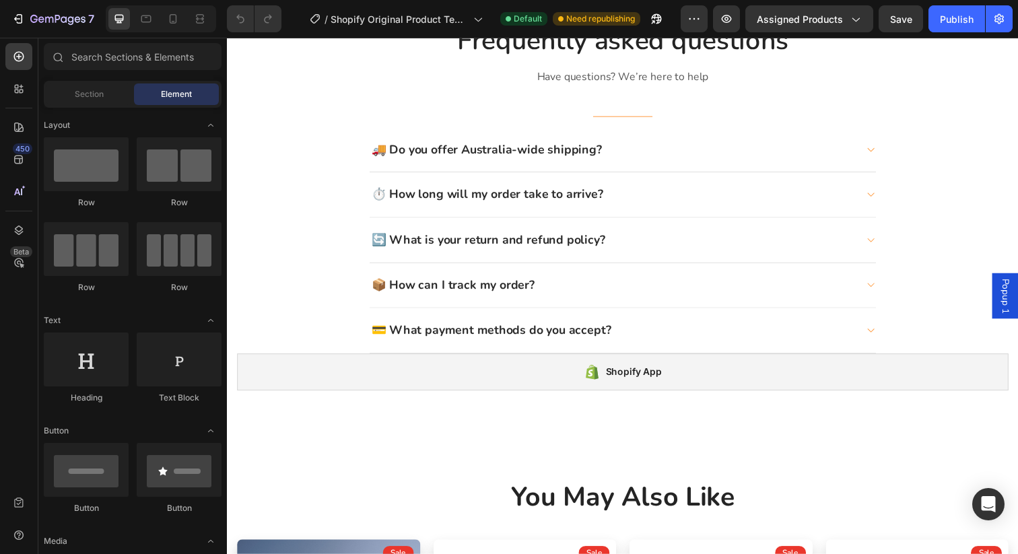
scroll to position [1970, 0]
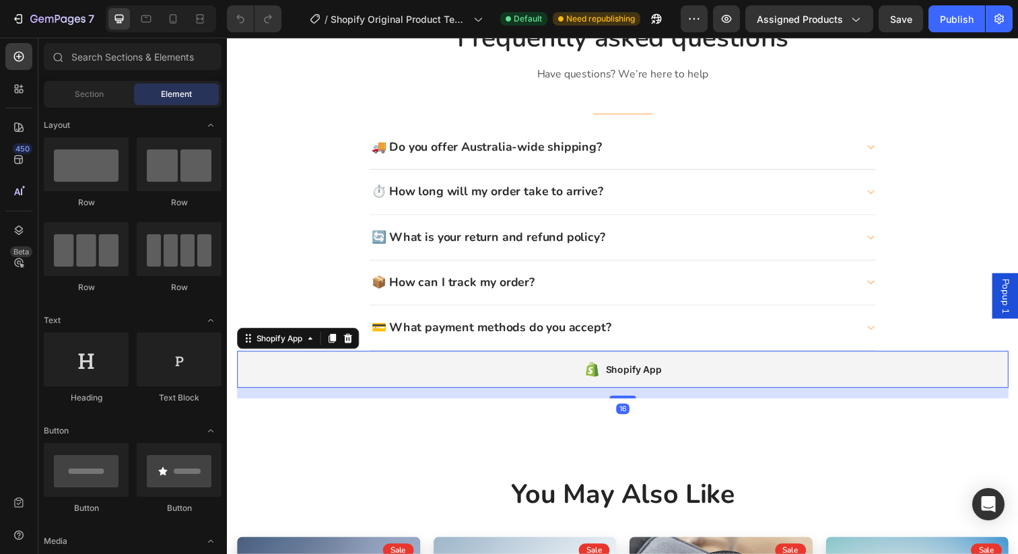
click at [493, 374] on div "Shopify App" at bounding box center [631, 376] width 788 height 38
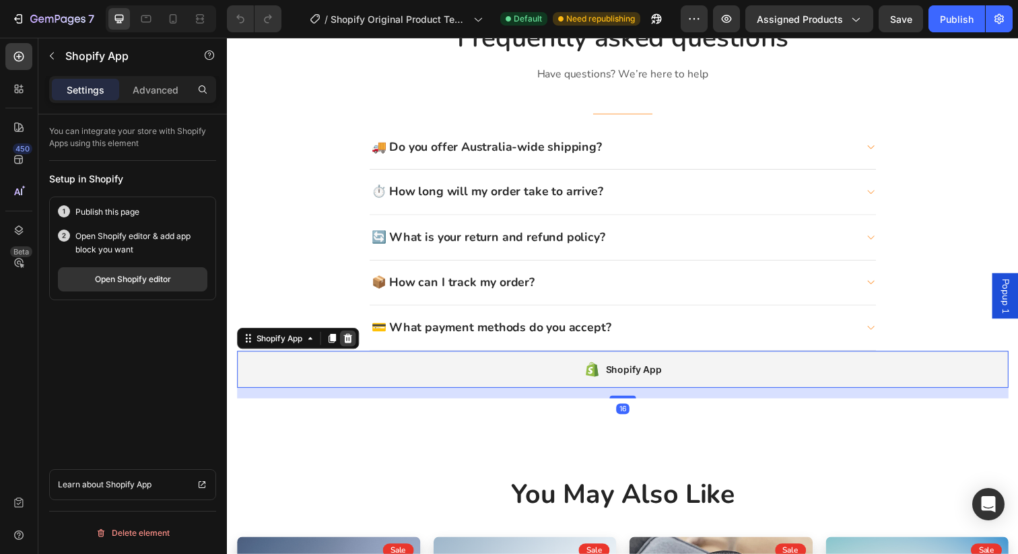
click at [353, 347] on icon at bounding box center [350, 344] width 9 height 9
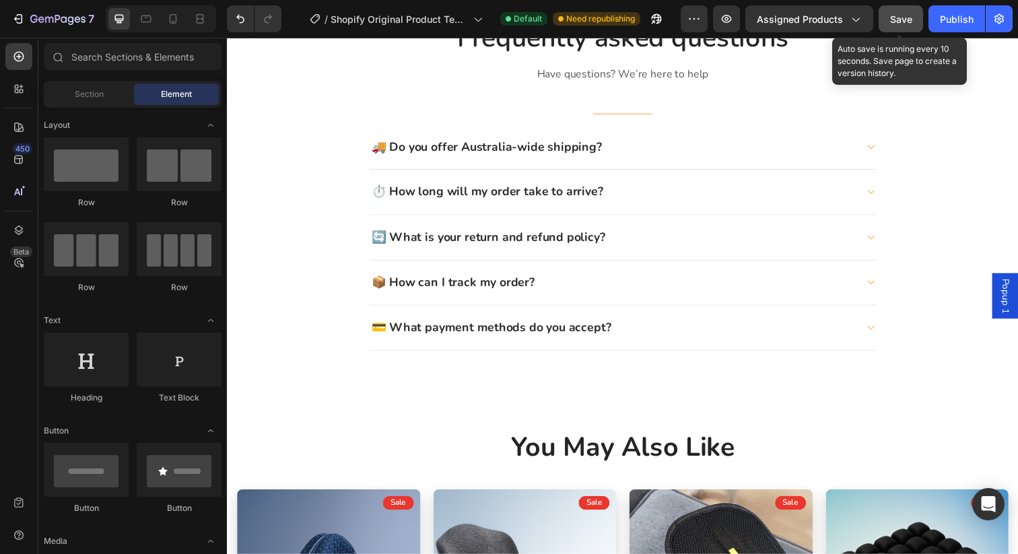
click at [910, 22] on span "Save" at bounding box center [901, 18] width 22 height 11
click at [964, 21] on div "Publish" at bounding box center [957, 19] width 34 height 14
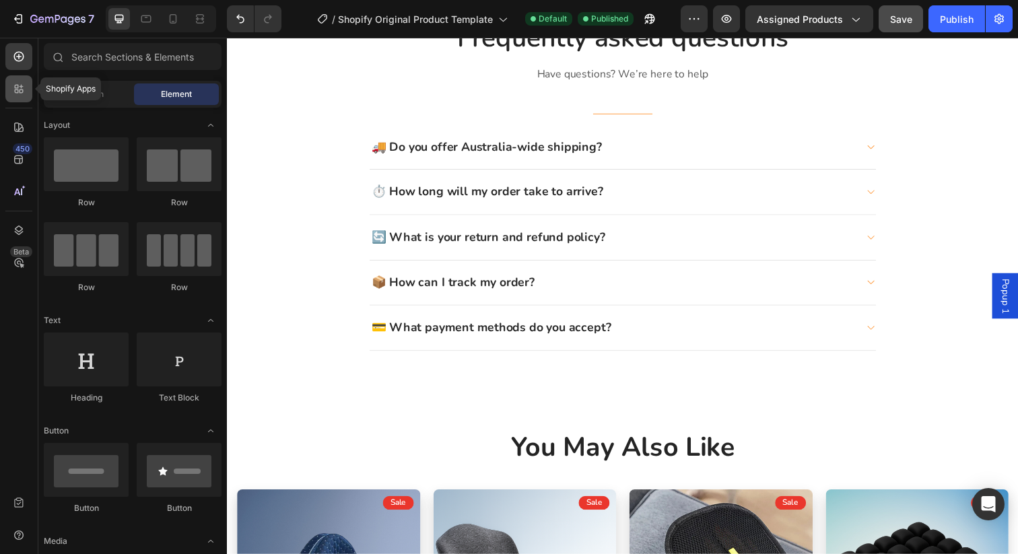
click at [24, 85] on icon at bounding box center [18, 88] width 13 height 13
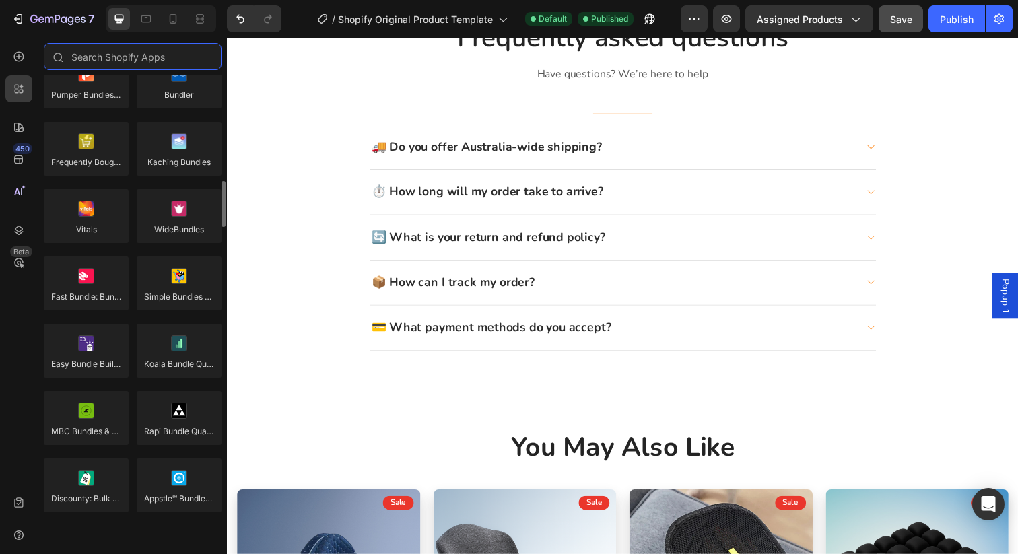
scroll to position [1040, 0]
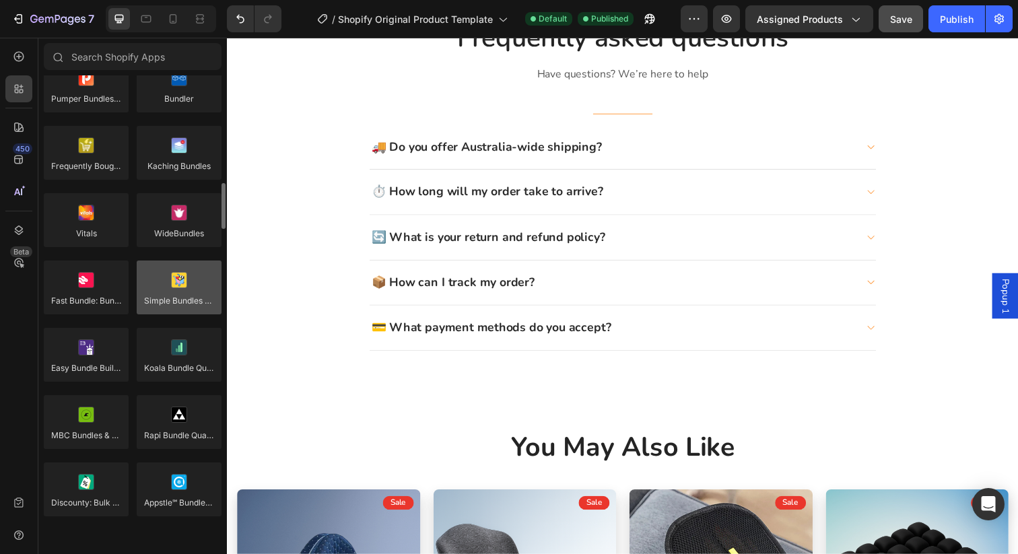
click at [186, 299] on div at bounding box center [179, 288] width 85 height 54
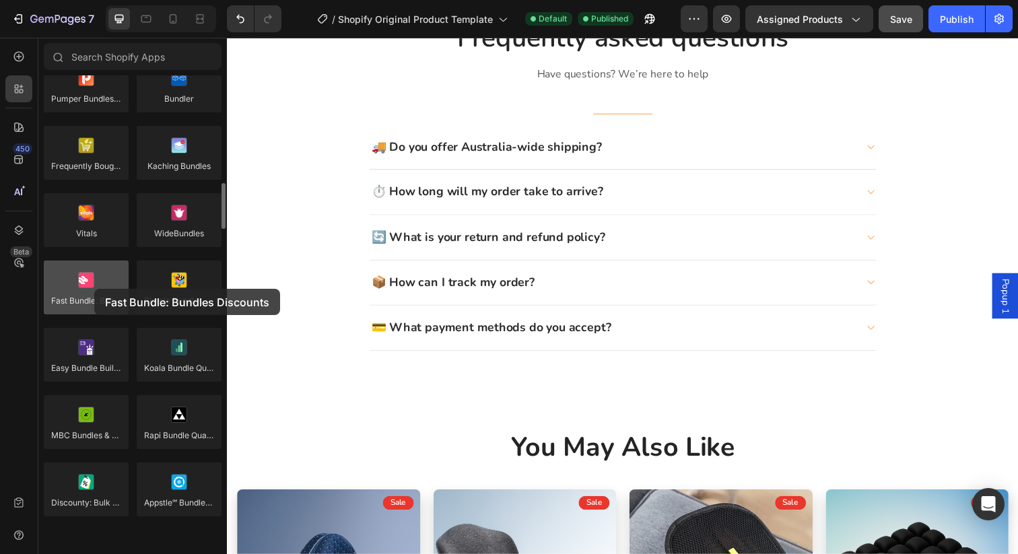
click at [94, 289] on div at bounding box center [86, 288] width 85 height 54
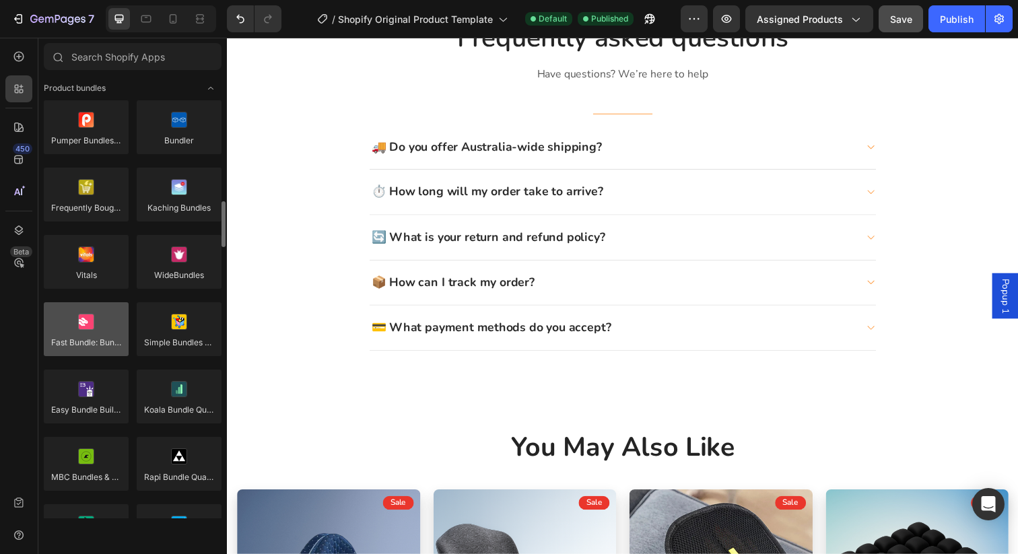
scroll to position [984, 0]
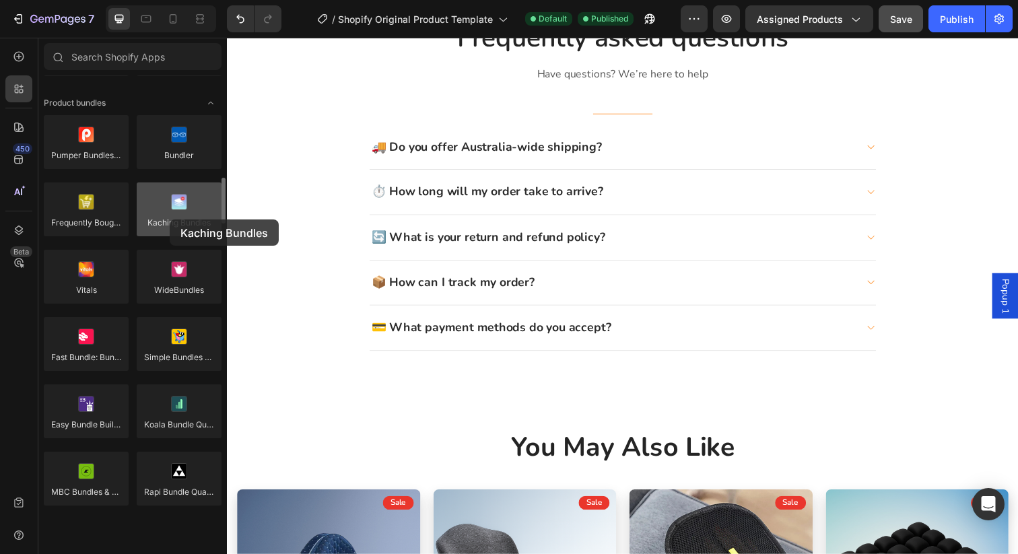
click at [170, 219] on div at bounding box center [179, 209] width 85 height 54
click at [161, 217] on div at bounding box center [179, 209] width 85 height 54
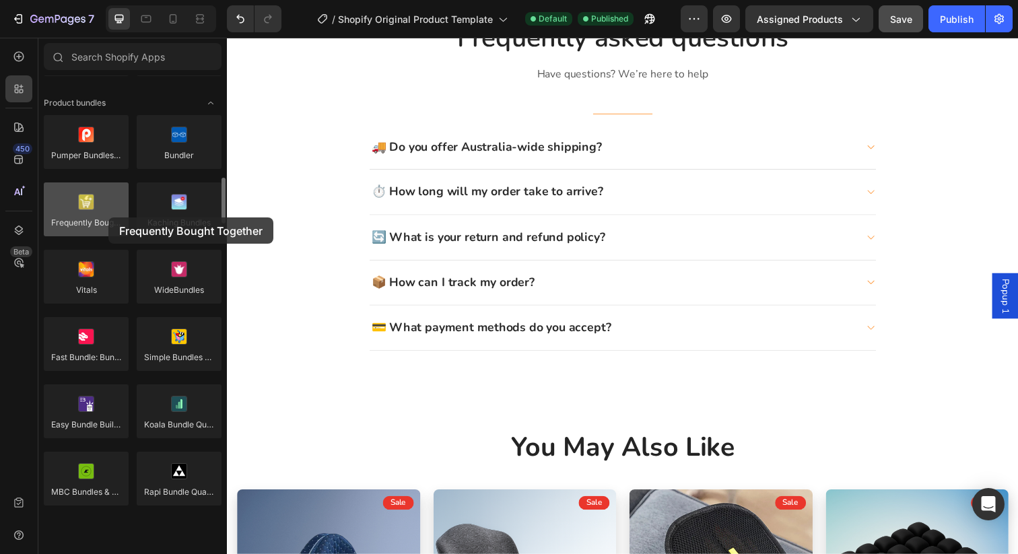
click at [108, 217] on div at bounding box center [86, 209] width 85 height 54
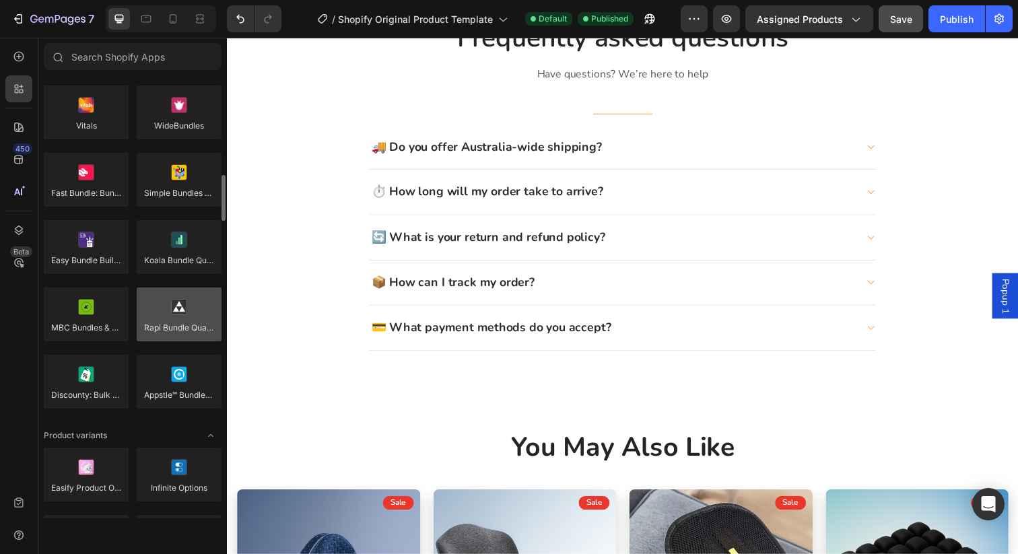
scroll to position [1161, 0]
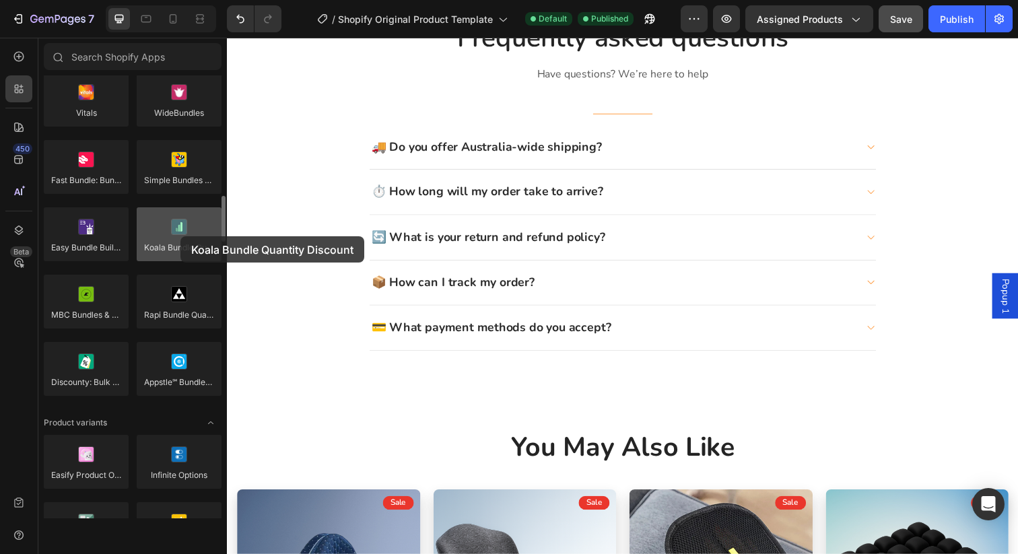
click at [180, 236] on div at bounding box center [179, 234] width 85 height 54
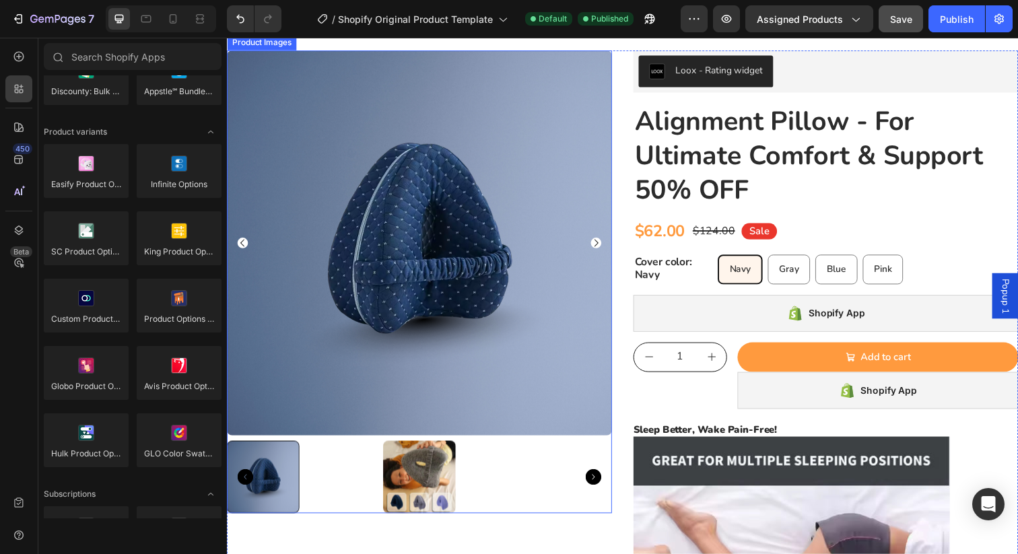
scroll to position [67, 0]
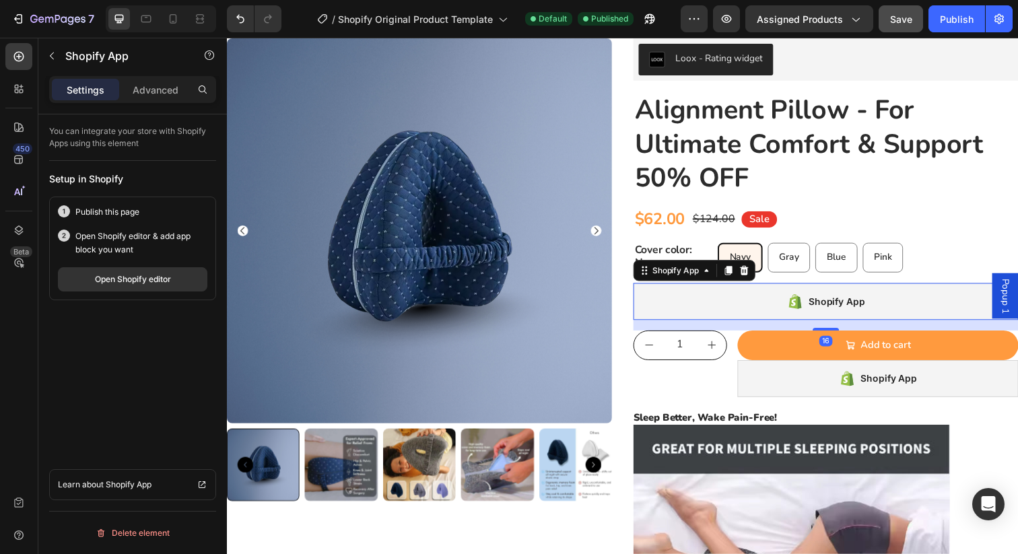
click at [872, 306] on div "Shopify App" at bounding box center [849, 307] width 57 height 16
click at [758, 275] on icon at bounding box center [755, 274] width 9 height 9
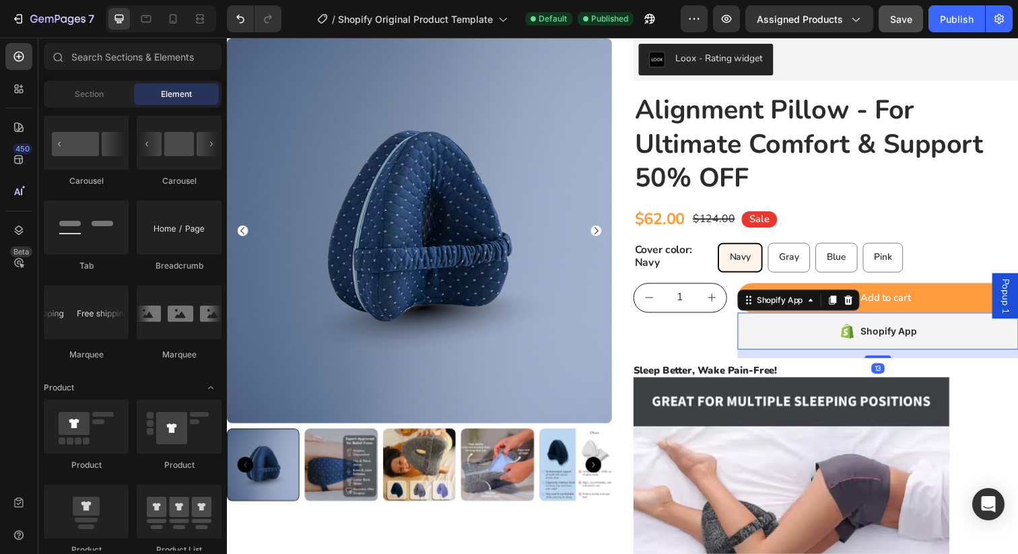
click at [841, 333] on div "Shopify App" at bounding box center [891, 337] width 287 height 38
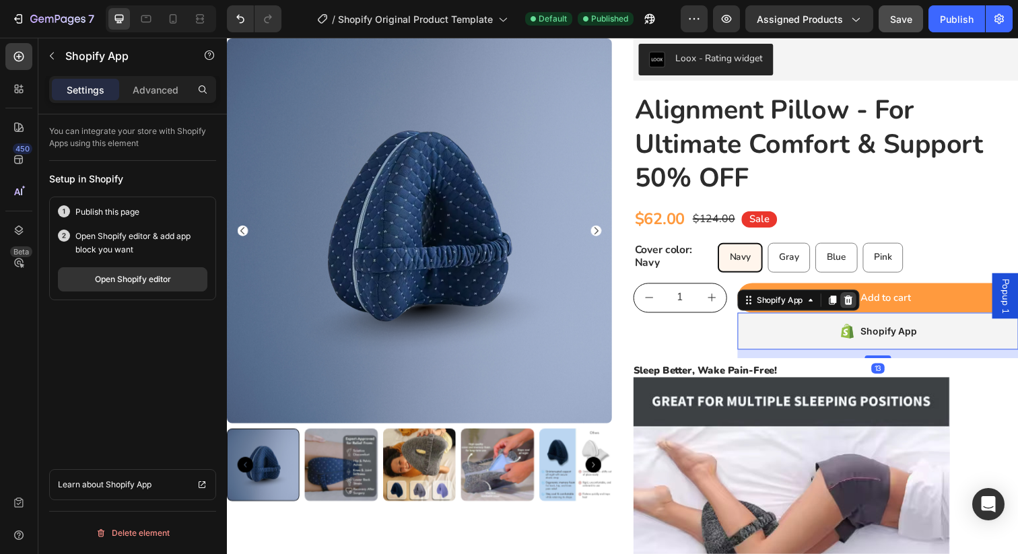
click at [860, 309] on icon at bounding box center [861, 304] width 9 height 9
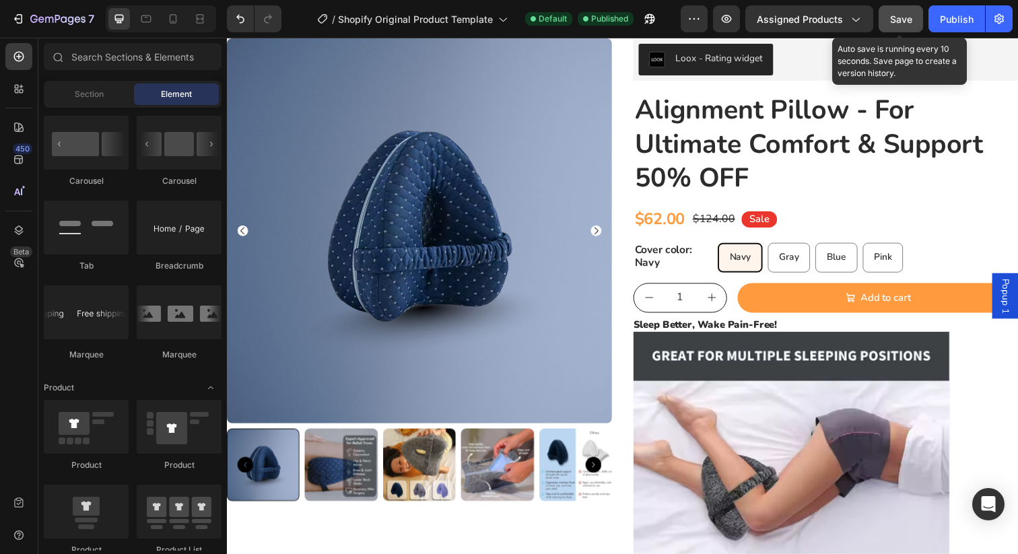
click at [903, 18] on span "Save" at bounding box center [901, 18] width 22 height 11
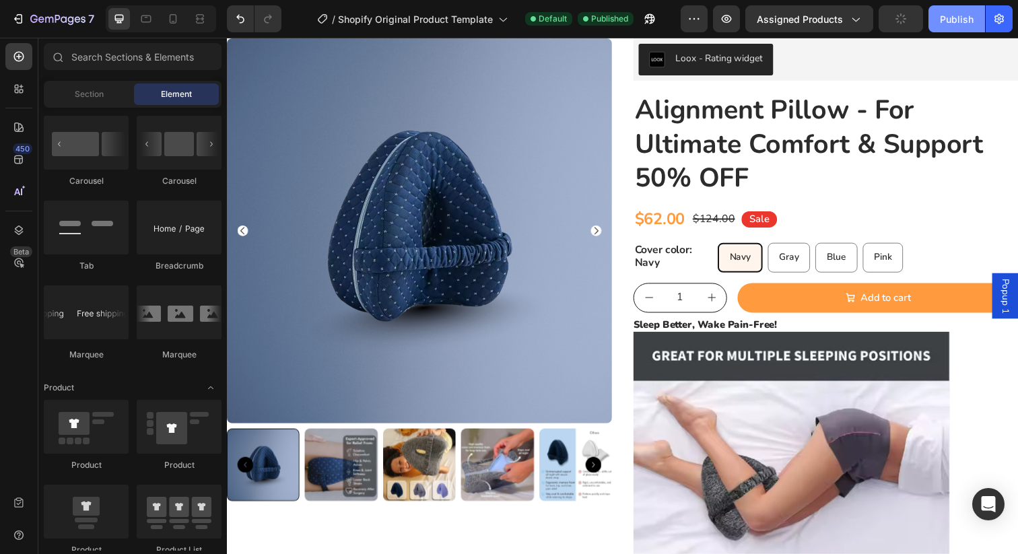
click at [965, 23] on div "Publish" at bounding box center [957, 19] width 34 height 14
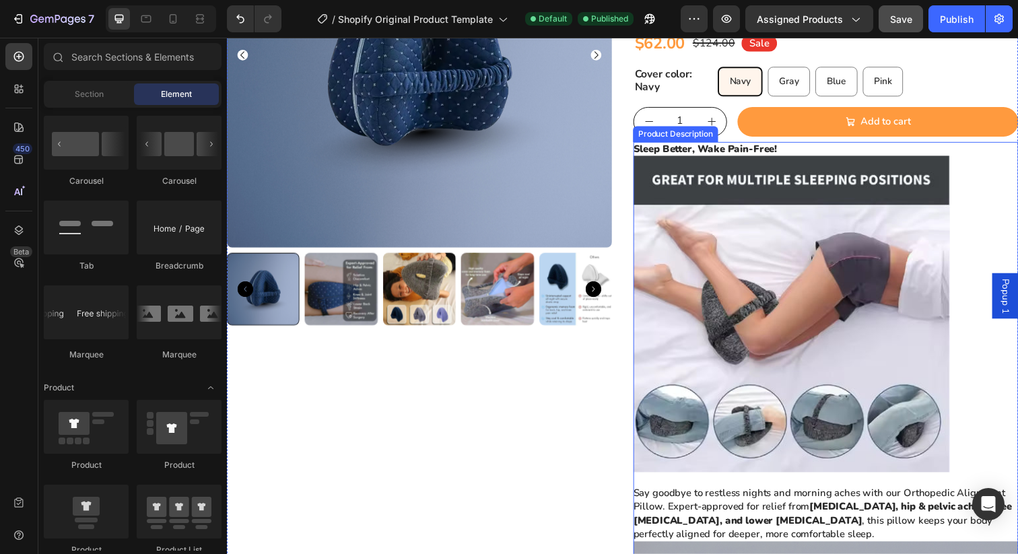
scroll to position [0, 0]
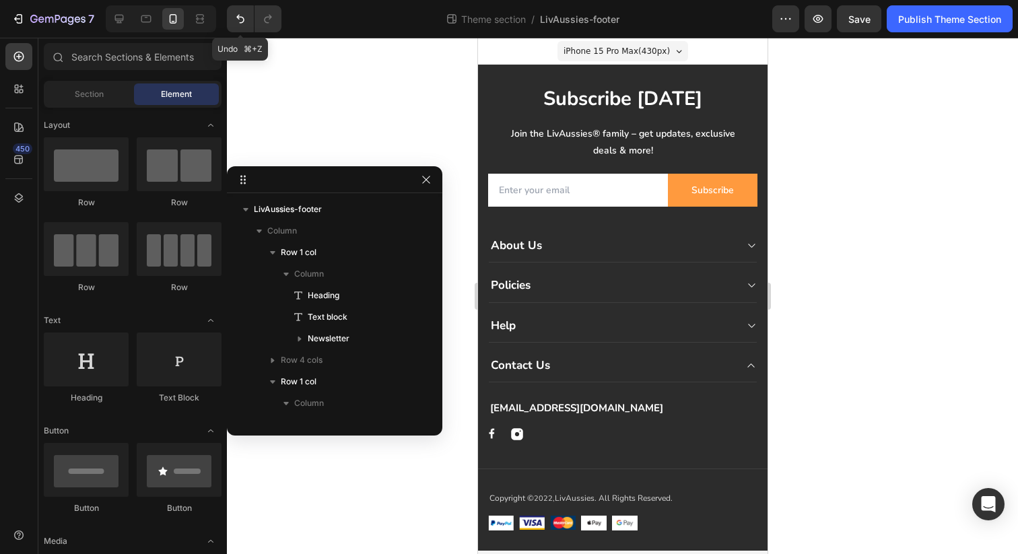
scroll to position [168, 0]
